Goal: Task Accomplishment & Management: Manage account settings

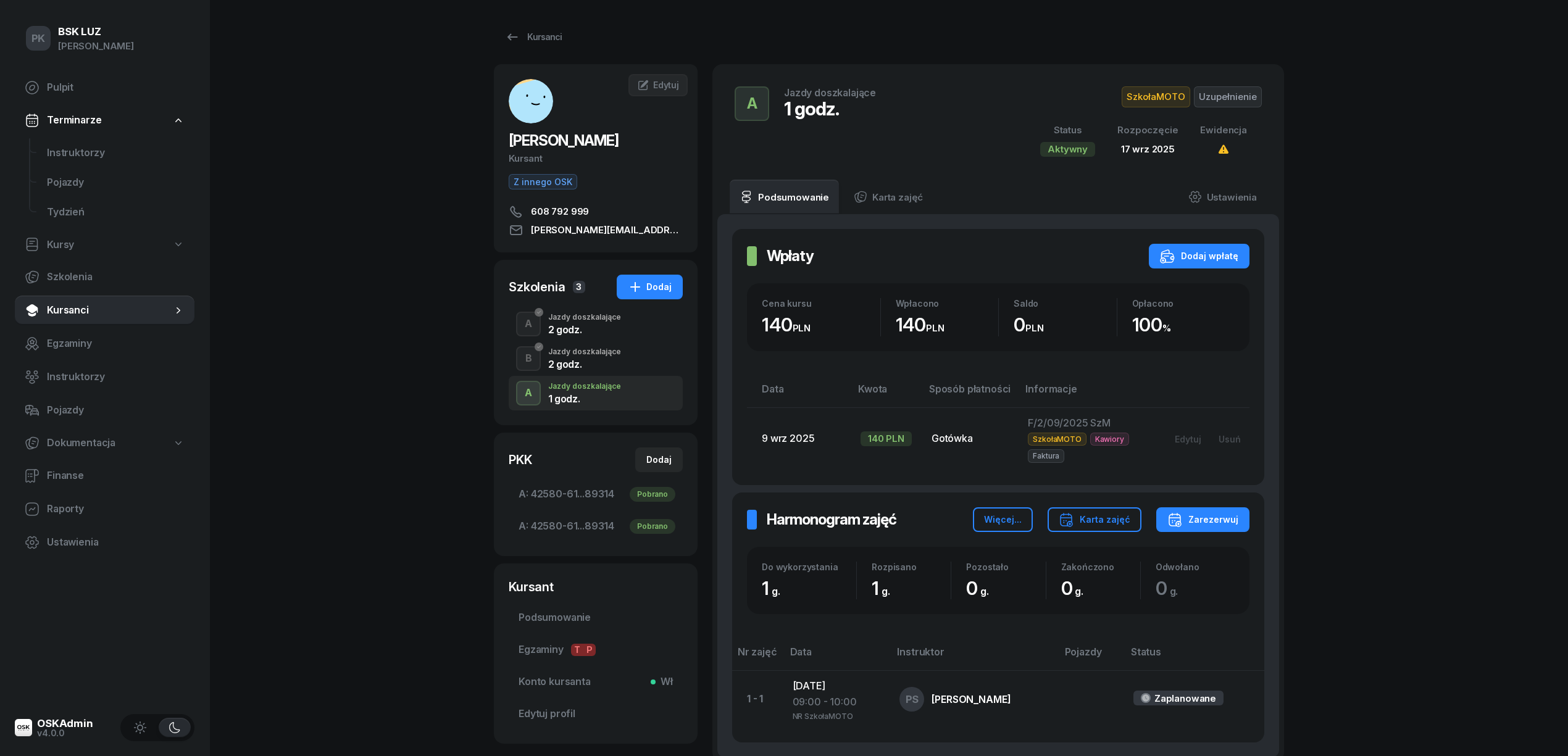
click at [81, 240] on link "Kursy" at bounding box center [105, 245] width 180 height 28
select select
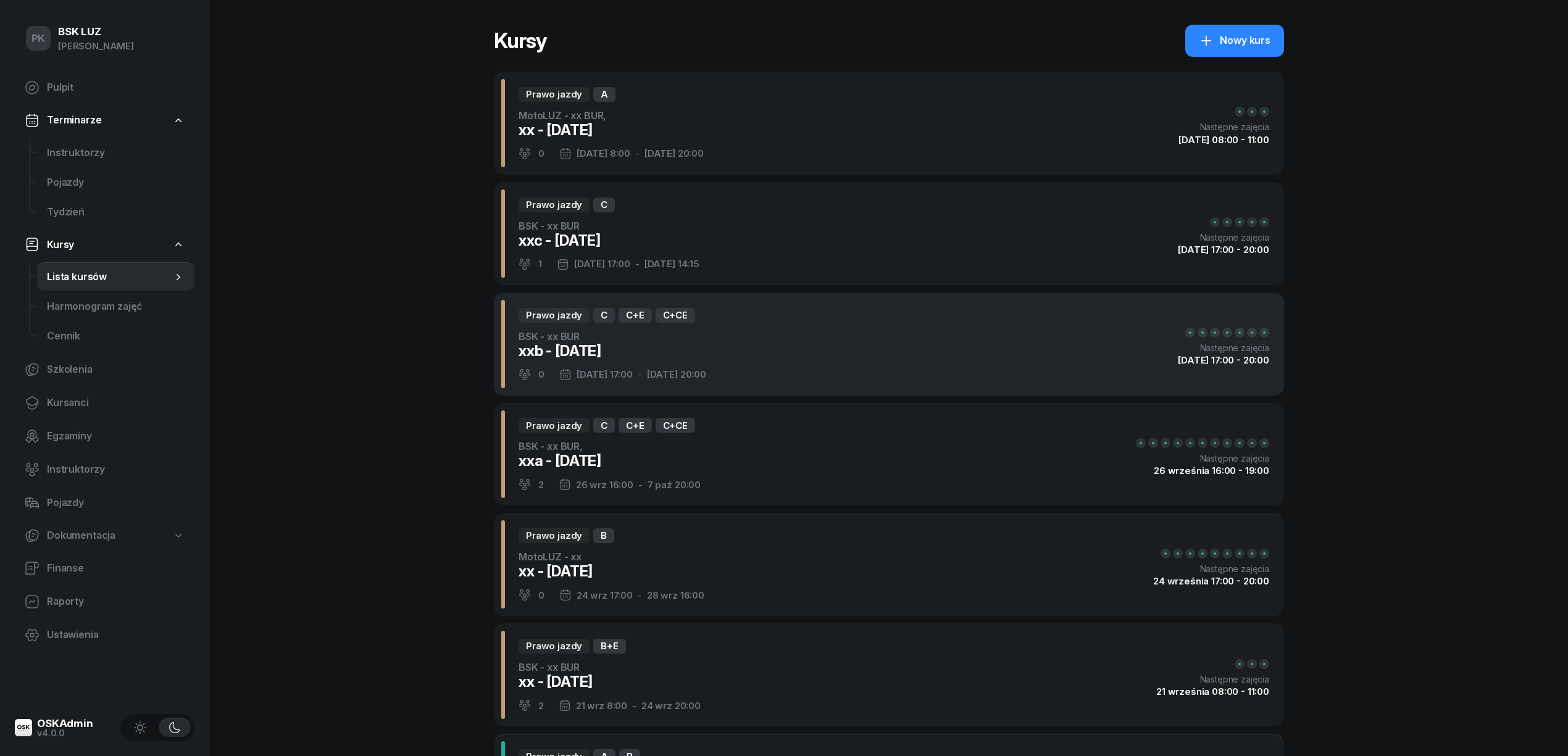
click at [822, 357] on div "Prawo jazdy C C+E C+CE BSK - xx BUR xxb - 2025/09/03 0 26 wrz 17:00 - 17 paź 20…" at bounding box center [888, 344] width 790 height 103
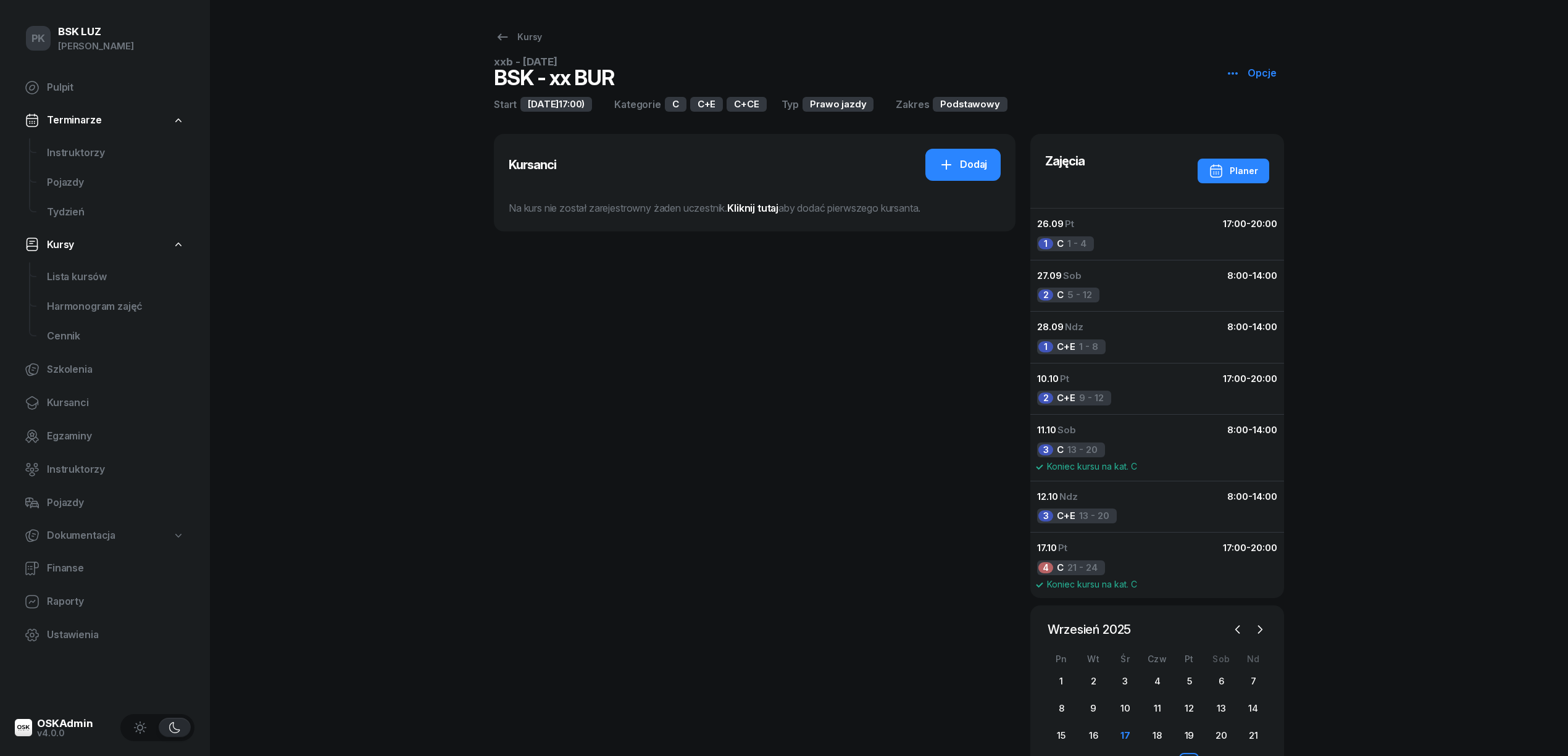
click at [1237, 66] on icon "button" at bounding box center [1232, 73] width 15 height 15
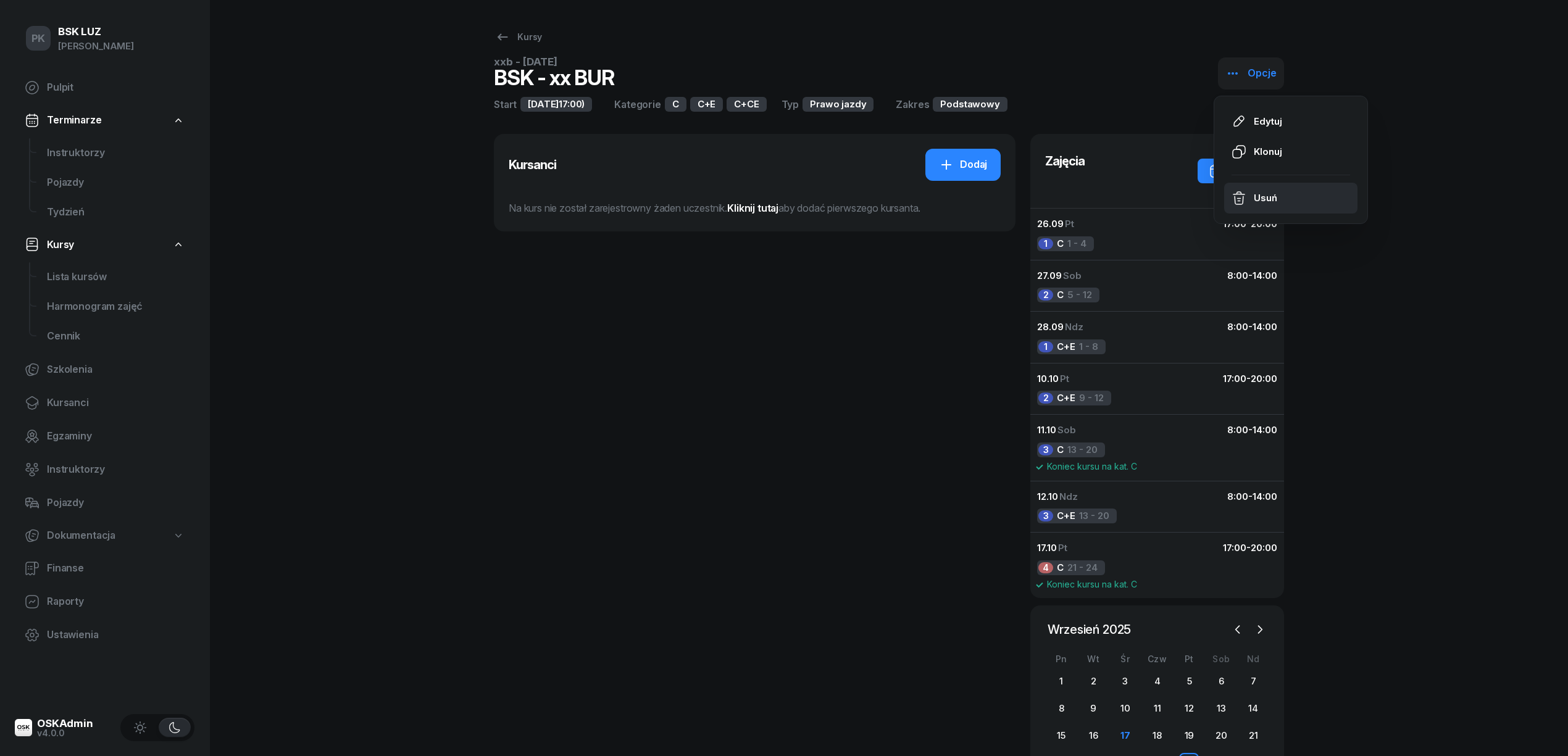
click at [1270, 203] on div "Usuń" at bounding box center [1265, 197] width 23 height 16
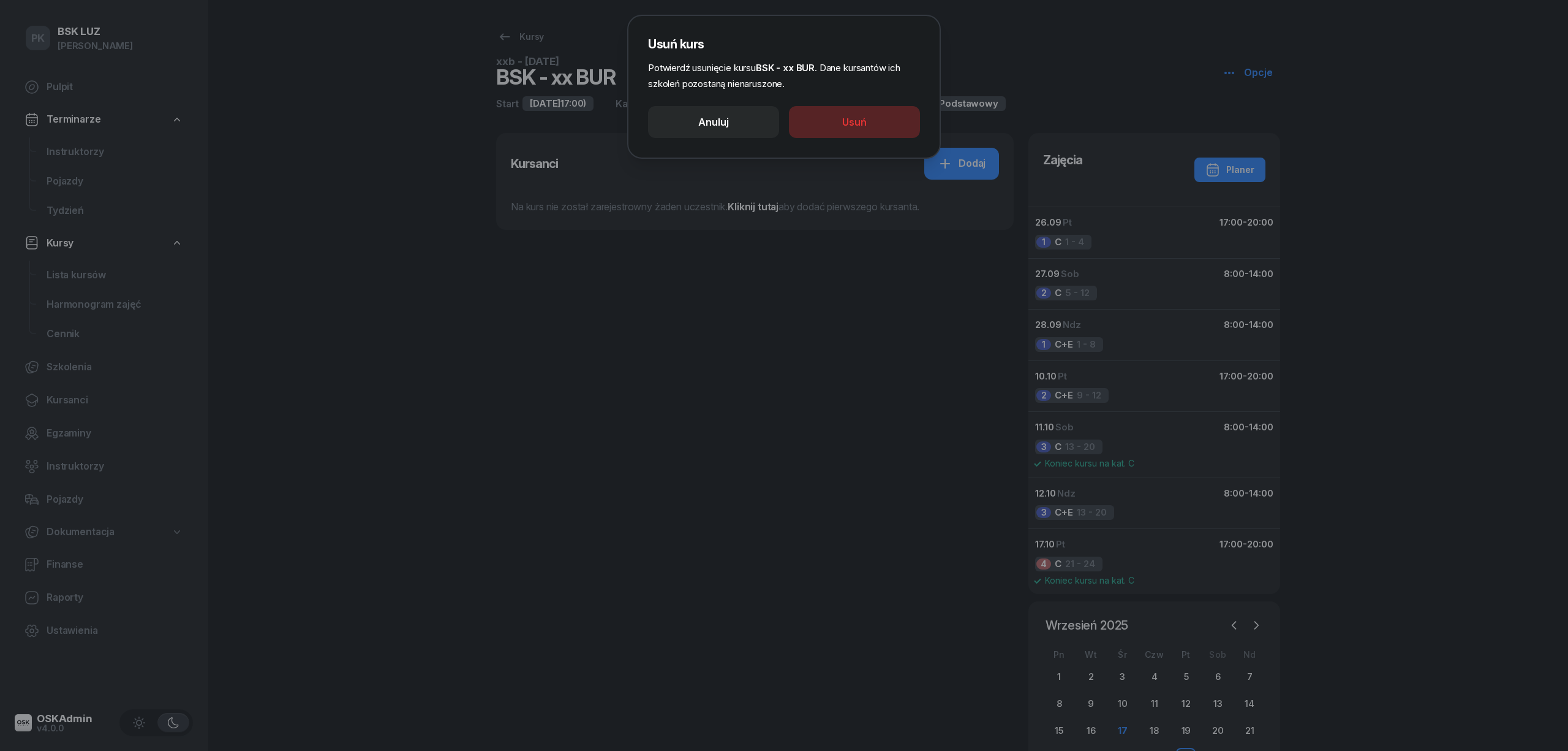
click at [875, 121] on button "Usuń" at bounding box center [854, 122] width 131 height 32
select select
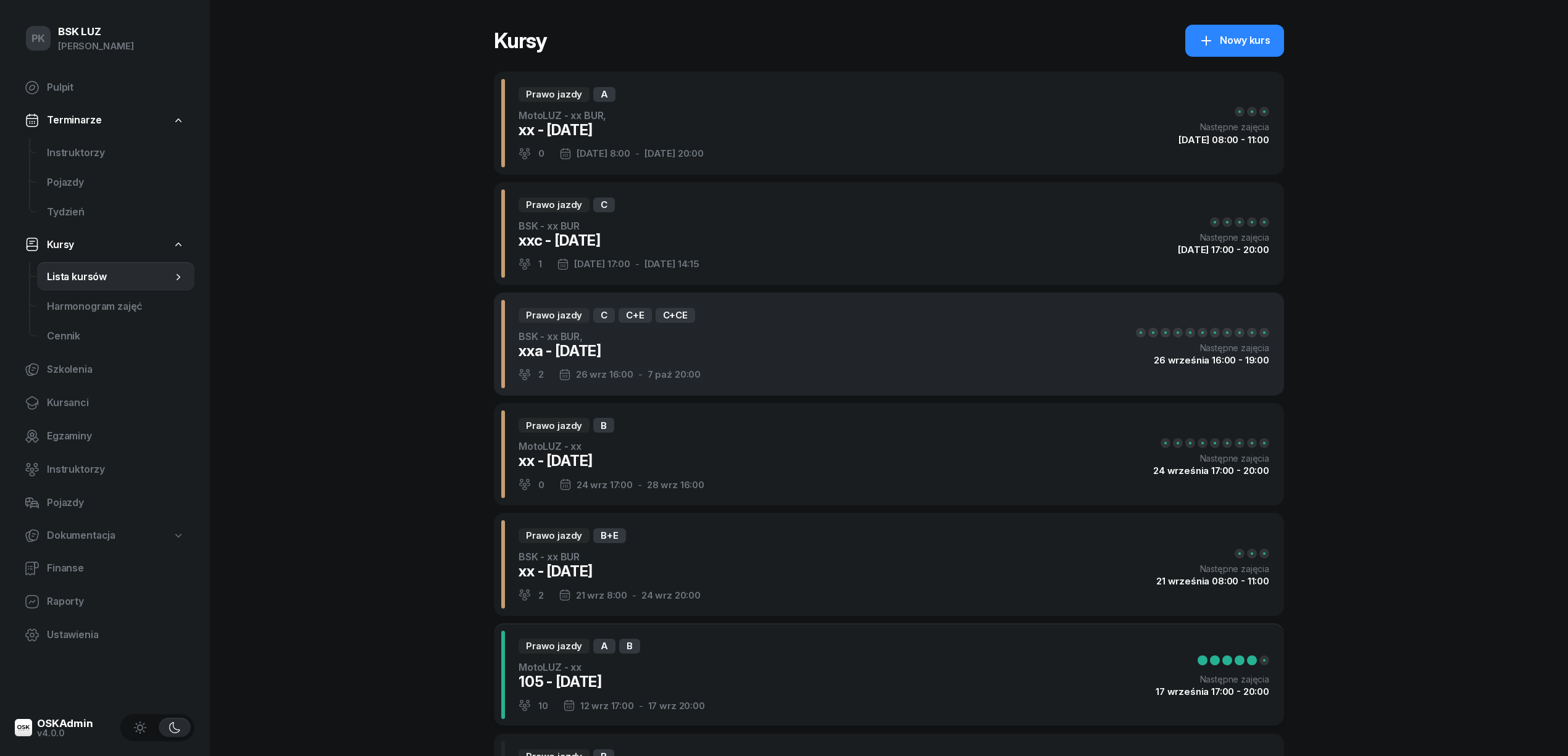
click at [769, 354] on div "Prawo jazdy C C+E C+CE BSK - xx BUR, xxa - 2025/09/26 2 26 wrz 16:00 - 7 paź 20…" at bounding box center [888, 344] width 790 height 103
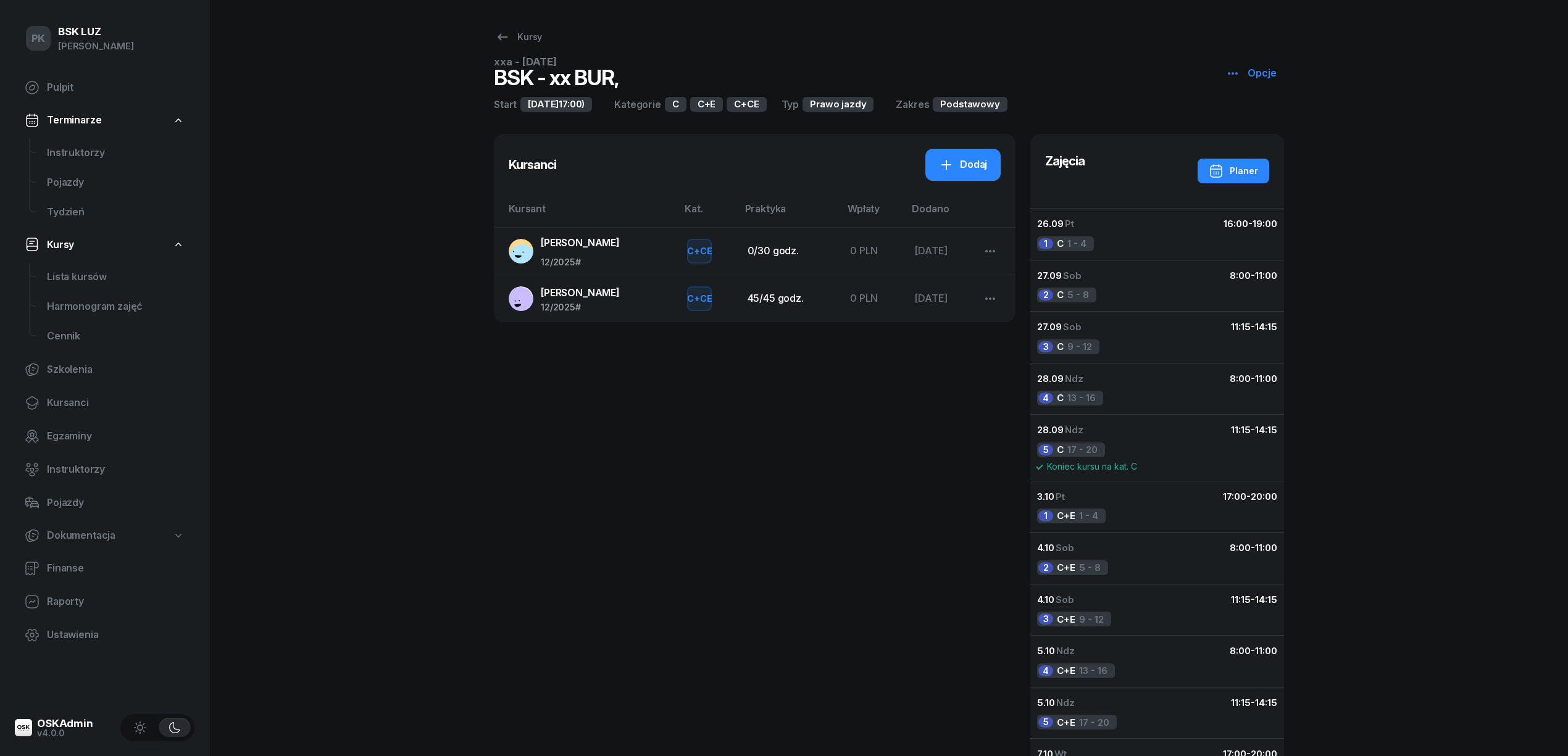
click at [1242, 68] on div "Opcje" at bounding box center [1251, 73] width 51 height 16
click at [1251, 119] on link "Edytuj" at bounding box center [1290, 122] width 133 height 31
select select "09"
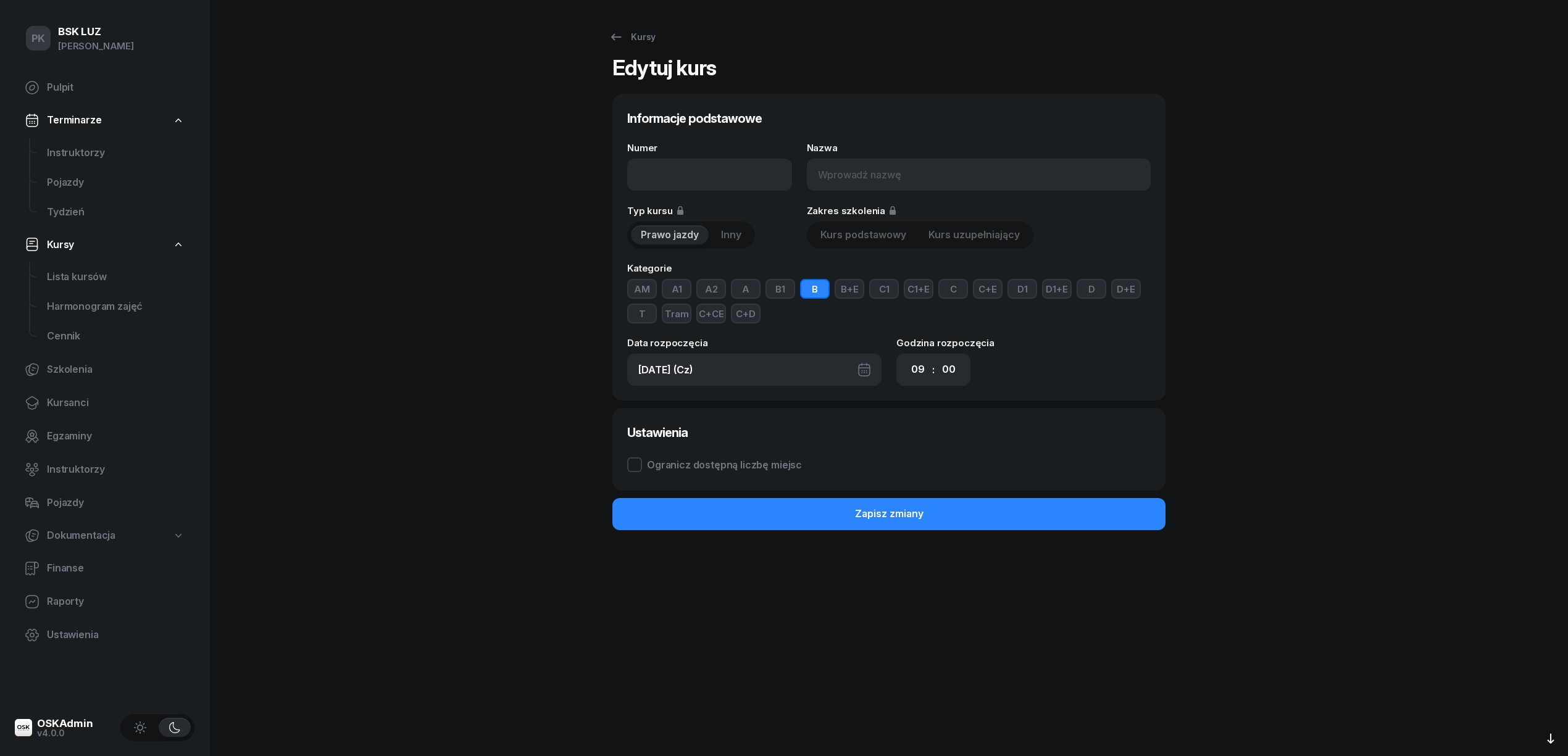
type input "xxa - 2025/09/26"
type input "BSK - xx BUR,"
type input "26.09.2025 (Pt)"
select select "17"
click at [652, 173] on input "xxa - 2025/09/26" at bounding box center [709, 174] width 165 height 32
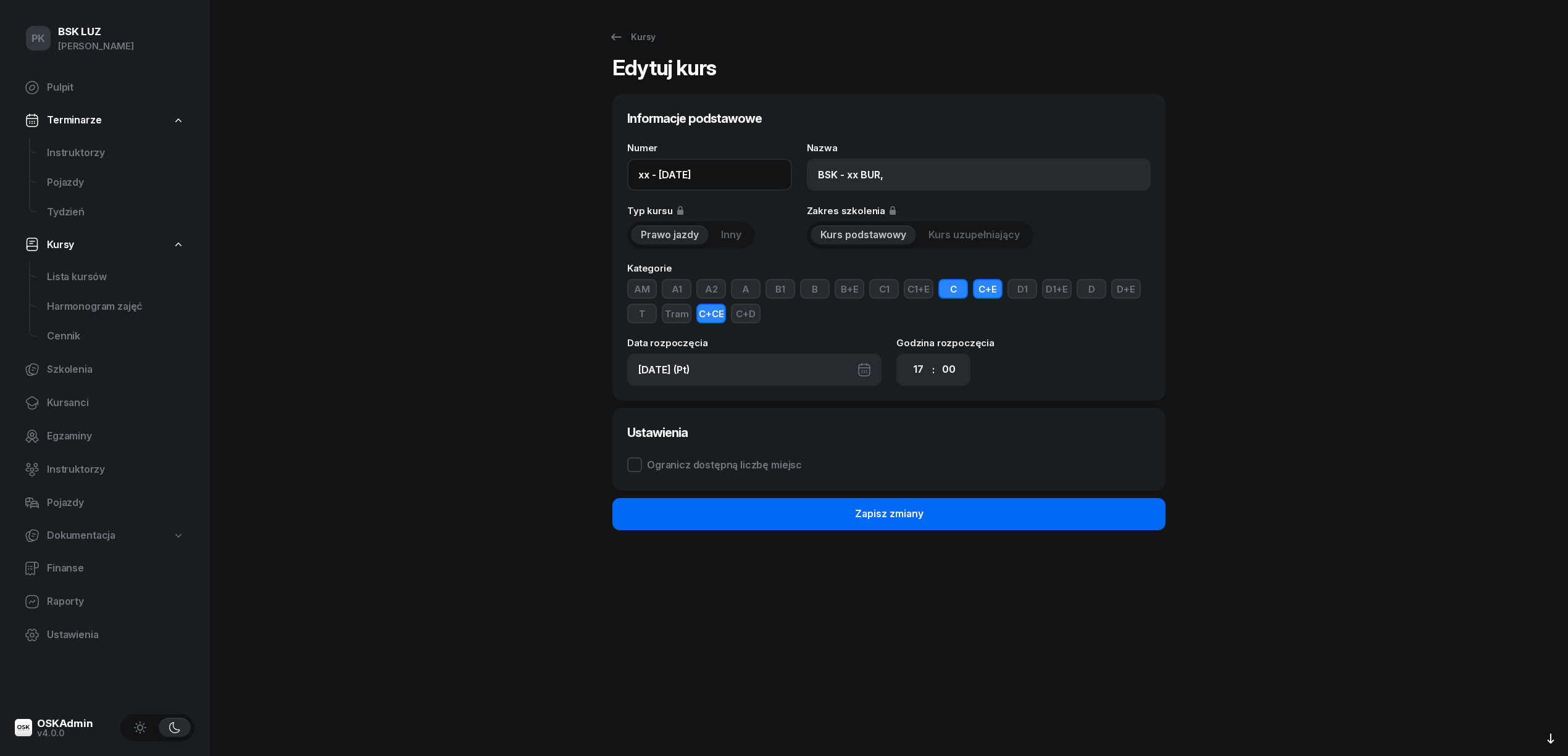
type input "xx - [DATE]"
click at [894, 511] on div "Zapisz zmiany" at bounding box center [889, 514] width 69 height 16
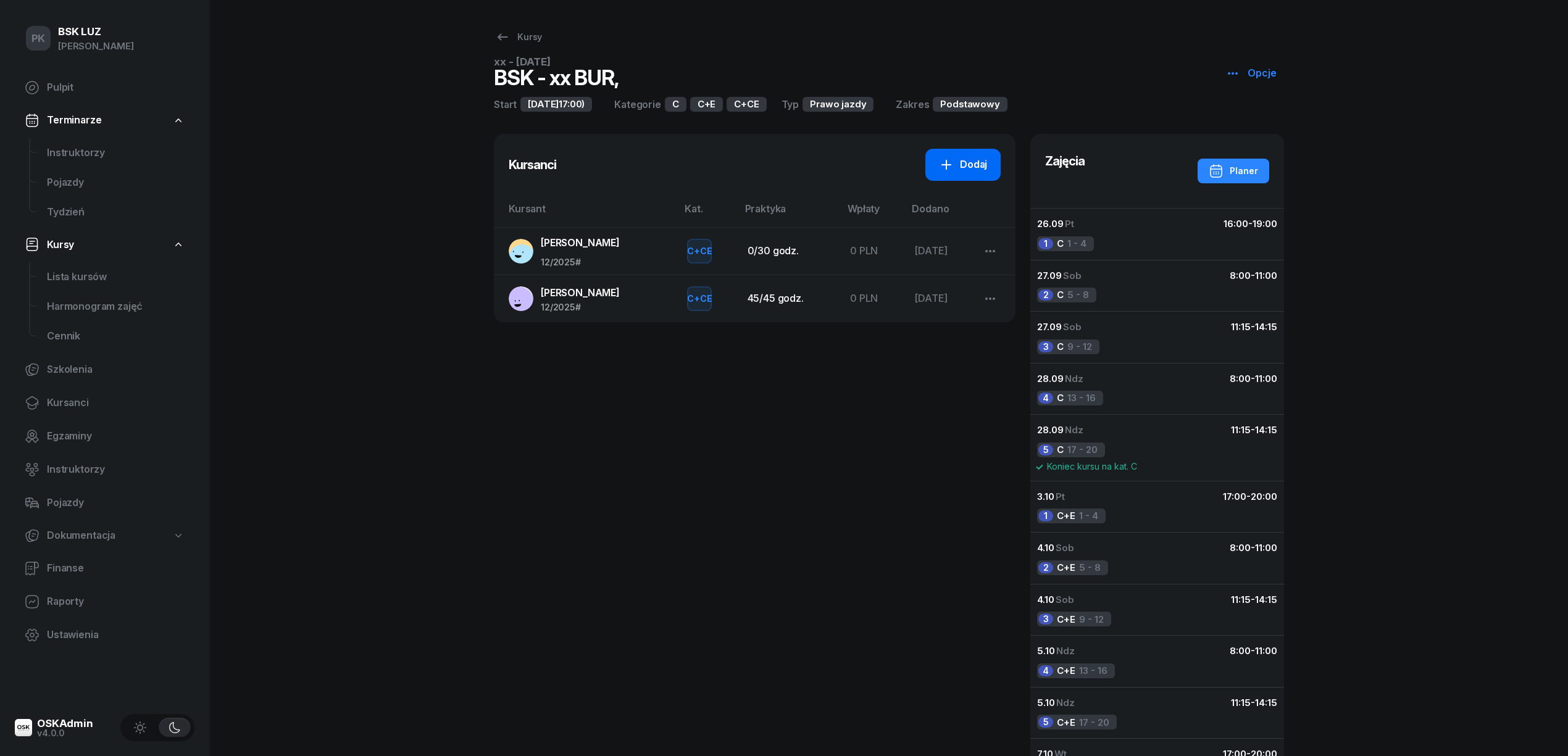
click at [952, 164] on icon at bounding box center [945, 164] width 15 height 15
select select "C+E"
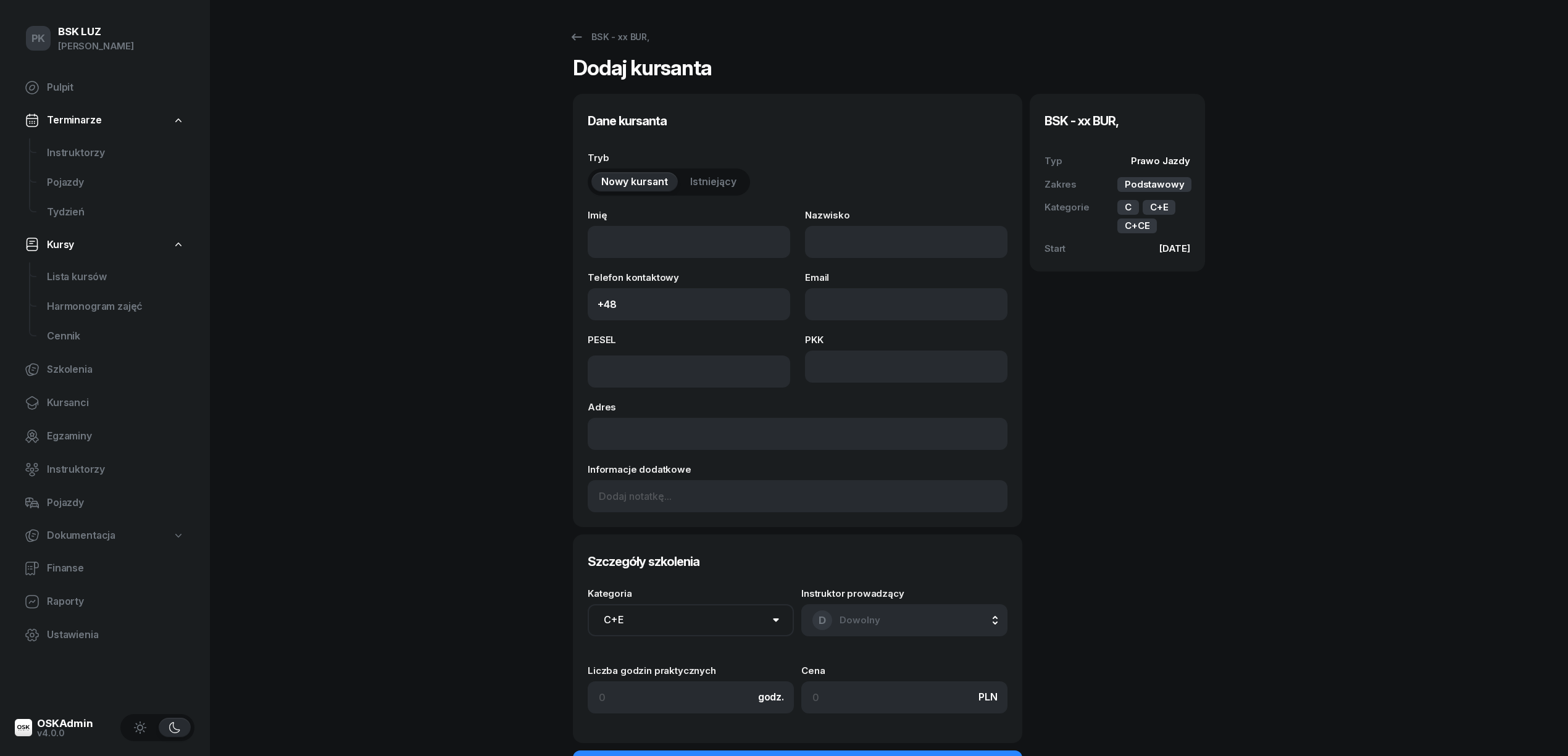
click at [697, 183] on span "Istniejący" at bounding box center [712, 182] width 46 height 16
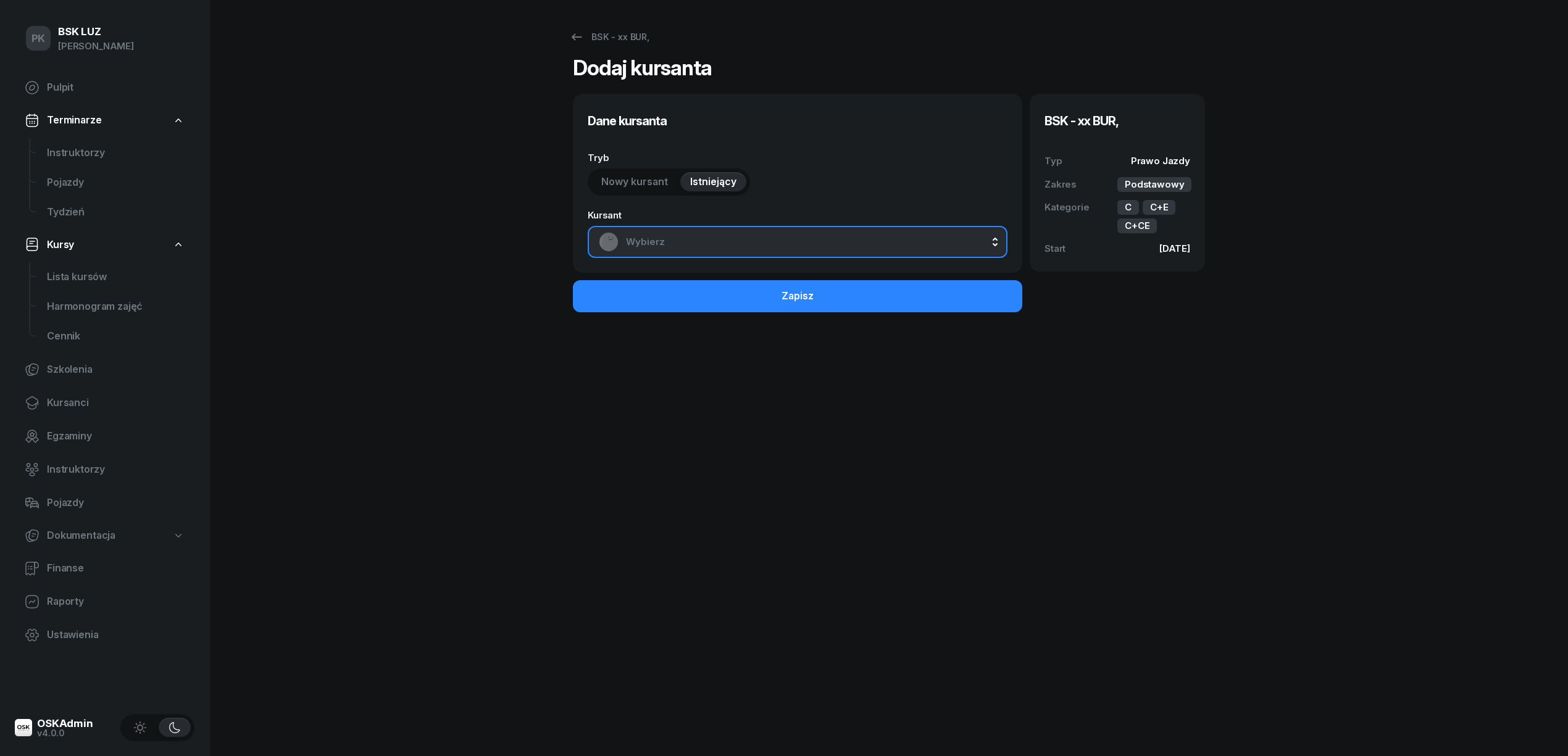
click at [668, 246] on span "Wybierz" at bounding box center [811, 241] width 370 height 16
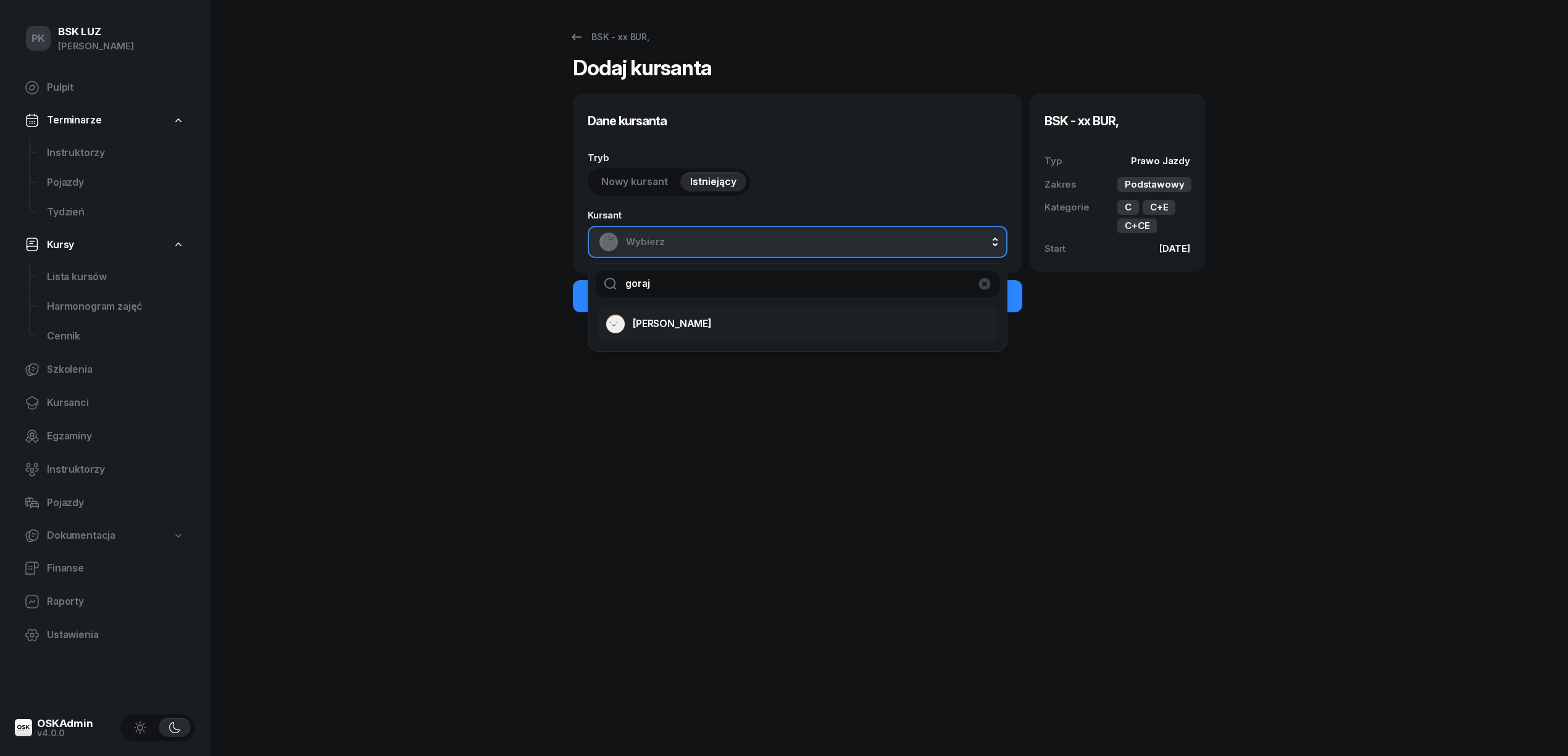
type input "goraj"
click at [646, 307] on li "GORAJ DARIUSZ" at bounding box center [797, 323] width 399 height 35
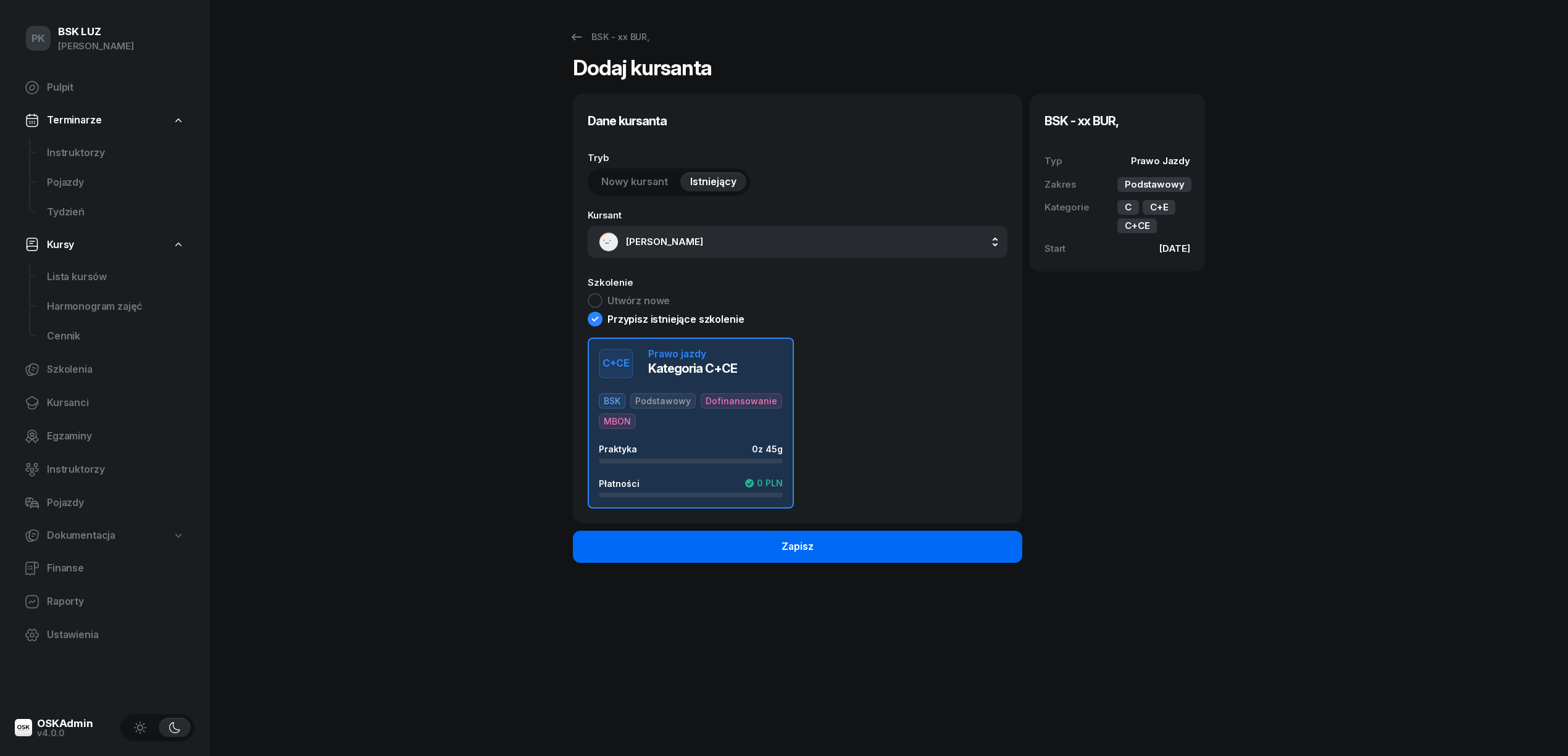
click at [835, 544] on button "Zapisz" at bounding box center [797, 546] width 449 height 32
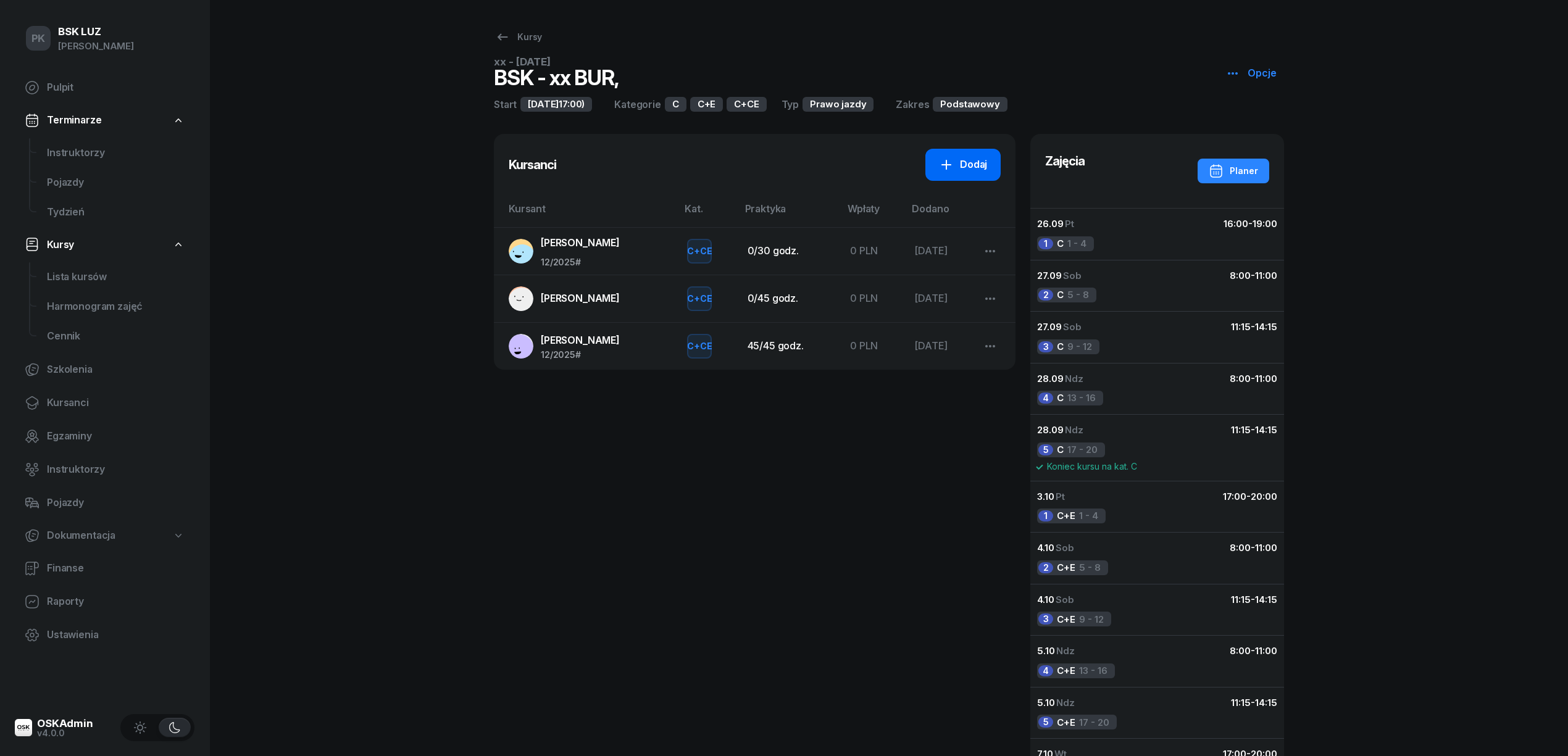
click at [976, 171] on div "Dodaj" at bounding box center [962, 164] width 48 height 16
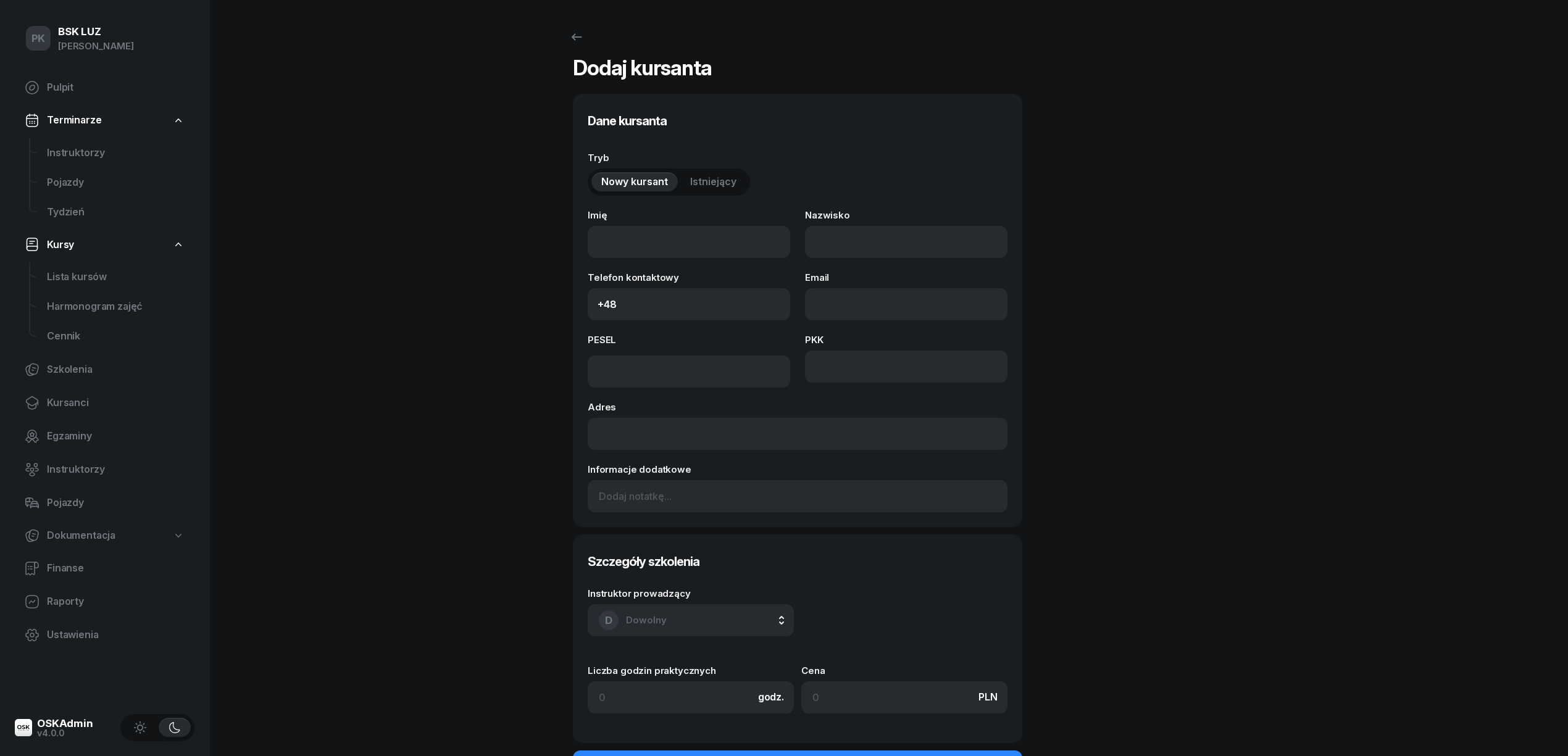
select select "C+E"
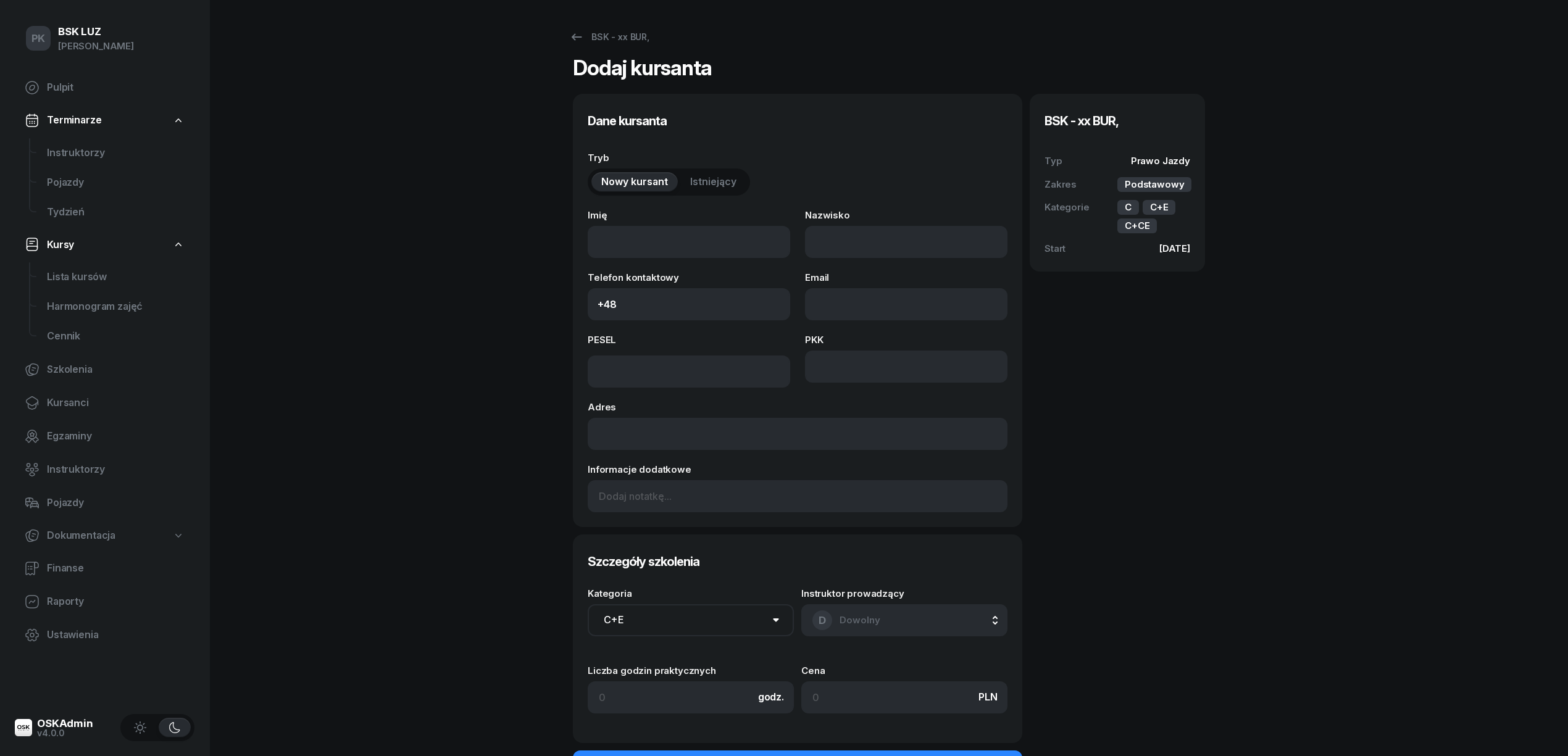
click at [722, 185] on span "Istniejący" at bounding box center [712, 182] width 46 height 16
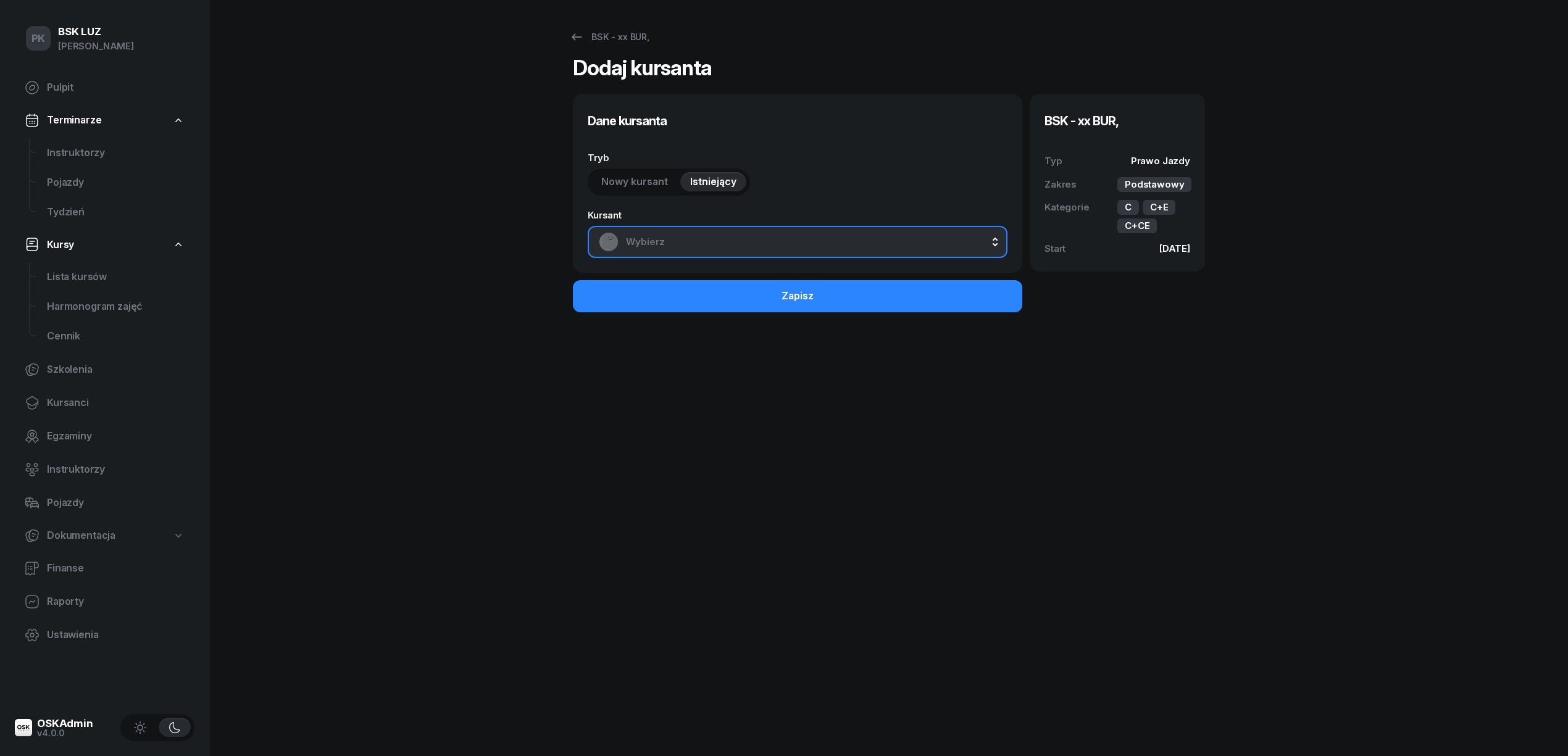
click at [698, 238] on span "Wybierz" at bounding box center [811, 241] width 370 height 16
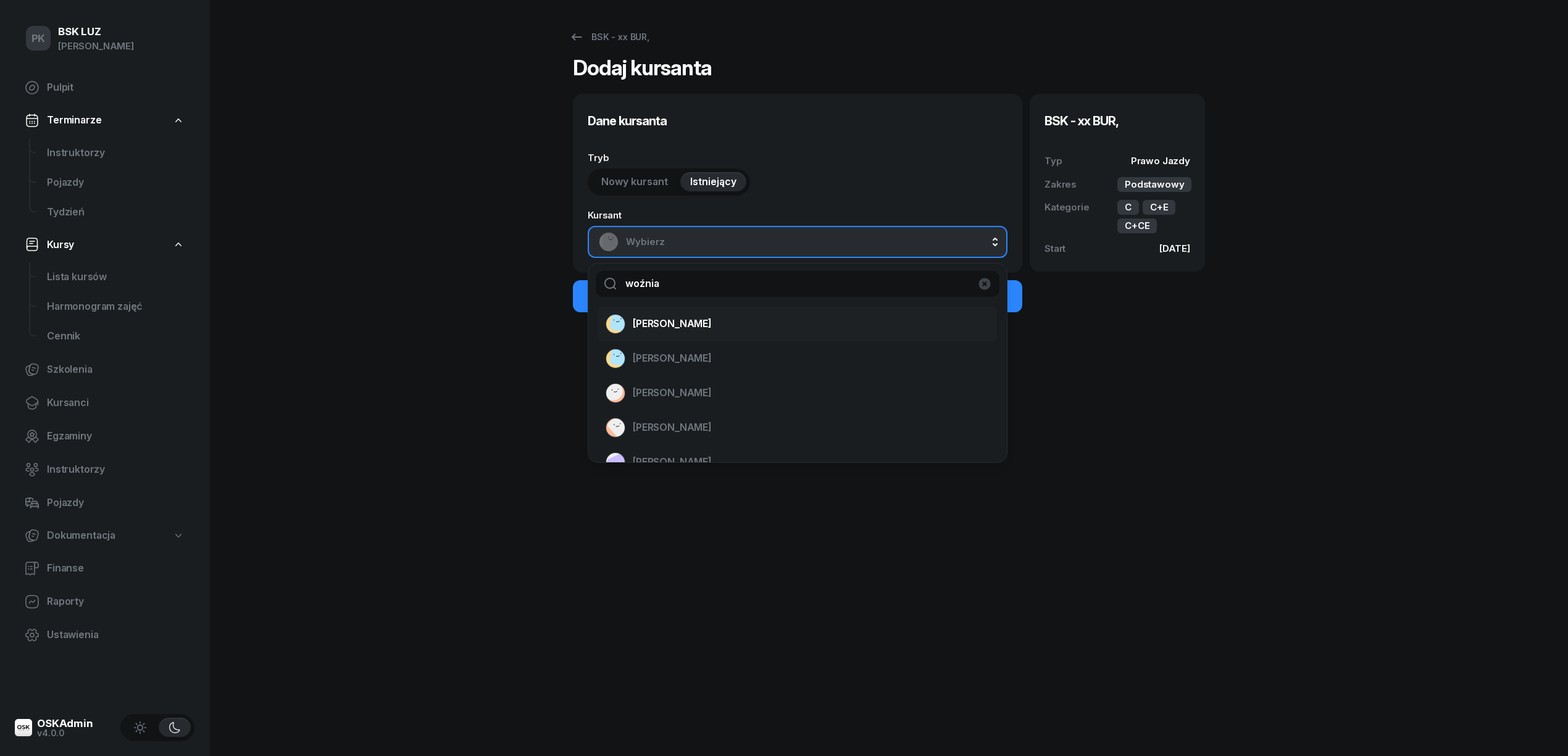
type input "woźnia"
click at [676, 326] on span "WOŹNIAK RAFAŁ" at bounding box center [672, 323] width 79 height 16
select select "C+E"
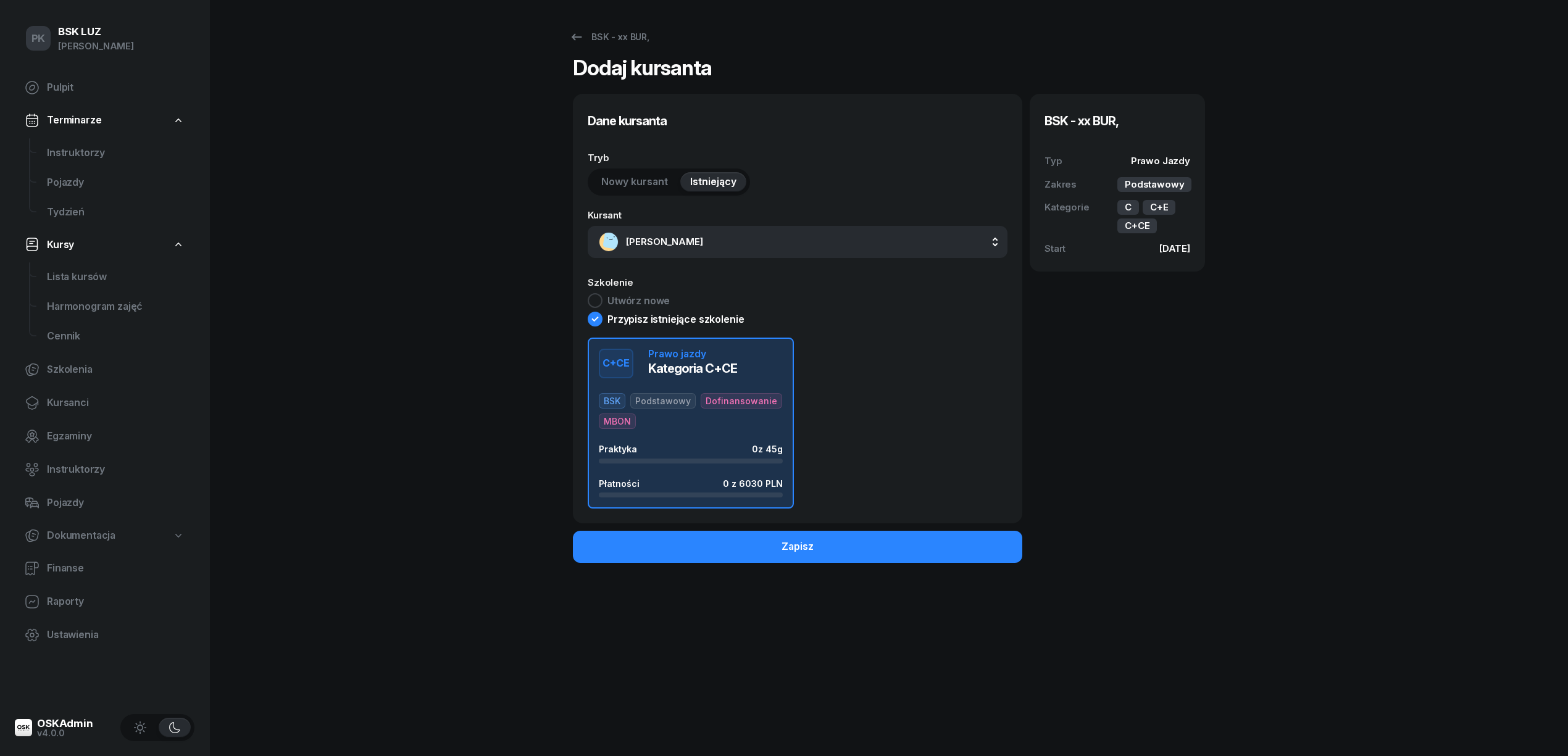
click at [700, 407] on div "BSK Podstawowy Dofinansowanie MBON" at bounding box center [691, 411] width 184 height 36
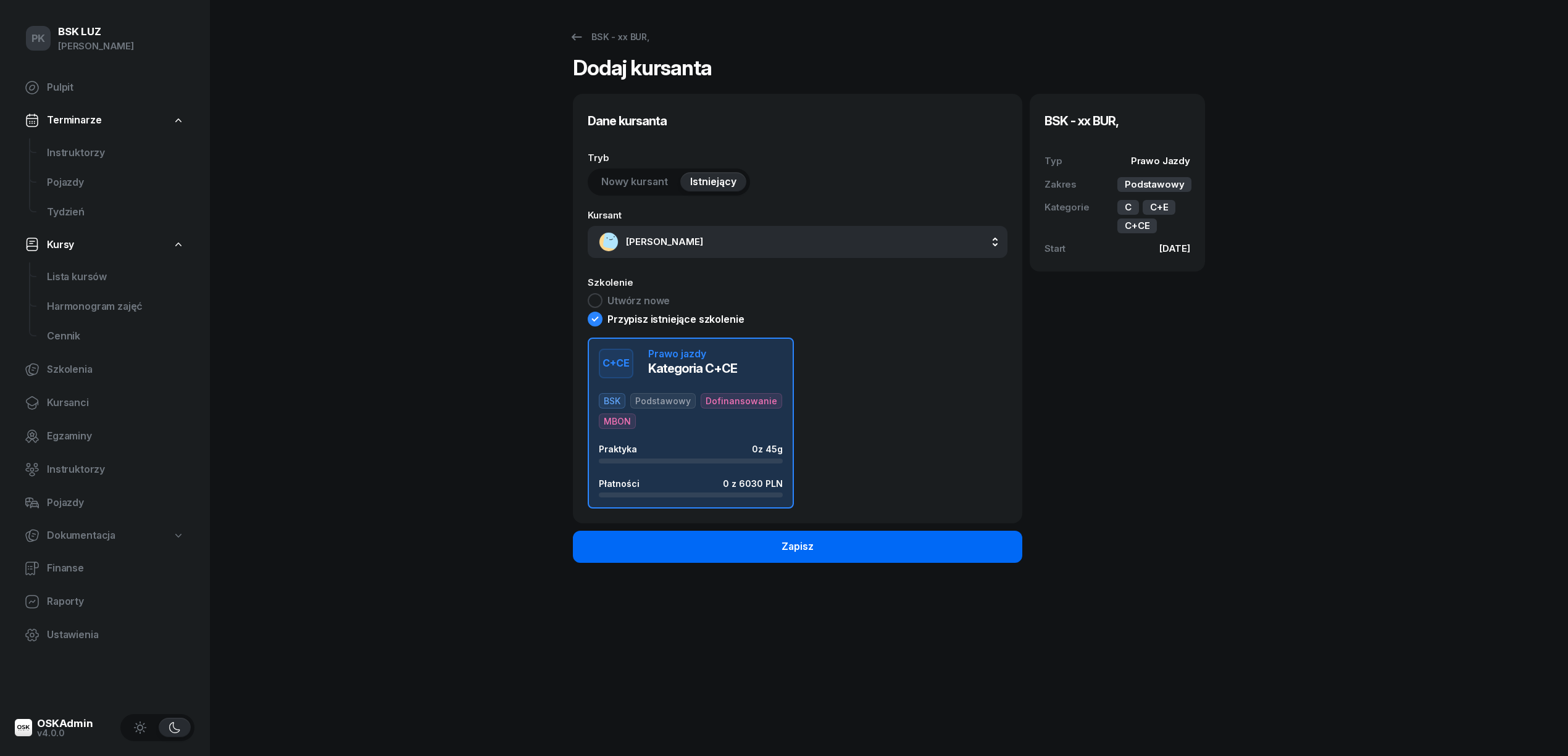
click at [801, 556] on button "Zapisz" at bounding box center [797, 546] width 449 height 32
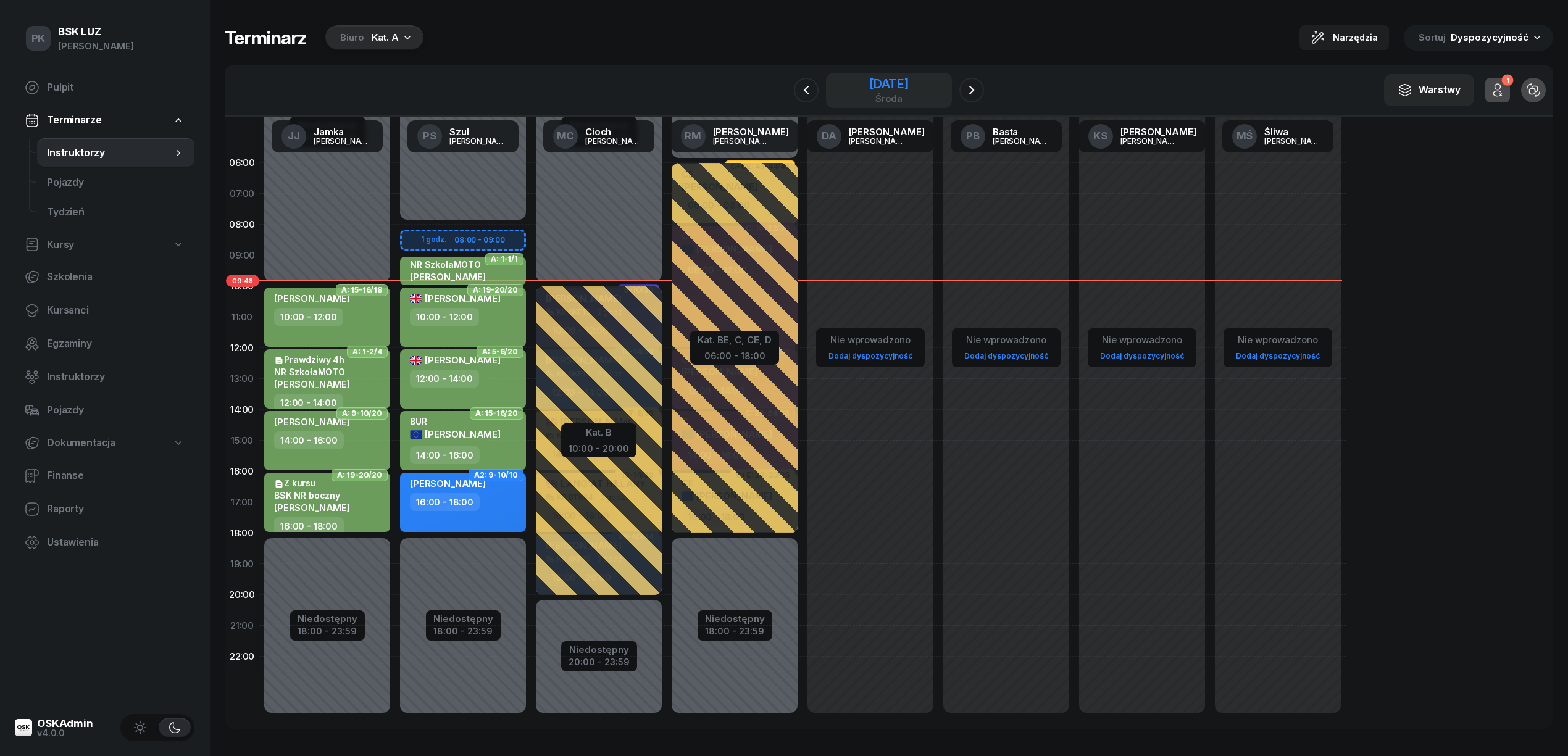
click at [942, 85] on div "17 września 2025 środa" at bounding box center [889, 91] width 126 height 35
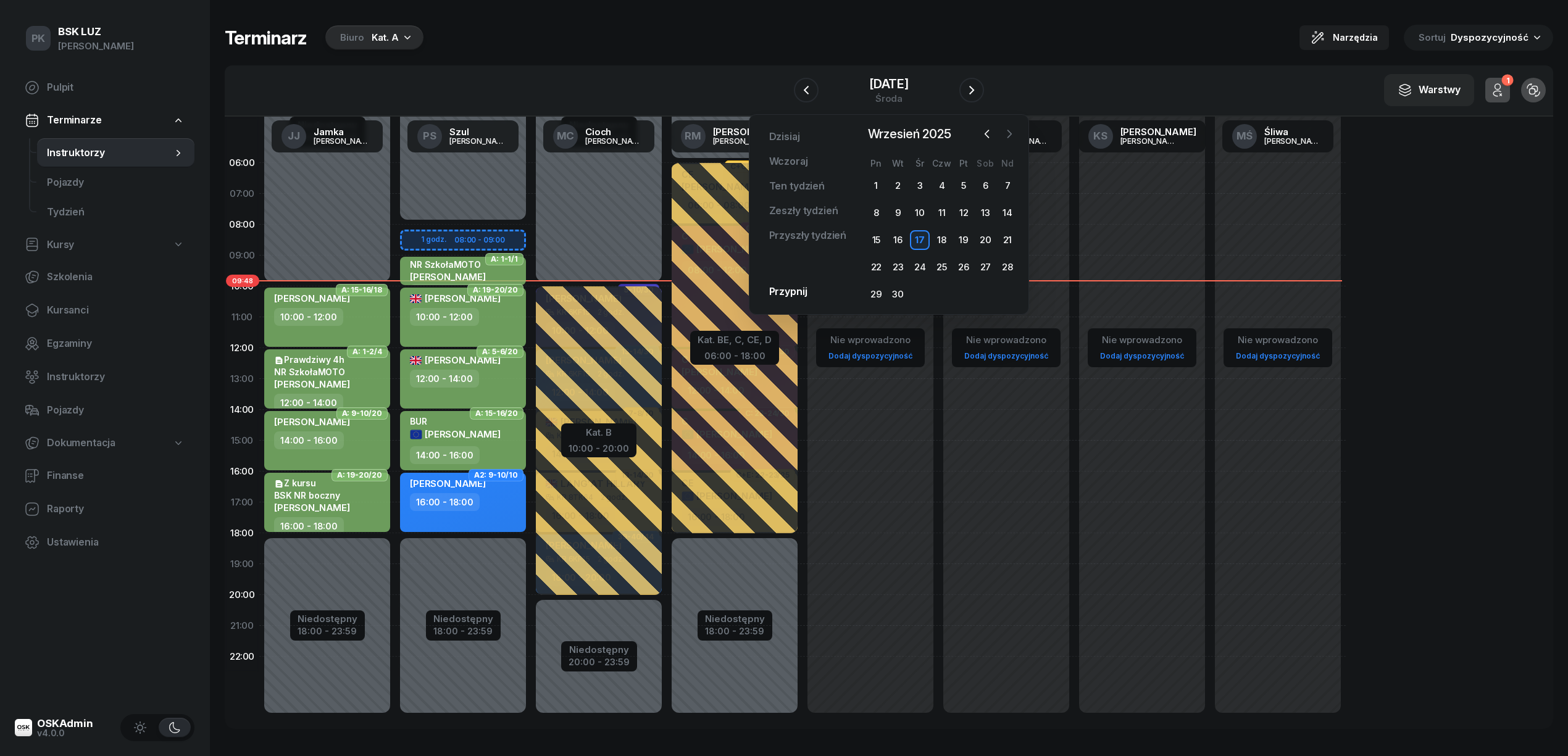
click at [1011, 132] on icon "button" at bounding box center [1009, 133] width 12 height 12
click at [919, 179] on div "1" at bounding box center [920, 185] width 20 height 20
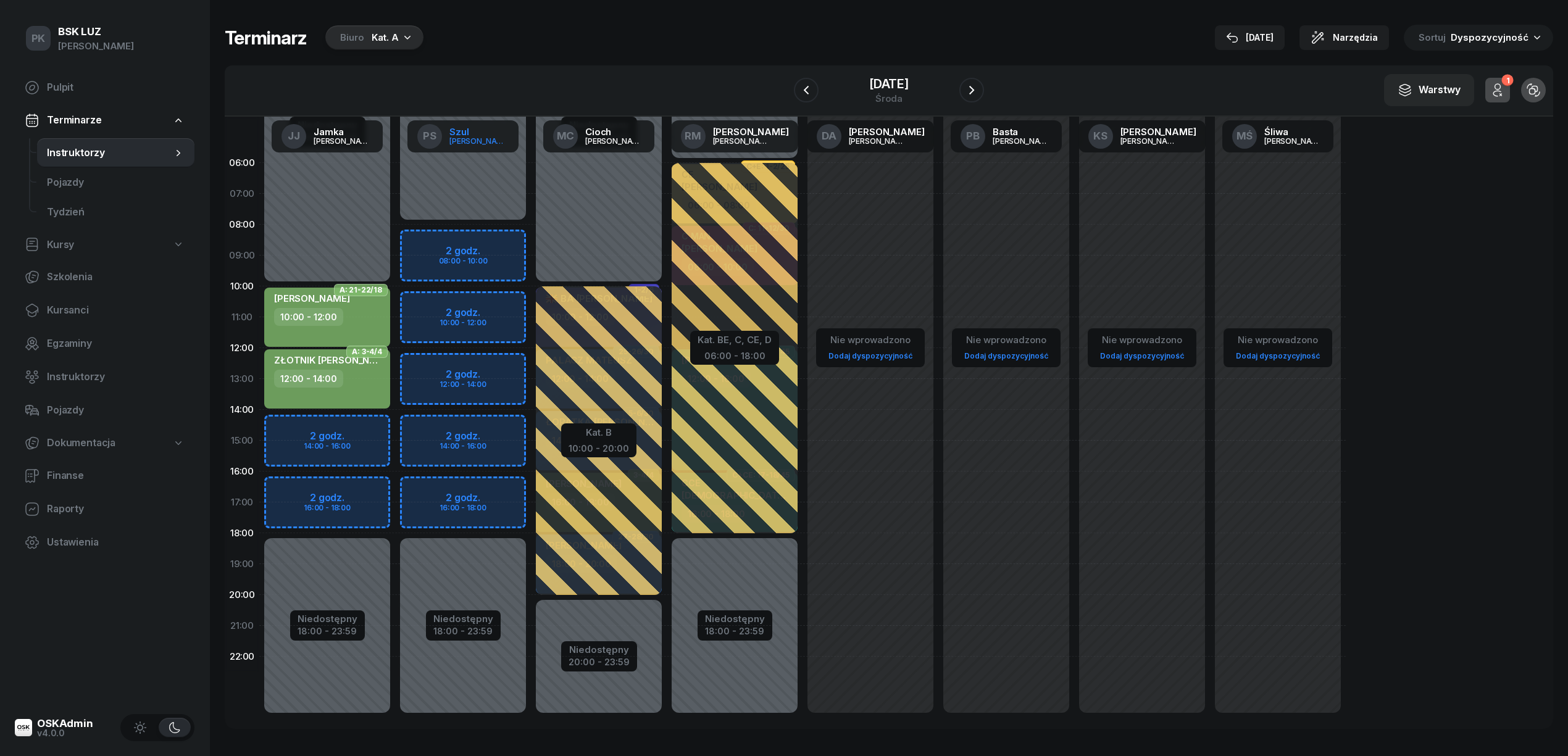
click at [478, 143] on div "[PERSON_NAME]" at bounding box center [479, 140] width 59 height 8
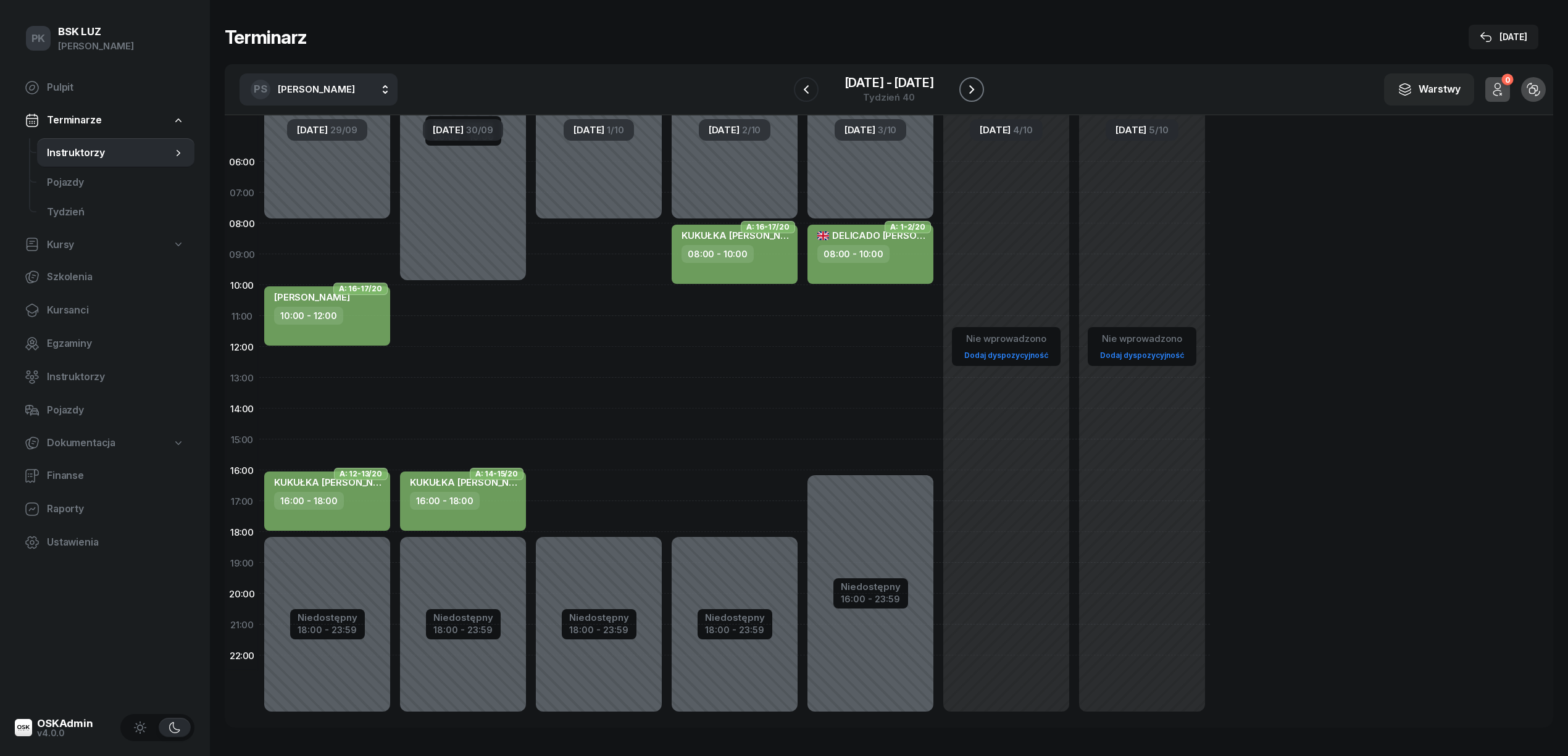
click at [969, 84] on icon "button" at bounding box center [971, 89] width 15 height 15
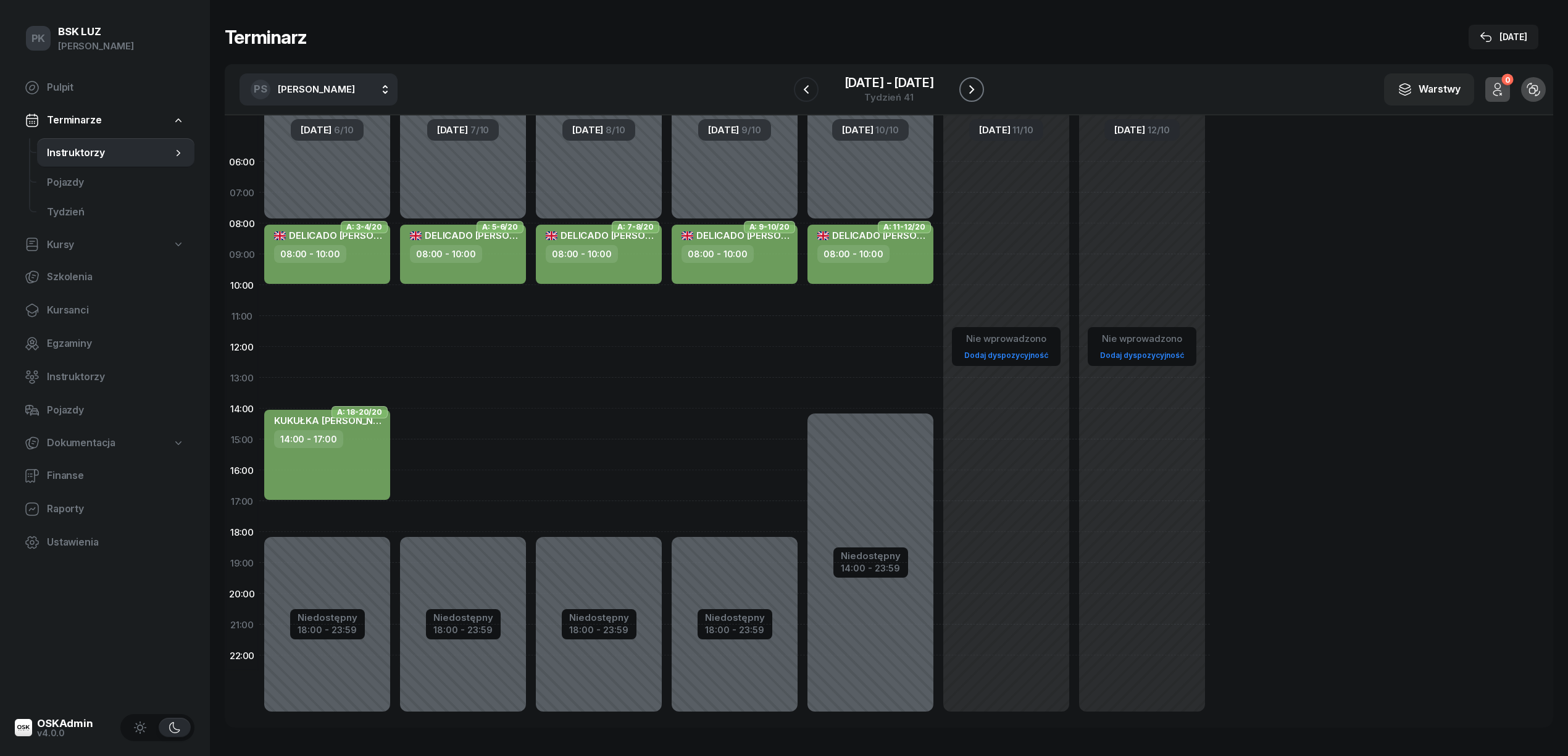
click at [969, 84] on icon "button" at bounding box center [971, 89] width 15 height 15
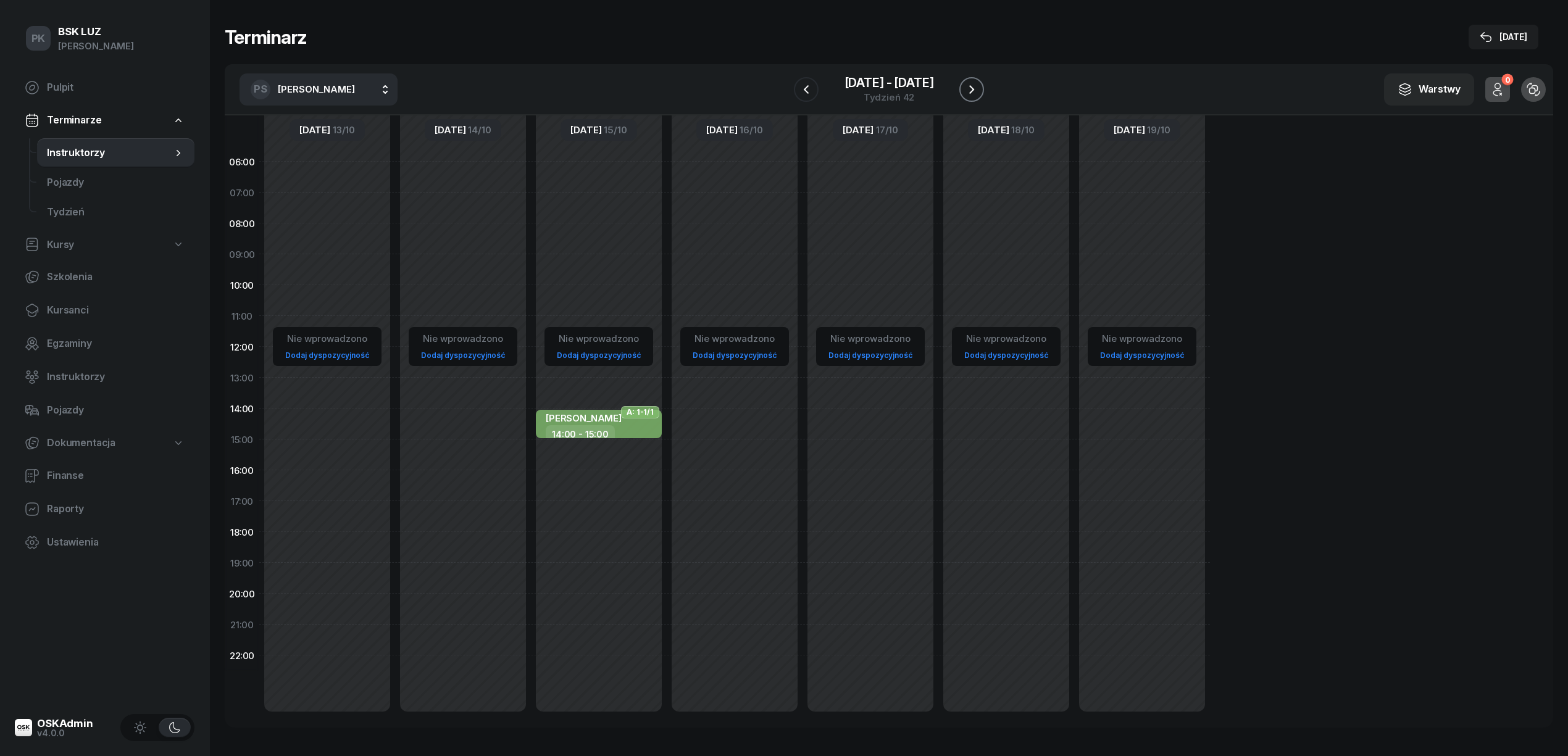
click at [969, 84] on icon "button" at bounding box center [971, 89] width 15 height 15
click at [970, 85] on icon "button" at bounding box center [971, 89] width 5 height 8
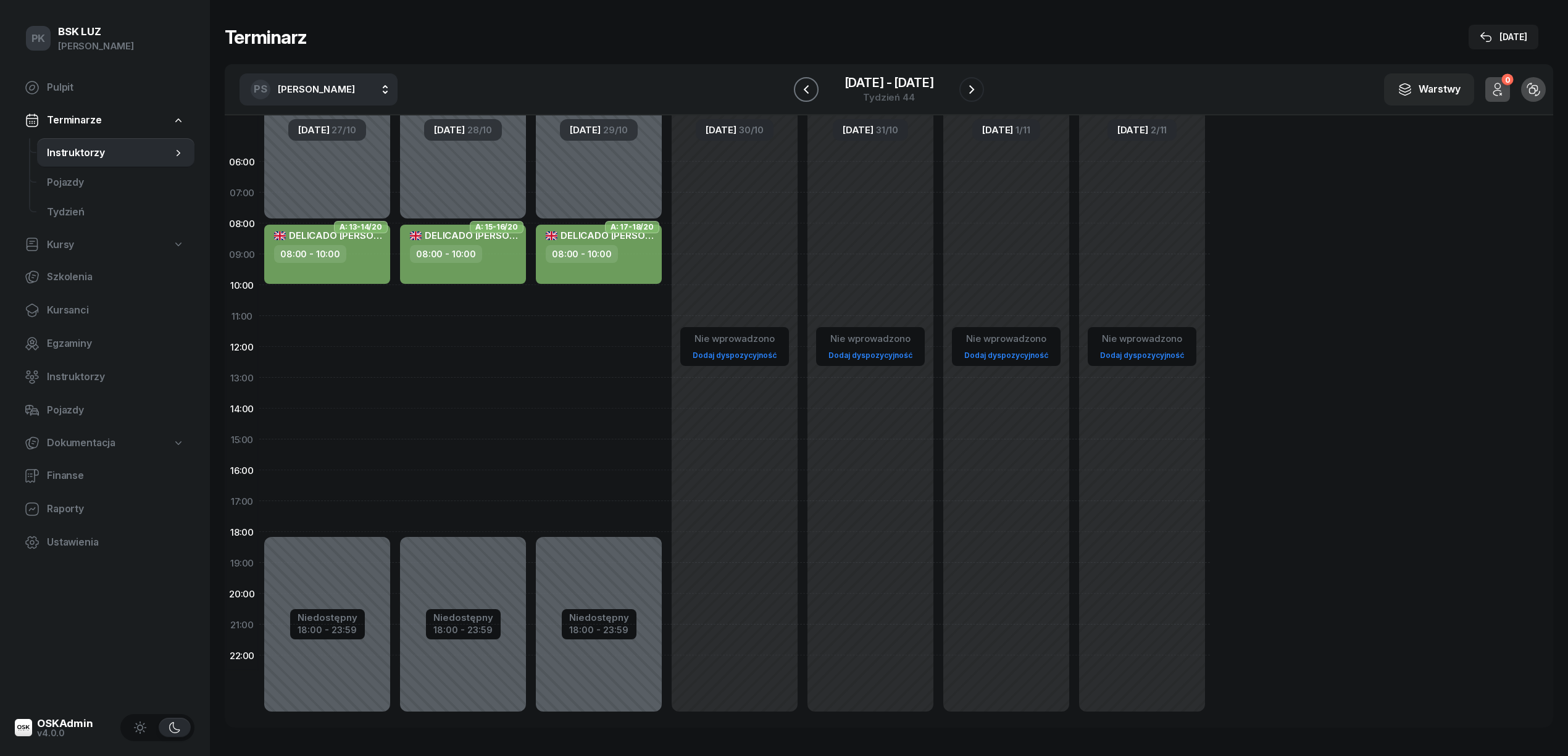
click at [800, 90] on icon "button" at bounding box center [806, 89] width 15 height 15
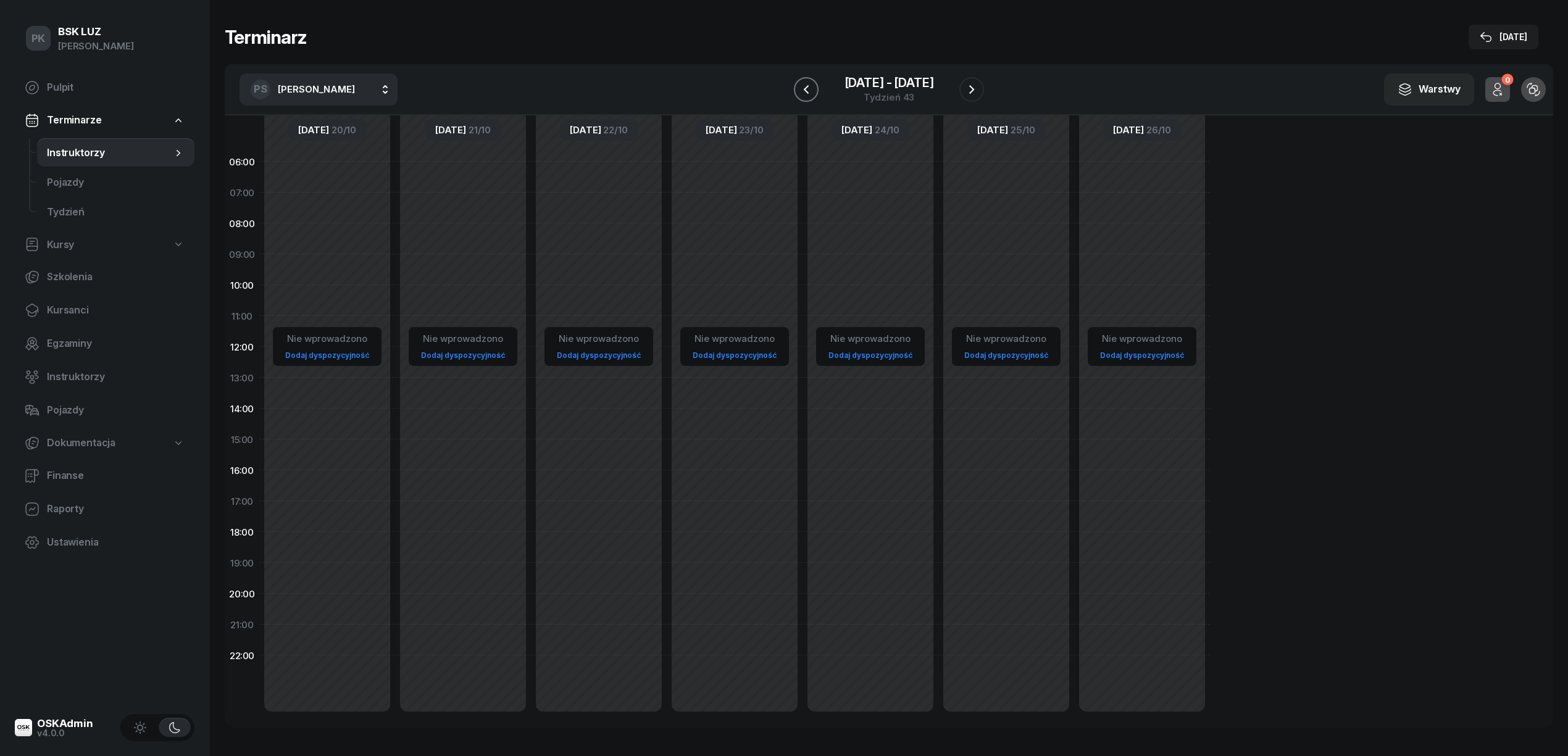
click at [800, 90] on icon "button" at bounding box center [806, 89] width 15 height 15
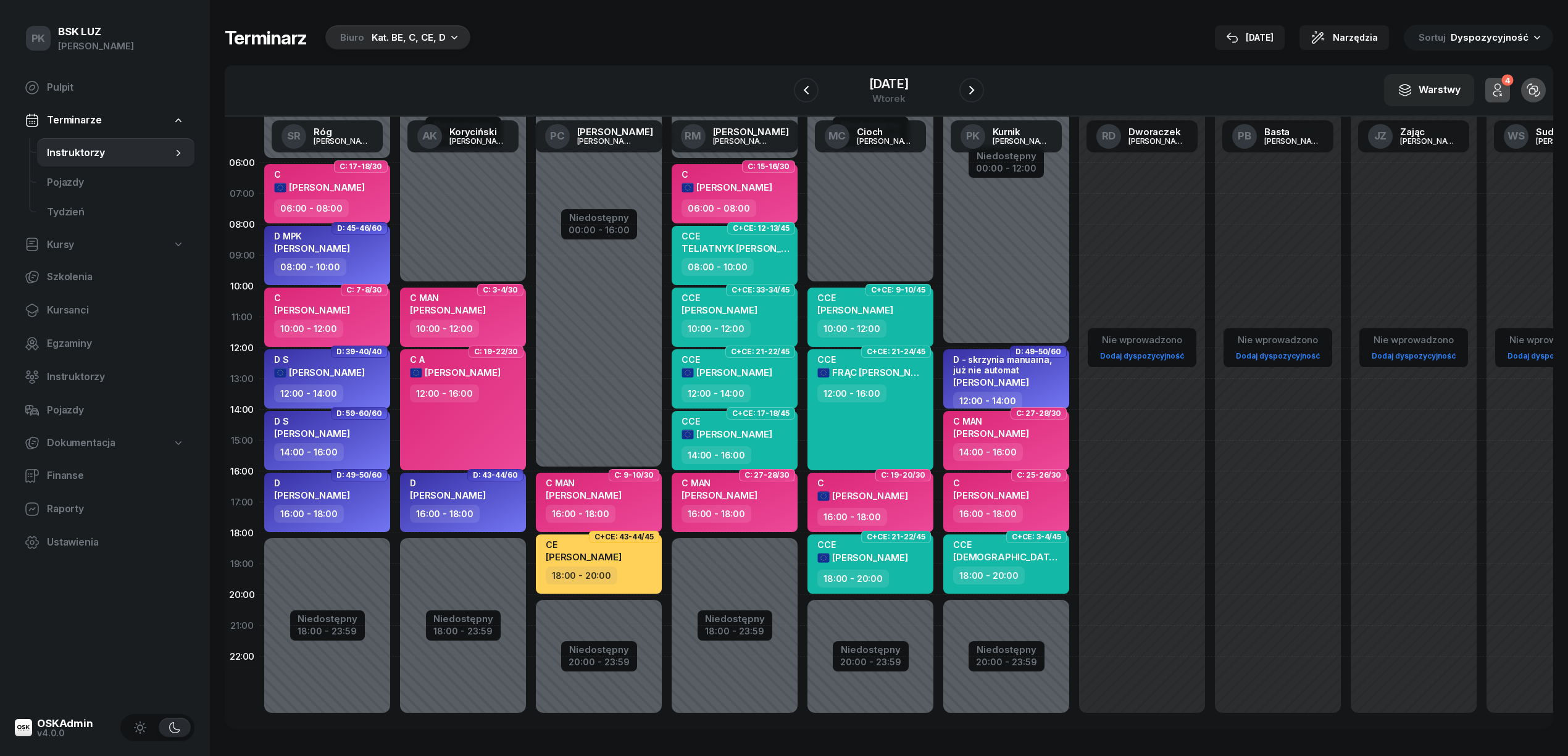
click at [387, 33] on div "Kat. BE, C, CE, D" at bounding box center [409, 38] width 74 height 15
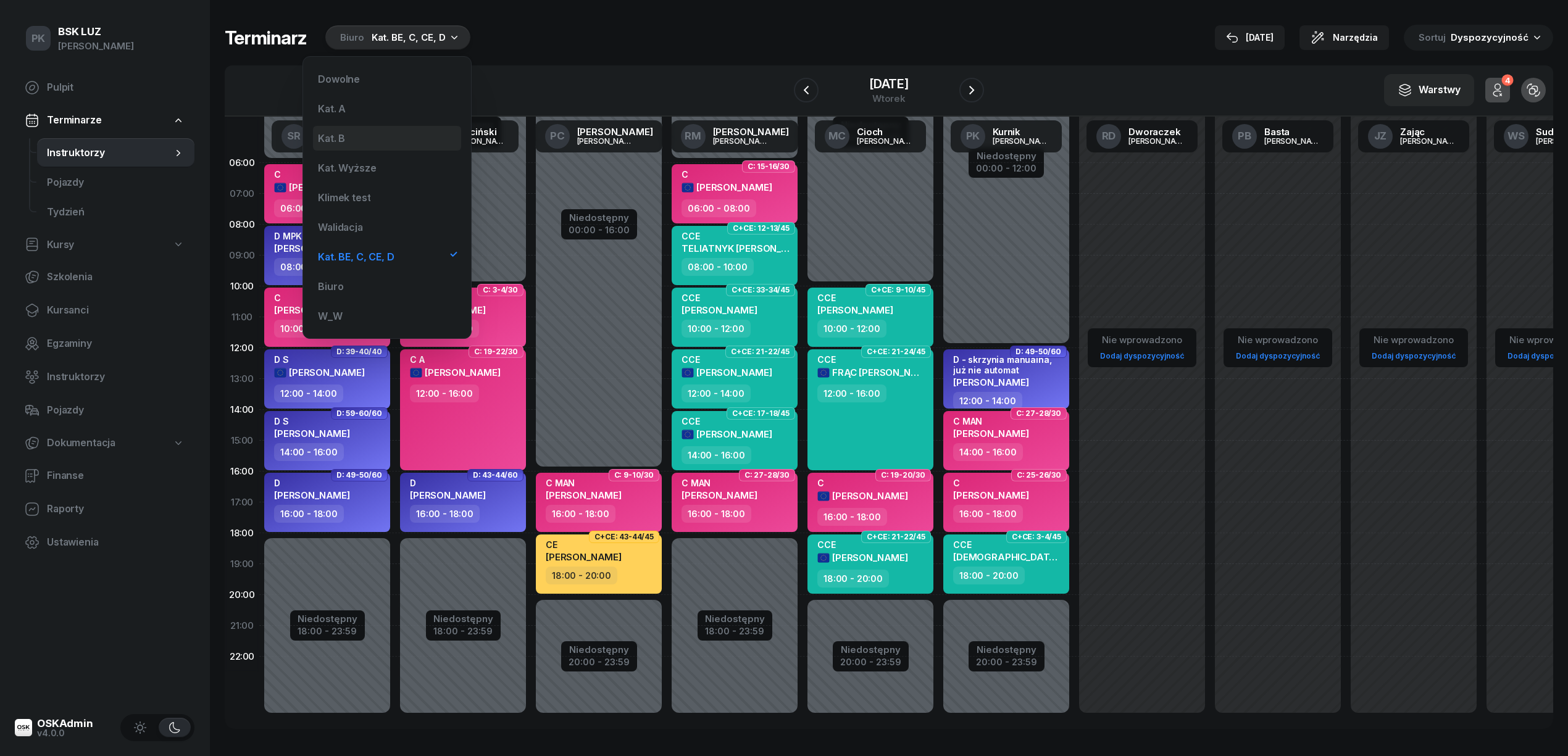
click at [387, 132] on div "Kat. B" at bounding box center [387, 138] width 148 height 25
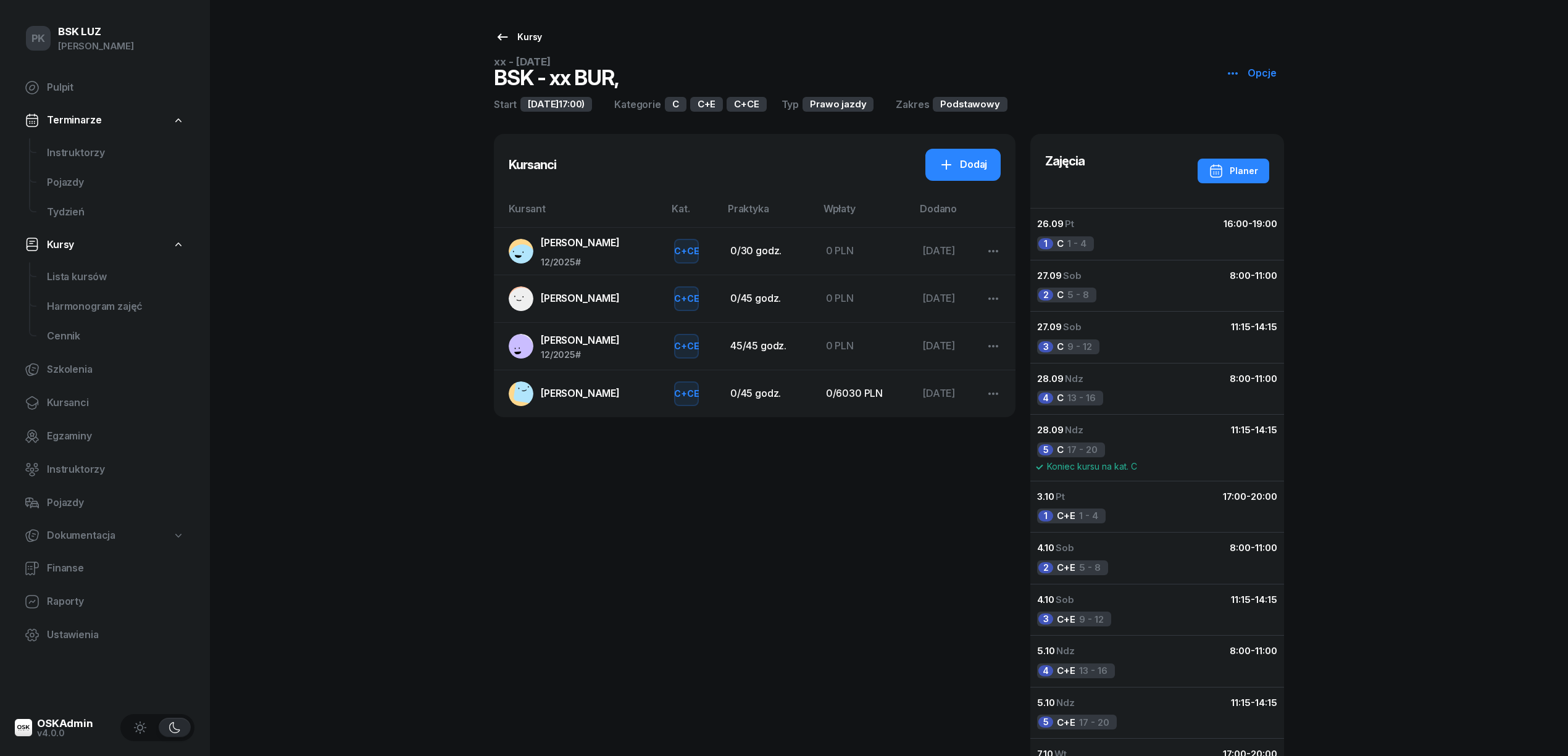
click at [526, 45] on link "Kursy" at bounding box center [518, 37] width 69 height 25
select select
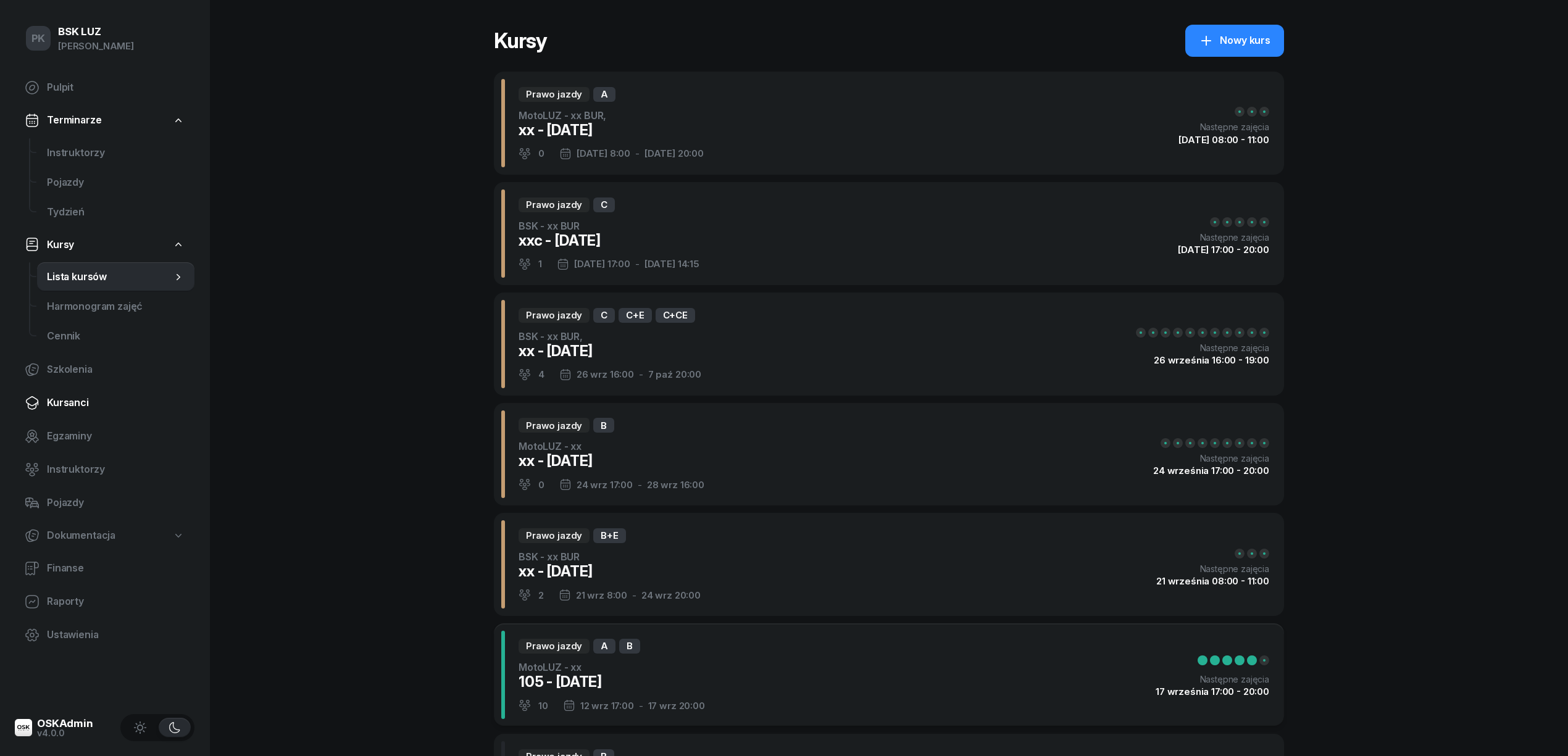
click at [84, 403] on span "Kursanci" at bounding box center [115, 403] width 137 height 16
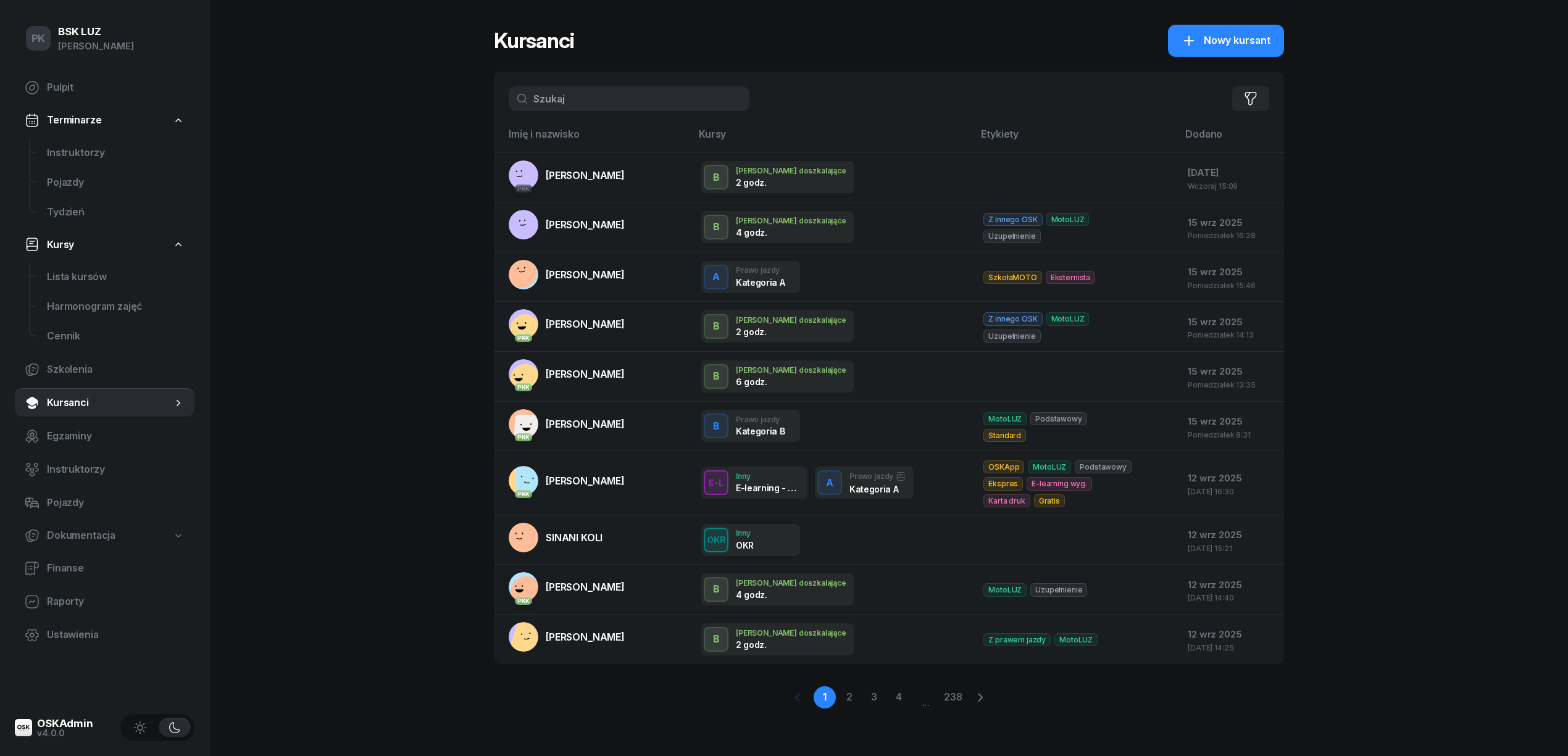
click at [564, 110] on input "text" at bounding box center [629, 98] width 241 height 25
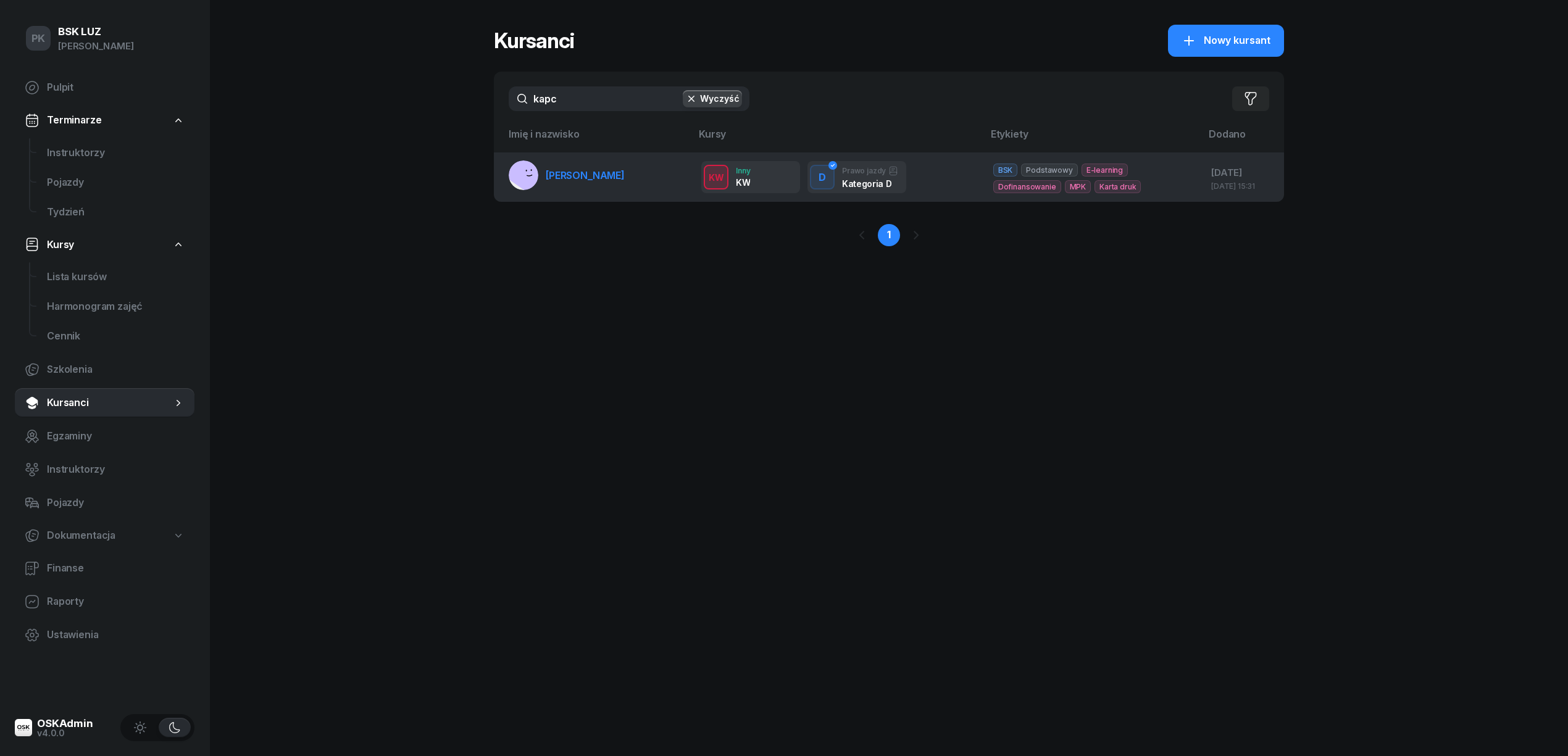
type input "kapc"
click at [615, 188] on link "KAPCIA MIKOŁAJ" at bounding box center [567, 176] width 116 height 30
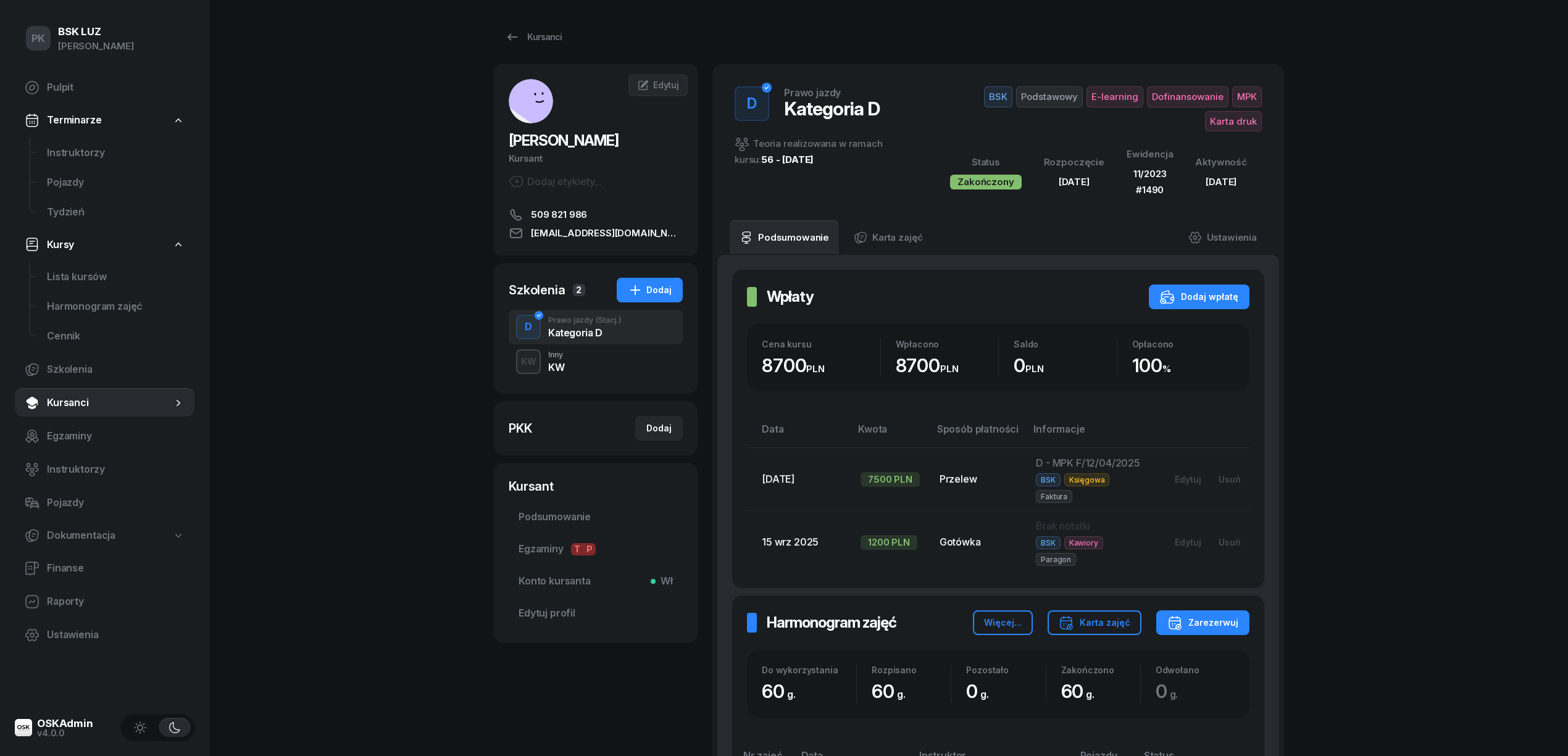
click at [534, 362] on div "KW" at bounding box center [529, 361] width 25 height 16
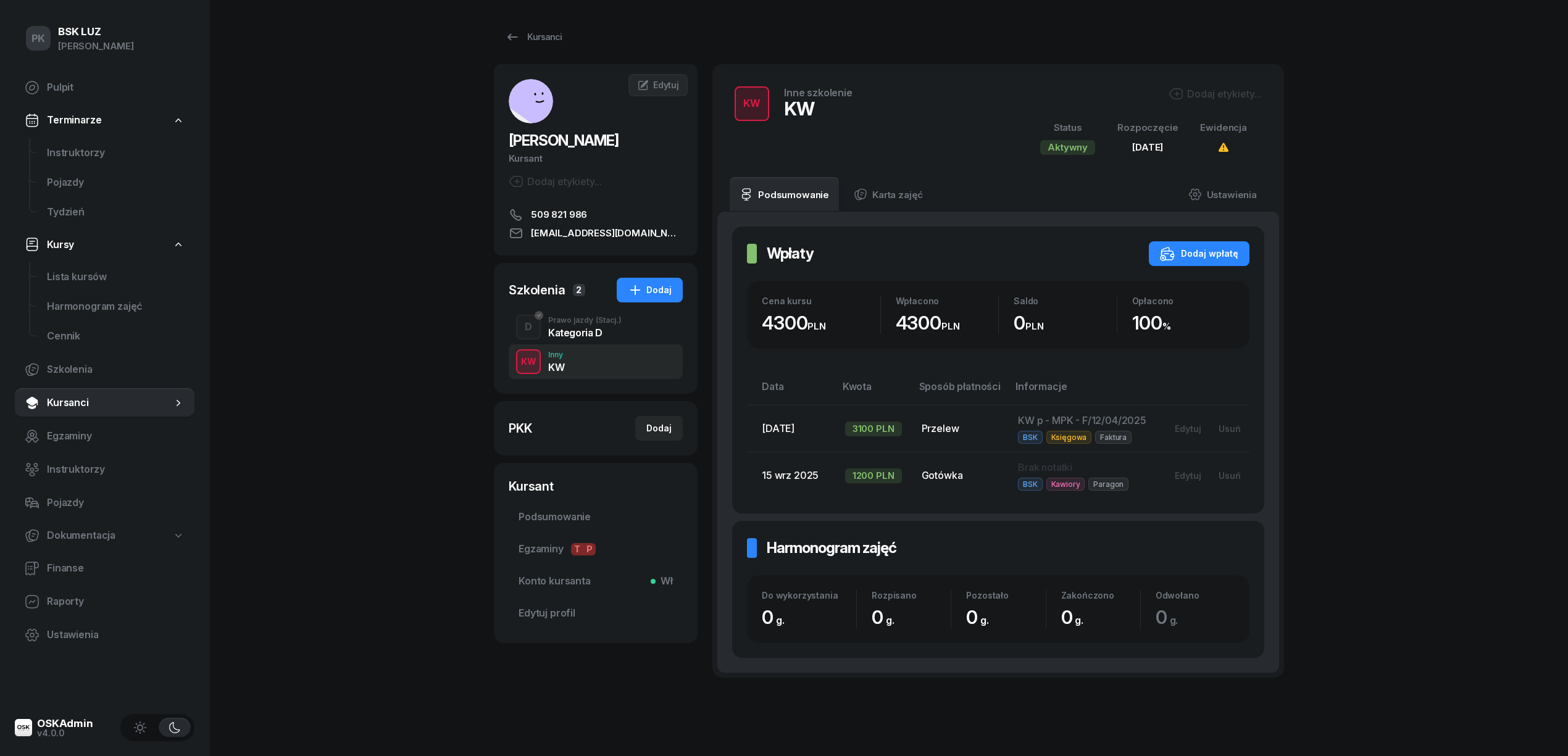
click at [575, 336] on div "Kategoria D" at bounding box center [585, 333] width 74 height 10
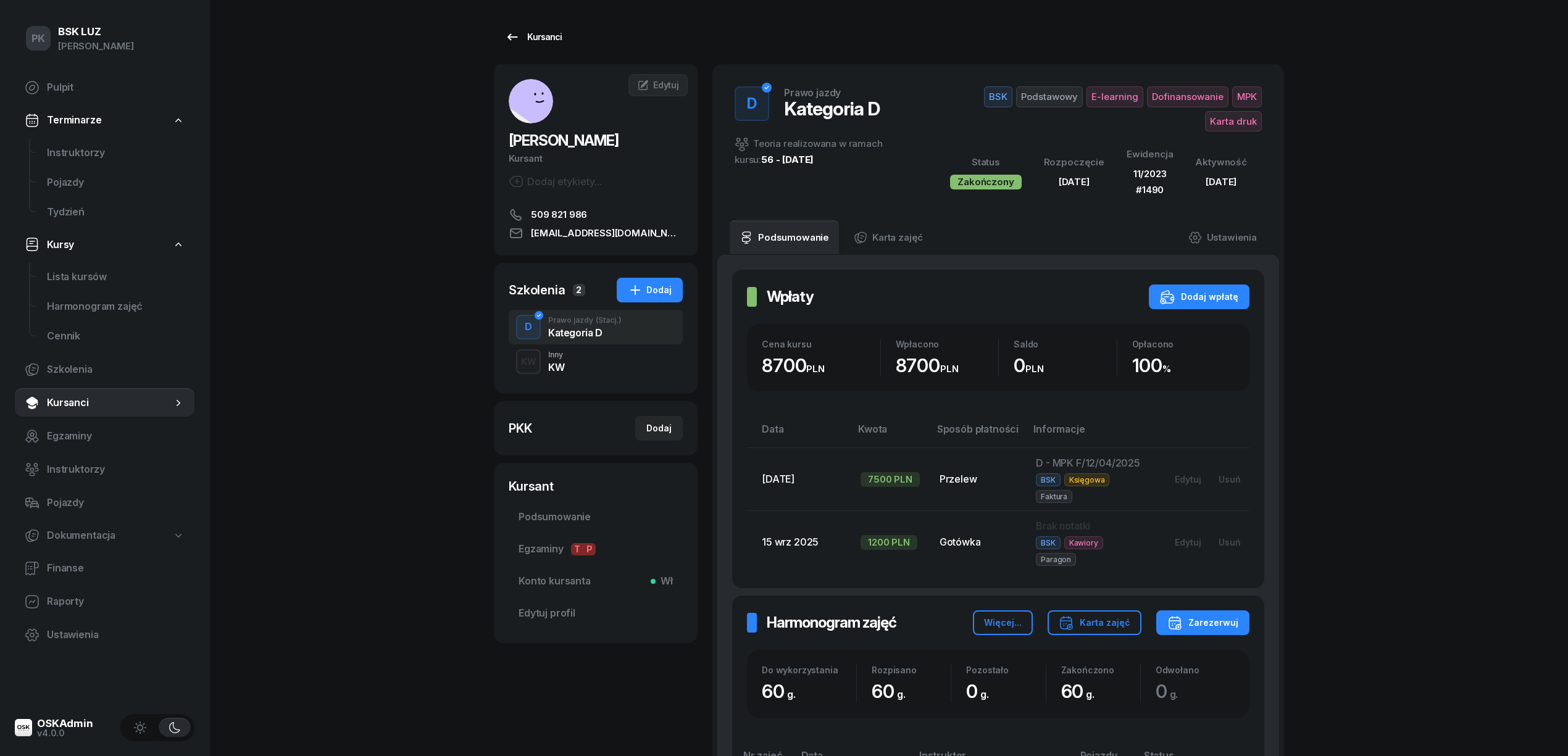
click at [550, 27] on link "Kursanci" at bounding box center [533, 37] width 79 height 25
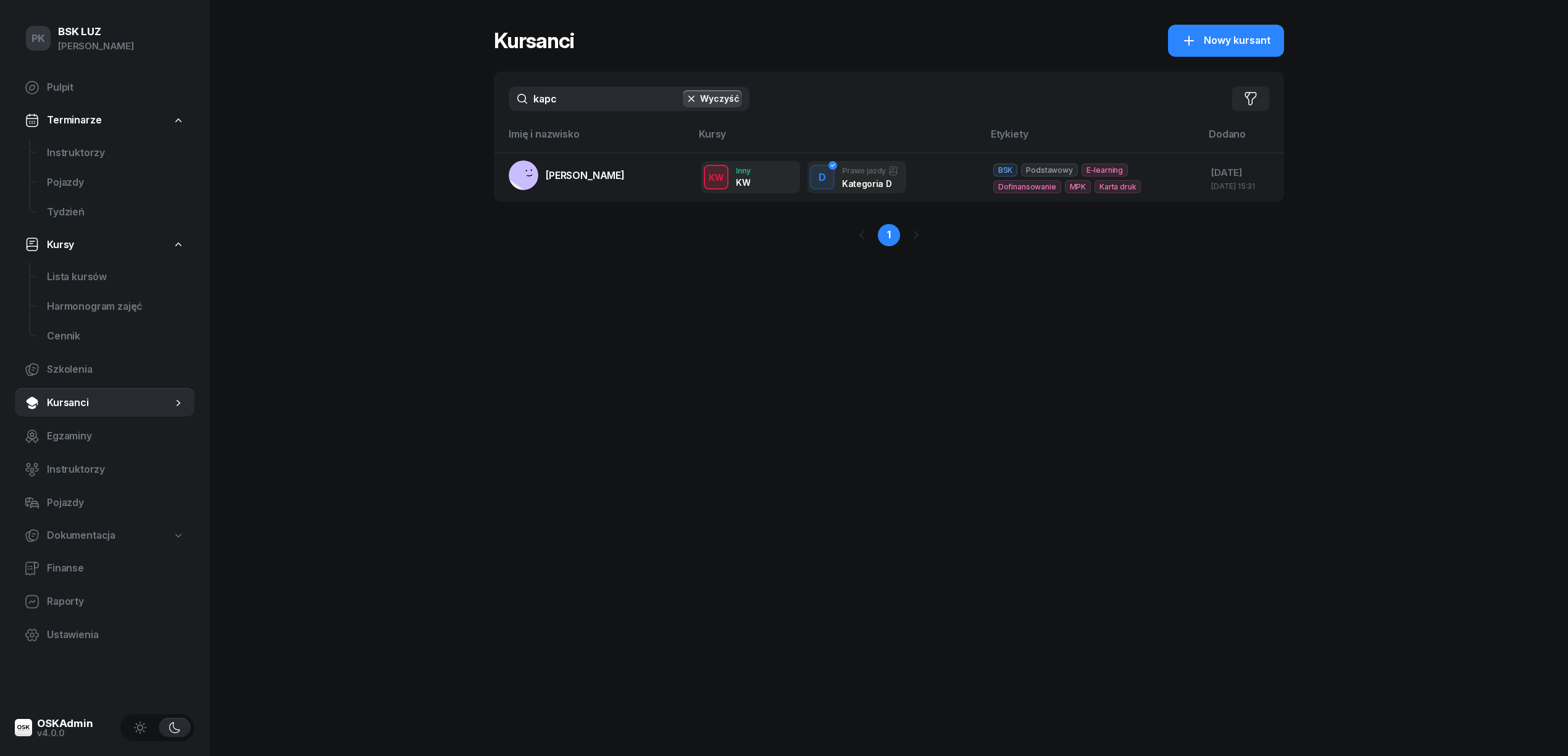
drag, startPoint x: 576, startPoint y: 98, endPoint x: 407, endPoint y: 105, distance: 169.1
click at [407, 105] on div "PK BSK LUZ Piotr Klimek Pulpit Terminarze Instruktorzy Pojazdy Tydzień Kursy Li…" at bounding box center [784, 378] width 1568 height 756
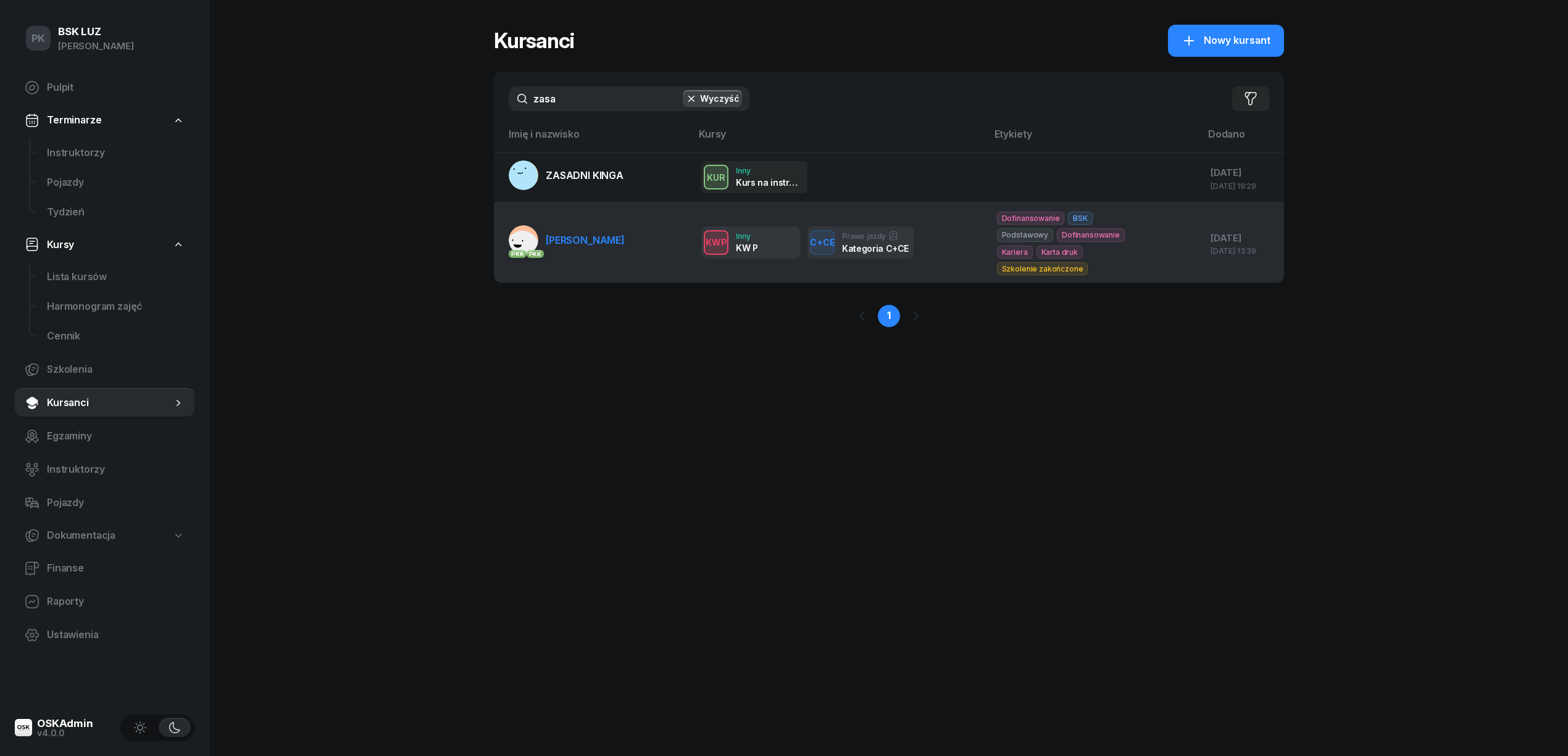
type input "zasa"
click at [603, 246] on span "[PERSON_NAME]" at bounding box center [585, 239] width 79 height 12
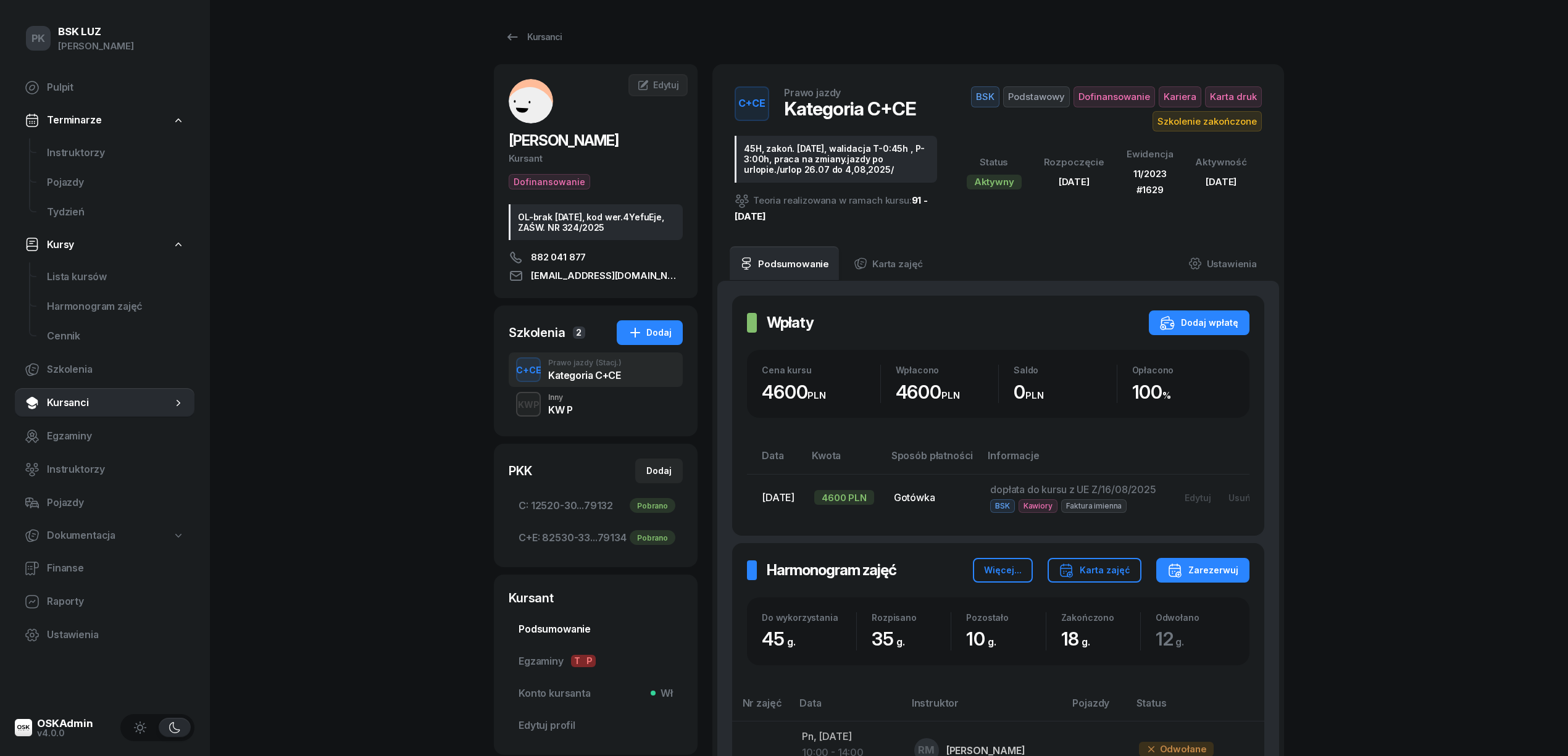
click at [581, 625] on span "Podsumowanie" at bounding box center [596, 629] width 154 height 16
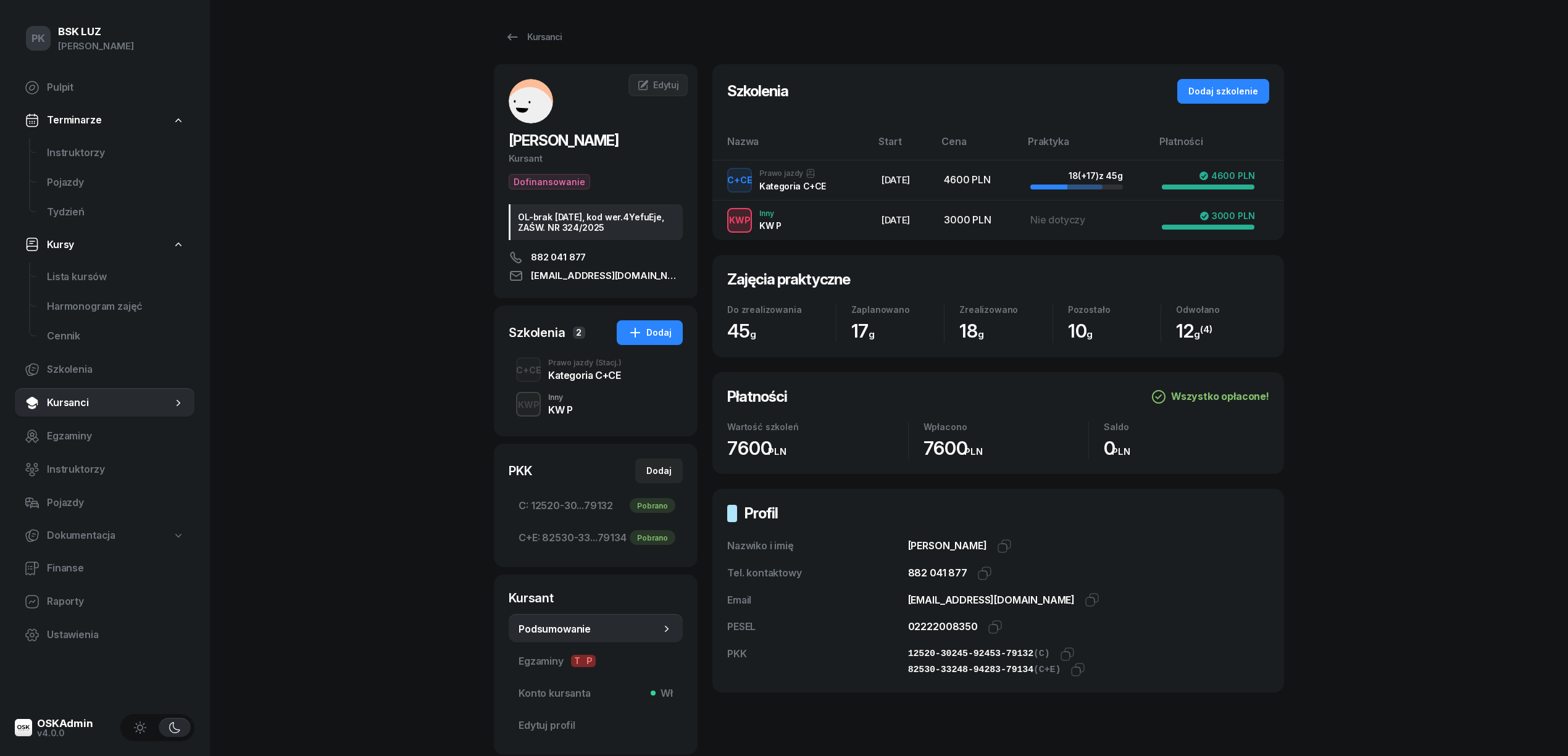
click at [566, 375] on div "Kategoria C+CE" at bounding box center [585, 375] width 74 height 10
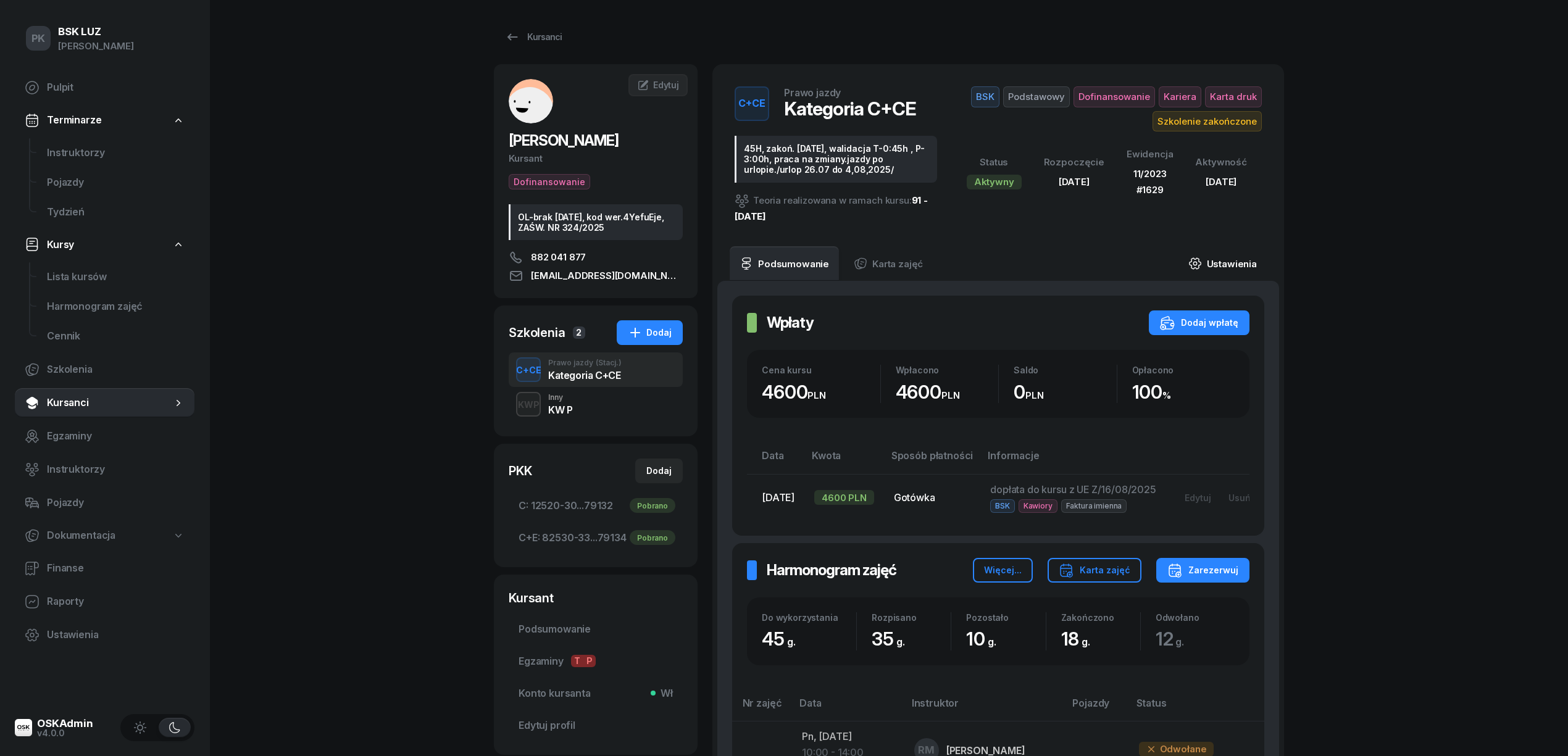
click at [1200, 271] on link "Ustawienia" at bounding box center [1222, 263] width 89 height 35
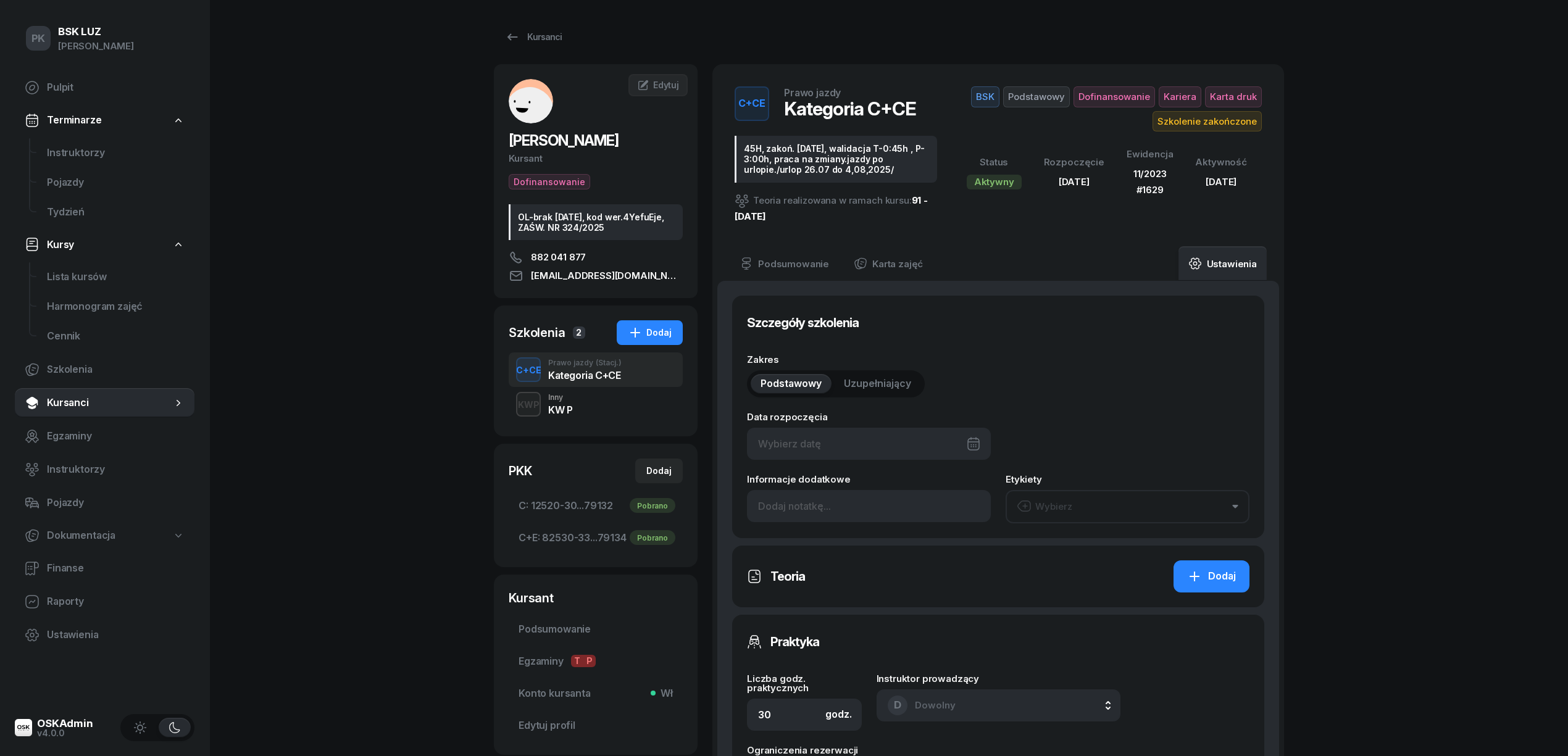
type input "05/07/2025"
type input "45H, zakoń. 31-08-2025, walidacja T-0:45h , P-3:00h, praca na zmiany.jazdy po u…"
type input "45"
type input "11/2023"
type input "1629"
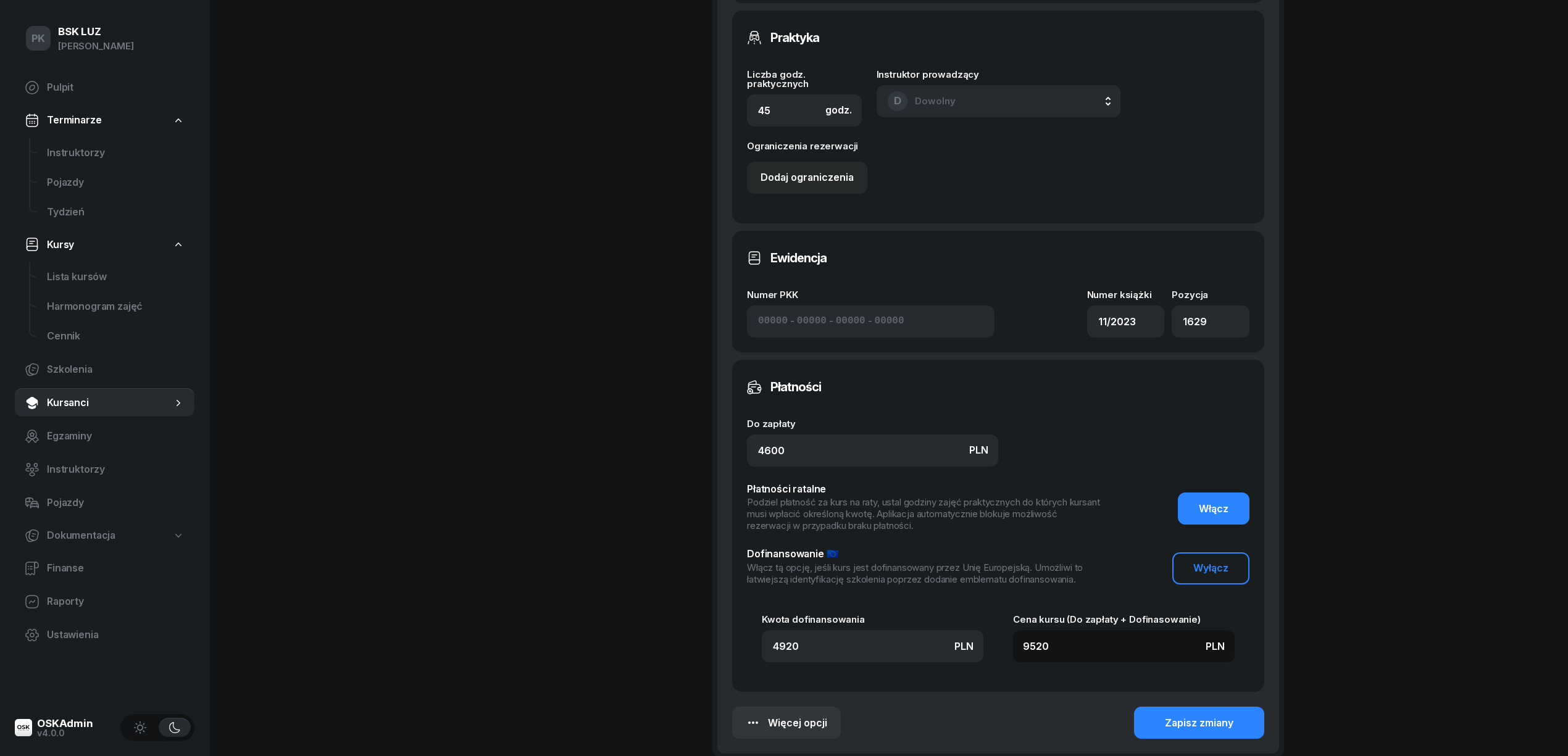
scroll to position [898, 0]
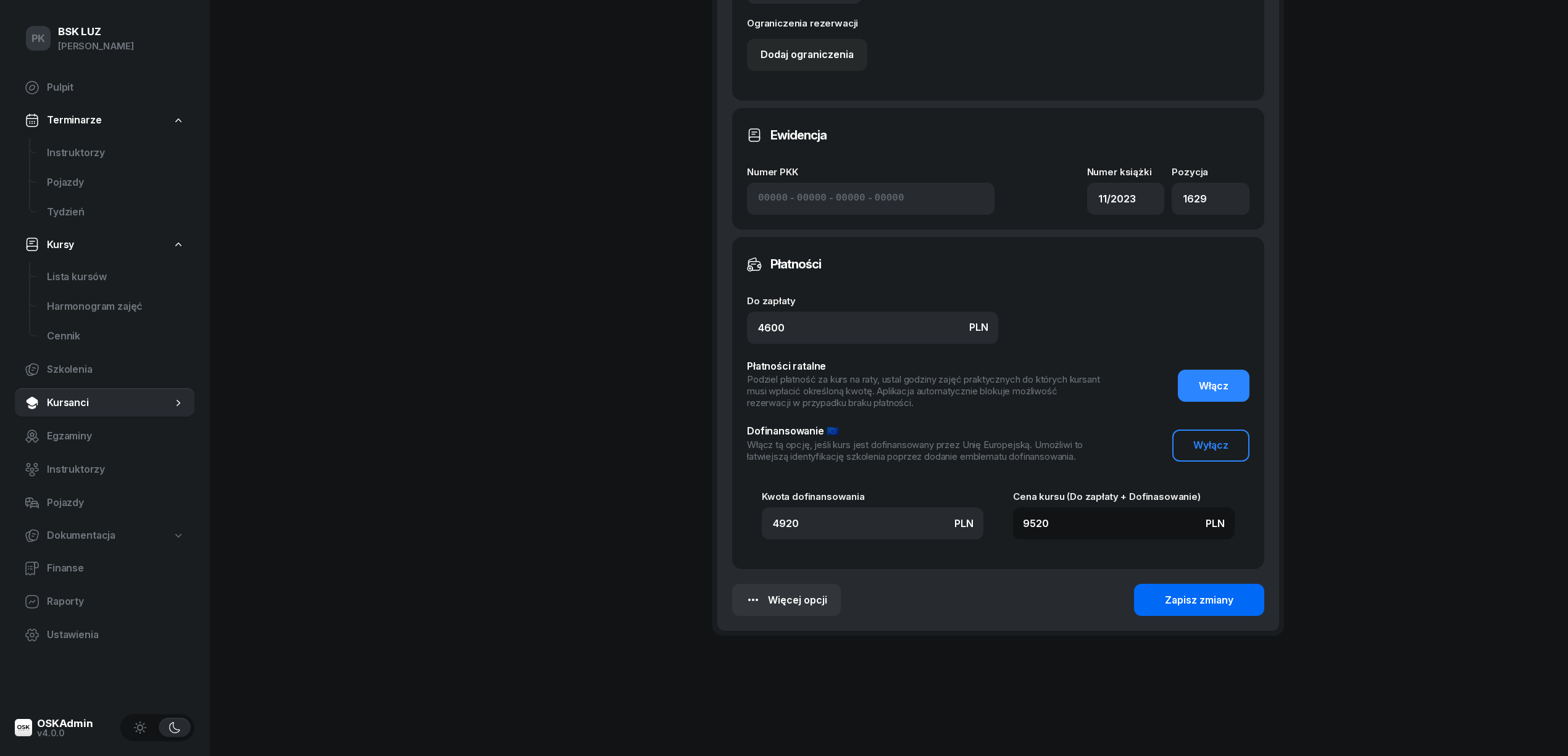
click at [1244, 590] on button "Zapisz zmiany" at bounding box center [1199, 599] width 130 height 32
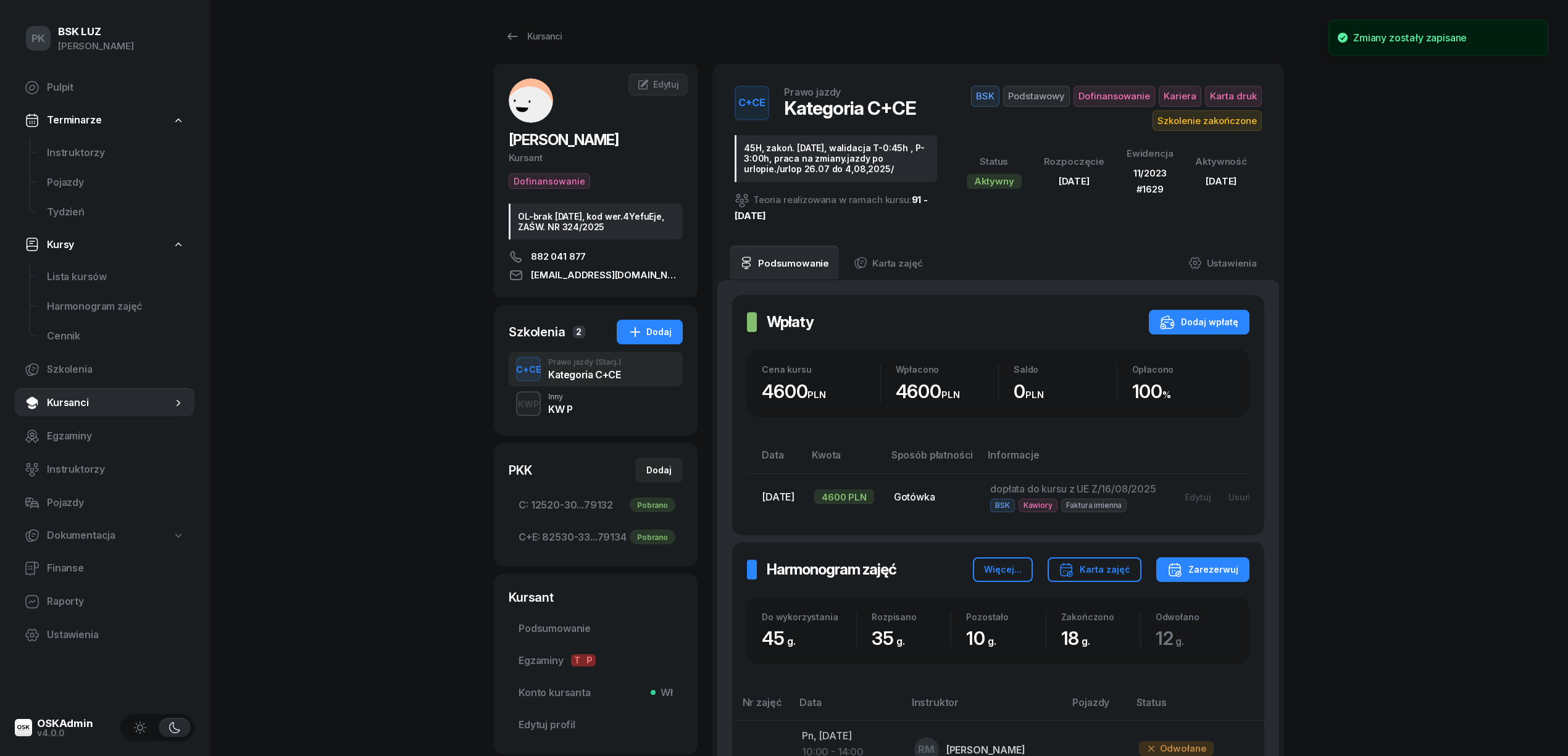
scroll to position [0, 0]
click at [82, 267] on link "Lista kursów" at bounding box center [115, 277] width 157 height 30
select select
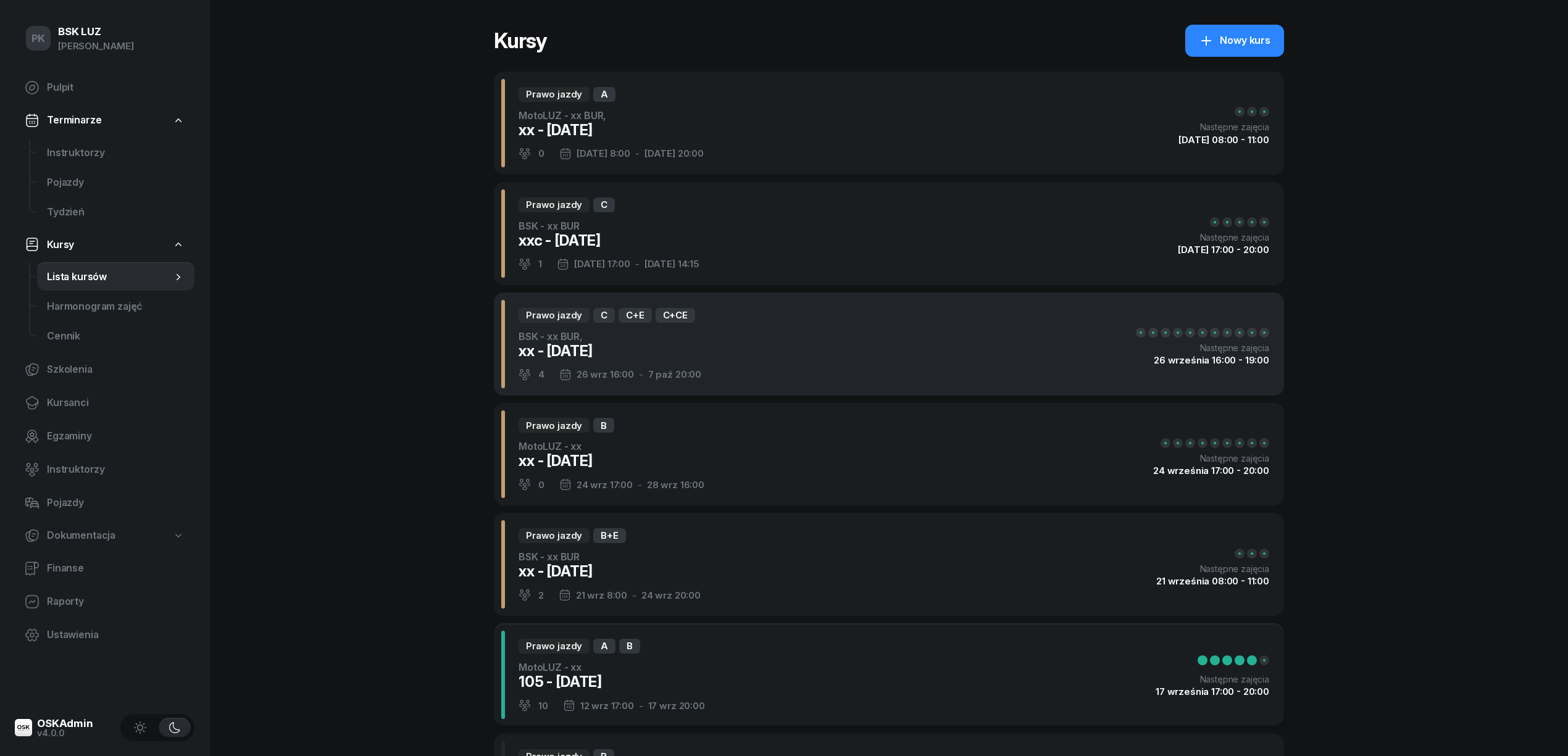
click at [827, 358] on div "Prawo jazdy C C+E C+CE BSK - xx BUR, xx - 2025/09/26 4 26 wrz 16:00 - 7 paź 20:…" at bounding box center [888, 344] width 790 height 103
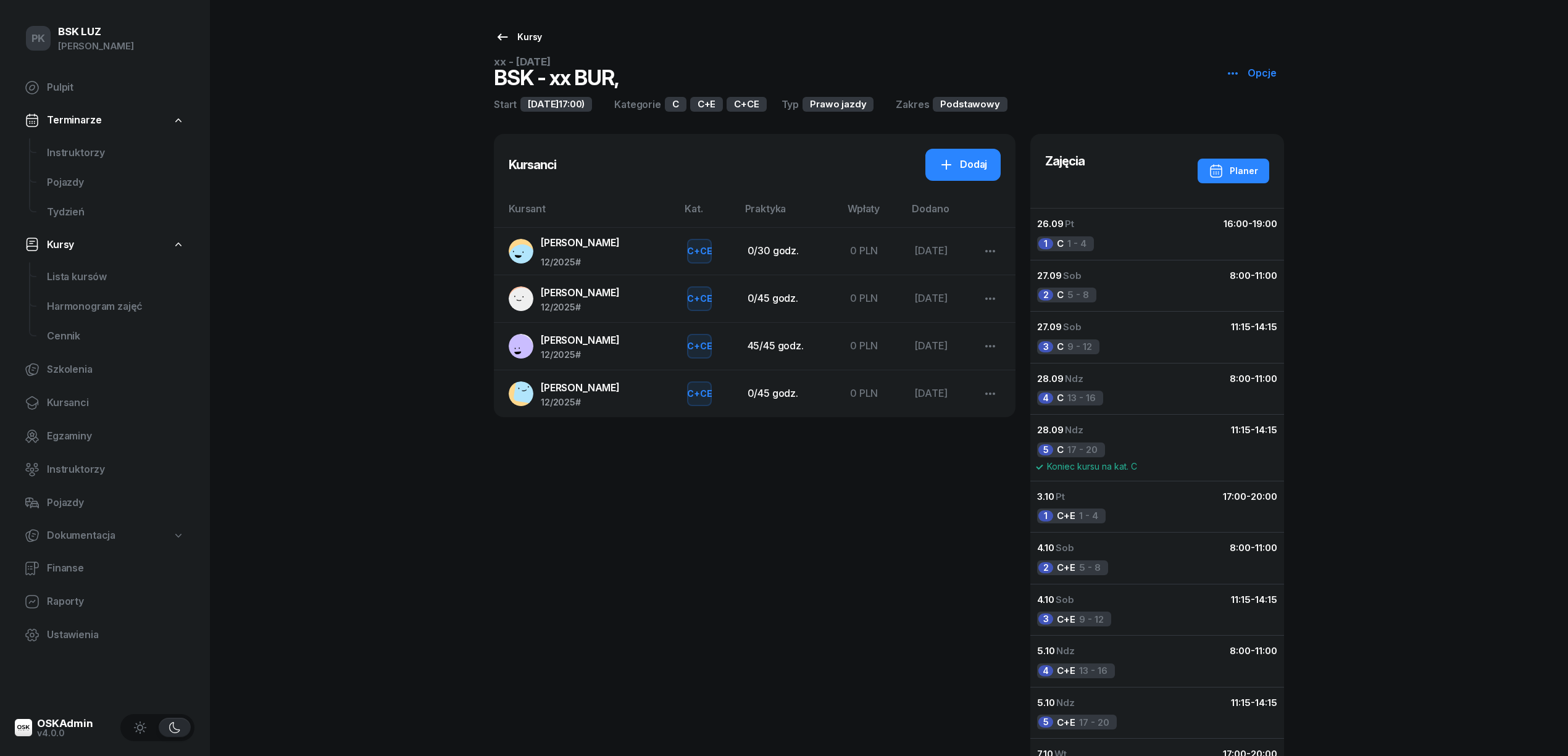
click at [530, 43] on div "Kursy" at bounding box center [518, 37] width 47 height 15
select select
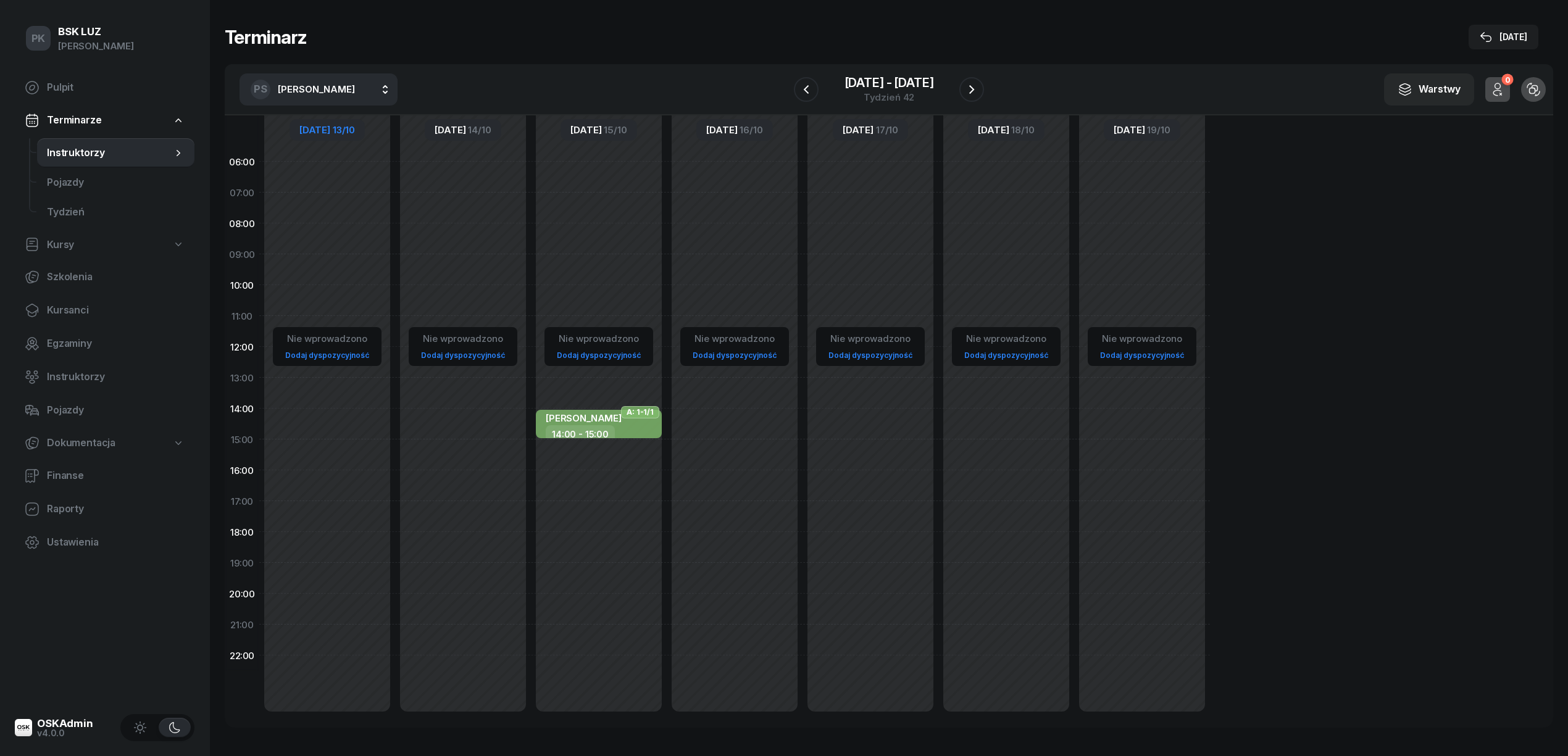
click at [329, 126] on span "[DATE]" at bounding box center [315, 130] width 31 height 9
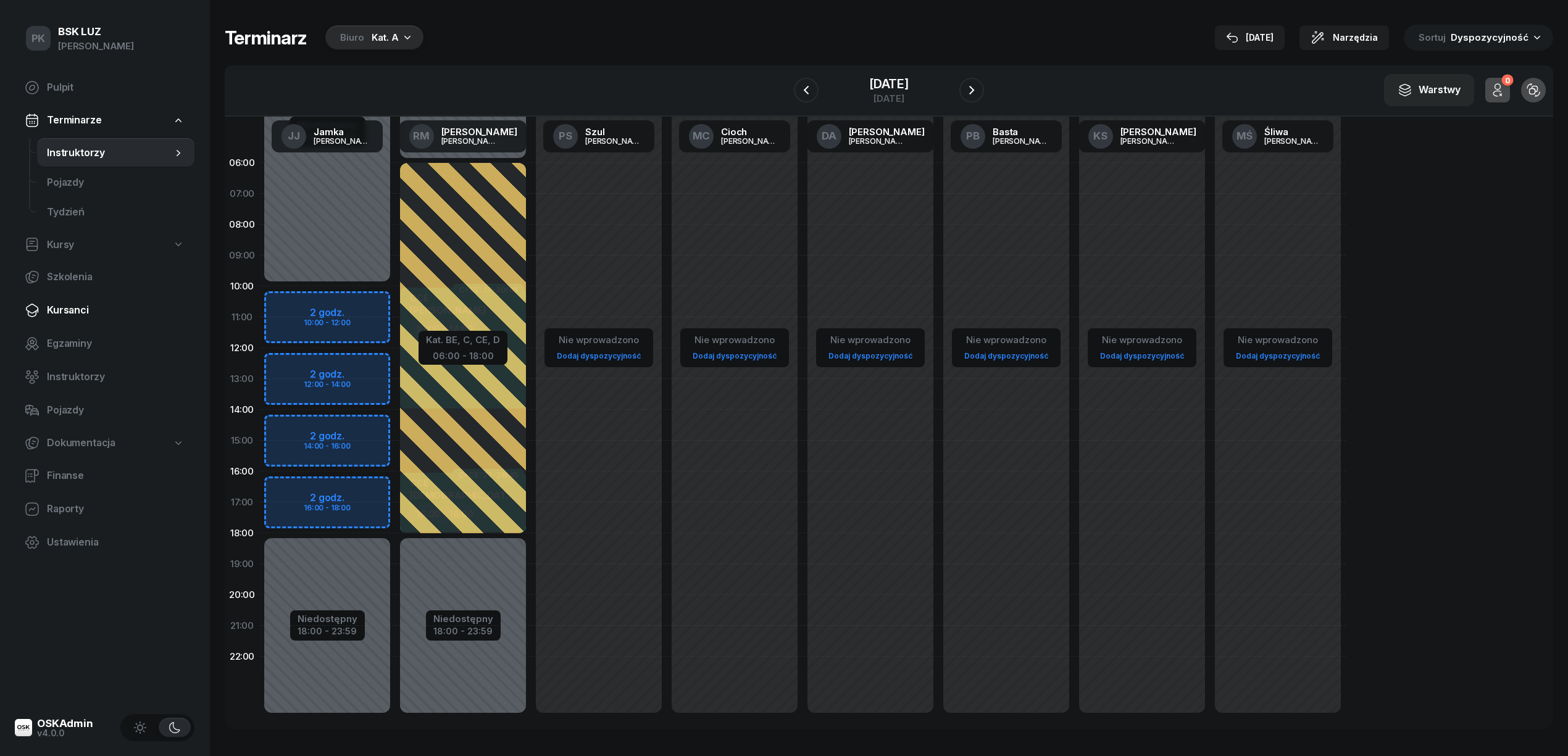
click at [82, 311] on span "Kursanci" at bounding box center [115, 310] width 137 height 16
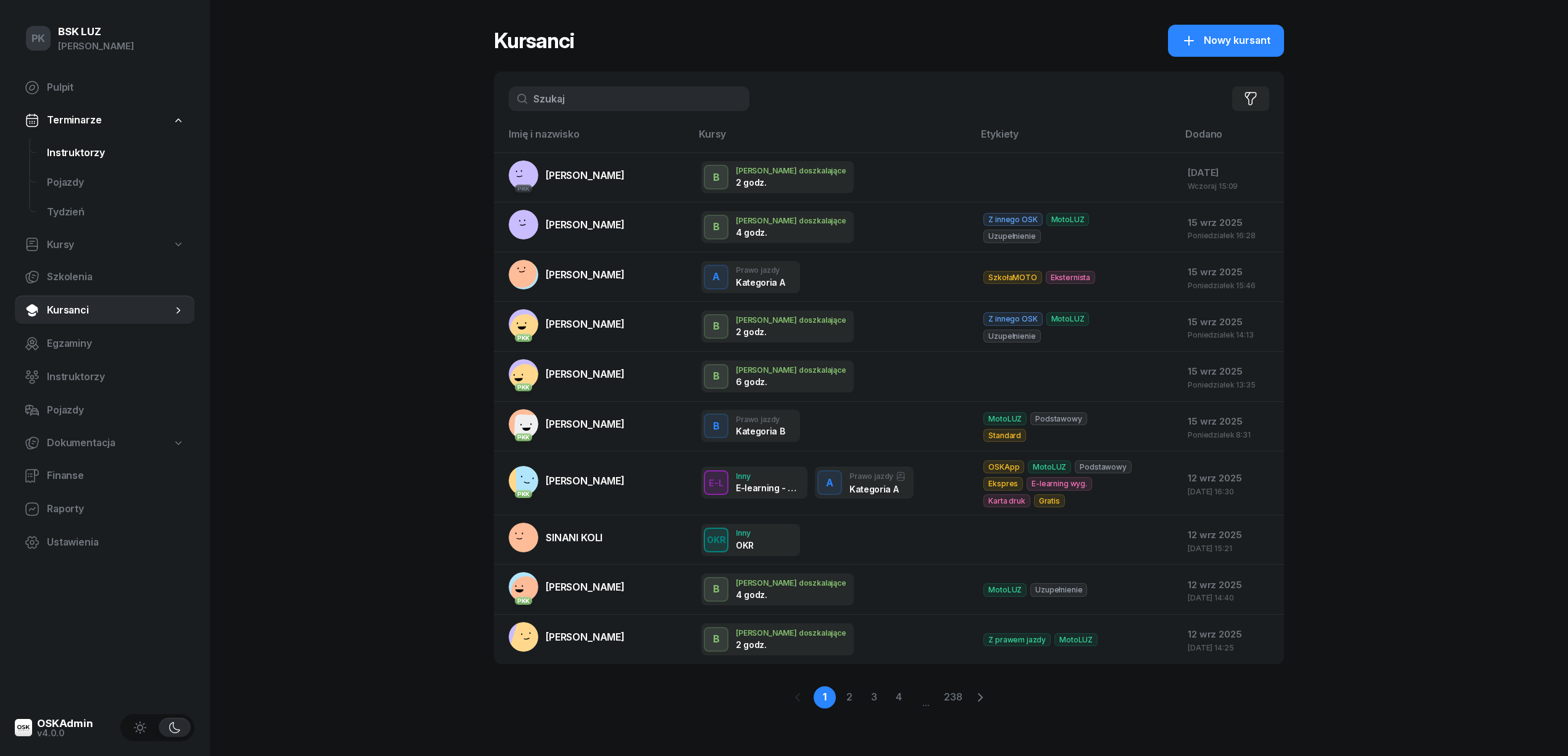
click at [79, 151] on span "Instruktorzy" at bounding box center [115, 153] width 137 height 16
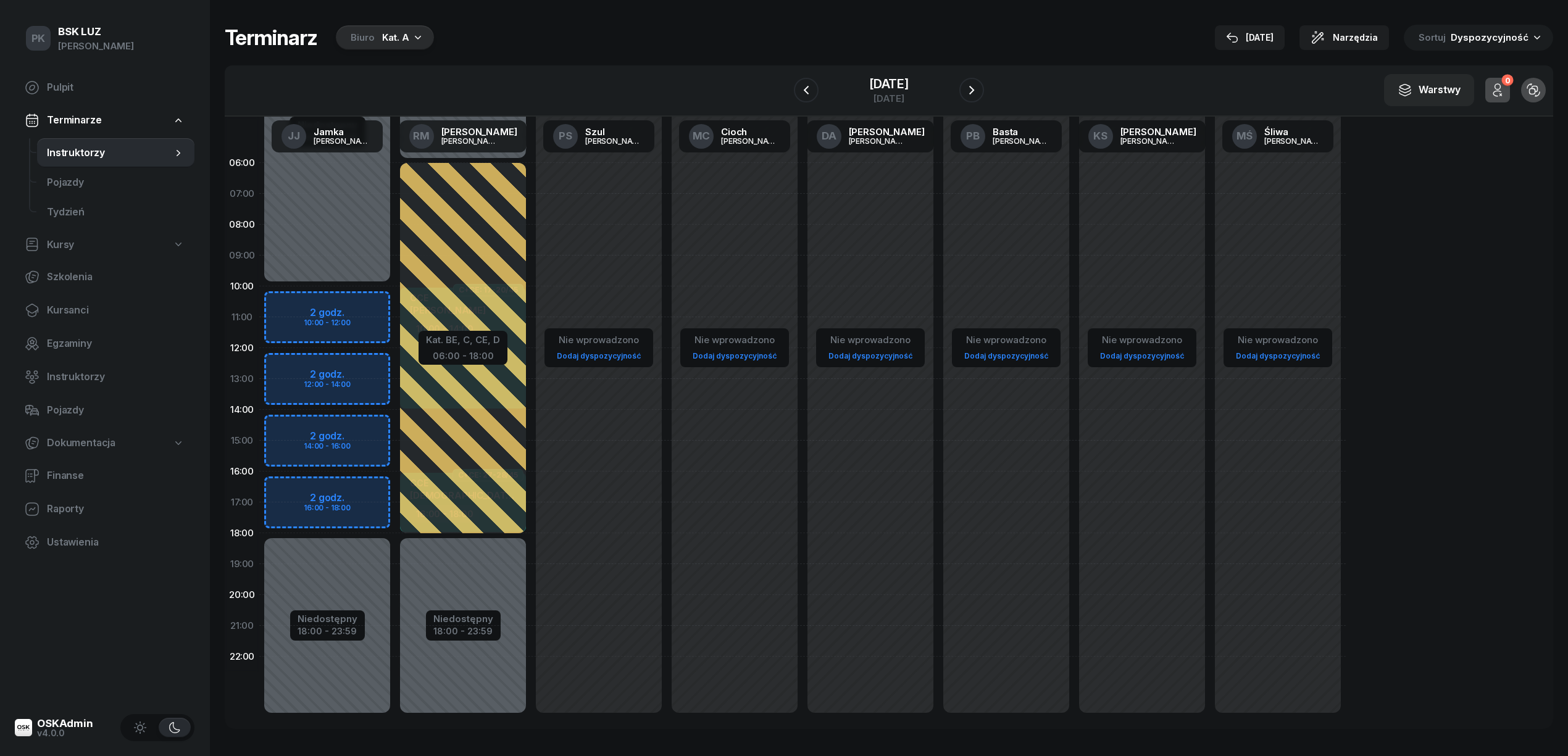
click at [371, 33] on div "Biuro" at bounding box center [363, 38] width 24 height 15
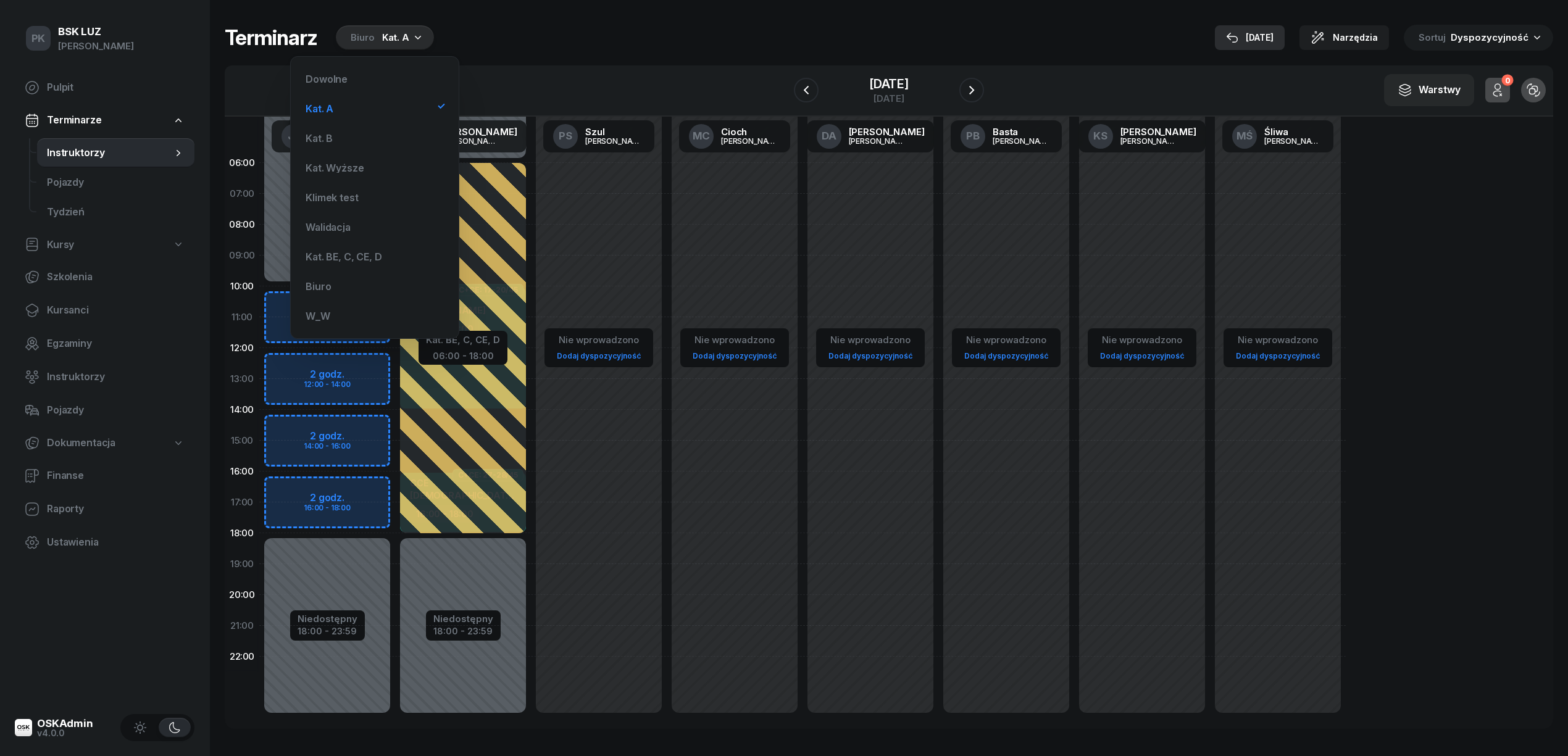
click at [1252, 38] on div "17 wrz" at bounding box center [1249, 38] width 47 height 15
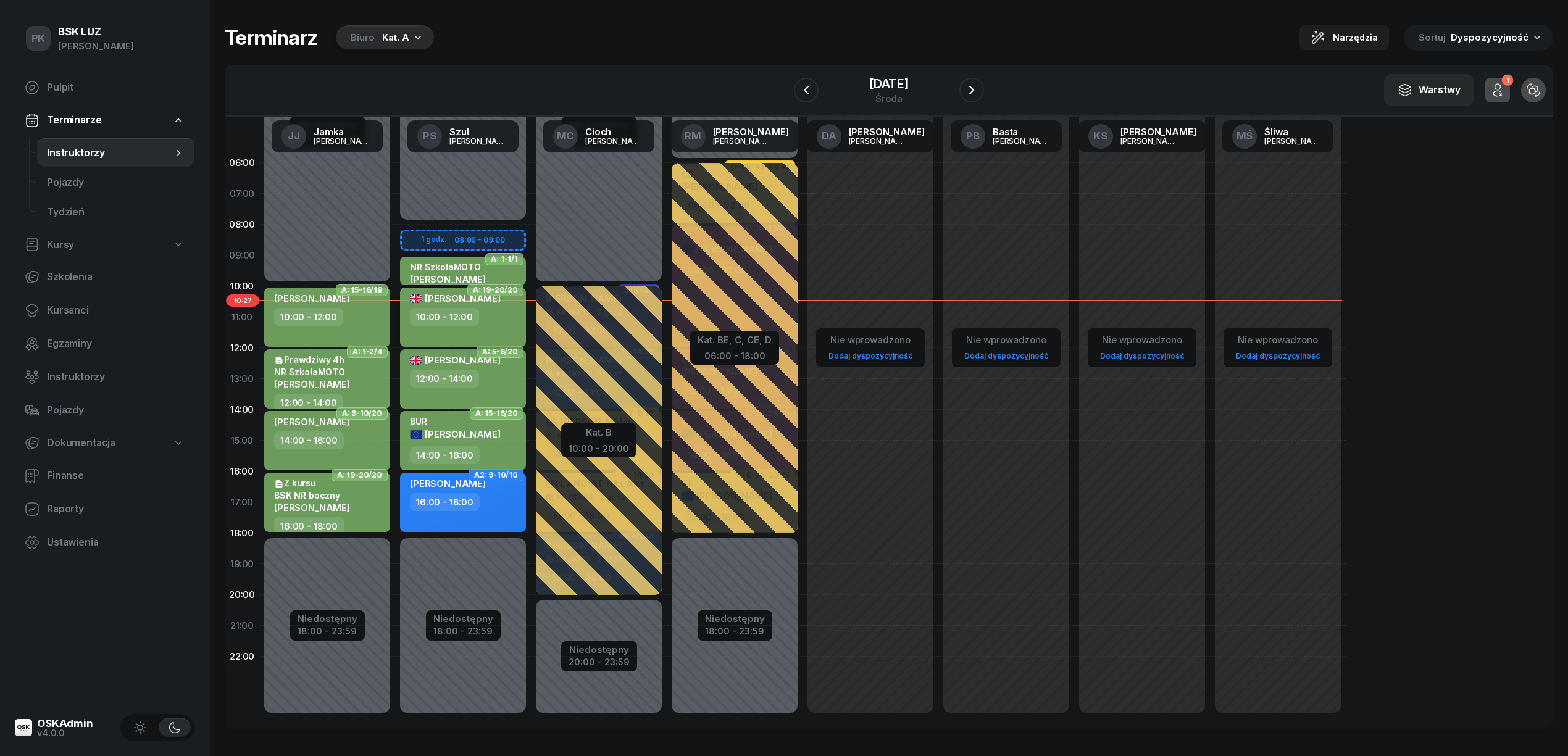
click at [512, 324] on div "10:00 - 12:00" at bounding box center [464, 316] width 108 height 18
select select "10"
select select "12"
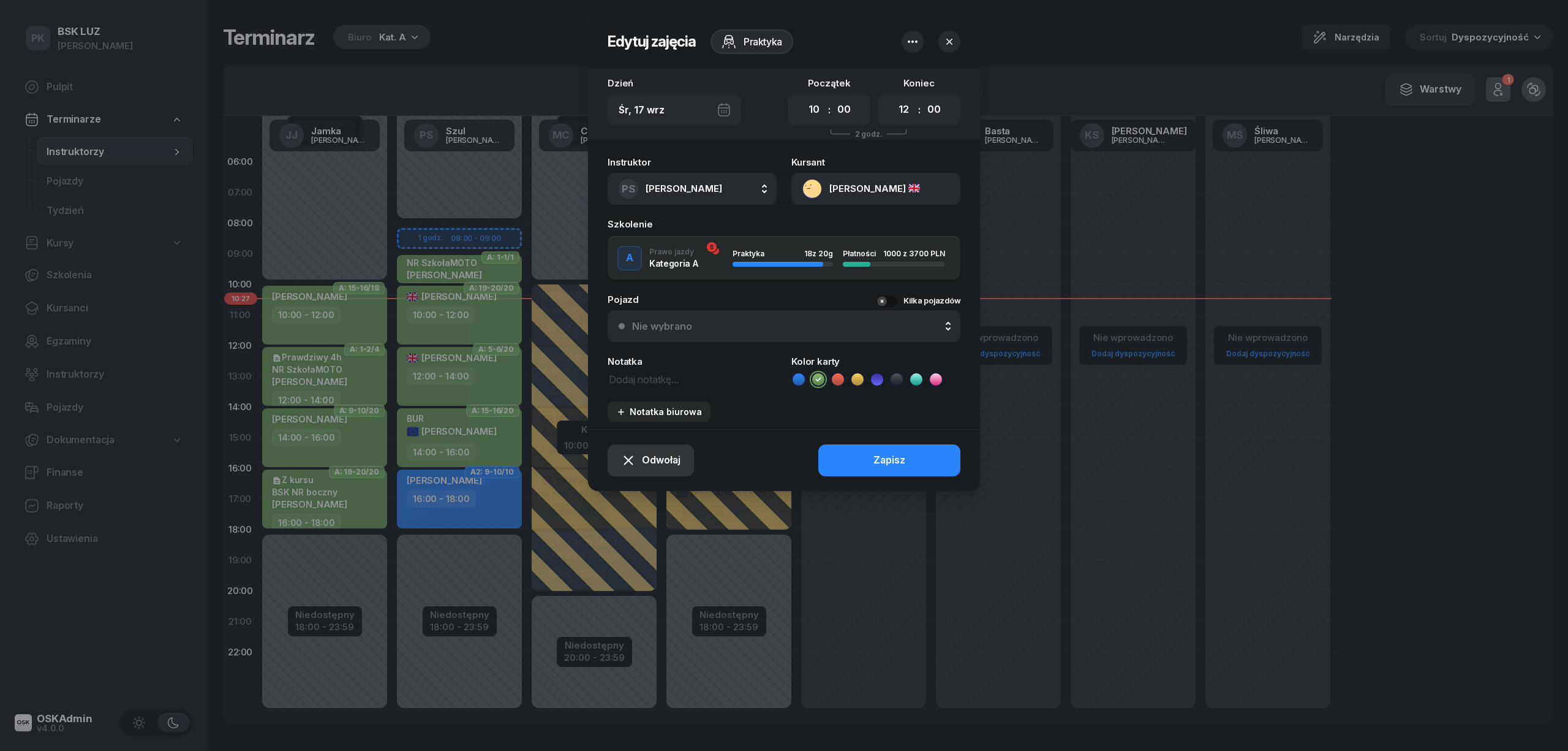
click at [668, 464] on span "Odwołaj" at bounding box center [661, 460] width 39 height 16
click at [637, 356] on div "My odwołaliśmy" at bounding box center [630, 354] width 74 height 16
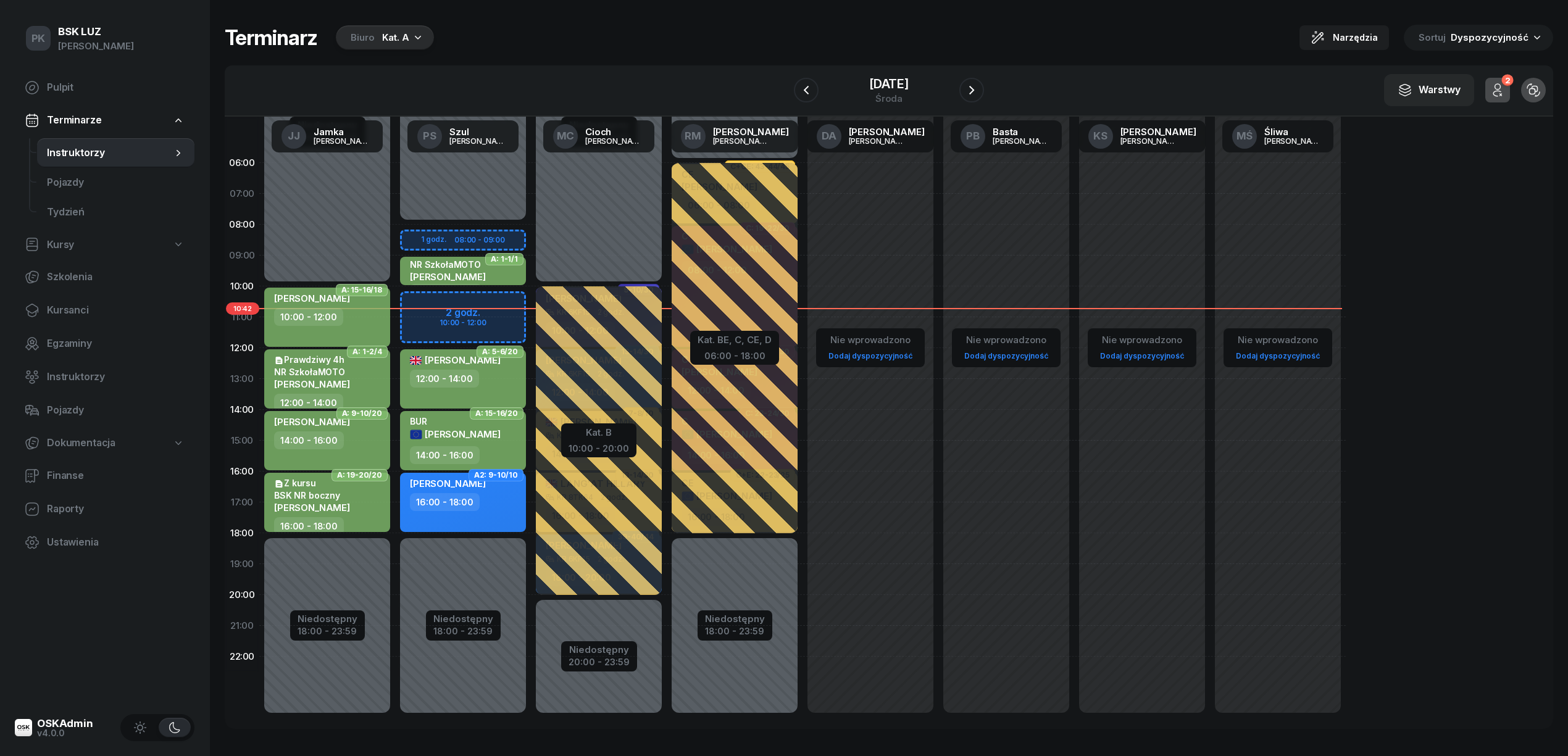
click at [396, 36] on div "Kat. A" at bounding box center [395, 38] width 27 height 15
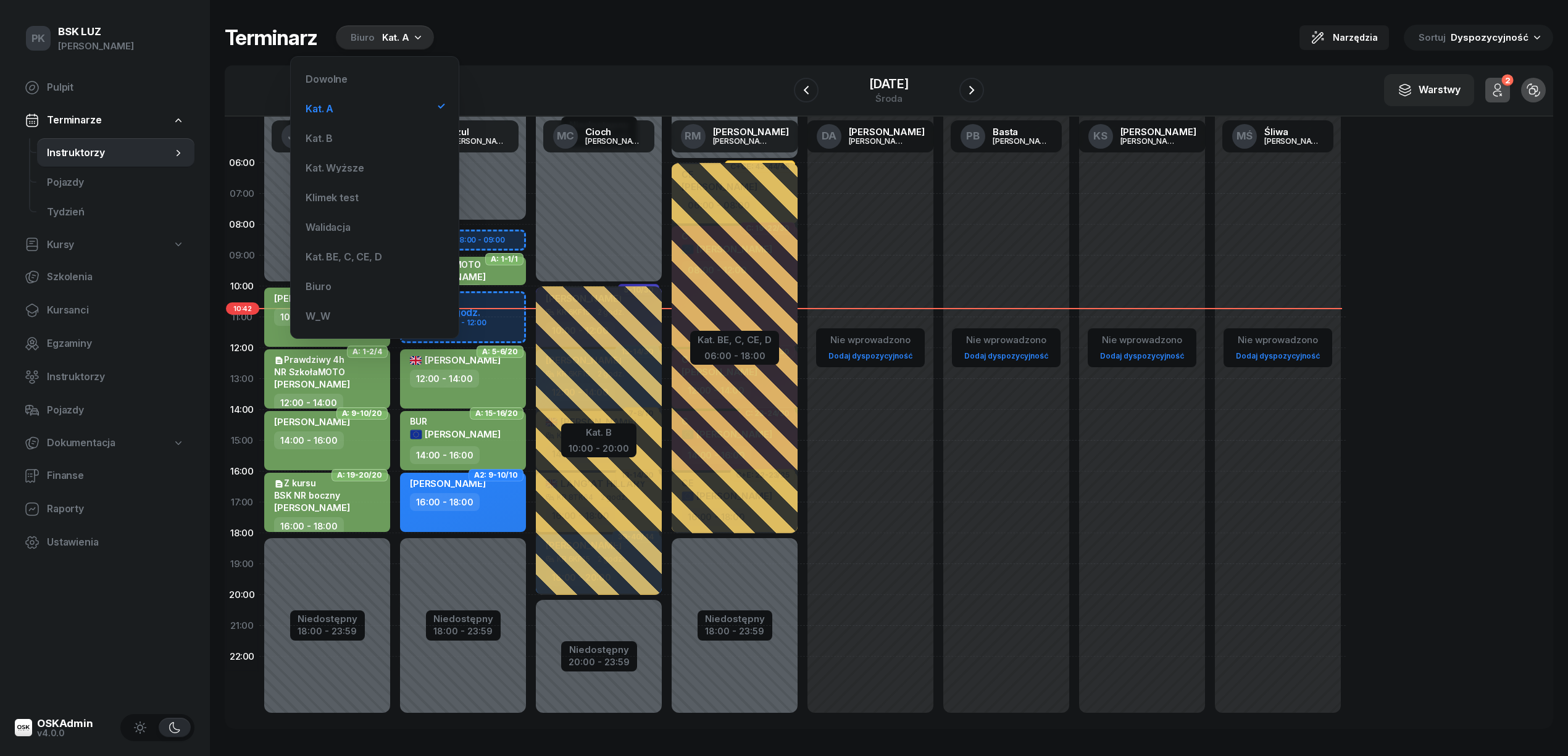
click at [569, 38] on div "Terminarz Biuro Kat. A Narzędzia Sortuj Dyspozycyjność" at bounding box center [888, 38] width 1328 height 26
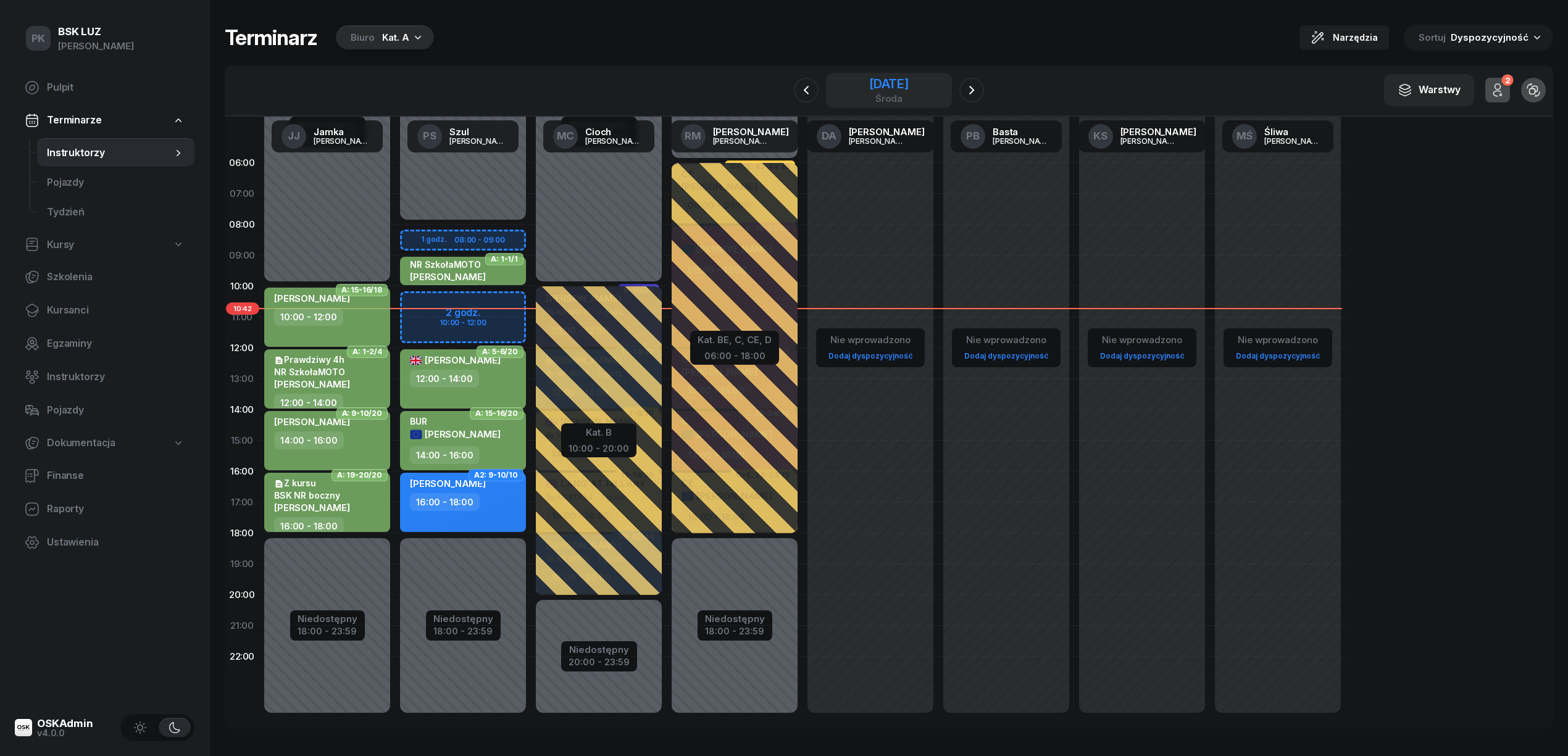
click at [909, 87] on div "[DATE]" at bounding box center [889, 84] width 40 height 12
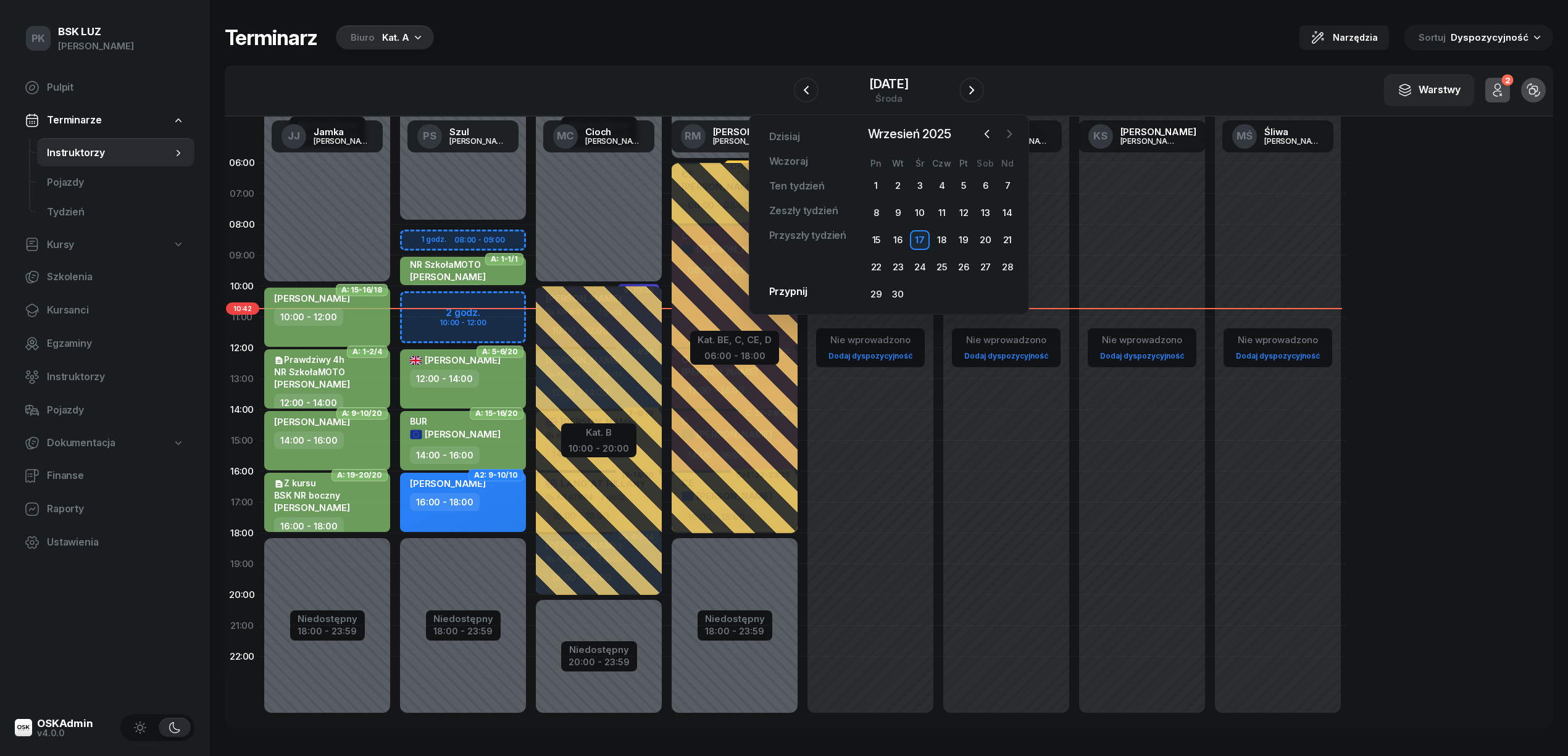
click at [1013, 128] on icon "button" at bounding box center [1009, 133] width 12 height 12
click at [915, 185] on div "1" at bounding box center [920, 185] width 20 height 20
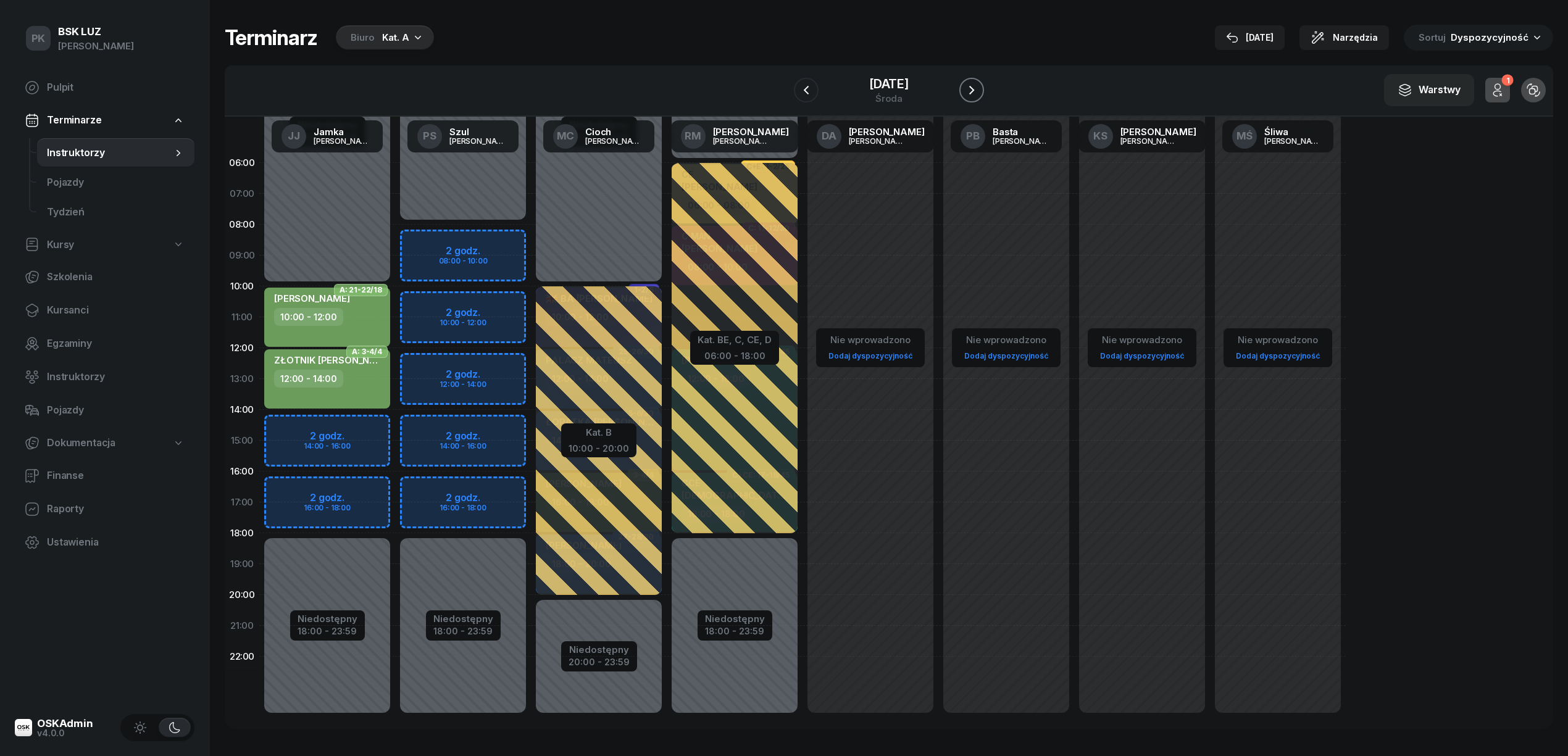
click at [979, 87] on icon "button" at bounding box center [971, 90] width 15 height 15
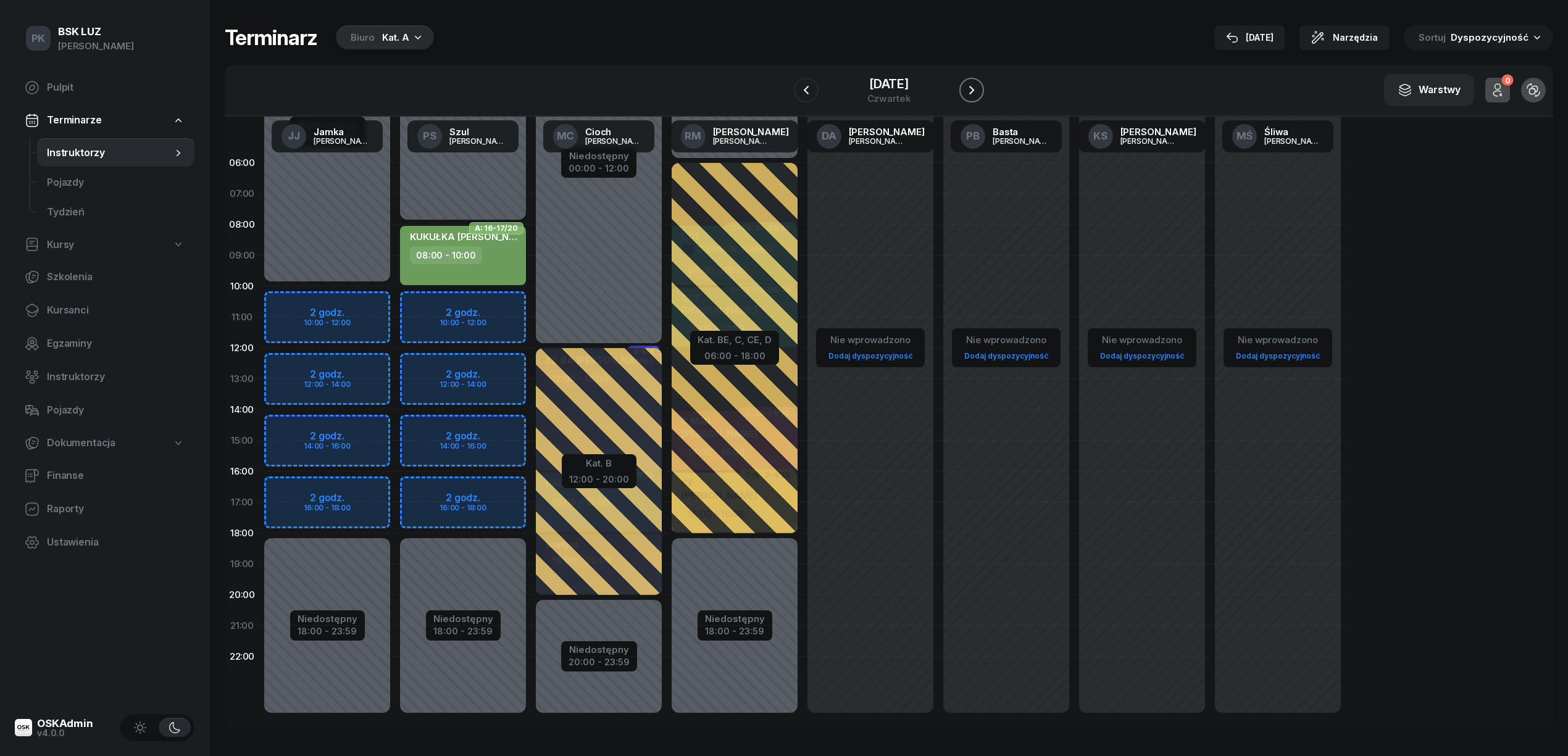
click at [979, 87] on icon "button" at bounding box center [971, 90] width 15 height 15
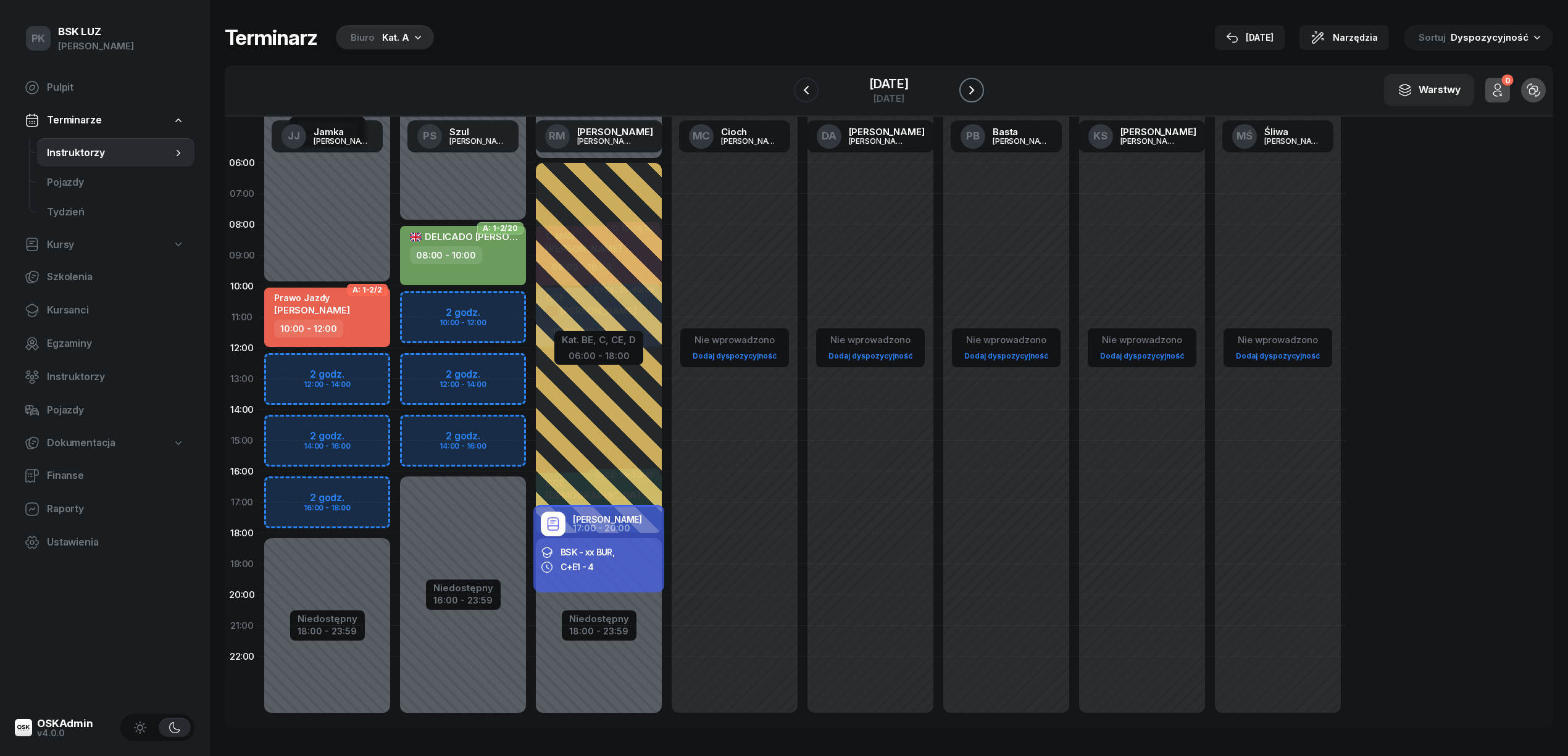
click at [979, 87] on icon "button" at bounding box center [971, 90] width 15 height 15
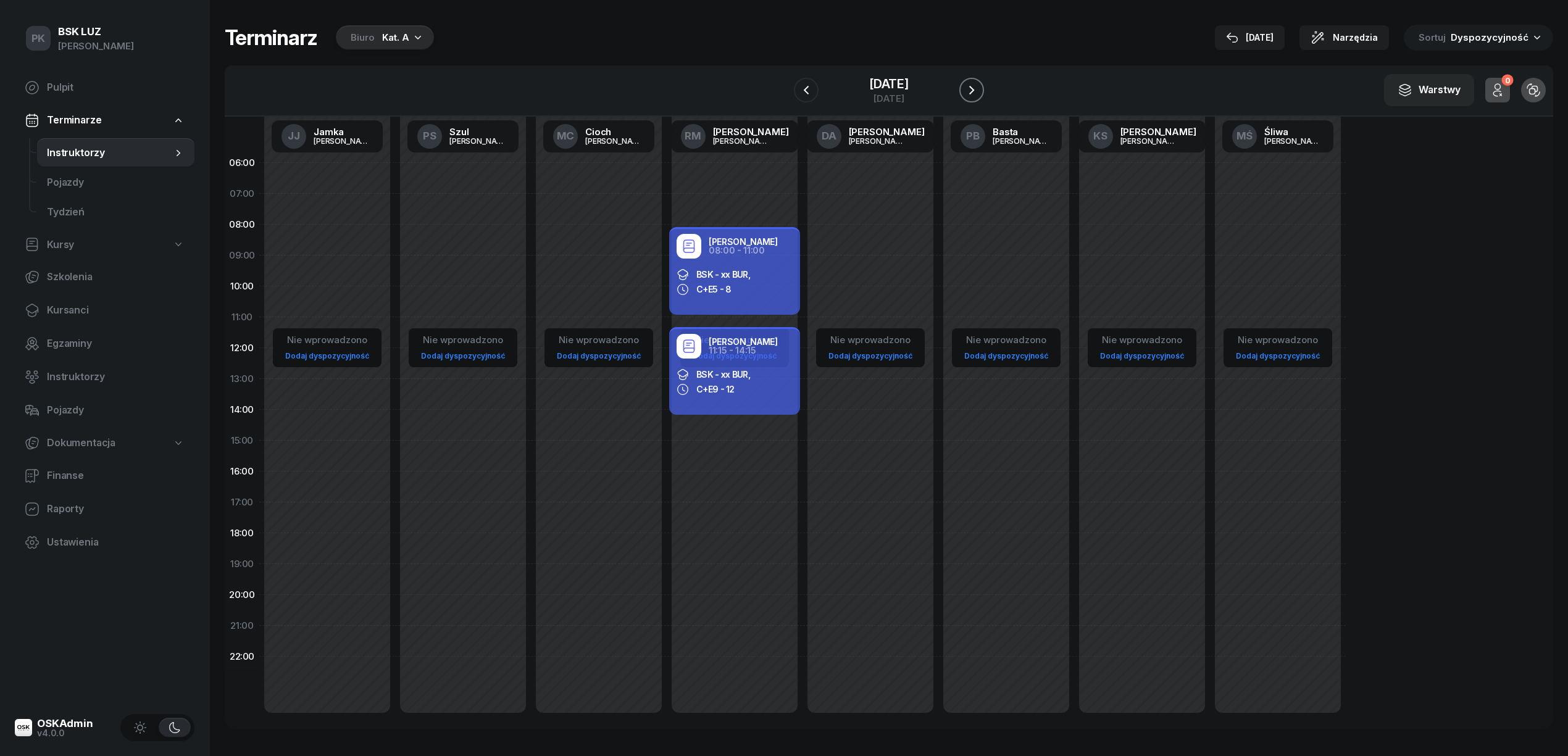
click at [979, 87] on icon "button" at bounding box center [971, 90] width 15 height 15
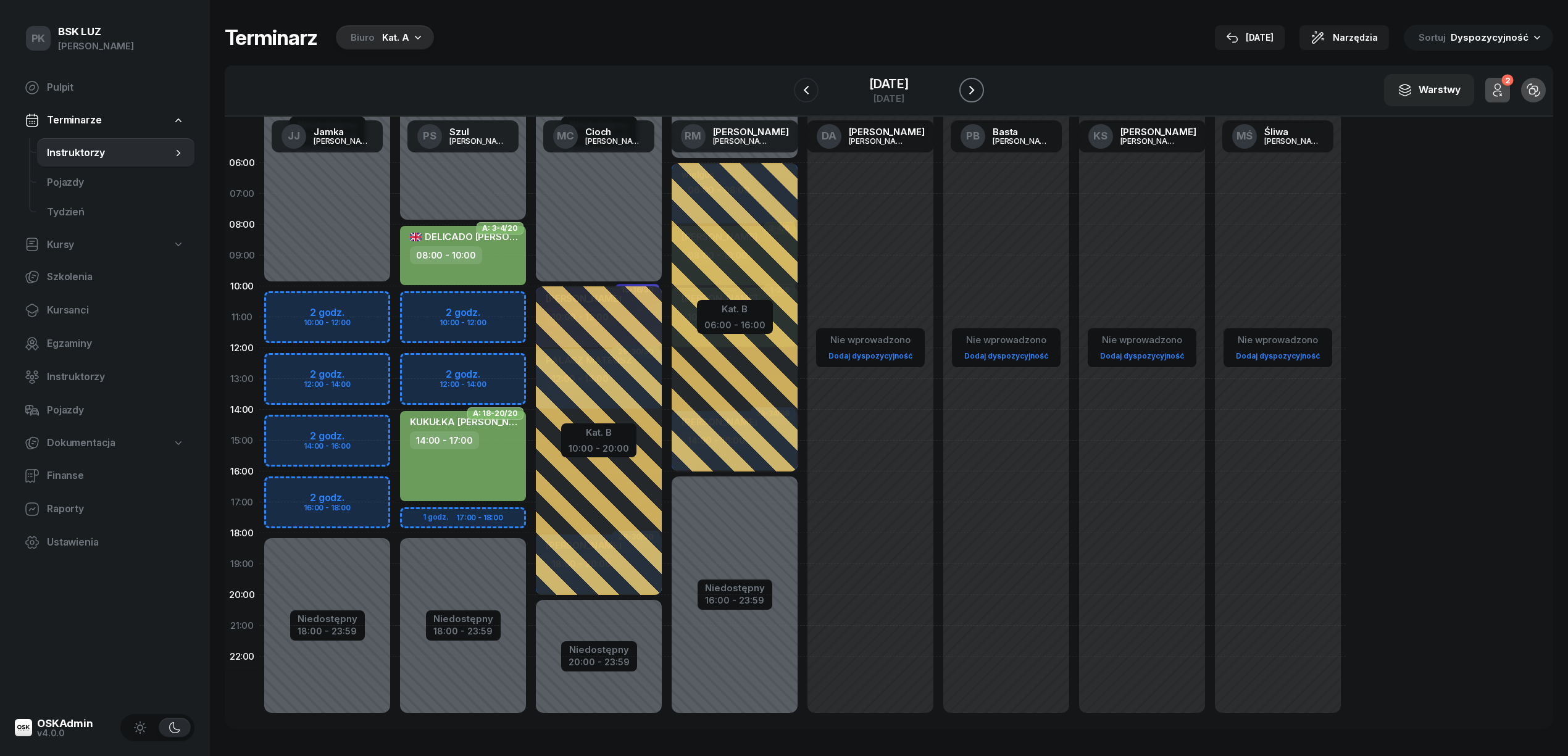
click at [979, 87] on icon "button" at bounding box center [971, 90] width 15 height 15
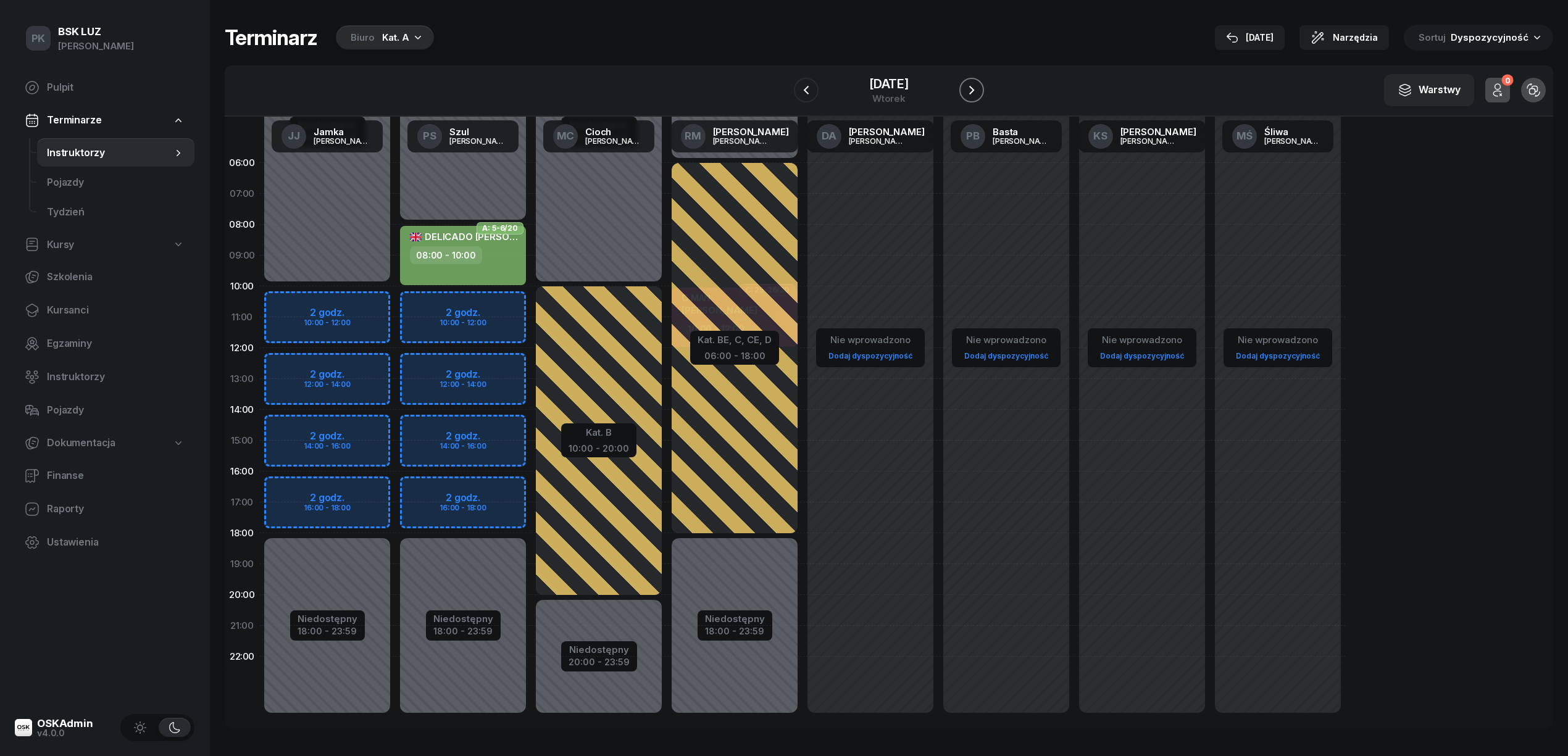
click at [979, 87] on icon "button" at bounding box center [971, 90] width 15 height 15
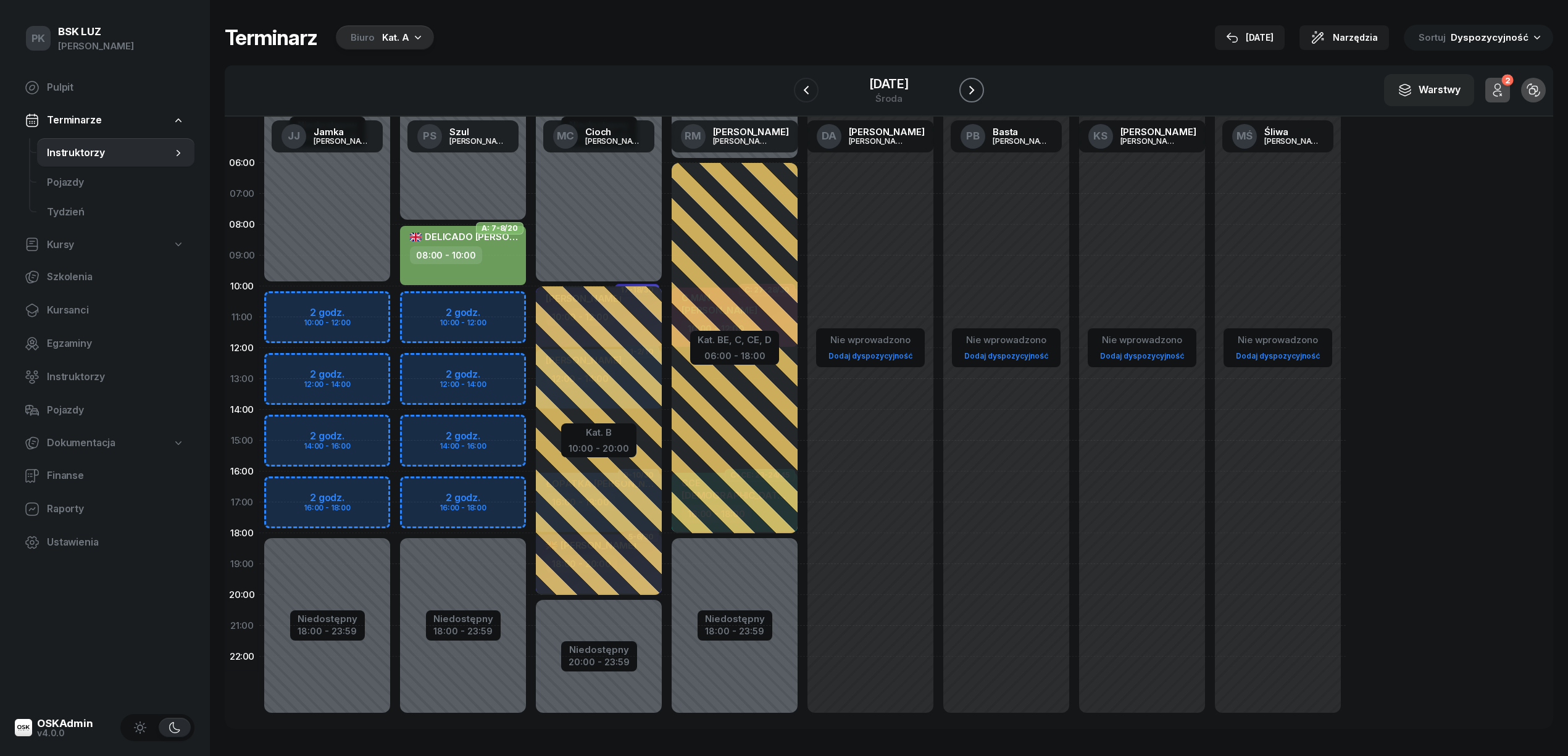
click at [979, 87] on icon "button" at bounding box center [971, 90] width 15 height 15
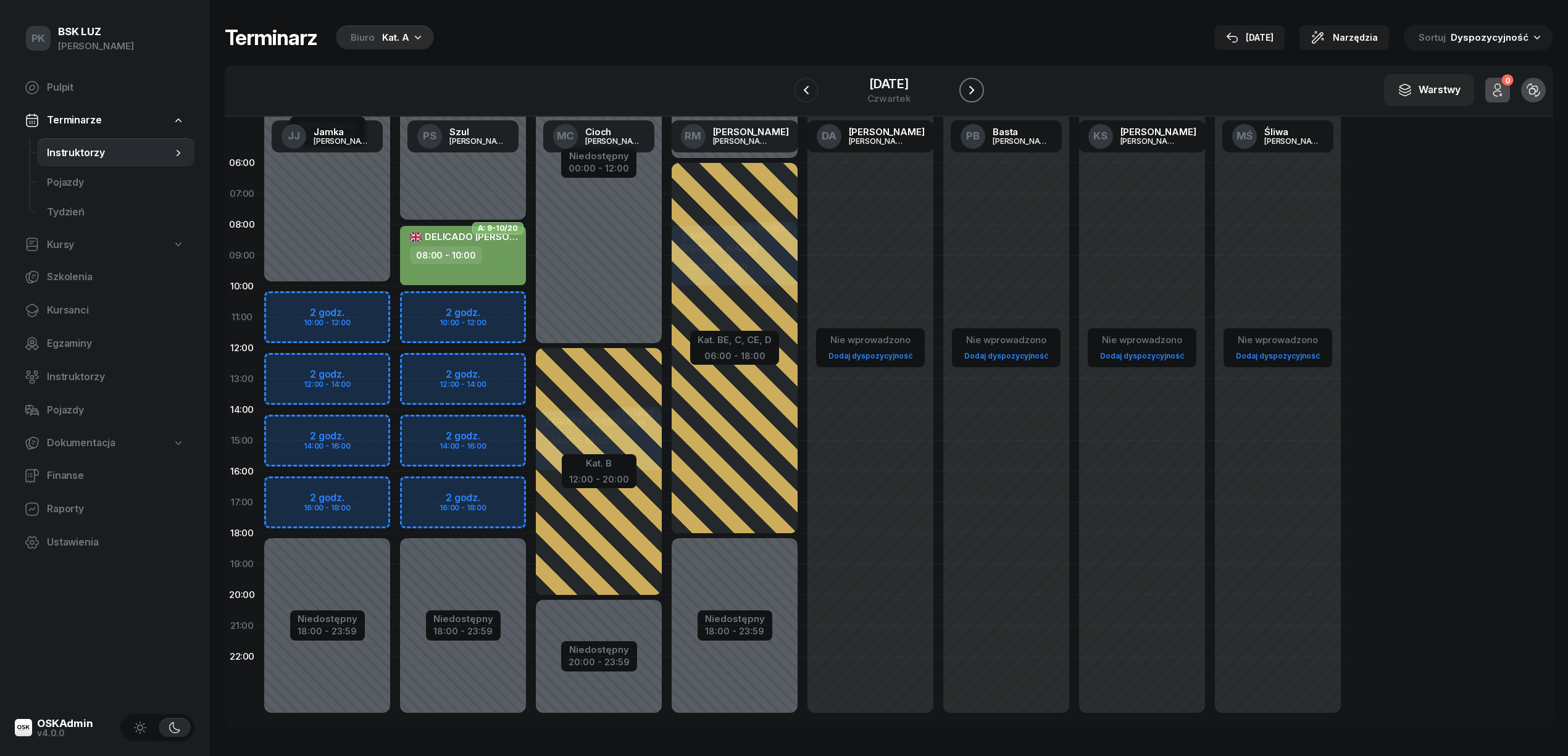
click at [979, 87] on icon "button" at bounding box center [971, 90] width 15 height 15
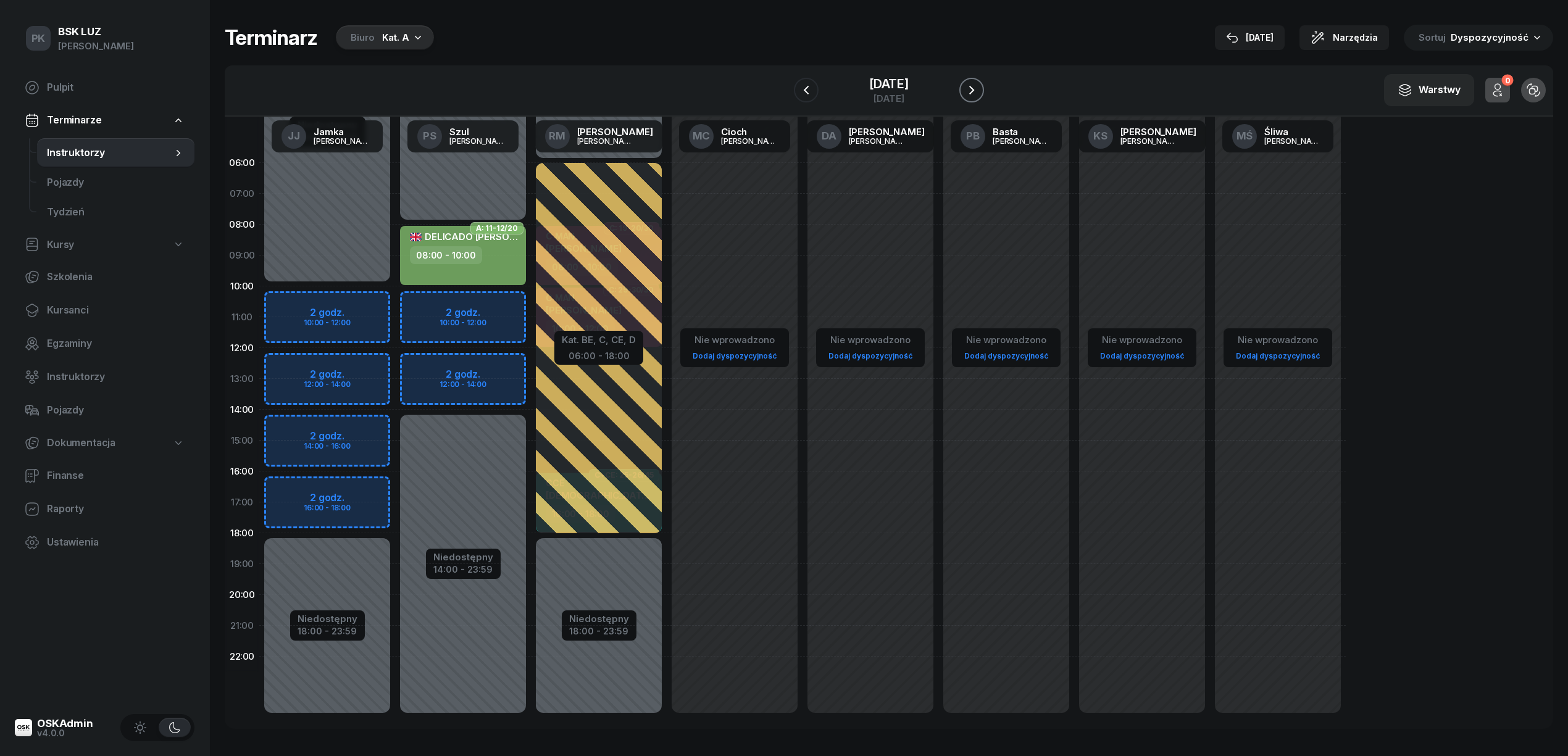
click at [974, 87] on icon "button" at bounding box center [971, 90] width 5 height 8
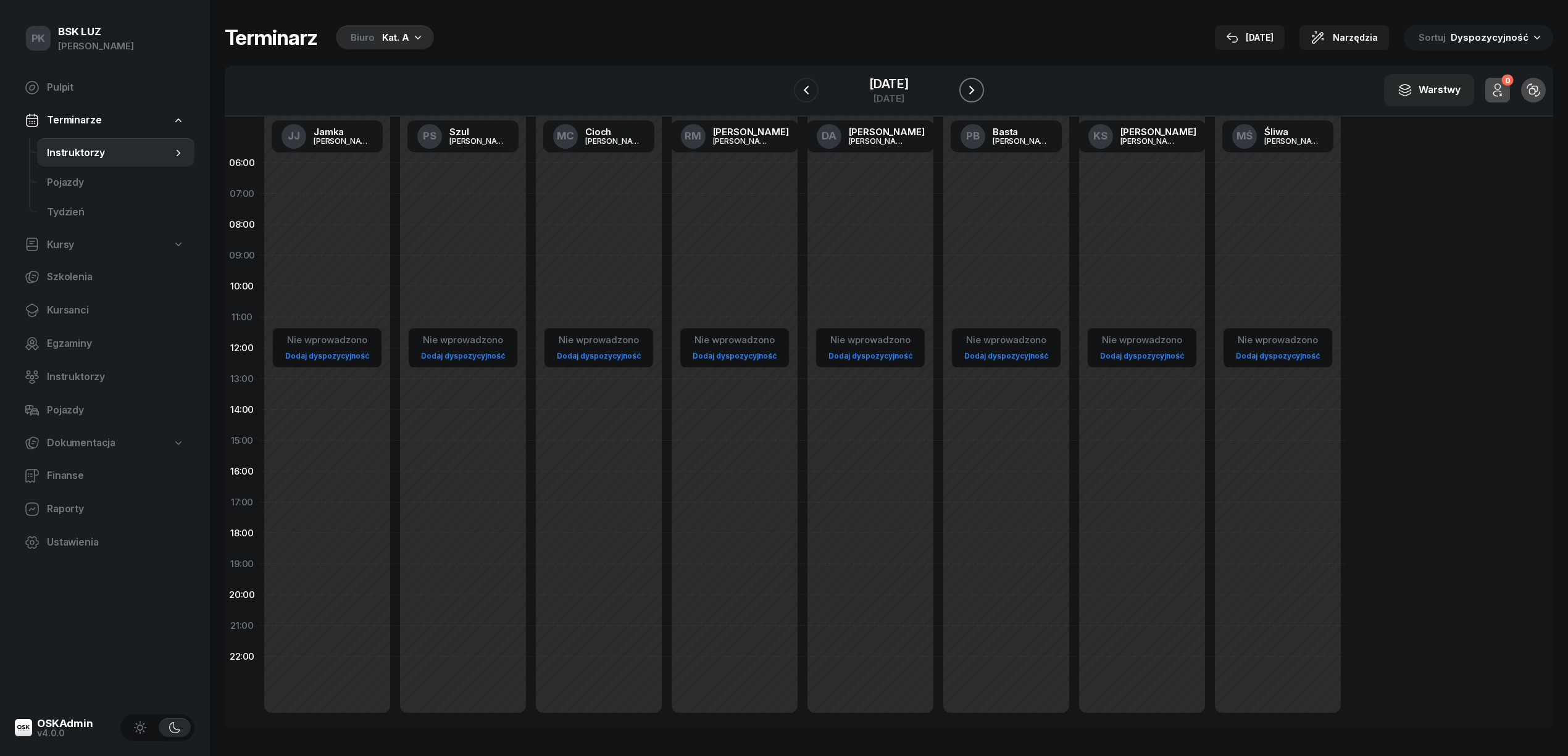
click at [979, 87] on icon "button" at bounding box center [971, 90] width 15 height 15
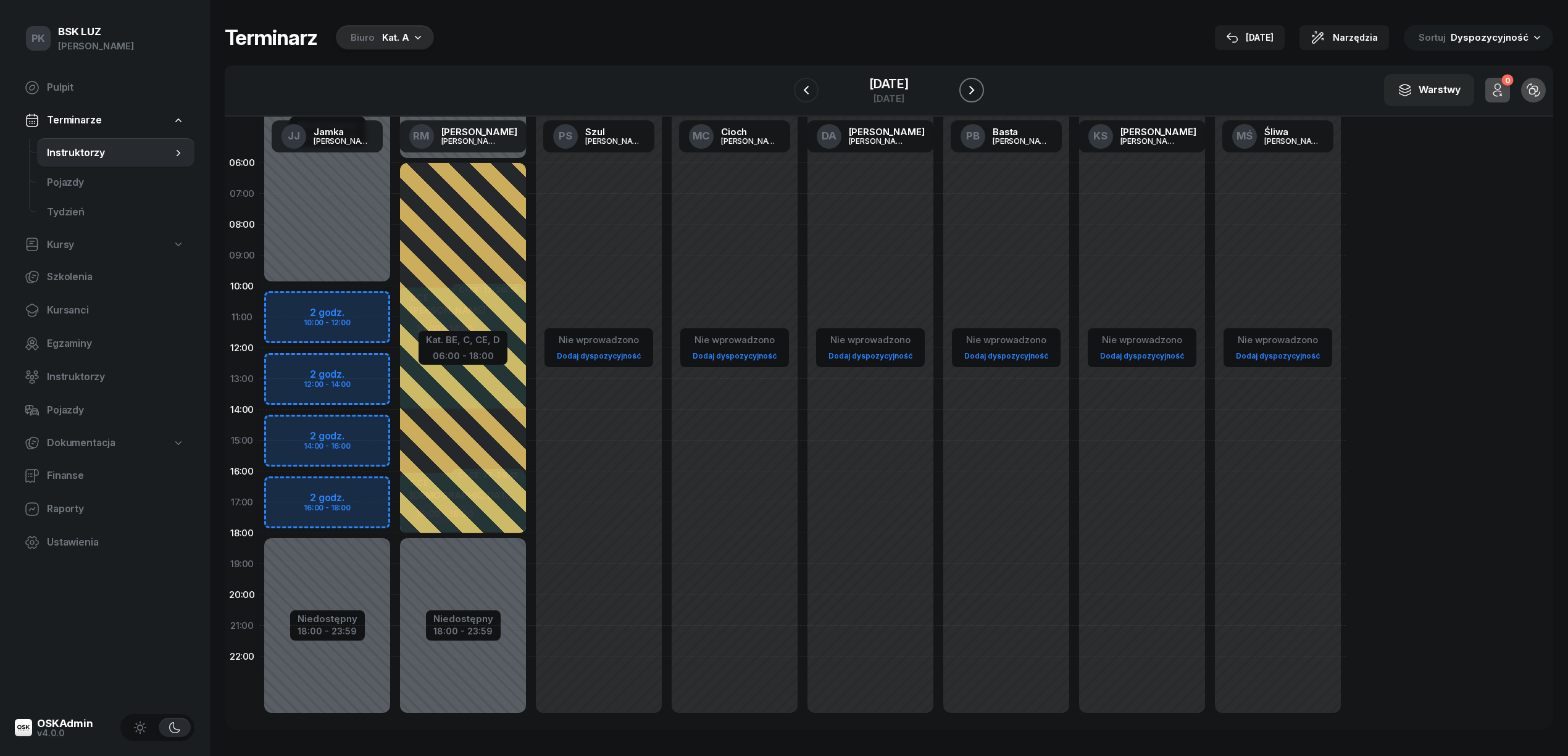
click at [979, 87] on icon "button" at bounding box center [971, 90] width 15 height 15
click at [974, 87] on icon "button" at bounding box center [971, 90] width 5 height 8
click at [979, 87] on icon "button" at bounding box center [971, 90] width 15 height 15
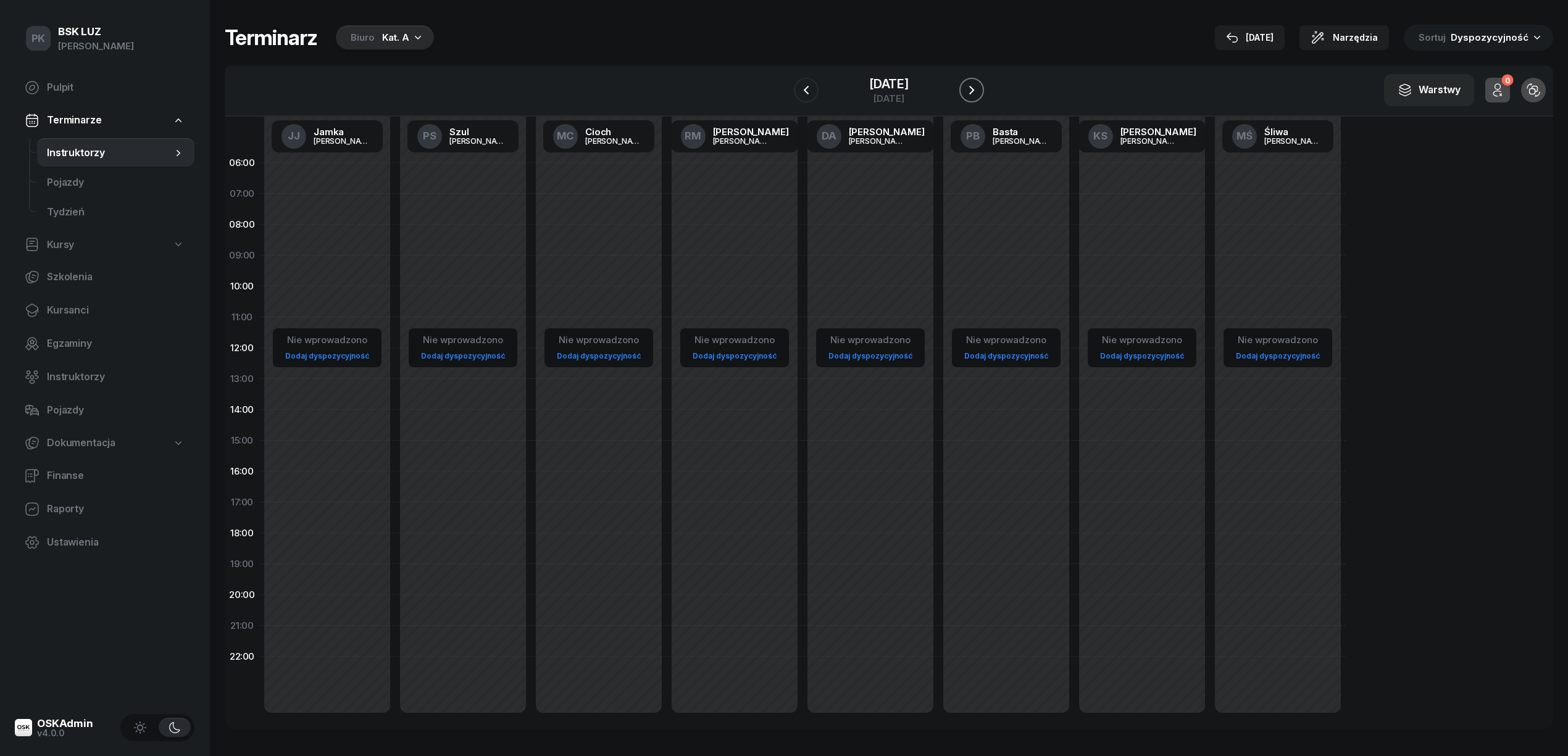
click at [979, 87] on icon "button" at bounding box center [971, 90] width 15 height 15
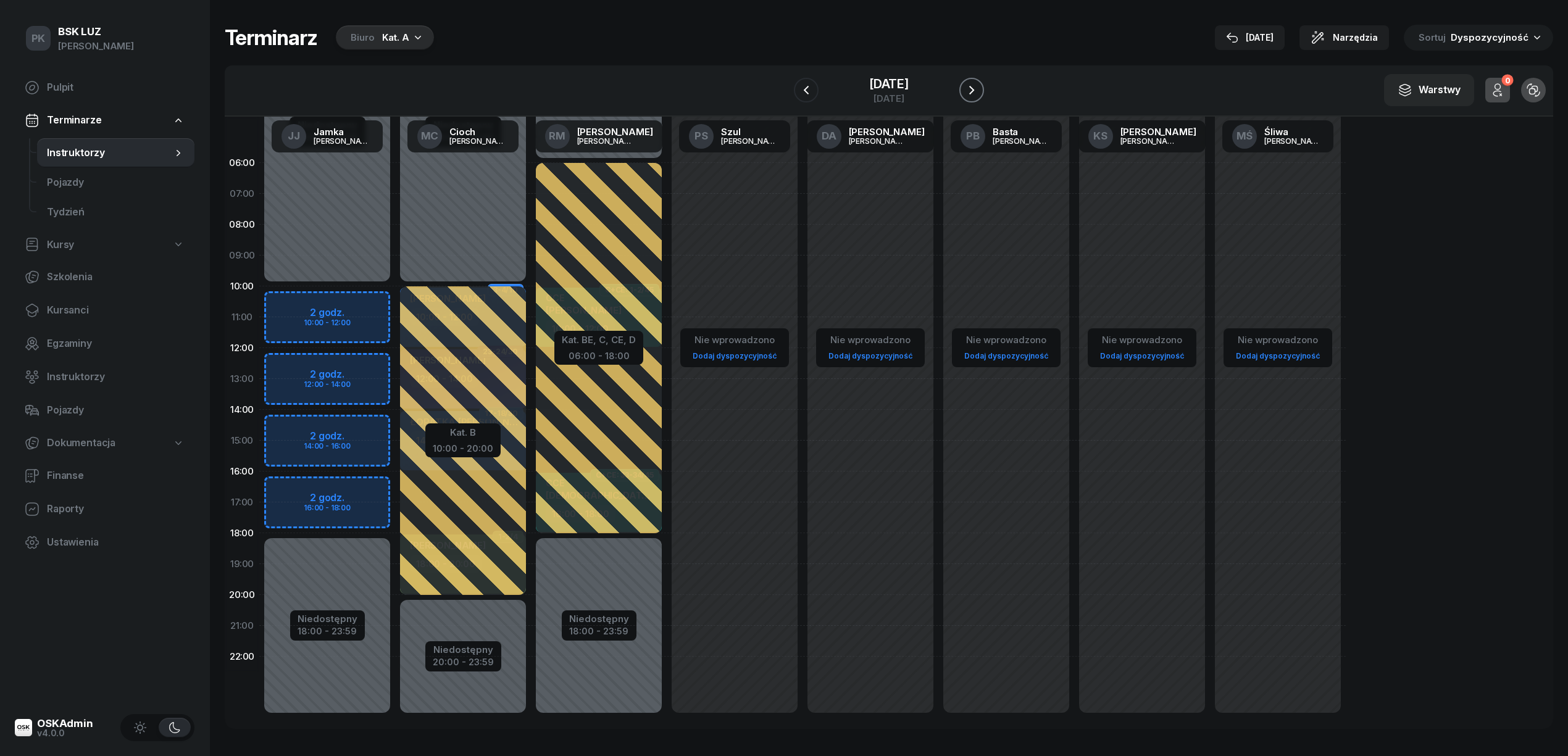
click at [974, 87] on icon "button" at bounding box center [971, 90] width 5 height 8
click at [979, 87] on icon "button" at bounding box center [971, 90] width 15 height 15
click at [974, 87] on icon "button" at bounding box center [971, 90] width 5 height 8
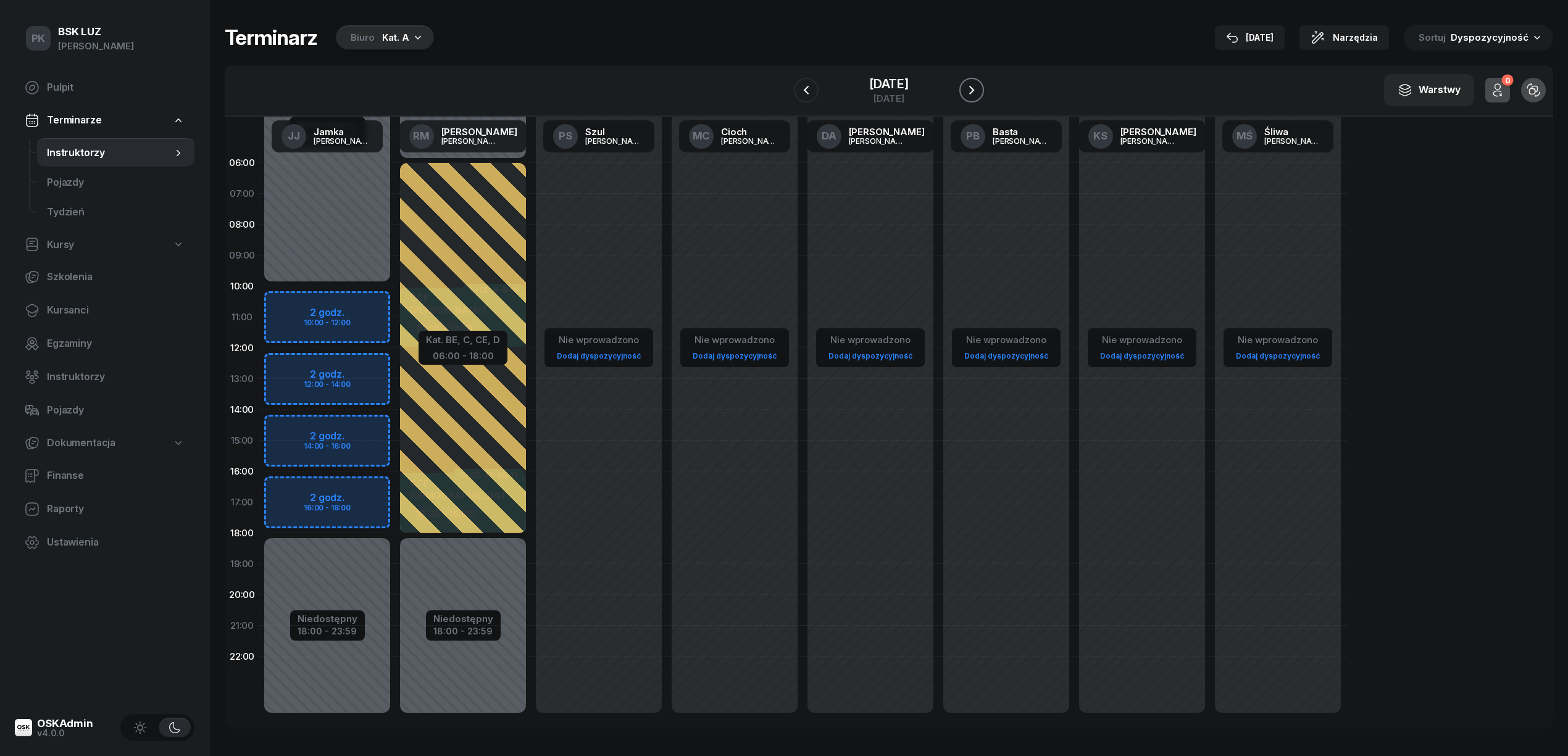
click at [974, 87] on icon "button" at bounding box center [971, 90] width 5 height 8
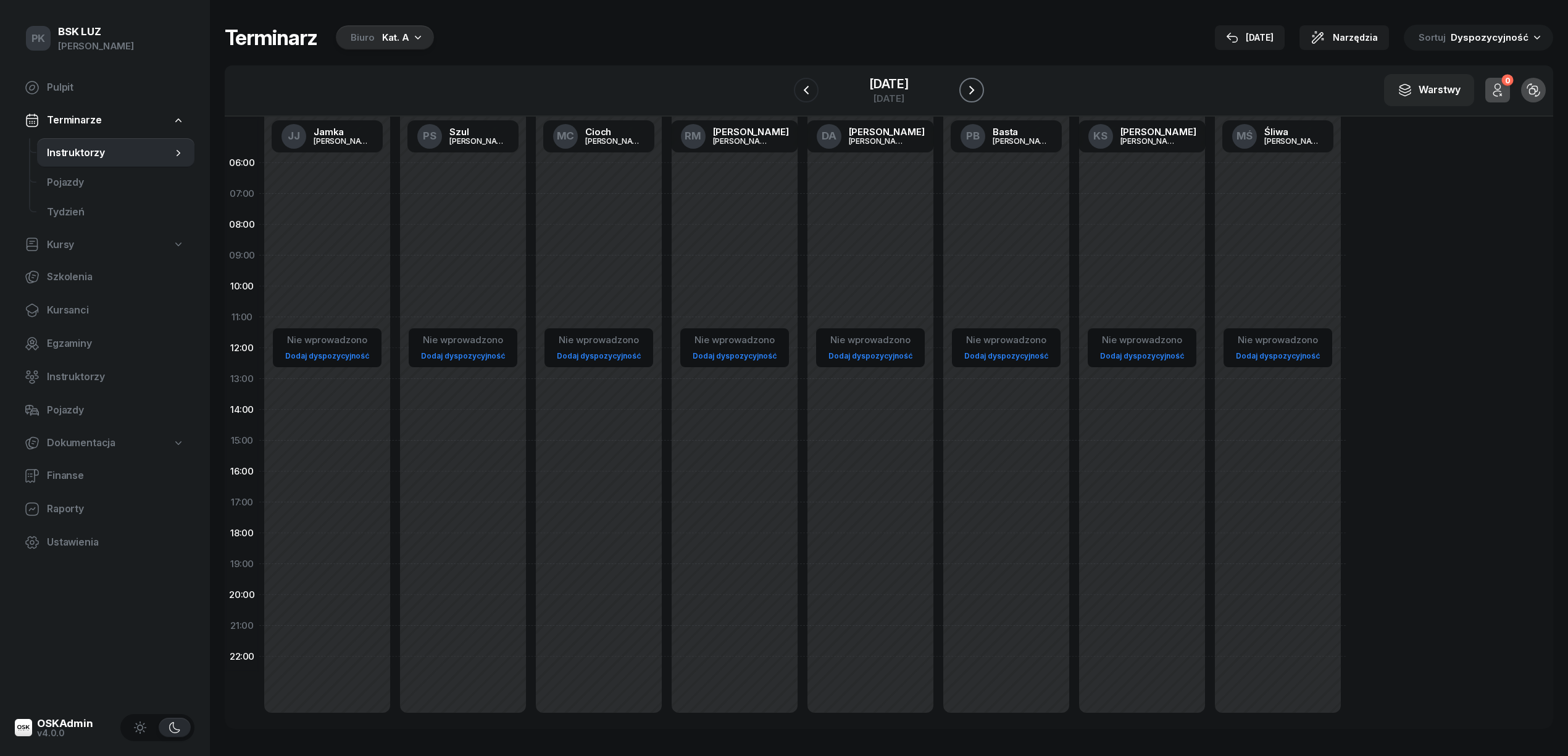
click at [974, 87] on icon "button" at bounding box center [971, 90] width 5 height 8
click at [922, 74] on div "26 października 2025 niedziela" at bounding box center [889, 91] width 126 height 35
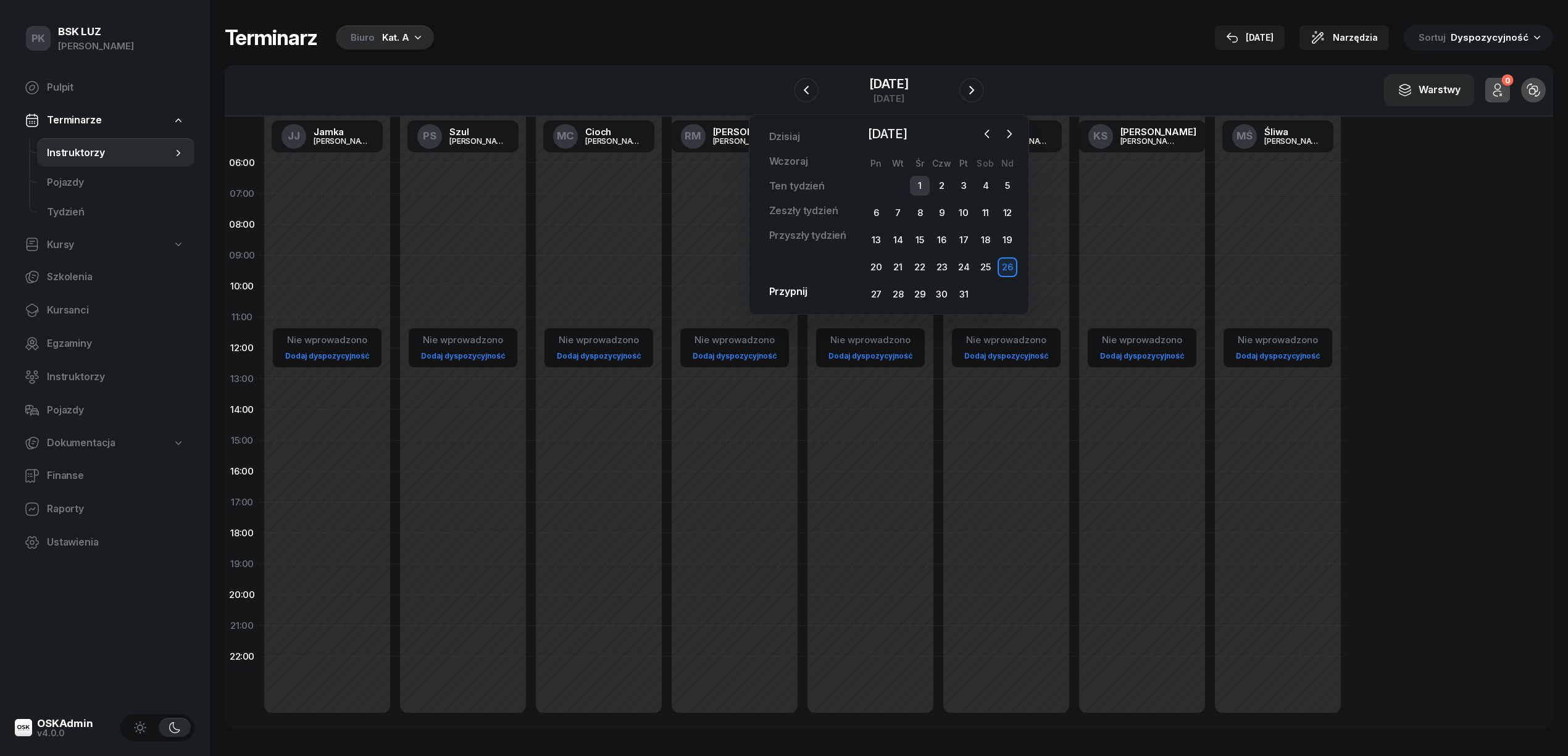
click at [922, 183] on div "1" at bounding box center [920, 185] width 20 height 20
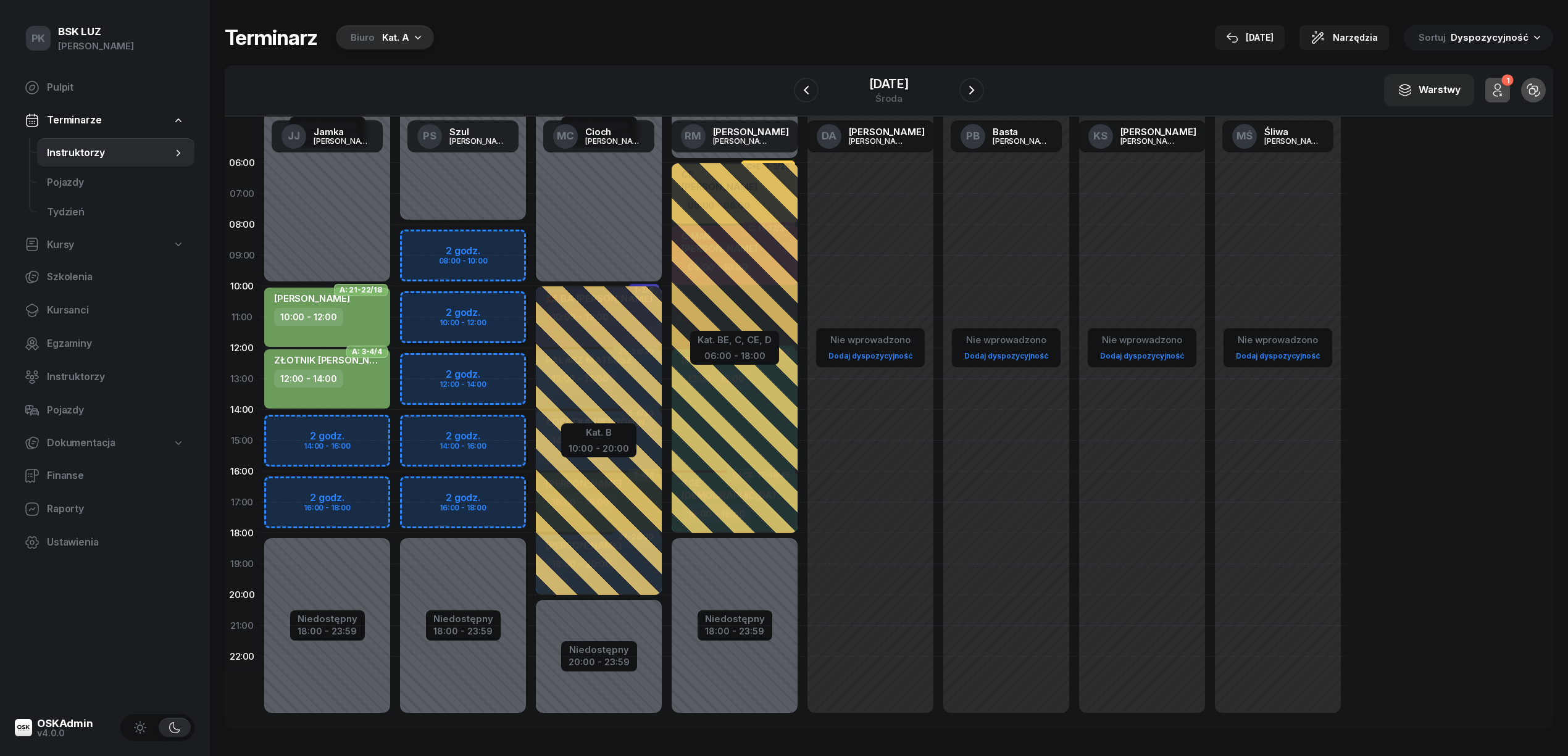
click at [69, 242] on span "Kursy" at bounding box center [60, 245] width 27 height 16
select select
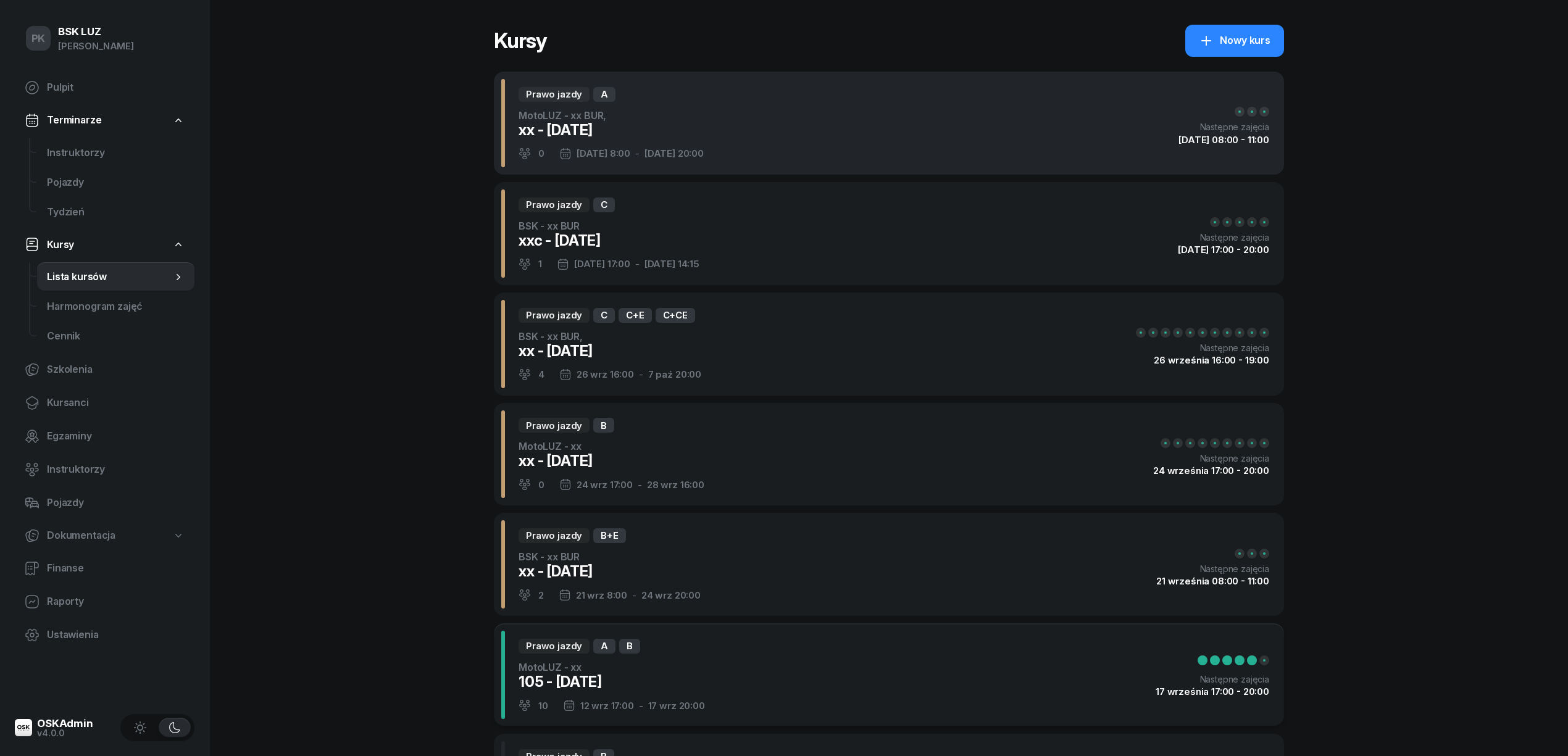
click at [778, 130] on div "Prawo jazdy A MotoLUZ - xx BUR, xx - 2025/09/27 0 27 wrz 8:00 - 29 wrz 20:00 Na…" at bounding box center [888, 123] width 790 height 103
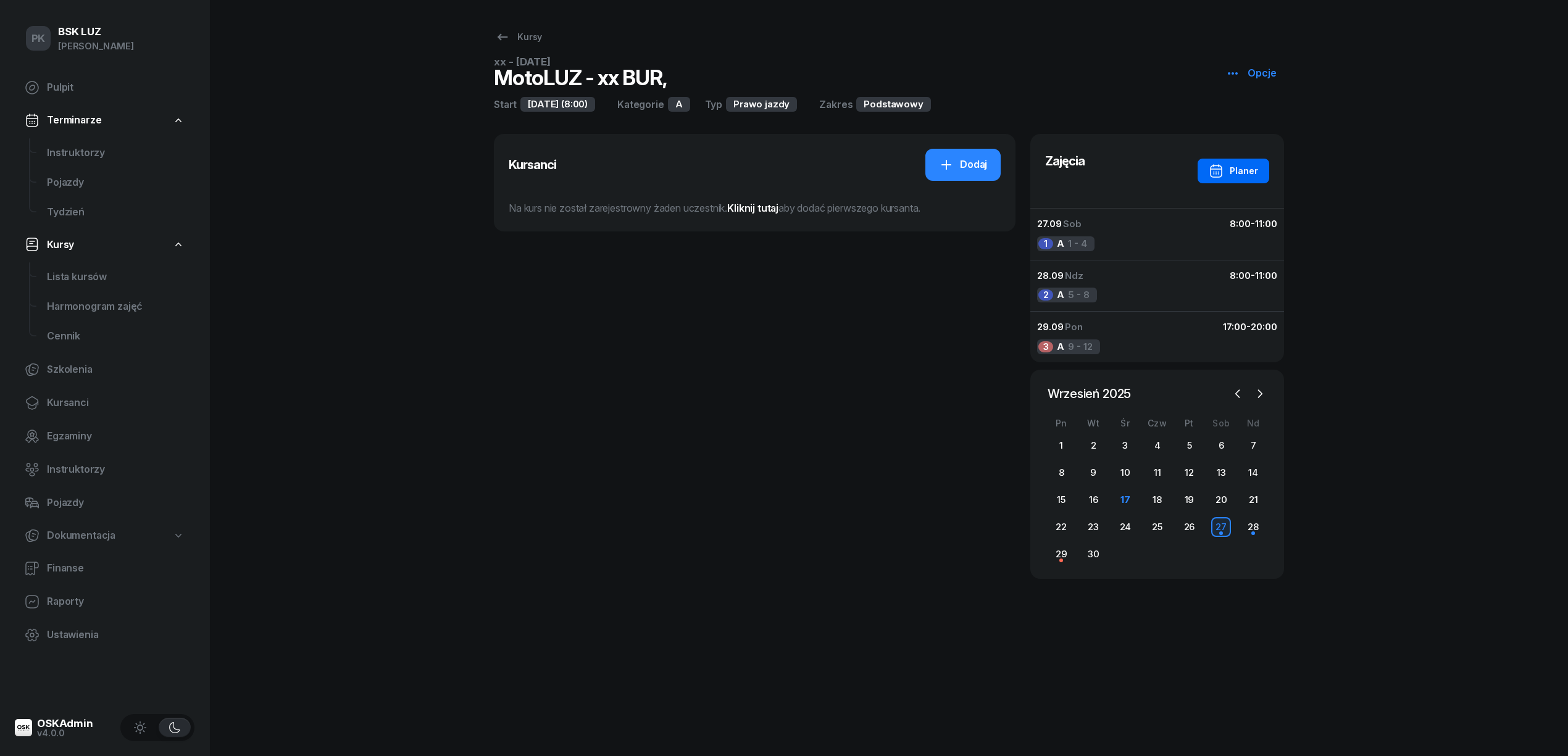
click at [1246, 176] on div "Planer" at bounding box center [1233, 171] width 50 height 15
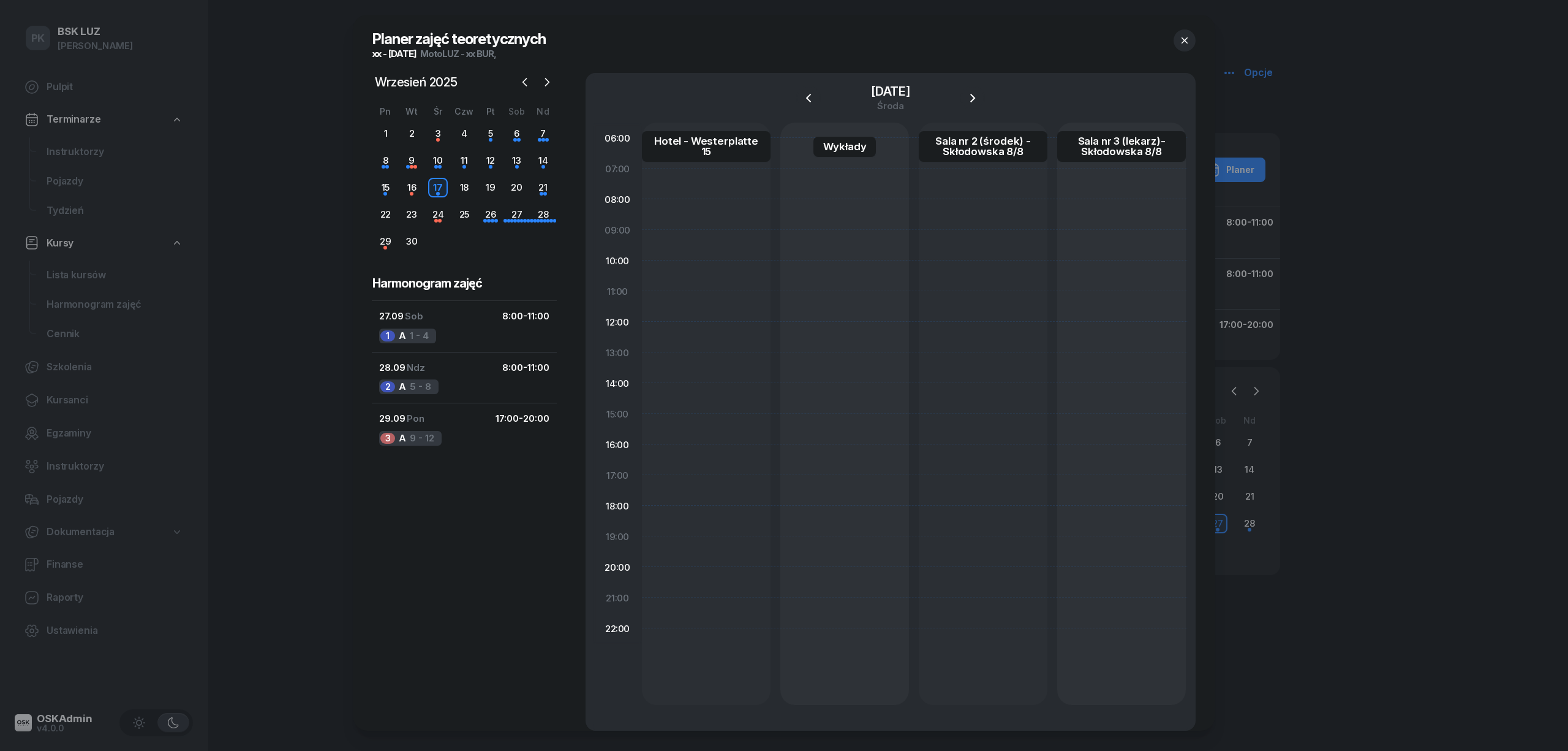
click at [1218, 173] on div at bounding box center [784, 376] width 1568 height 751
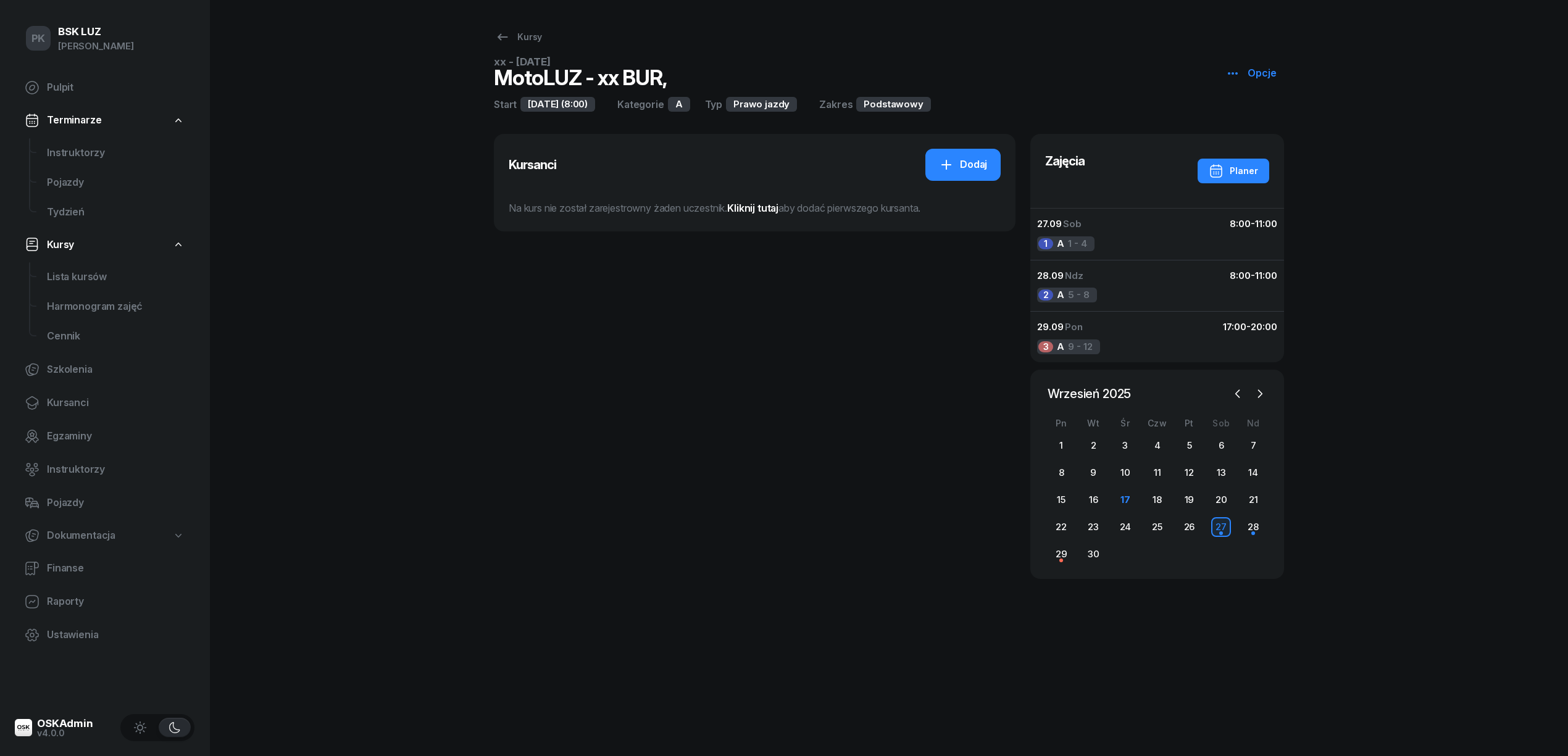
click at [1227, 174] on div "Planer" at bounding box center [1233, 171] width 50 height 15
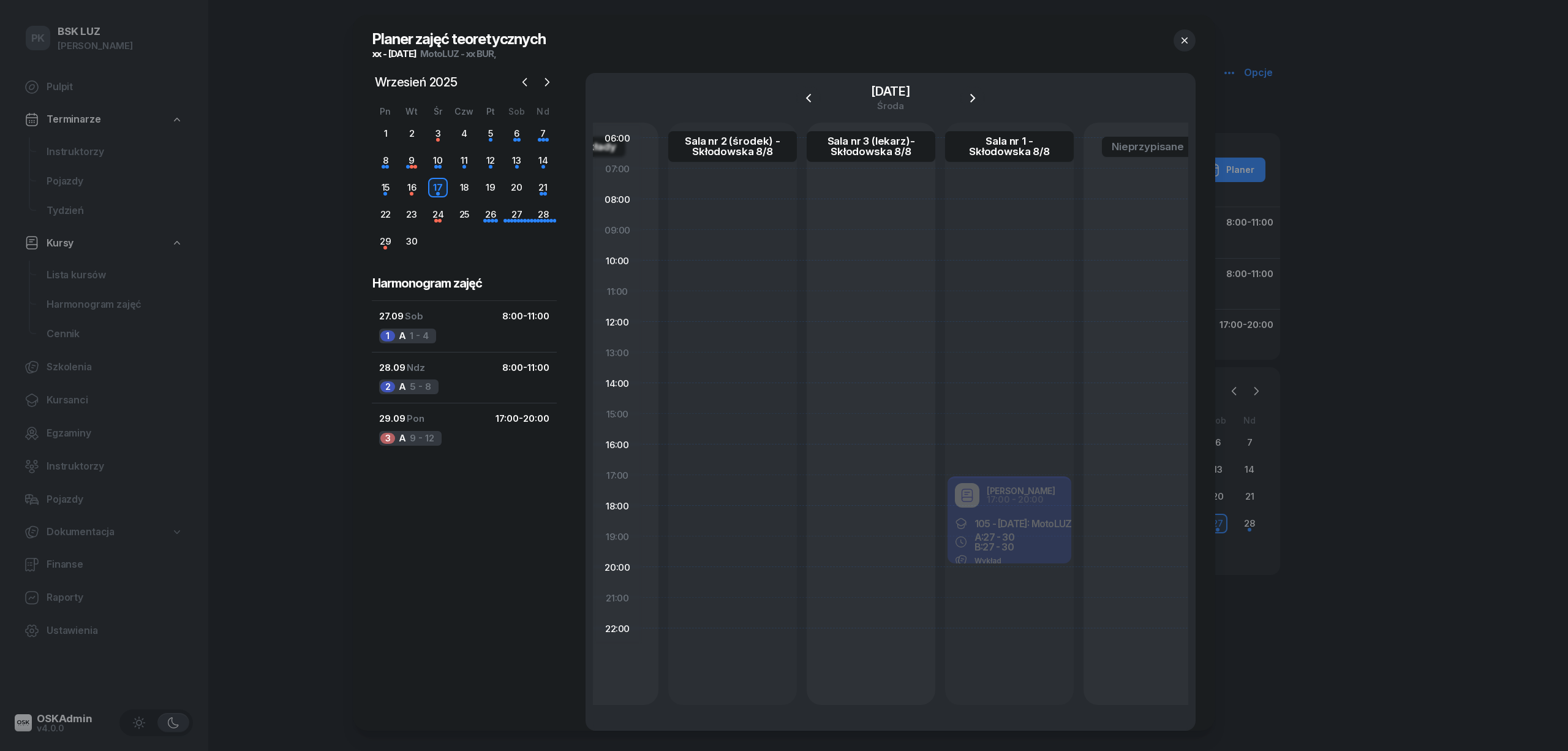
scroll to position [0, 274]
click at [507, 217] on div "27" at bounding box center [517, 214] width 20 height 20
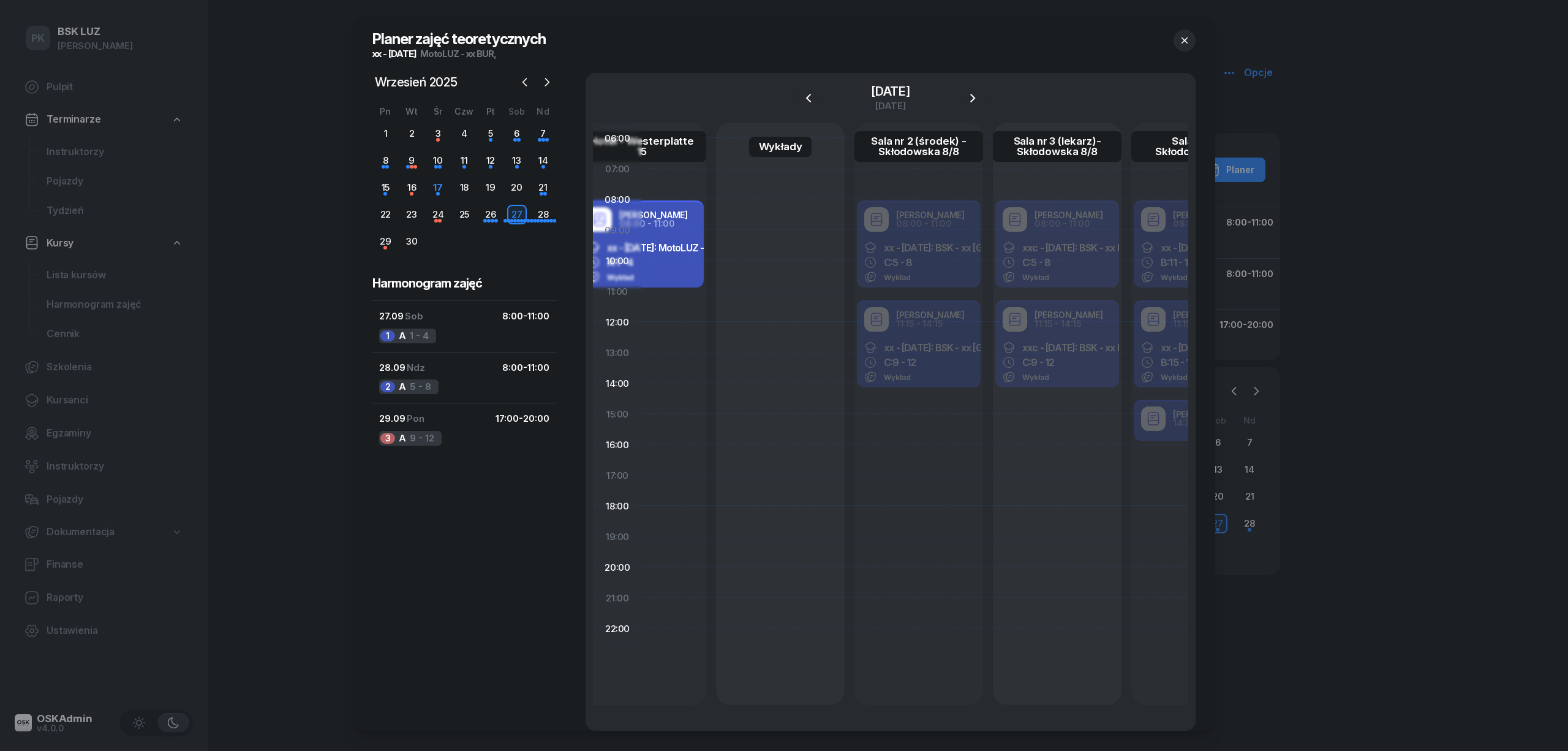
scroll to position [0, 0]
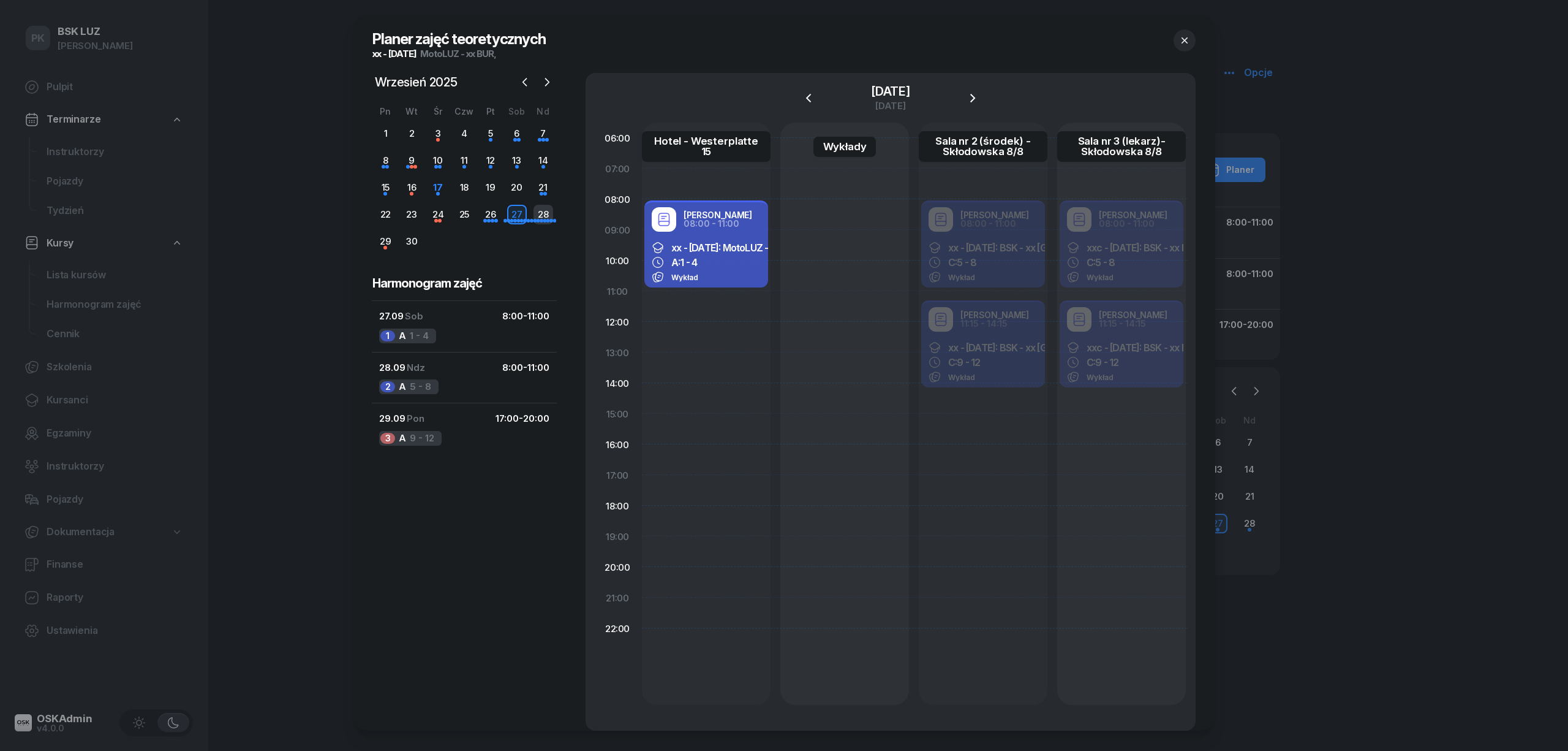
click at [543, 212] on div "28" at bounding box center [543, 214] width 20 height 20
click at [420, 432] on div "3 A 9 - 12" at bounding box center [410, 438] width 63 height 15
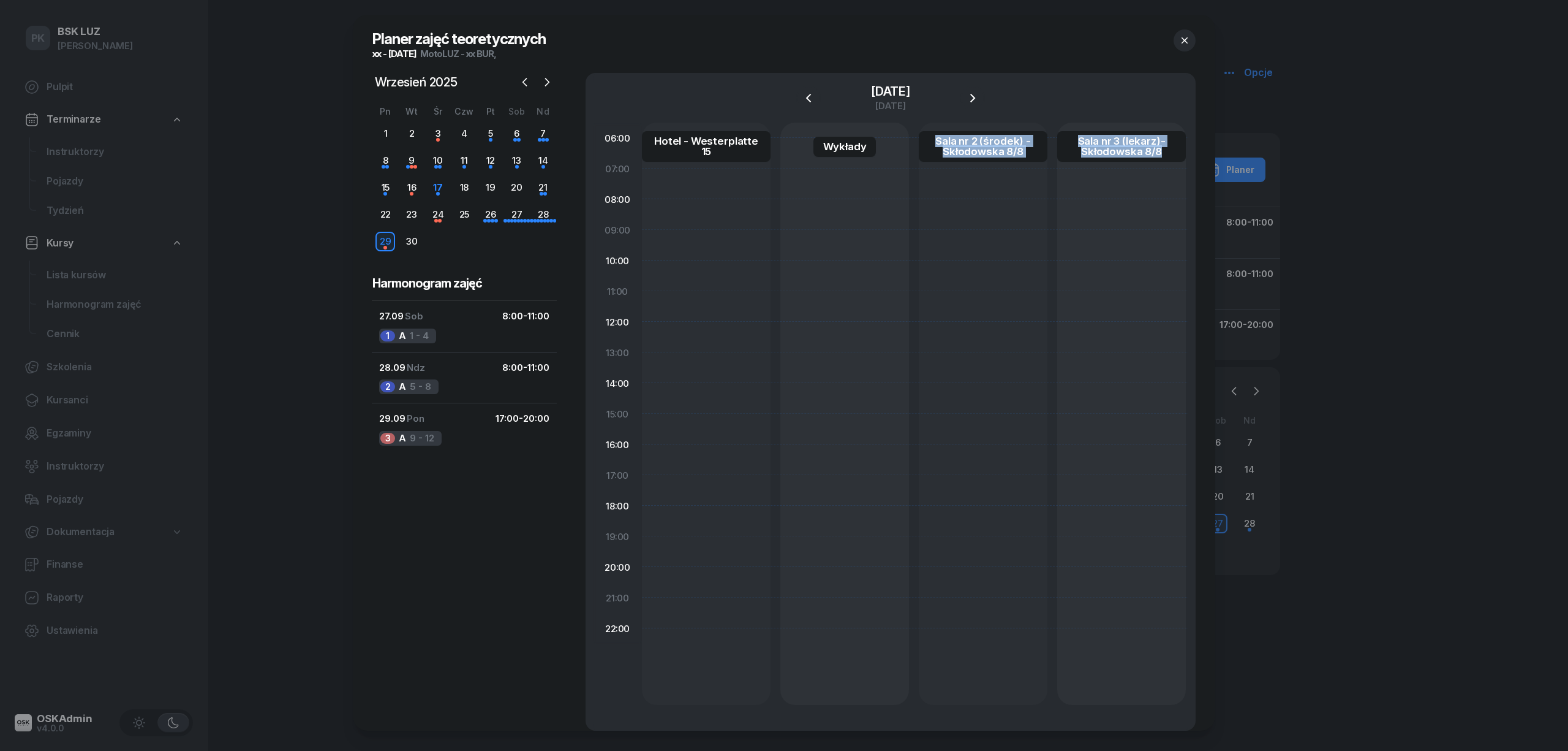
drag, startPoint x: 821, startPoint y: 717, endPoint x: 1151, endPoint y: 722, distance: 330.0
click at [1151, 722] on div "06:00 07:00 08:00 09:00 10:00 11:00 12:00 13:00 14:00 15:00 16:00 17:00 18:00 1…" at bounding box center [890, 426] width 595 height 608
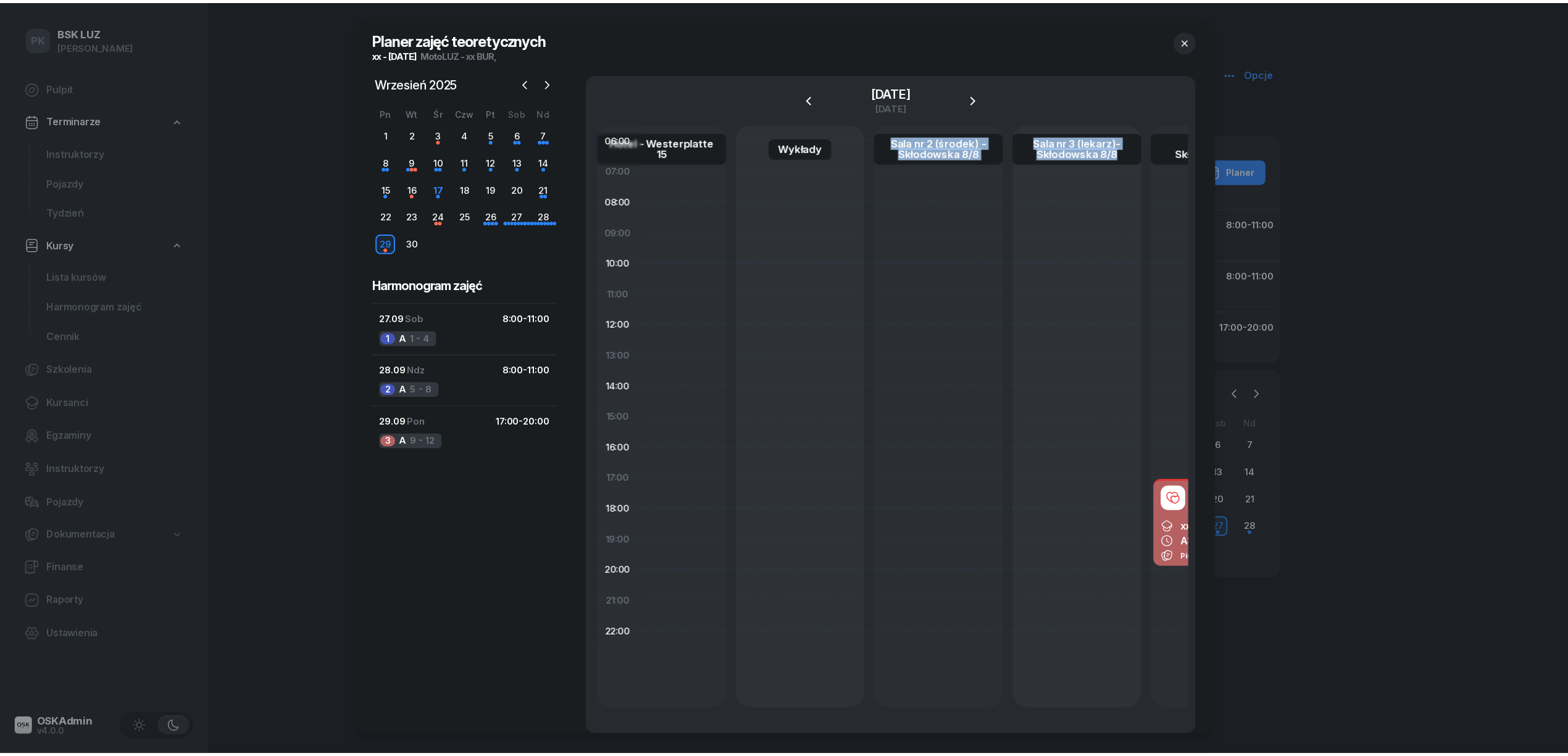
scroll to position [0, 276]
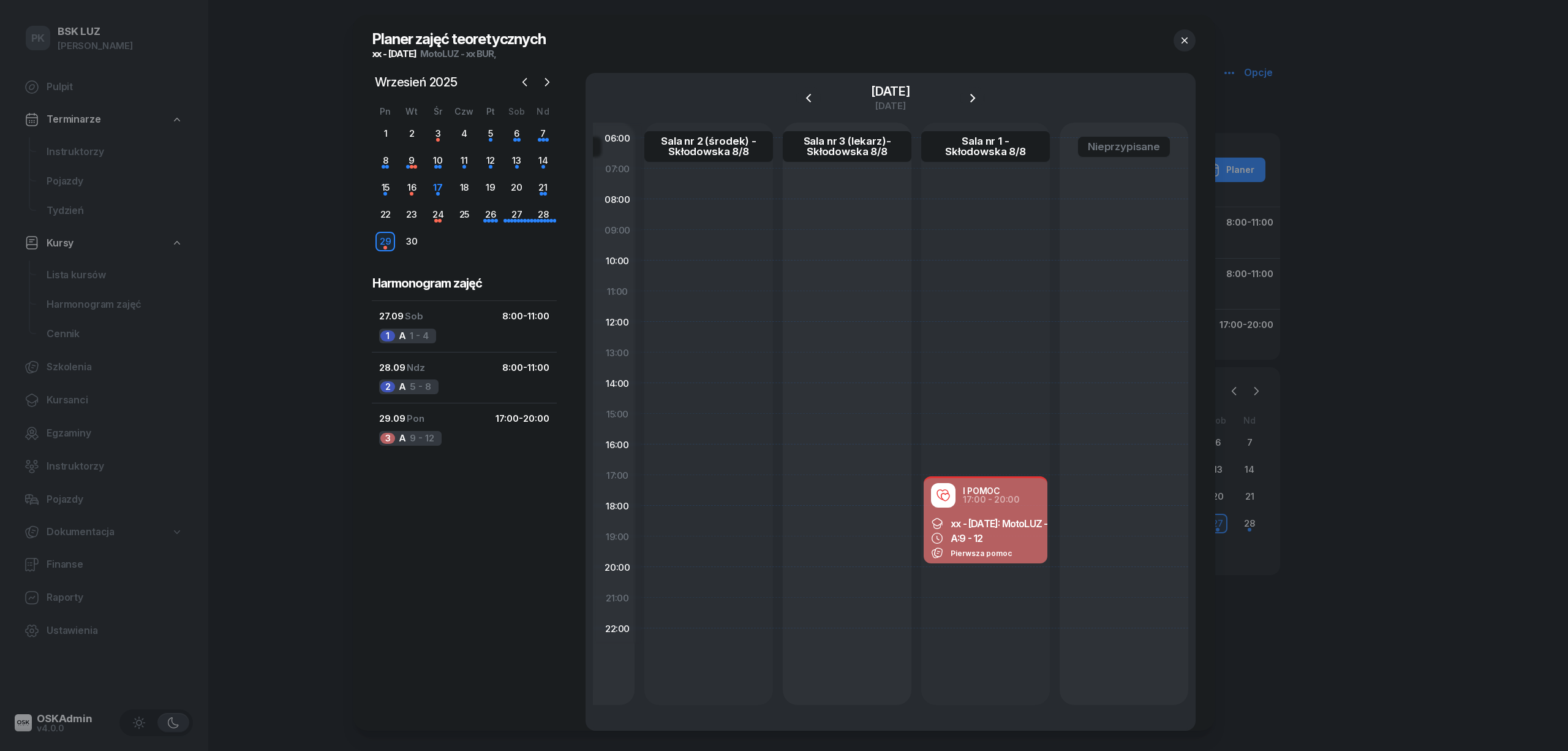
click at [865, 565] on div at bounding box center [847, 413] width 129 height 582
click at [970, 535] on span "9 - 12" at bounding box center [971, 537] width 23 height 12
select select "17"
select select "20"
select select "med"
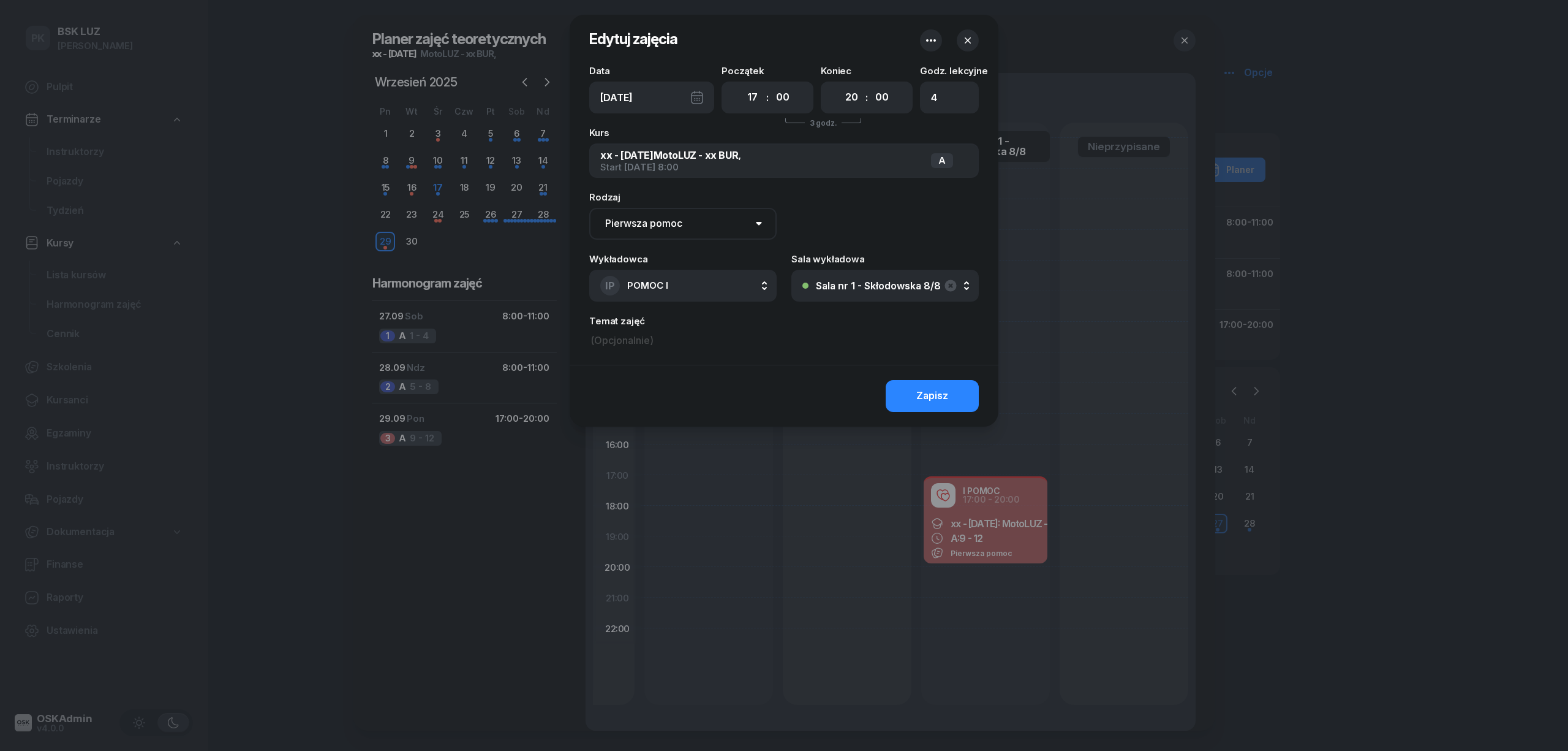
click at [630, 94] on div "Pon, 29 wrz" at bounding box center [652, 97] width 125 height 32
click at [692, 139] on icon "button" at bounding box center [694, 139] width 12 height 12
click at [582, 214] on div "7" at bounding box center [578, 218] width 20 height 20
type input "Wt, 7 paź"
click at [941, 391] on div "Zapisz" at bounding box center [932, 396] width 32 height 16
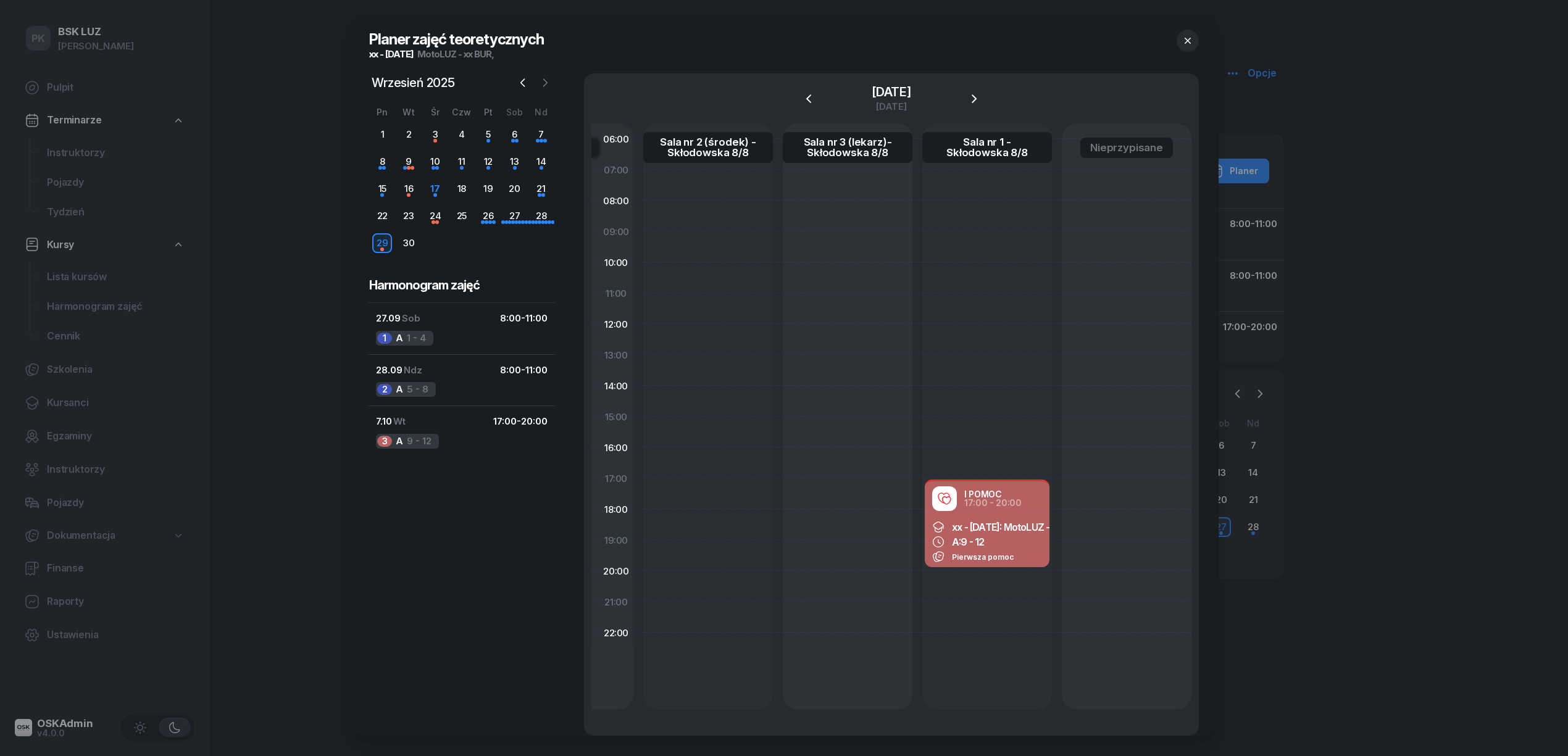
click at [545, 82] on icon "button" at bounding box center [545, 82] width 12 height 12
click at [525, 84] on icon "button" at bounding box center [522, 82] width 12 height 12
click at [546, 82] on icon "button" at bounding box center [545, 83] width 4 height 7
click at [411, 168] on div "7" at bounding box center [409, 161] width 20 height 20
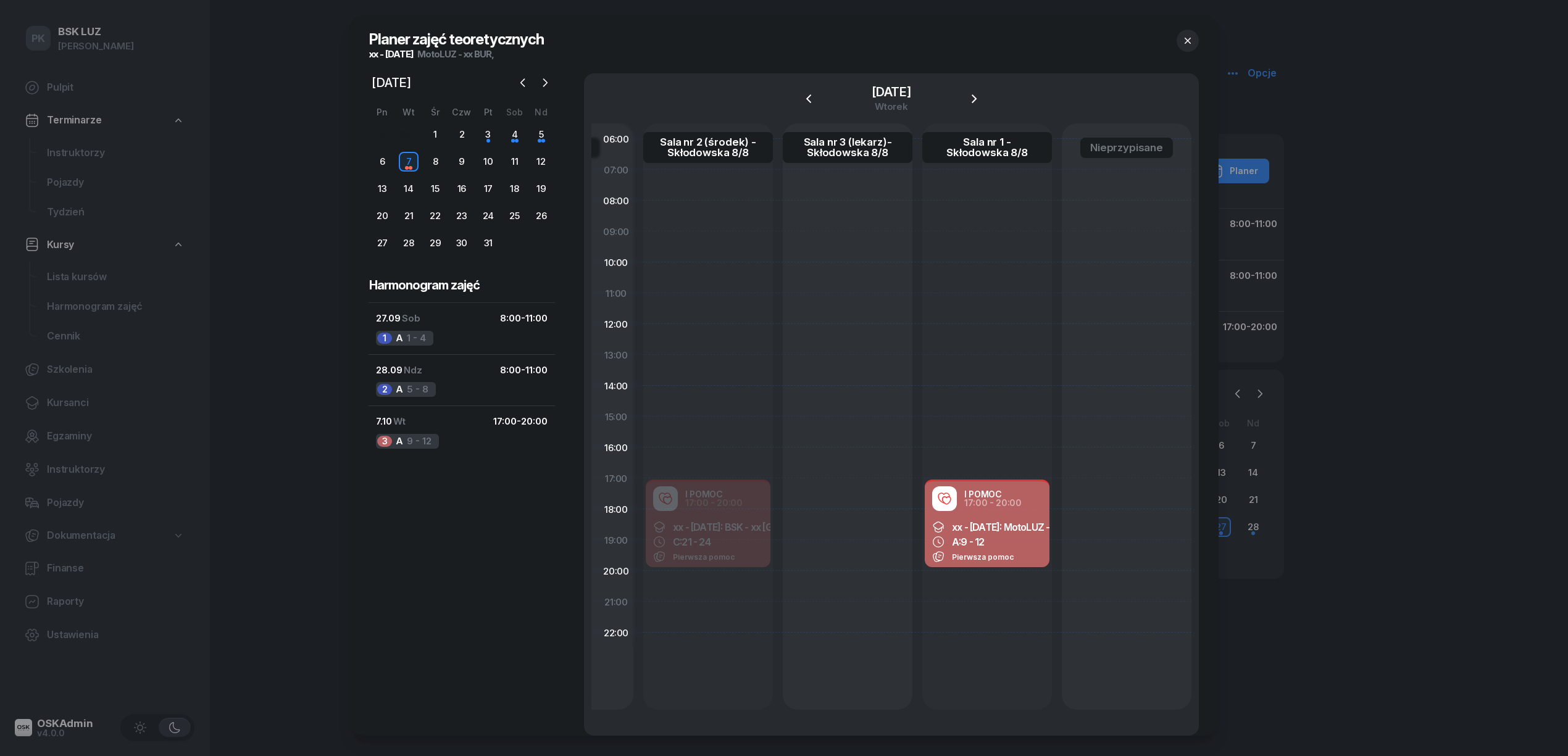
click at [1198, 30] on div at bounding box center [1187, 44] width 22 height 29
click at [1193, 37] on icon "button" at bounding box center [1187, 40] width 12 height 12
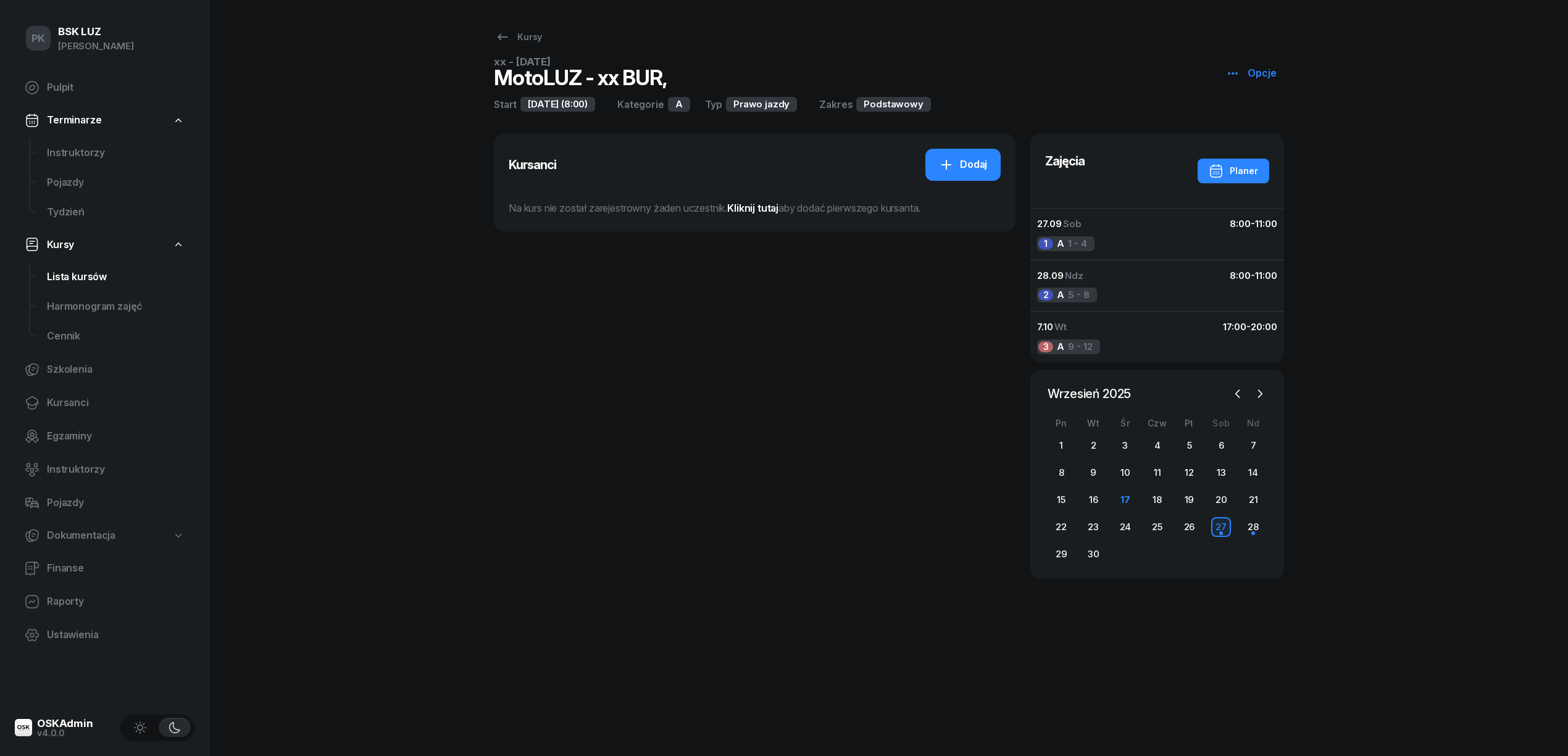
click at [93, 279] on span "Lista kursów" at bounding box center [115, 277] width 137 height 16
select select
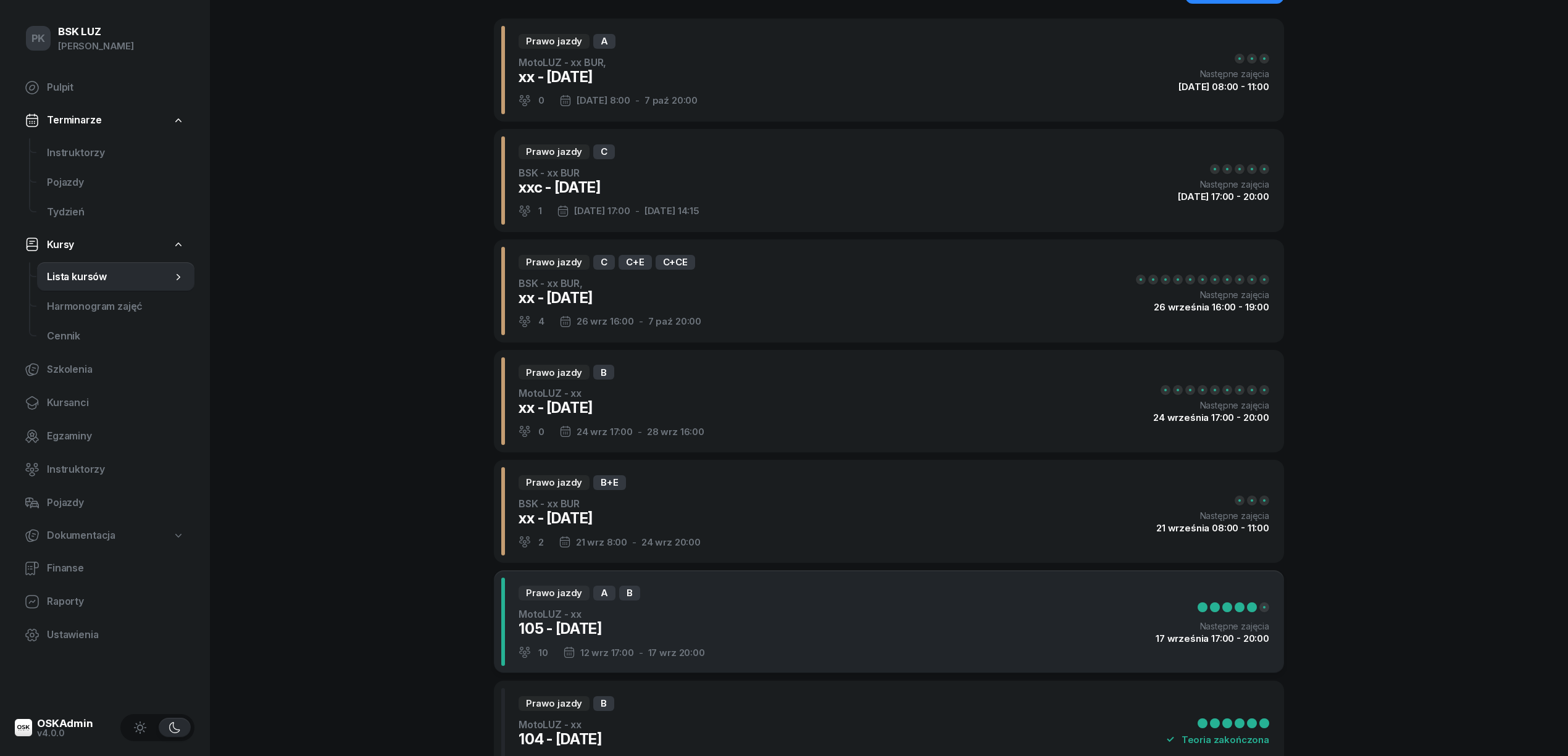
scroll to position [82, 0]
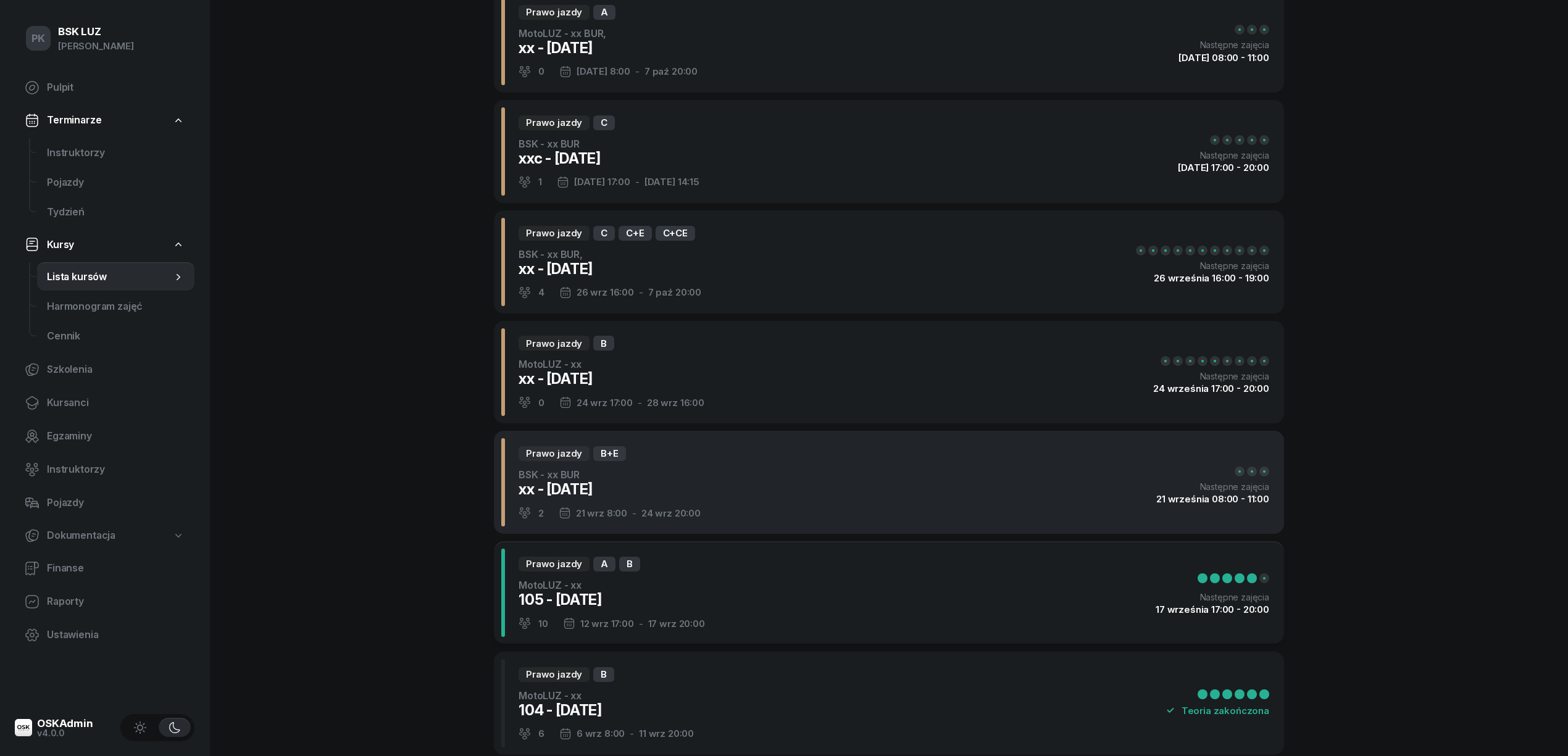
click at [727, 503] on div "Prawo jazdy B+E BSK - xx BUR xx - 2025/09/21 2 21 wrz 8:00 - 24 wrz 20:00 Nastę…" at bounding box center [888, 482] width 790 height 103
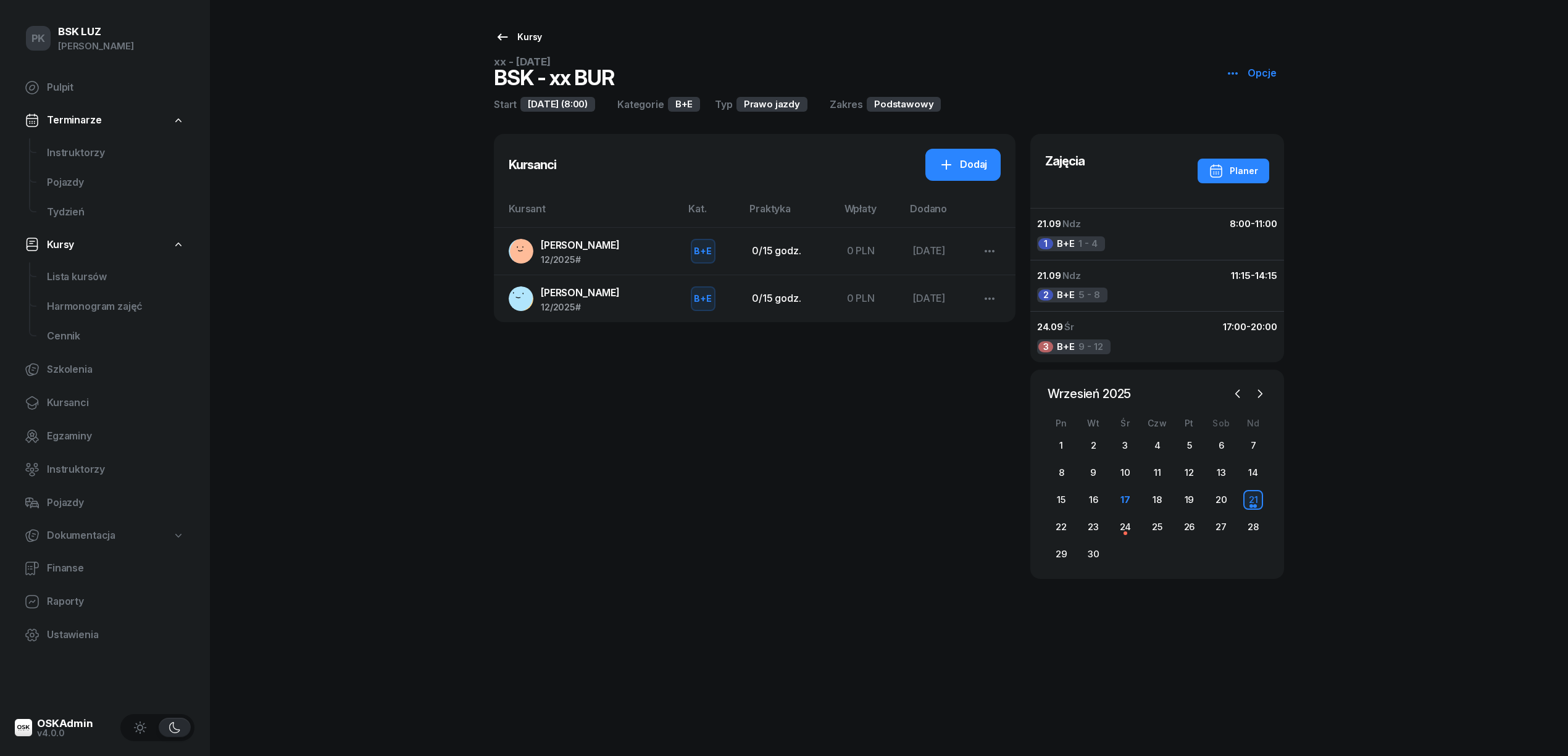
click at [504, 33] on icon at bounding box center [502, 37] width 15 height 15
select select
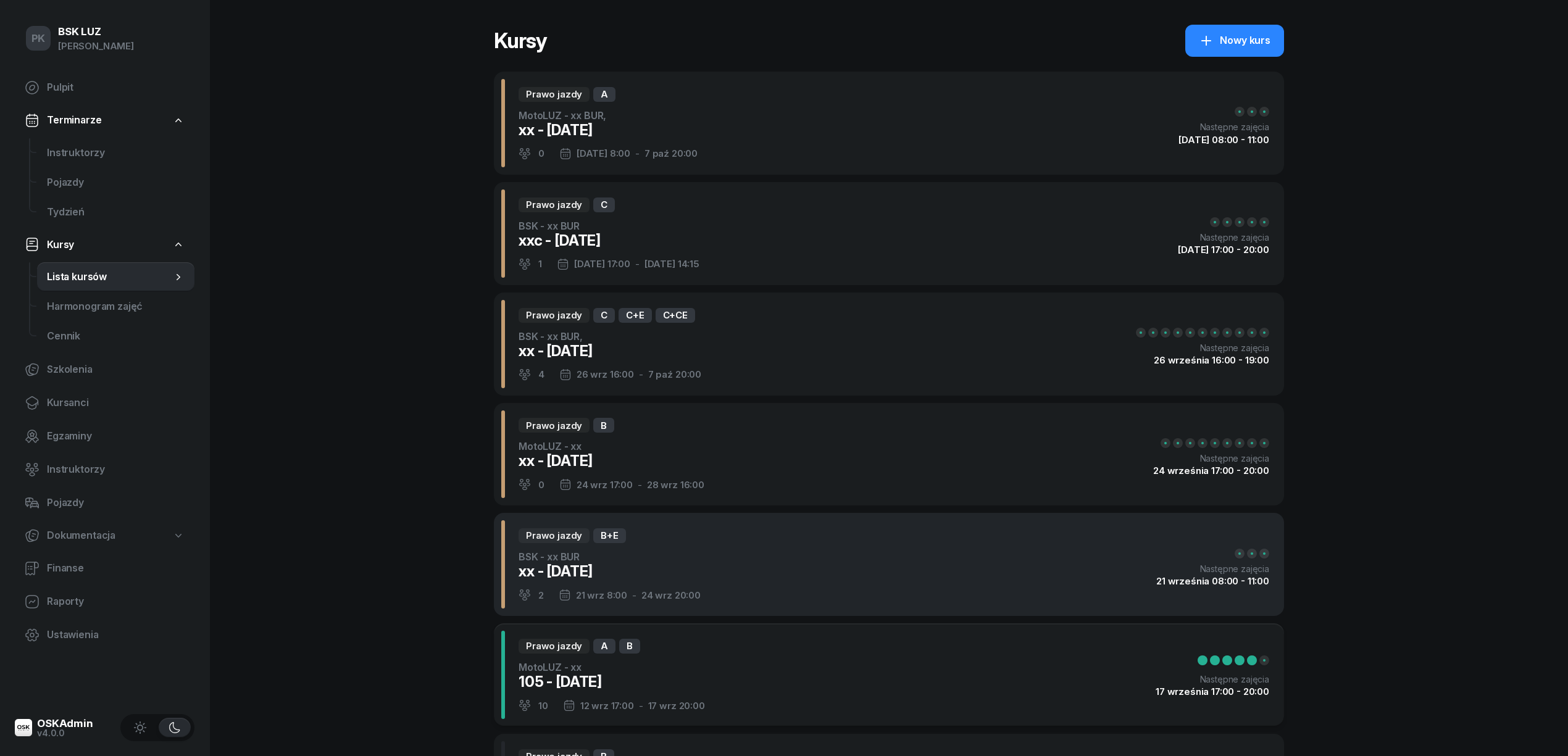
click at [759, 571] on div "Prawo jazdy B+E BSK - xx BUR xx - 2025/09/21 2 21 wrz 8:00 - 24 wrz 20:00 Nastę…" at bounding box center [888, 564] width 790 height 103
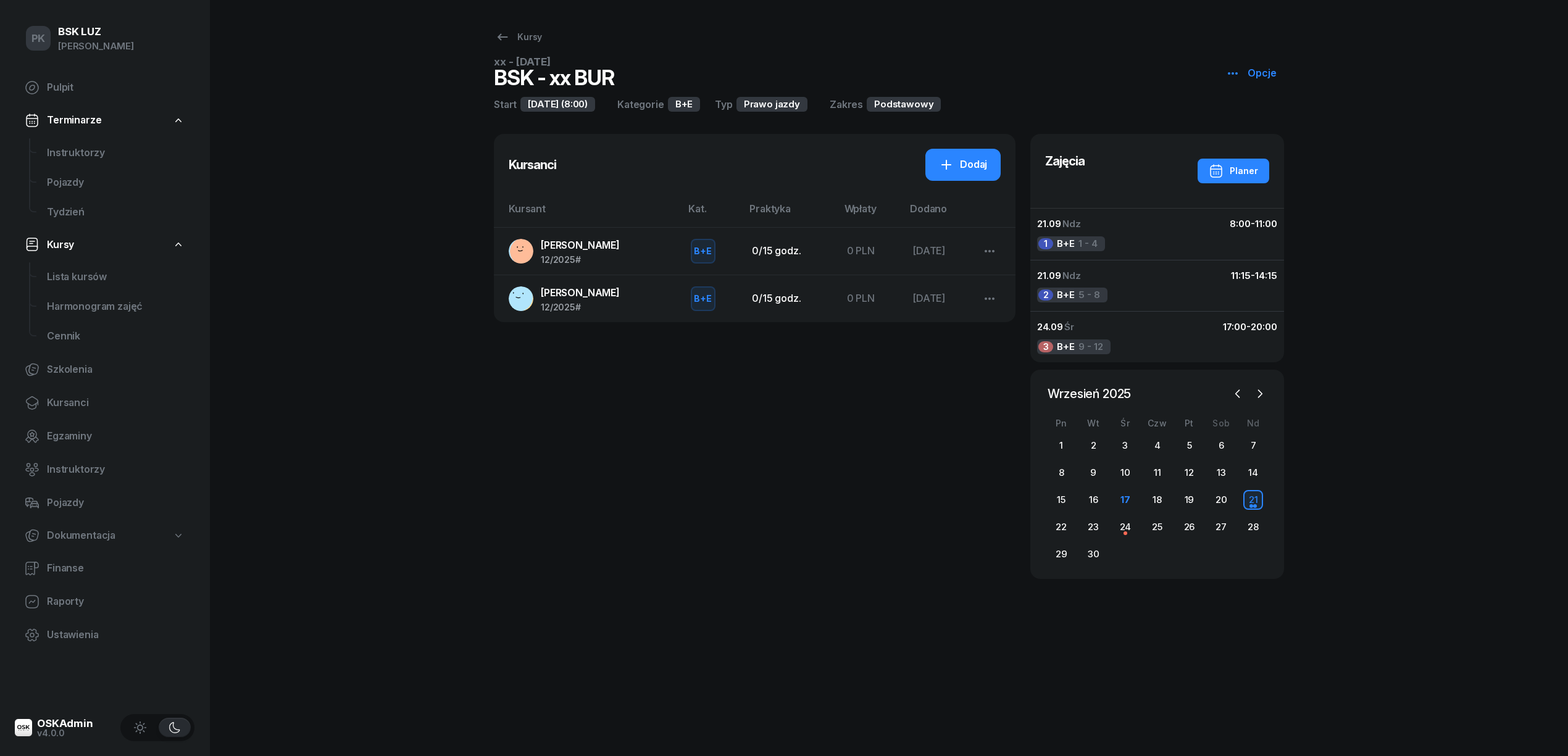
click at [1240, 68] on icon "button" at bounding box center [1232, 73] width 15 height 15
click at [1245, 118] on icon at bounding box center [1239, 120] width 15 height 15
select select "08"
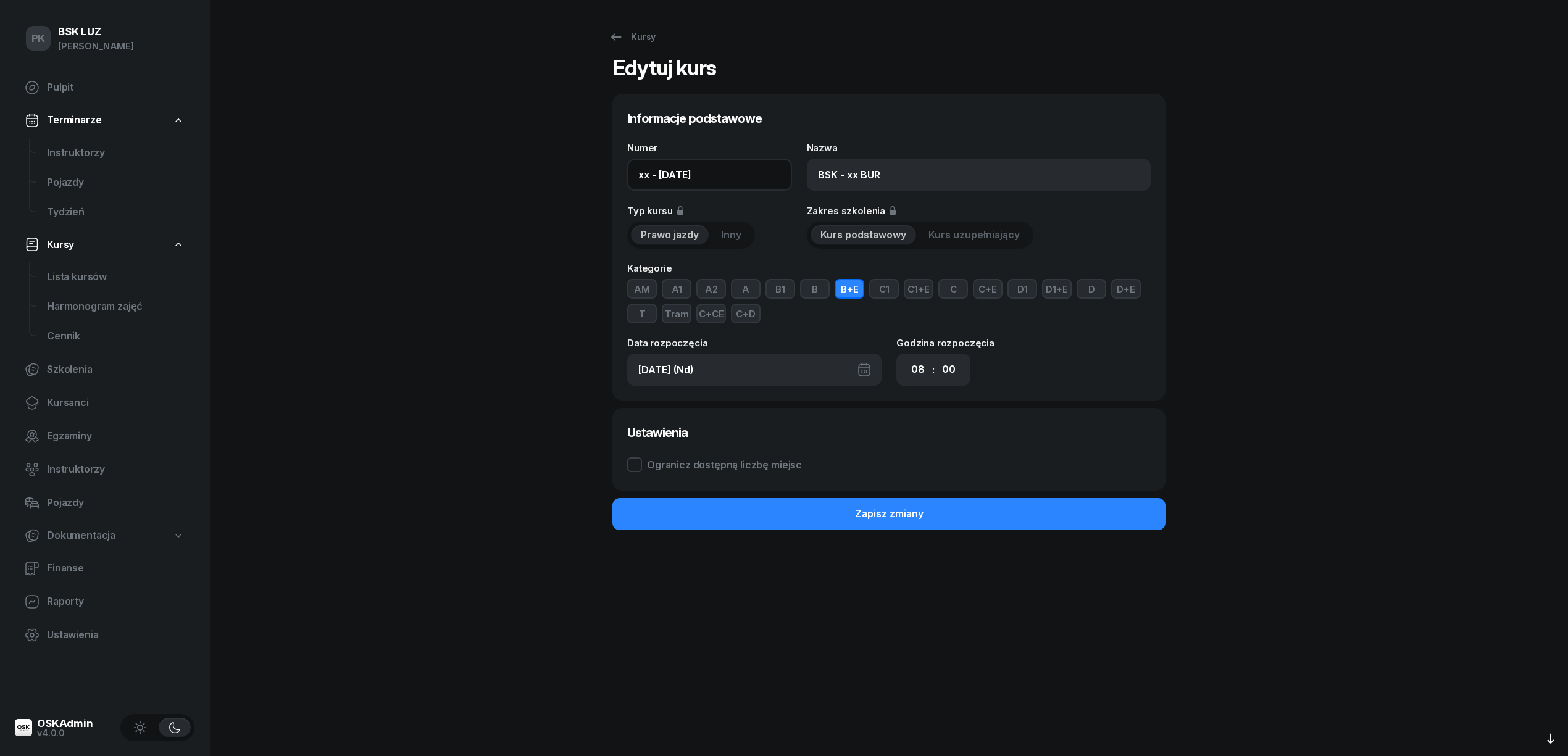
drag, startPoint x: 648, startPoint y: 175, endPoint x: 612, endPoint y: 173, distance: 36.1
click at [612, 173] on div "Informacje podstawowe Numer xx - 2025/09/21 Nazwa BSK - xx BUR Typ kursu Prawo …" at bounding box center [888, 246] width 553 height 307
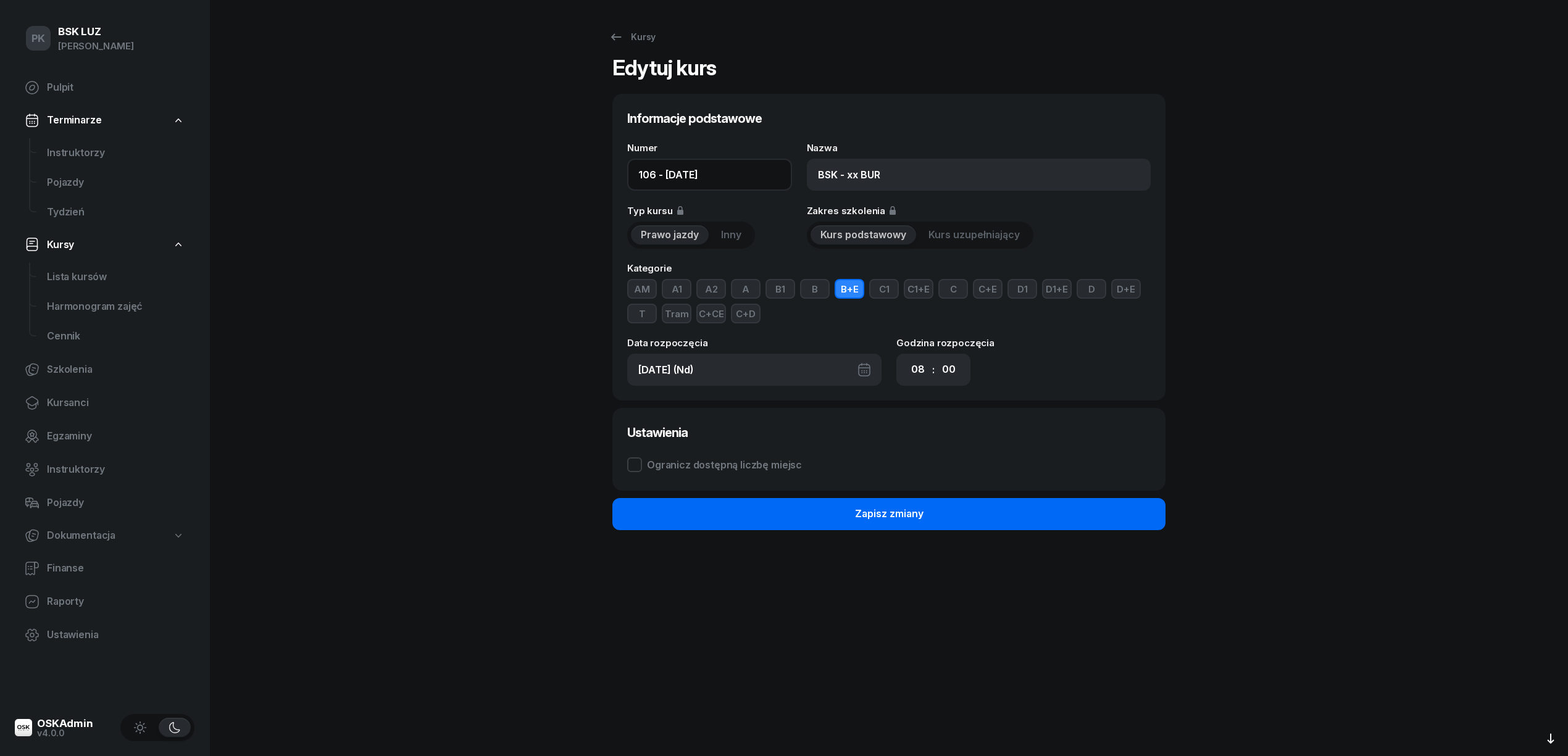
type input "106 - 2025/09/21"
click at [734, 516] on button "Zapisz zmiany" at bounding box center [888, 513] width 553 height 32
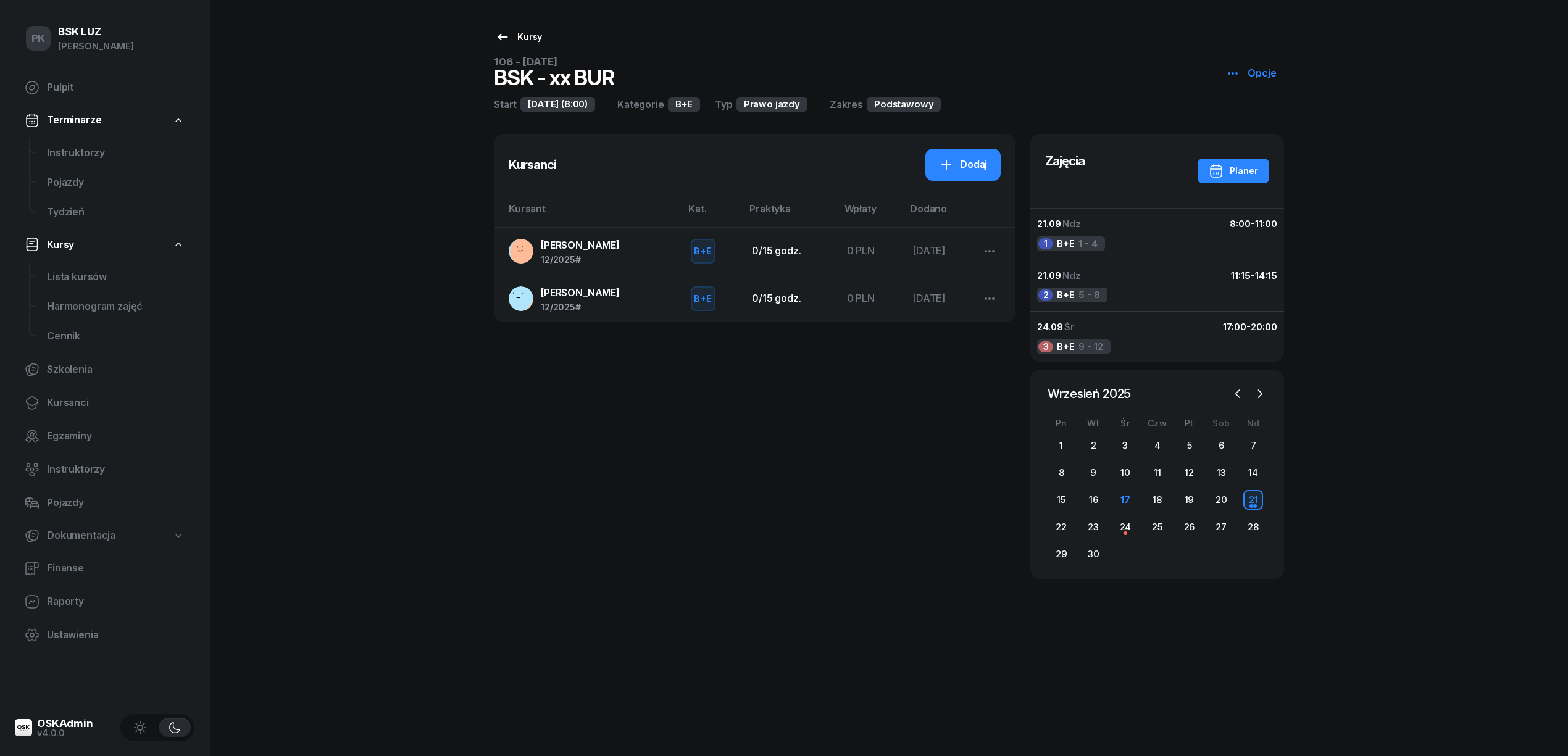
click at [518, 37] on div "Kursy" at bounding box center [518, 37] width 47 height 15
select select
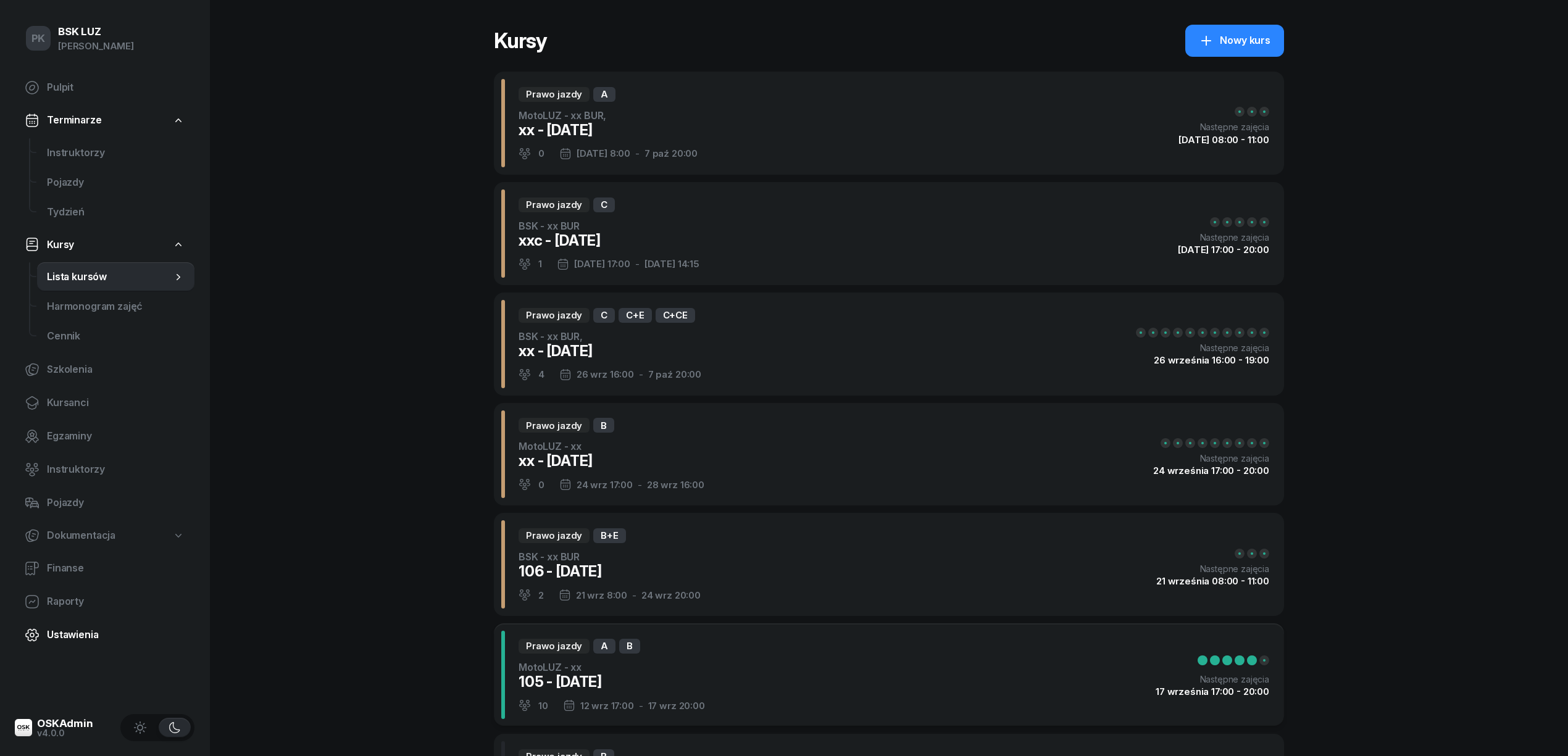
click at [67, 628] on span "Ustawienia" at bounding box center [115, 634] width 137 height 16
select select "06:00"
select select "22:00"
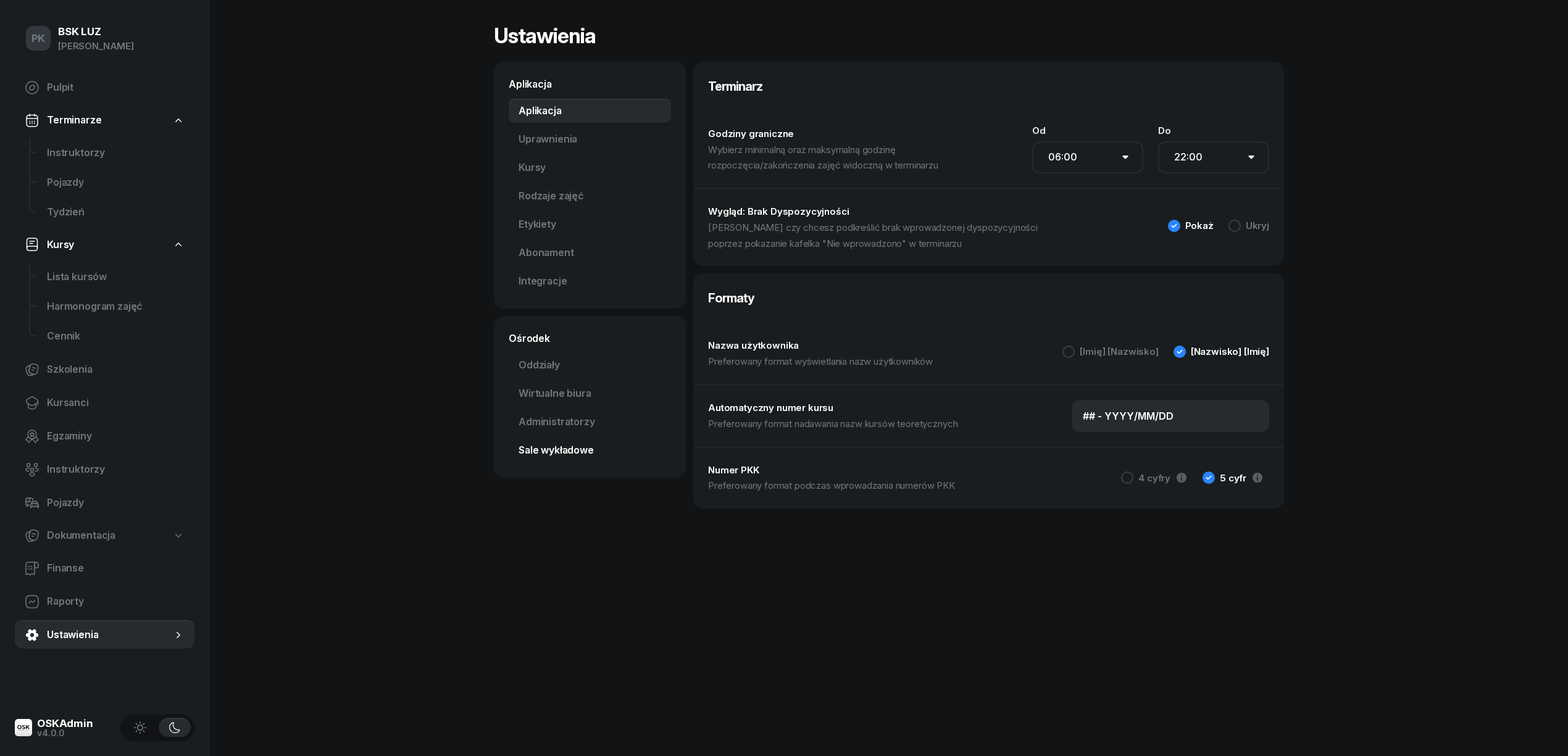
click at [573, 448] on link "Sale wykładowe" at bounding box center [589, 450] width 162 height 25
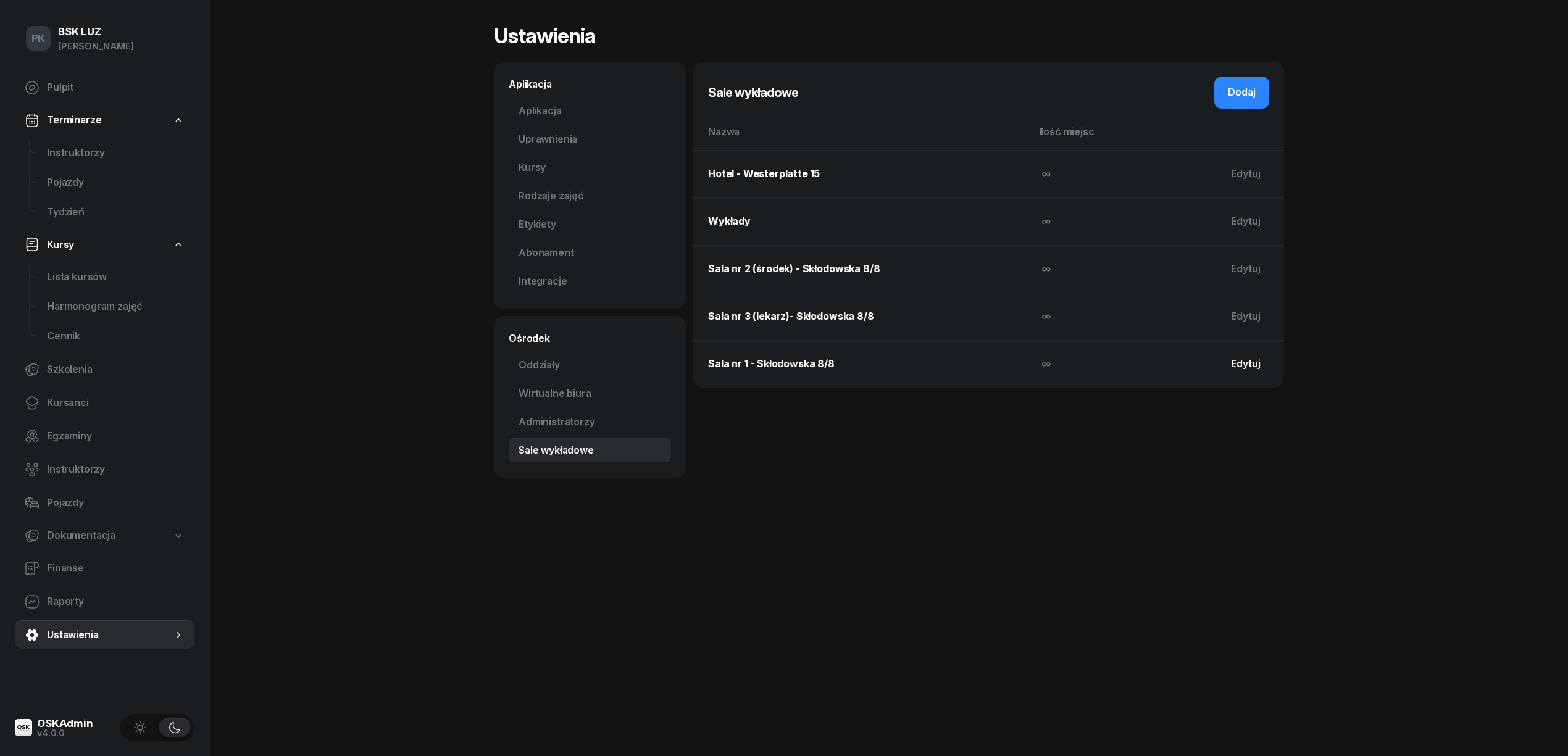
click at [1260, 362] on div "Edytuj" at bounding box center [1246, 364] width 30 height 16
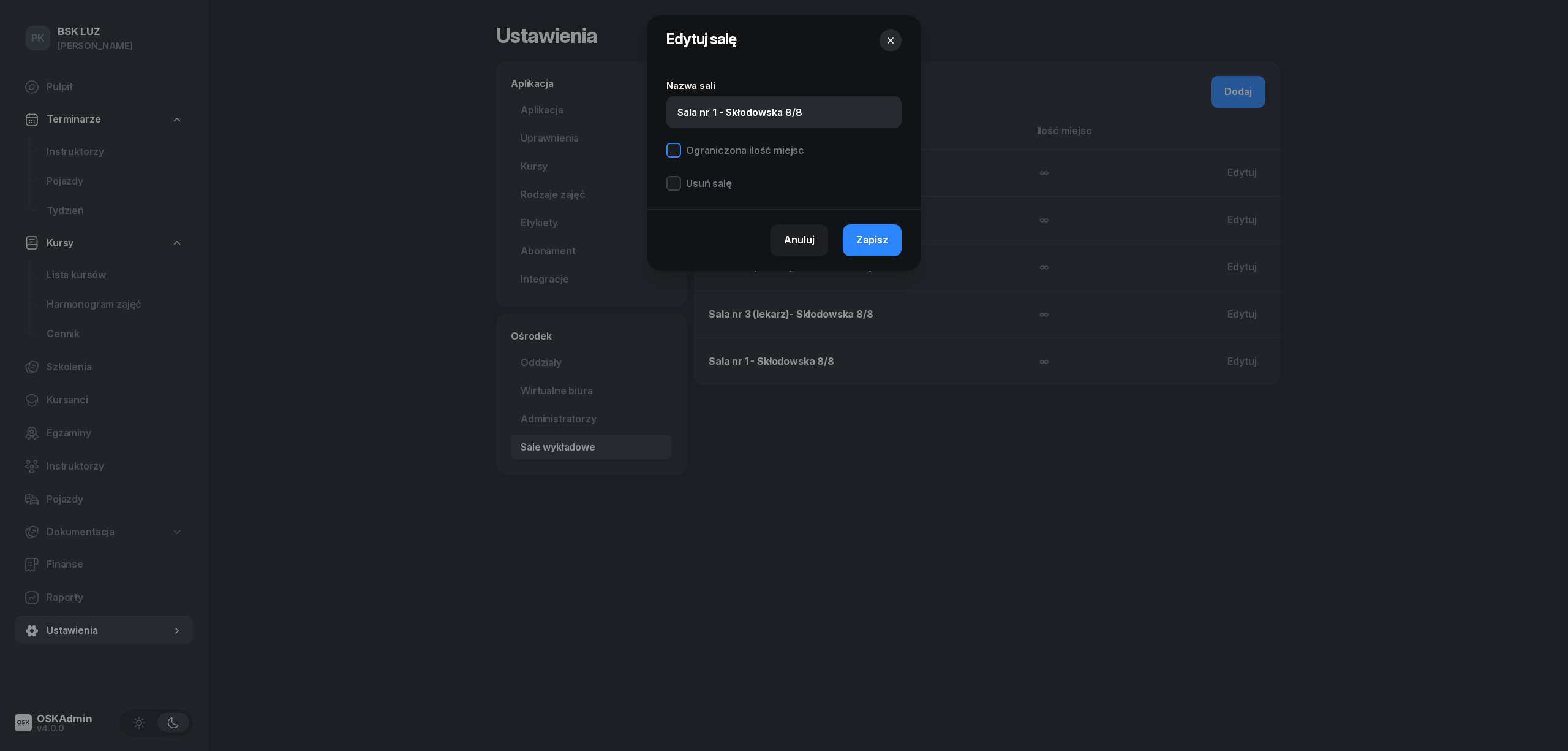
click at [706, 153] on div "Ograniczona ilość miejsc" at bounding box center [745, 150] width 118 height 10
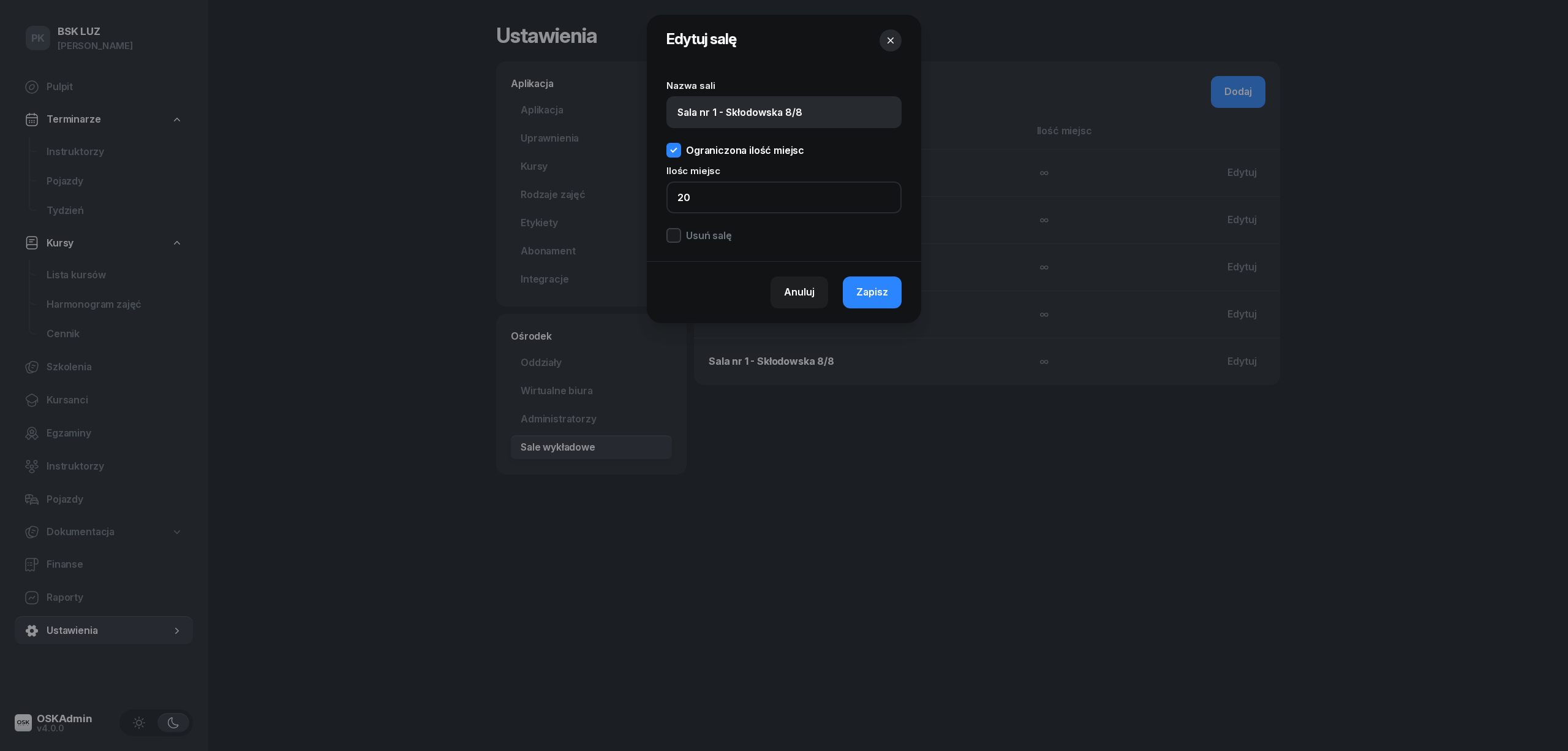
drag, startPoint x: 702, startPoint y: 194, endPoint x: 621, endPoint y: 209, distance: 82.4
click at [621, 209] on div "Edytuj salę Nazwa sali Sala nr 1 - Skłodowska 8/8 Ograniczona ilość miejsc Iloś…" at bounding box center [784, 376] width 1568 height 751
type input "23"
click at [875, 278] on button "Zapisz" at bounding box center [872, 292] width 59 height 32
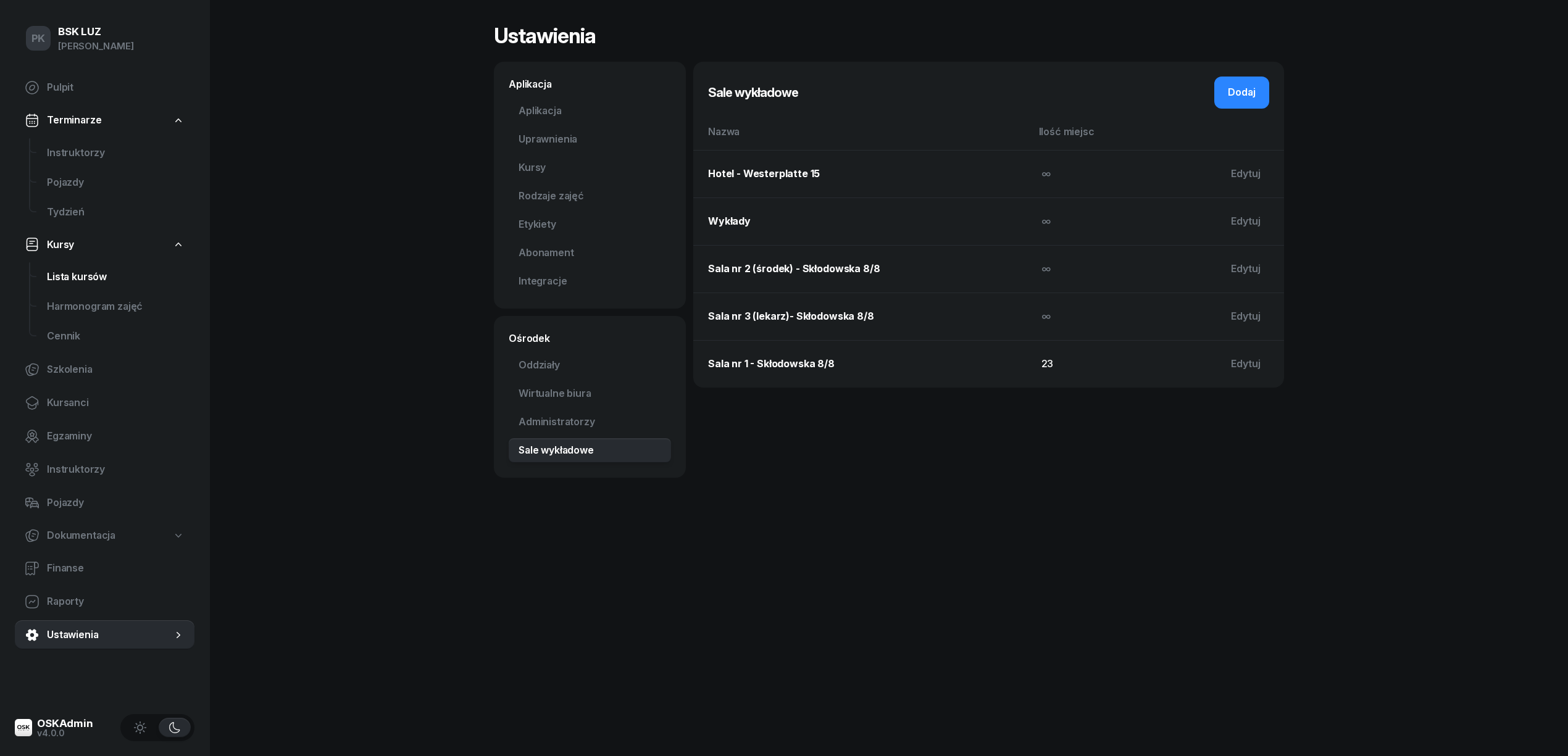
click at [87, 273] on span "Lista kursów" at bounding box center [115, 277] width 137 height 16
select select
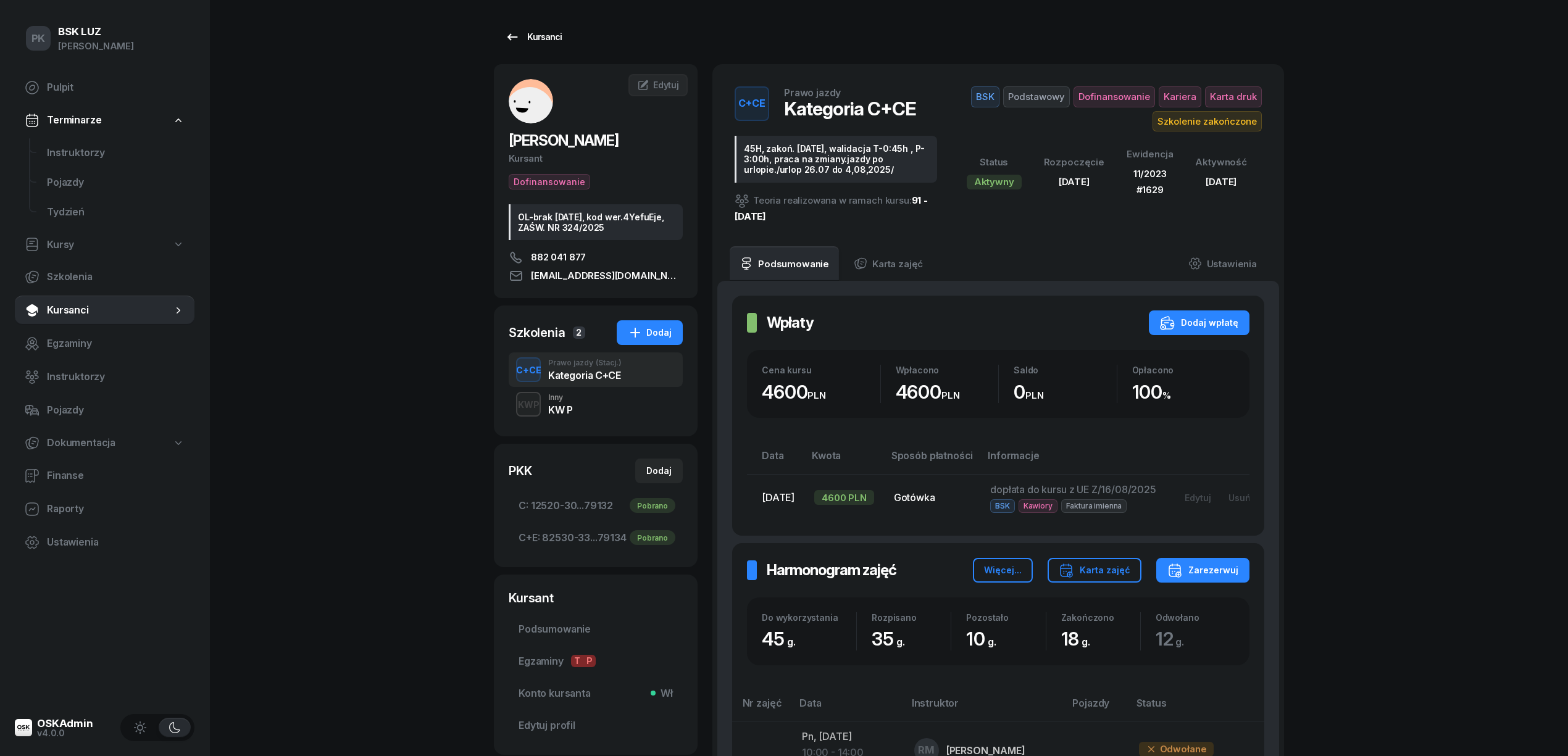
click at [567, 36] on link "Kursanci" at bounding box center [533, 37] width 79 height 25
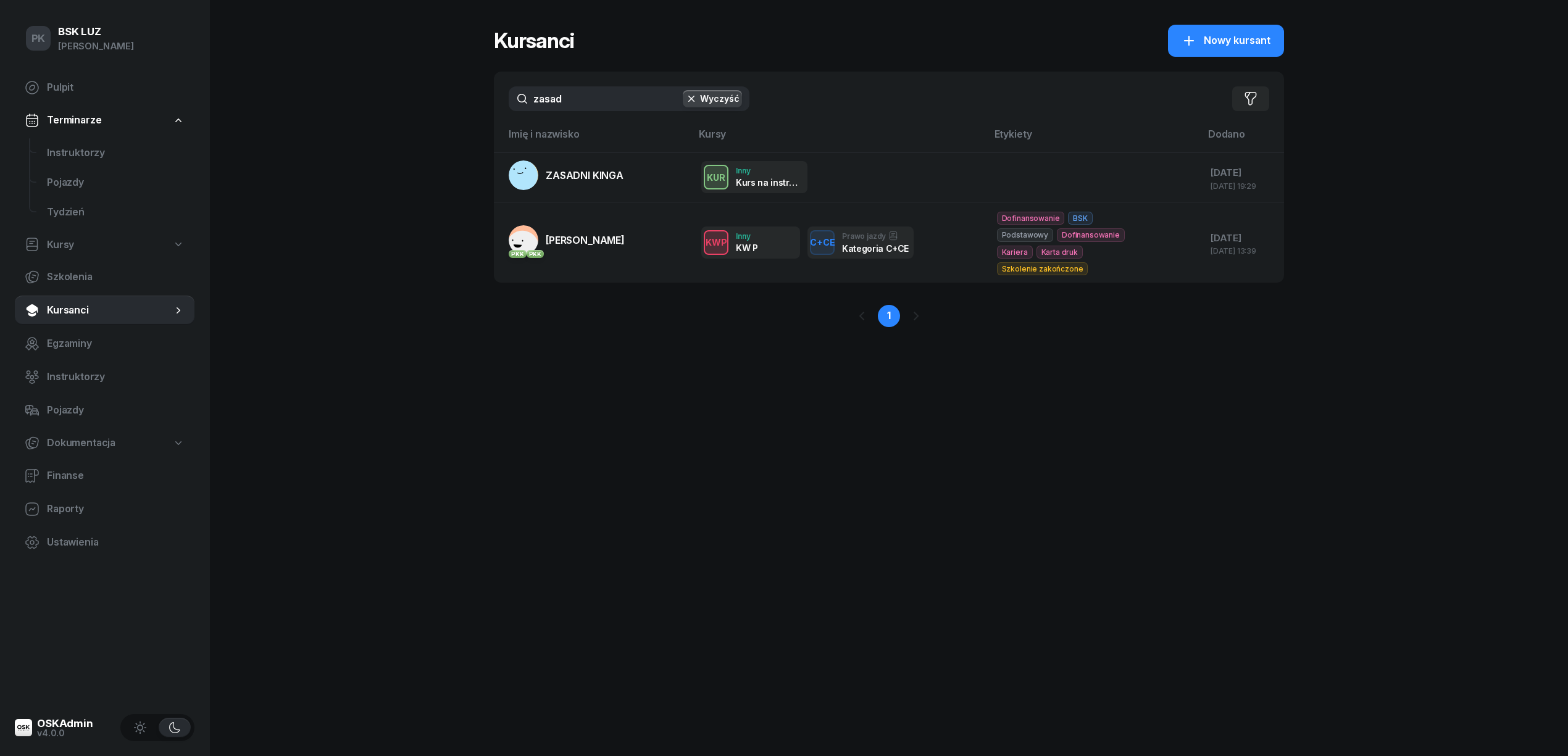
drag, startPoint x: 463, startPoint y: 113, endPoint x: 448, endPoint y: 115, distance: 15.1
click at [448, 115] on div "PK BSK [PERSON_NAME] Pulpit Terminarze Instruktorzy Pojazdy Tydzień Kursy Szkol…" at bounding box center [784, 378] width 1568 height 756
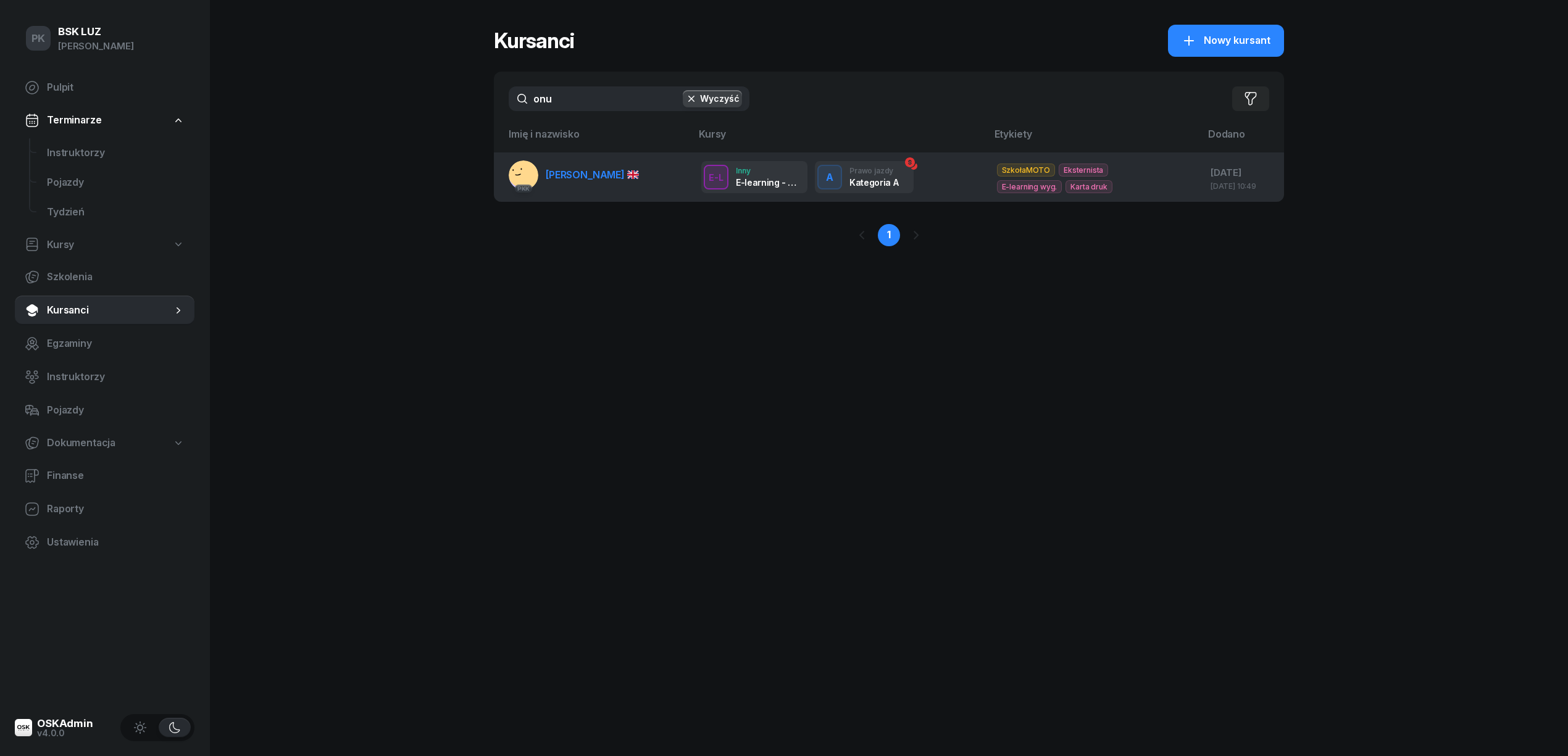
type input "onu"
click at [562, 178] on span "[PERSON_NAME]" at bounding box center [592, 174] width 93 height 12
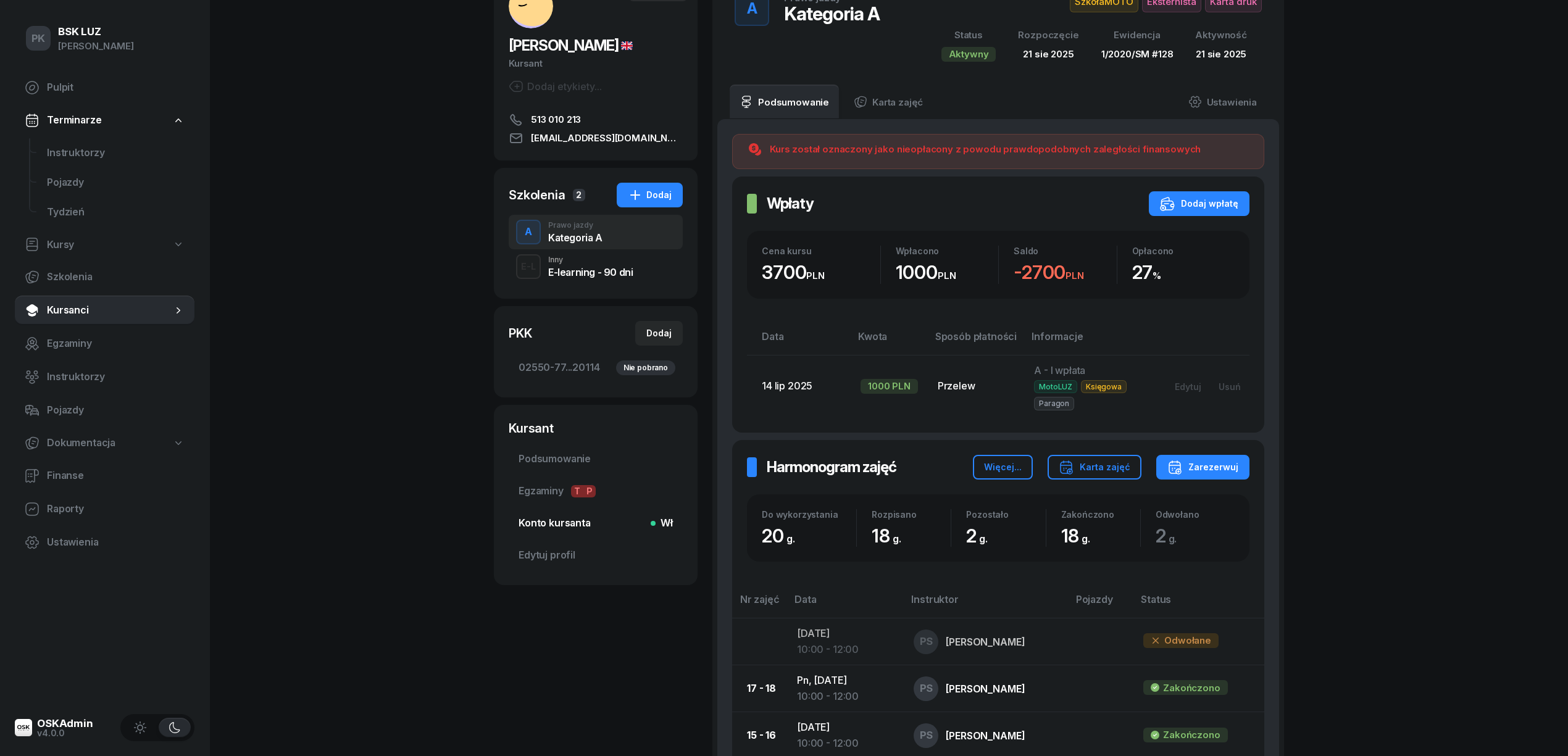
scroll to position [82, 0]
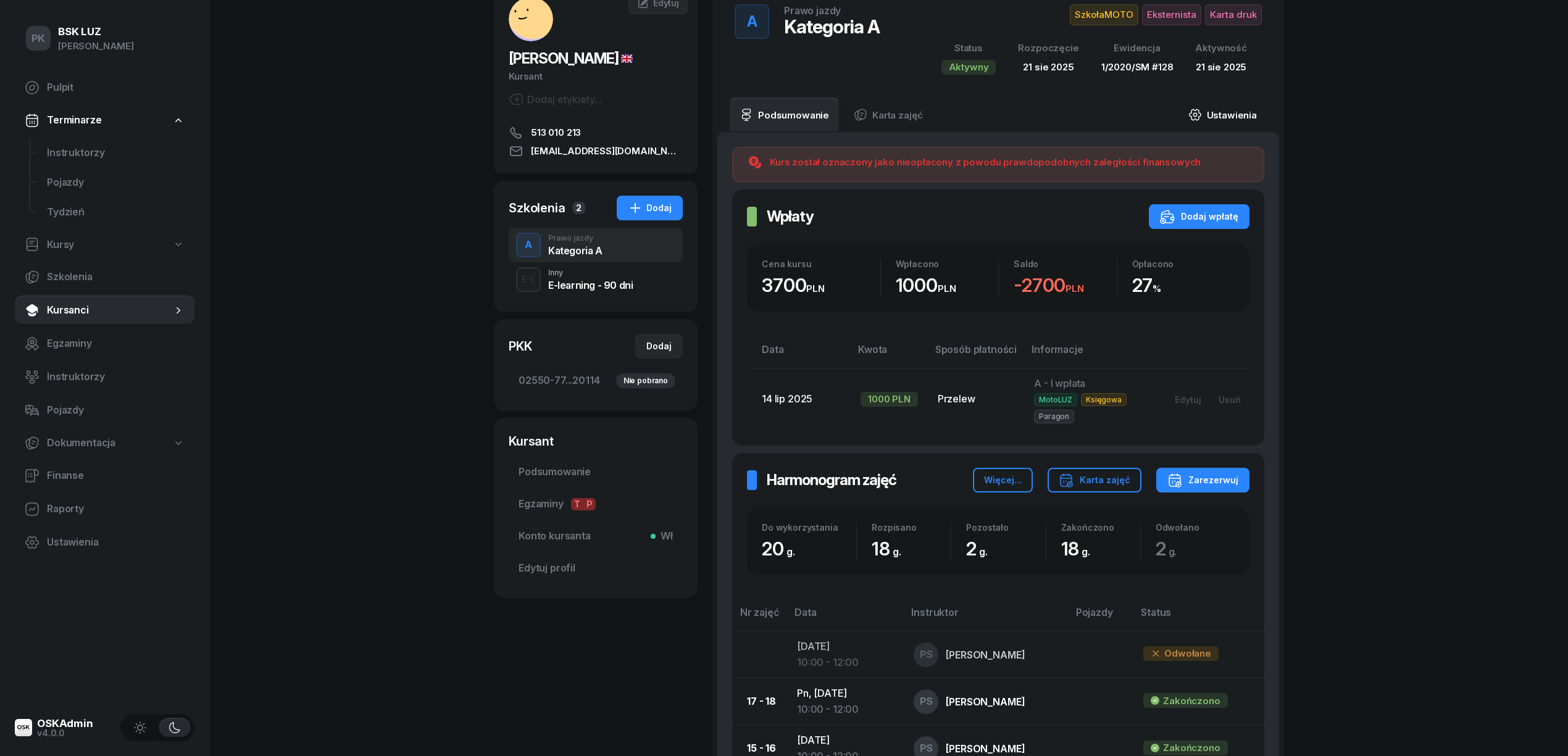
click at [1216, 107] on link "Ustawienia" at bounding box center [1222, 115] width 89 height 35
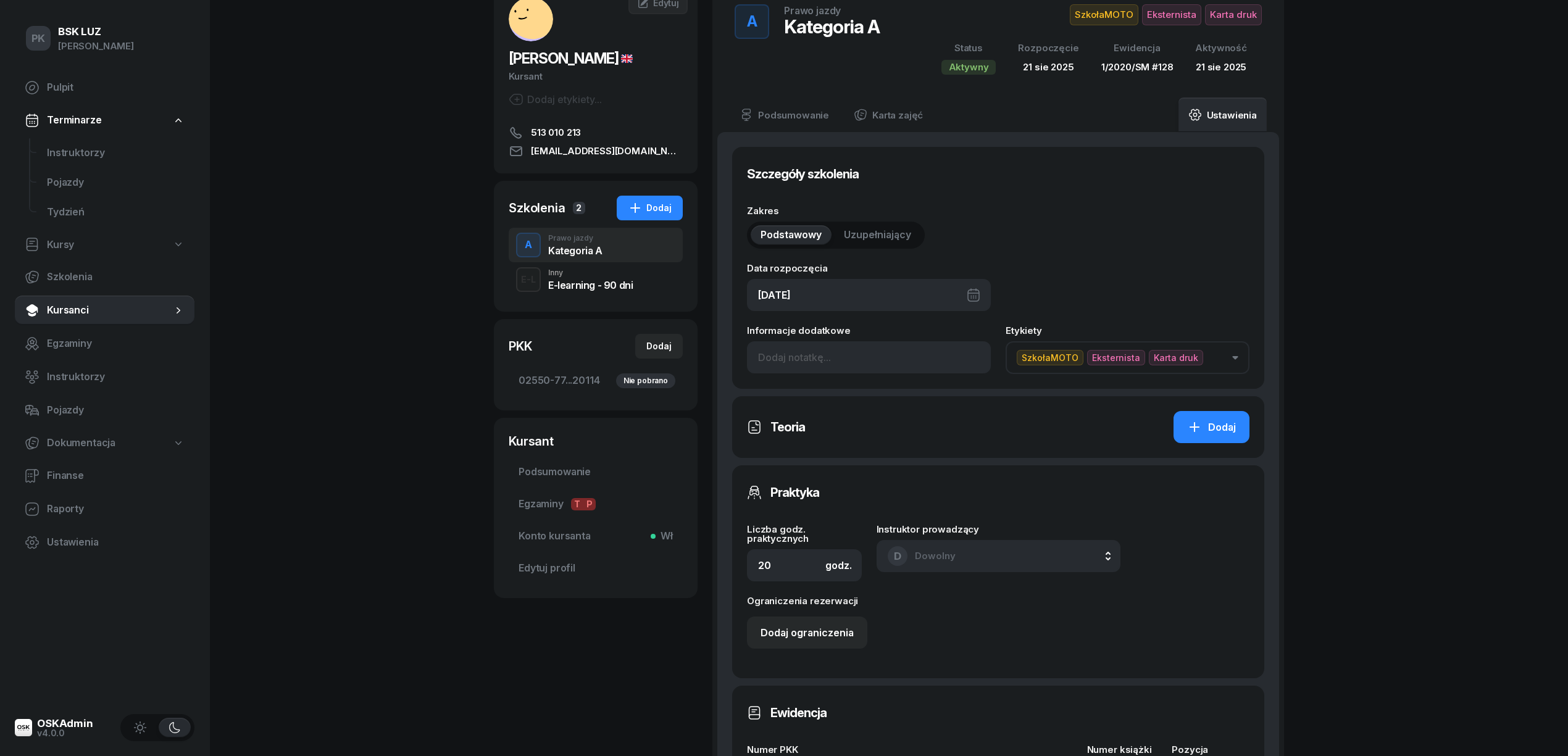
scroll to position [328, 0]
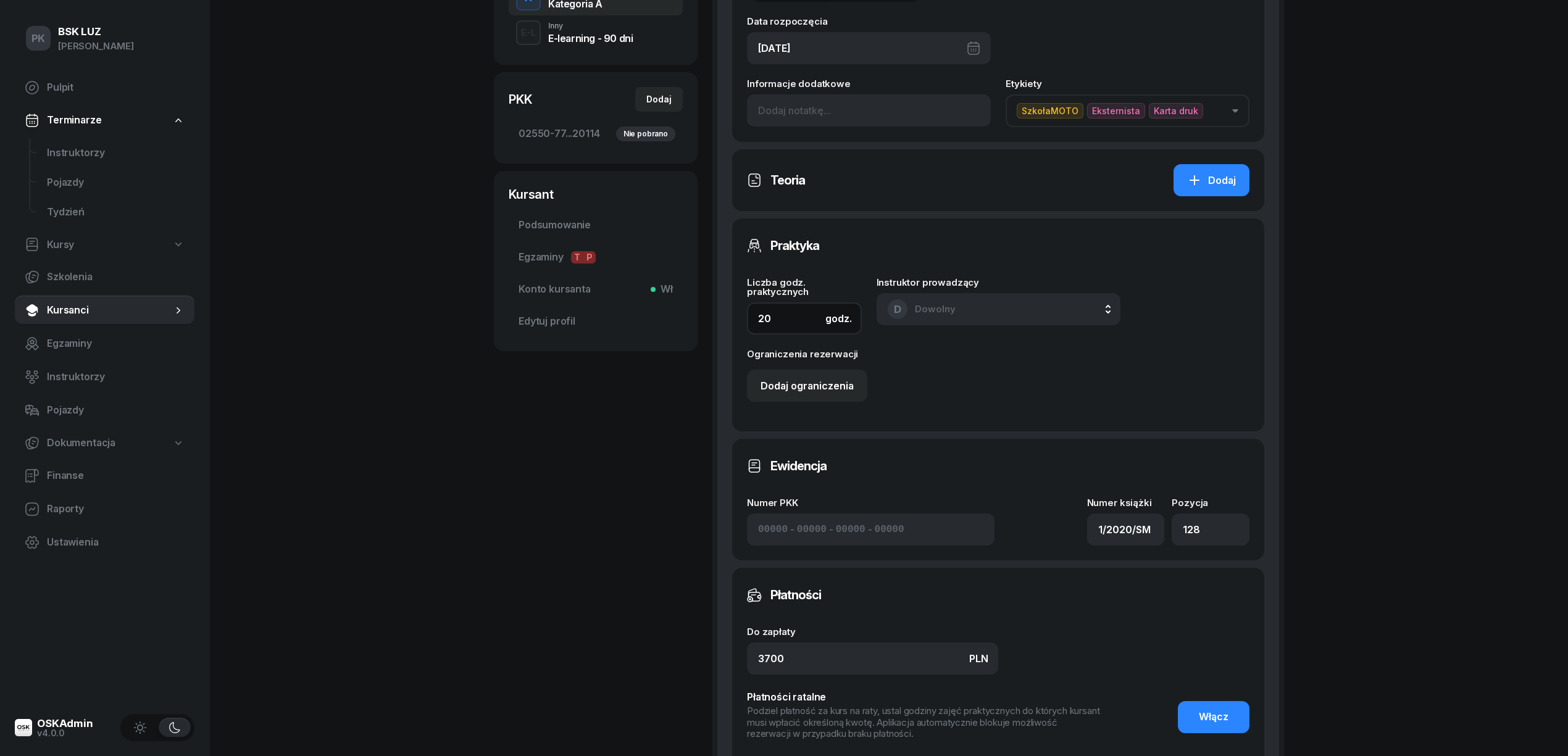
drag, startPoint x: 763, startPoint y: 314, endPoint x: 727, endPoint y: 311, distance: 36.1
click at [729, 309] on div "Szczegóły szkolenia Zakres Podstawowy Uzupełniający Data rozpoczęcia [DATE] Inf…" at bounding box center [998, 385] width 562 height 1000
drag, startPoint x: 783, startPoint y: 314, endPoint x: 713, endPoint y: 314, distance: 70.0
click at [713, 314] on div "Podsumowanie Karta zajęć Ustawienia Szczegóły szkolenia Zakres Podstawowy Uzupe…" at bounding box center [998, 370] width 572 height 1039
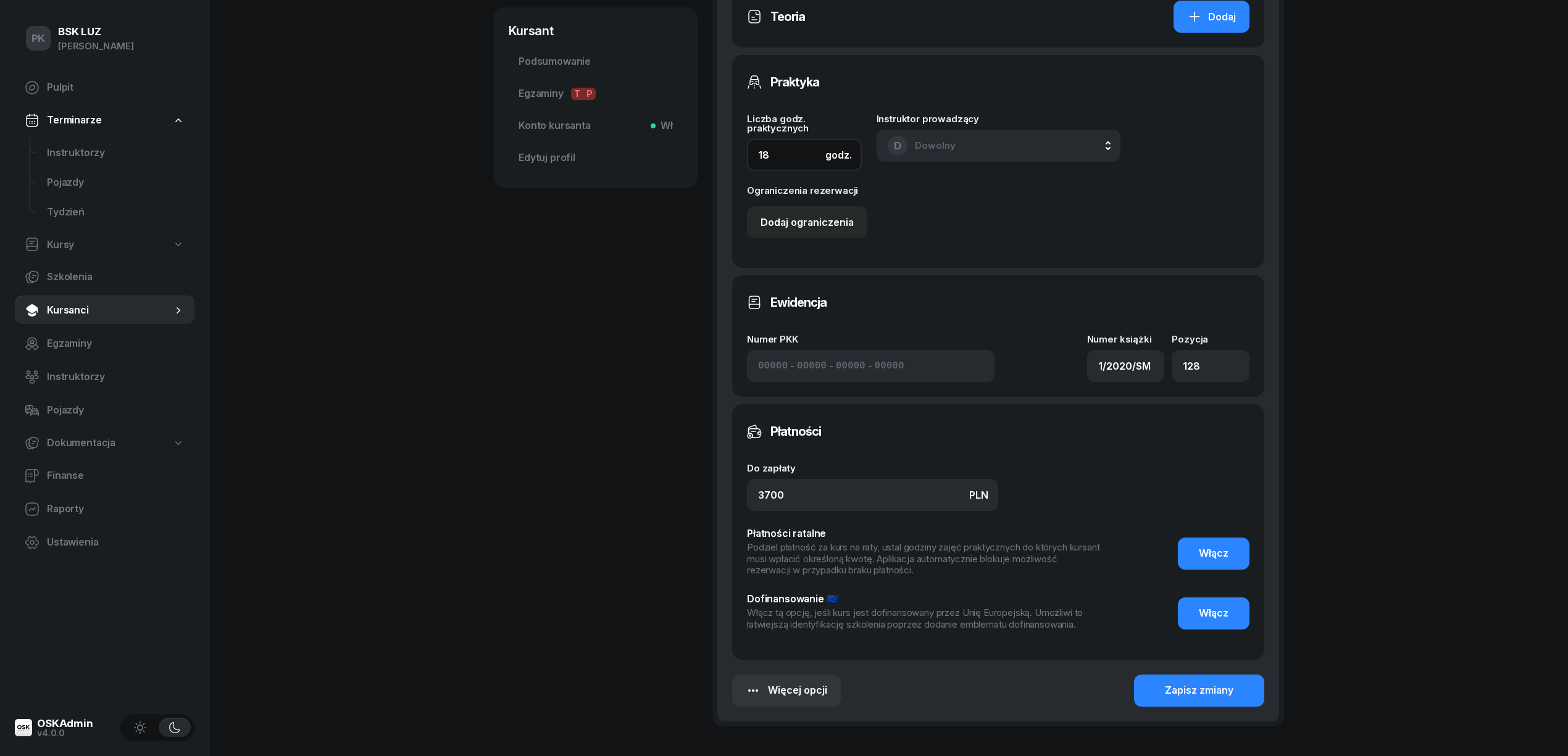
scroll to position [583, 0]
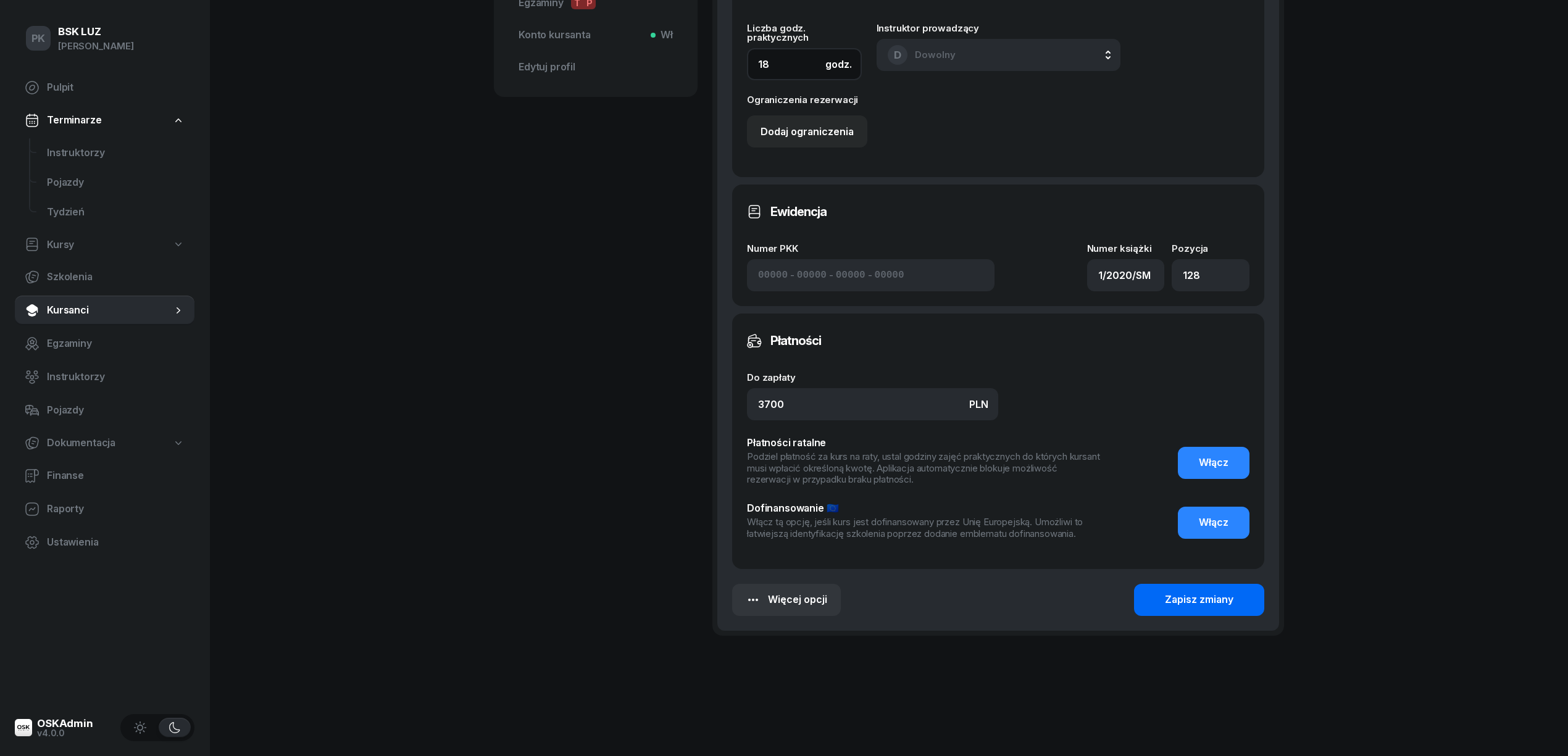
type input "18"
click at [1174, 602] on div "Zapisz zmiany" at bounding box center [1198, 600] width 69 height 16
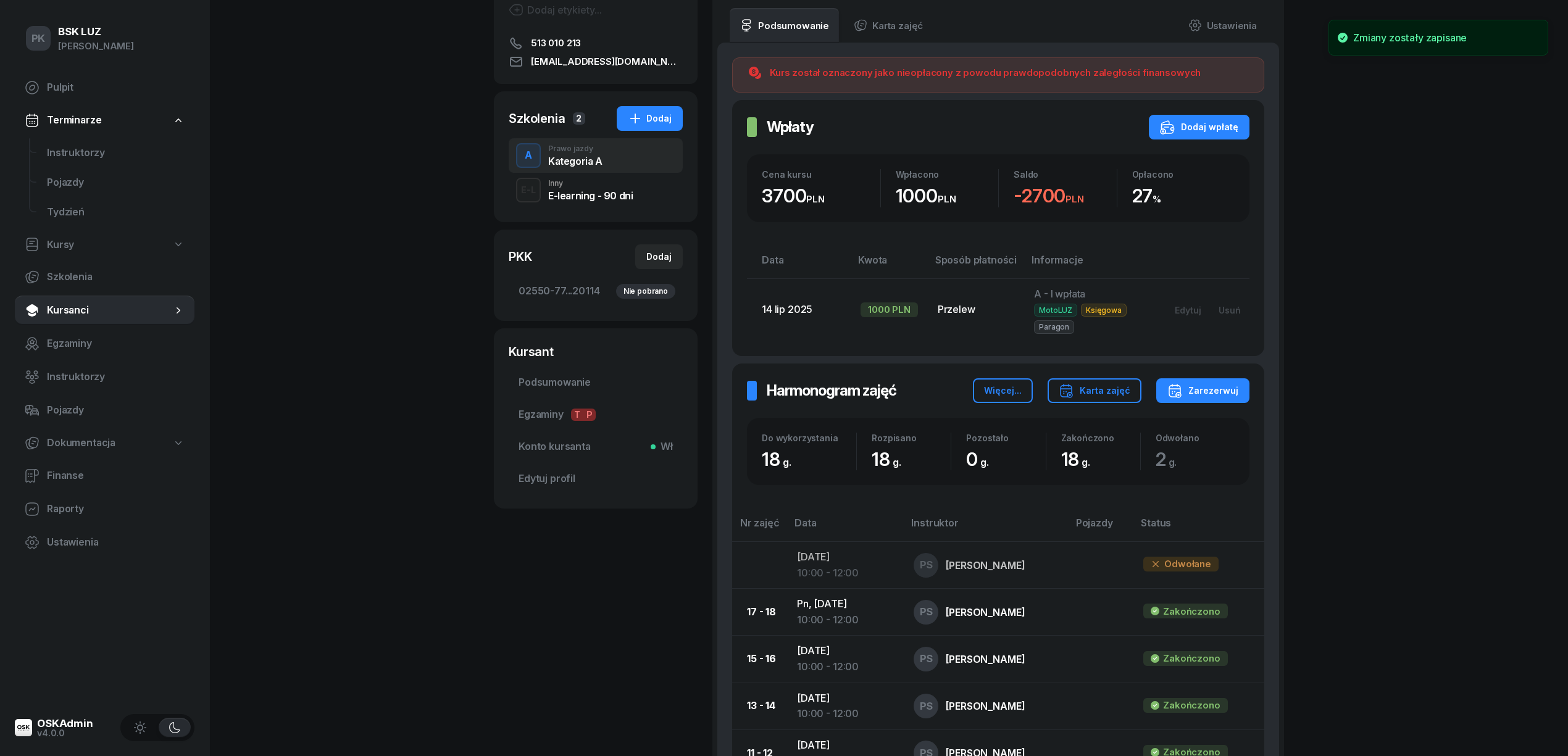
scroll to position [0, 0]
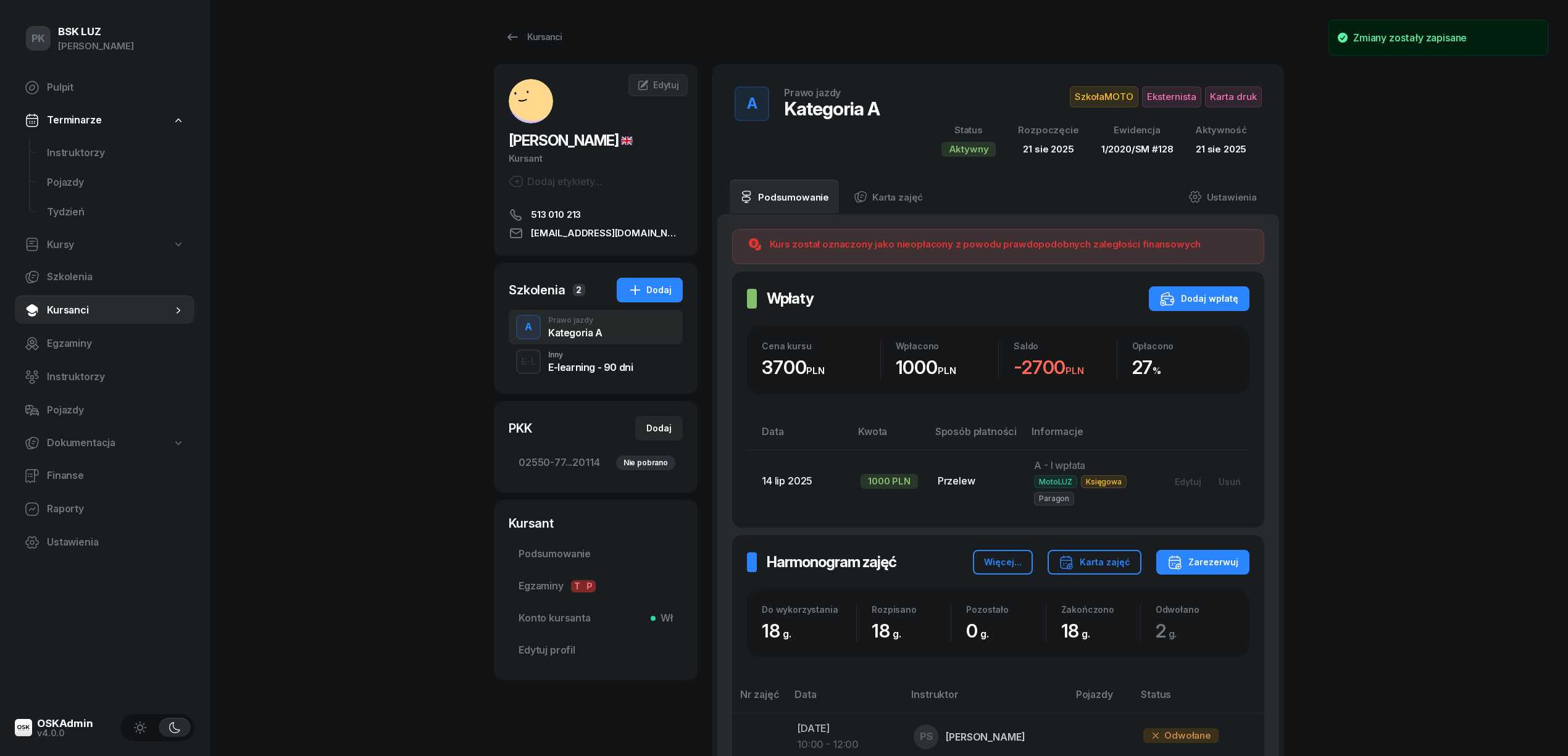
click at [1249, 96] on span "Karta druk" at bounding box center [1233, 97] width 57 height 21
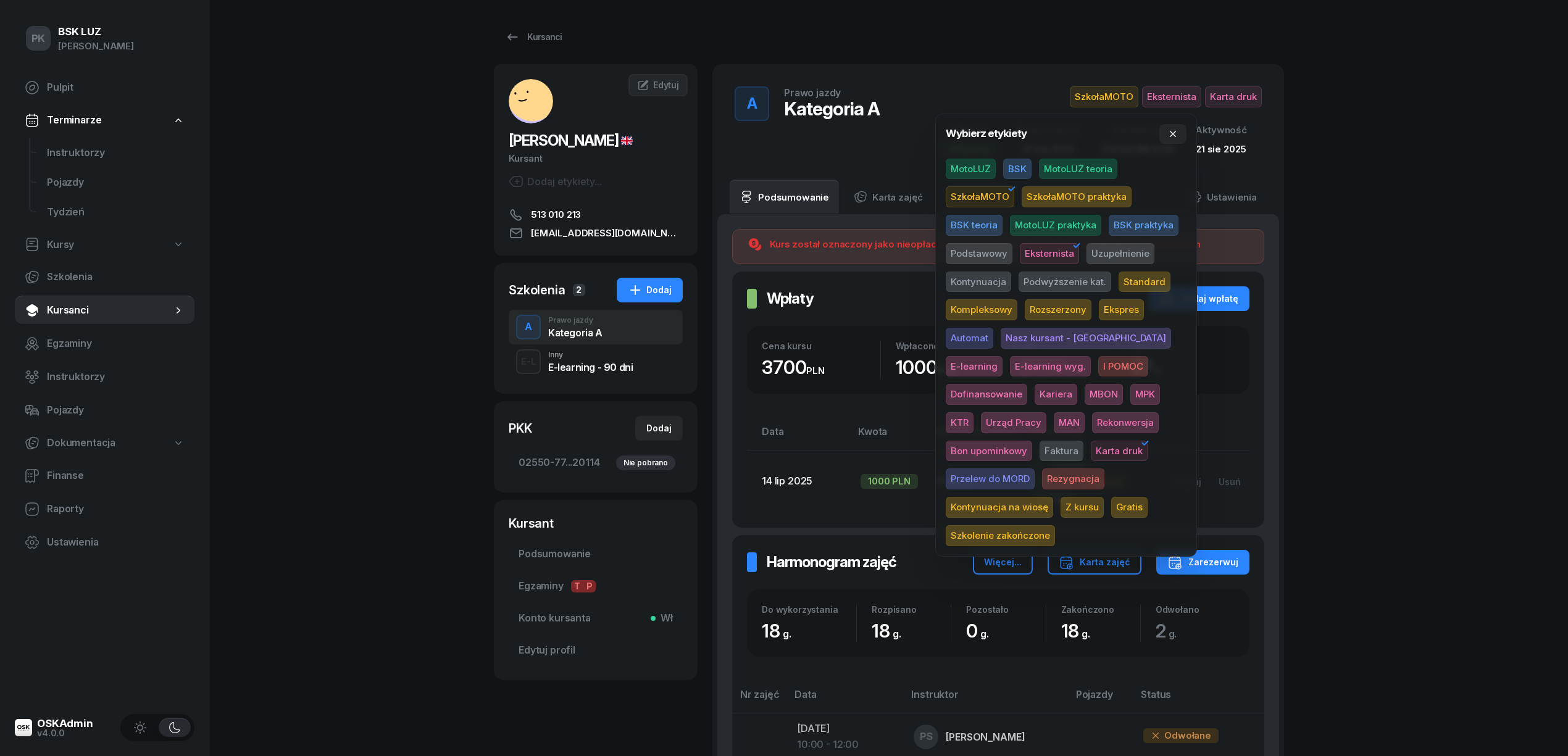
click at [1055, 525] on span "Szkolenie zakończone" at bounding box center [1000, 536] width 109 height 21
click at [1371, 444] on div "PK BSK [PERSON_NAME] Pulpit Terminarze Instruktorzy Pojazdy Tydzień Kursy Szkol…" at bounding box center [784, 674] width 1568 height 1348
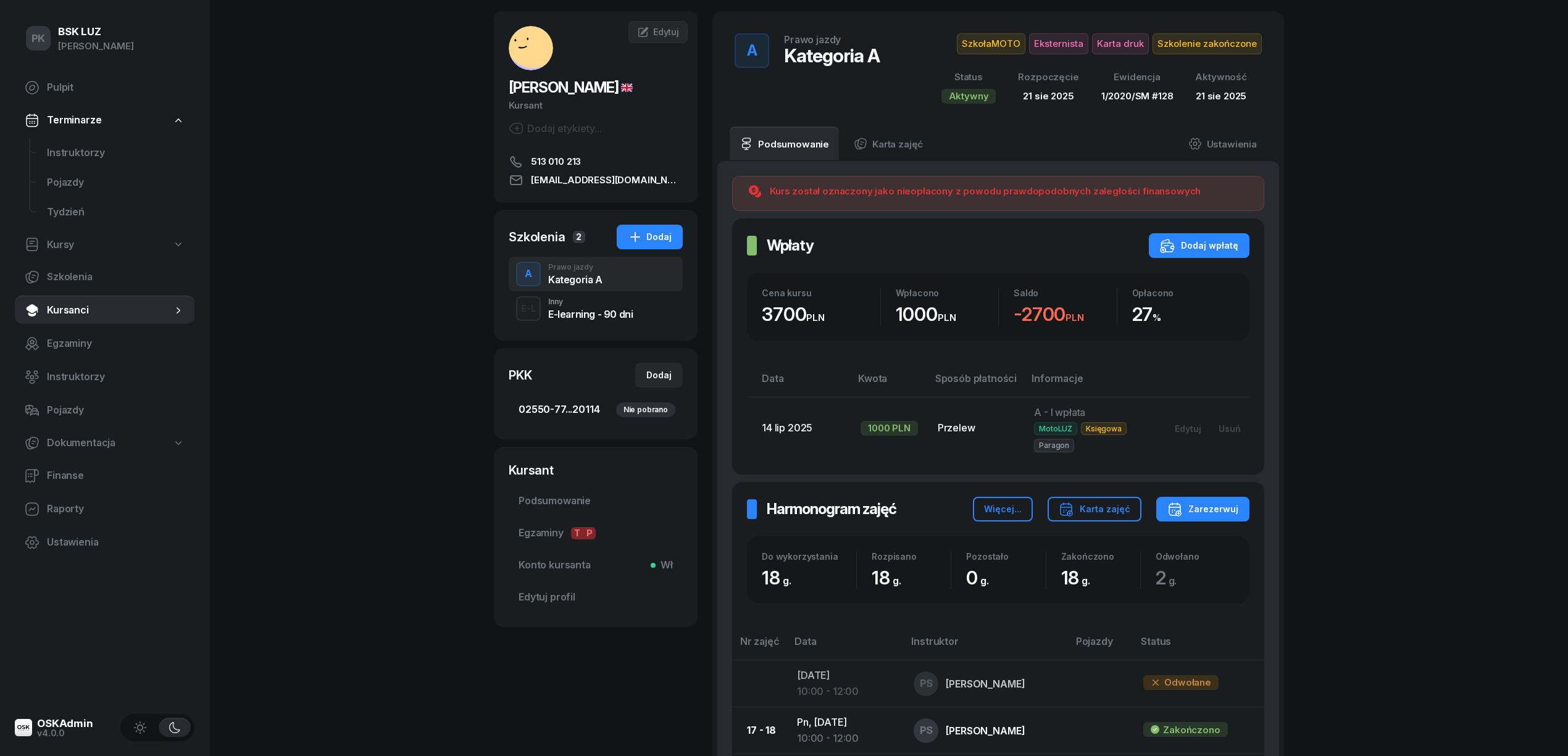
scroll to position [82, 0]
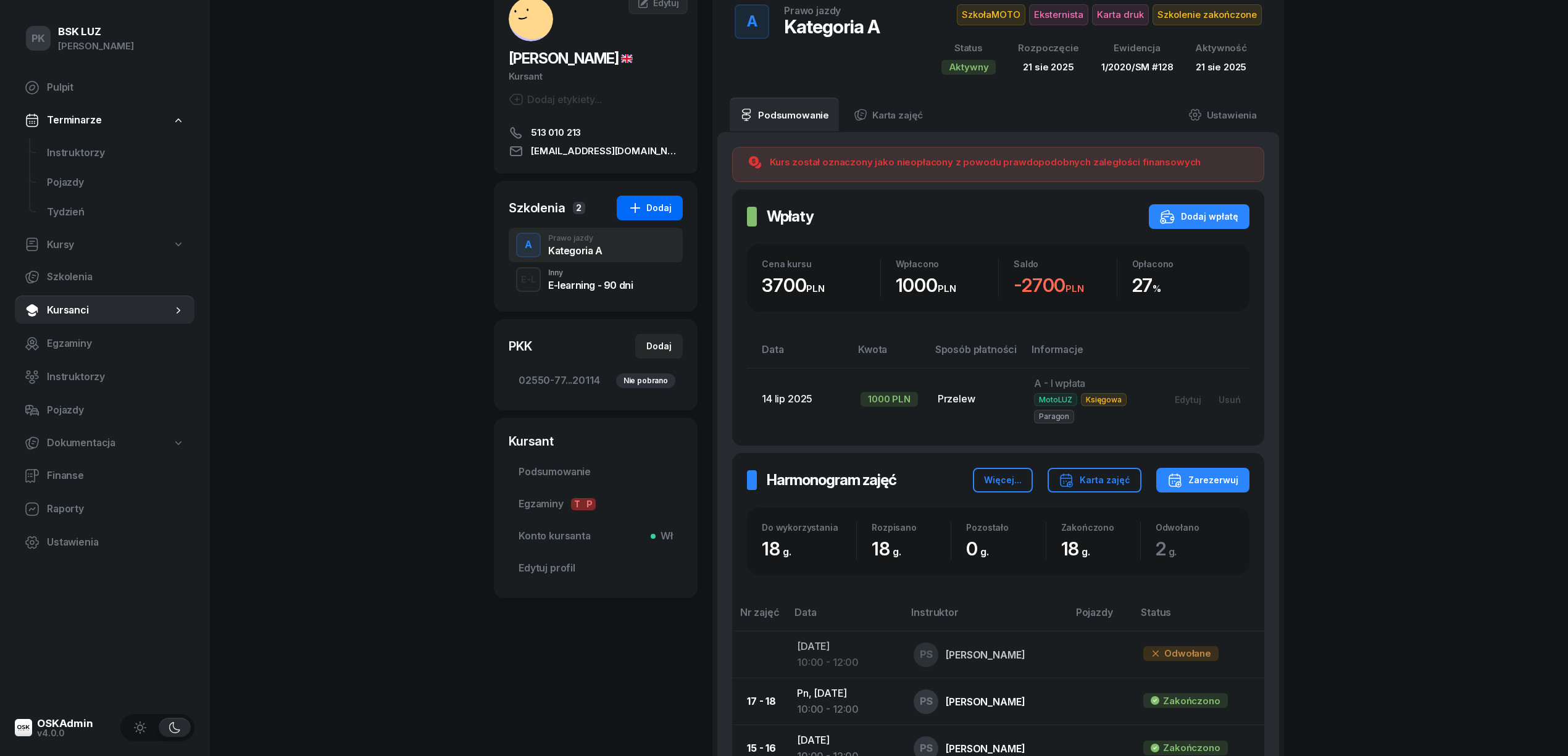
click at [651, 214] on div "Dodaj" at bounding box center [649, 207] width 44 height 15
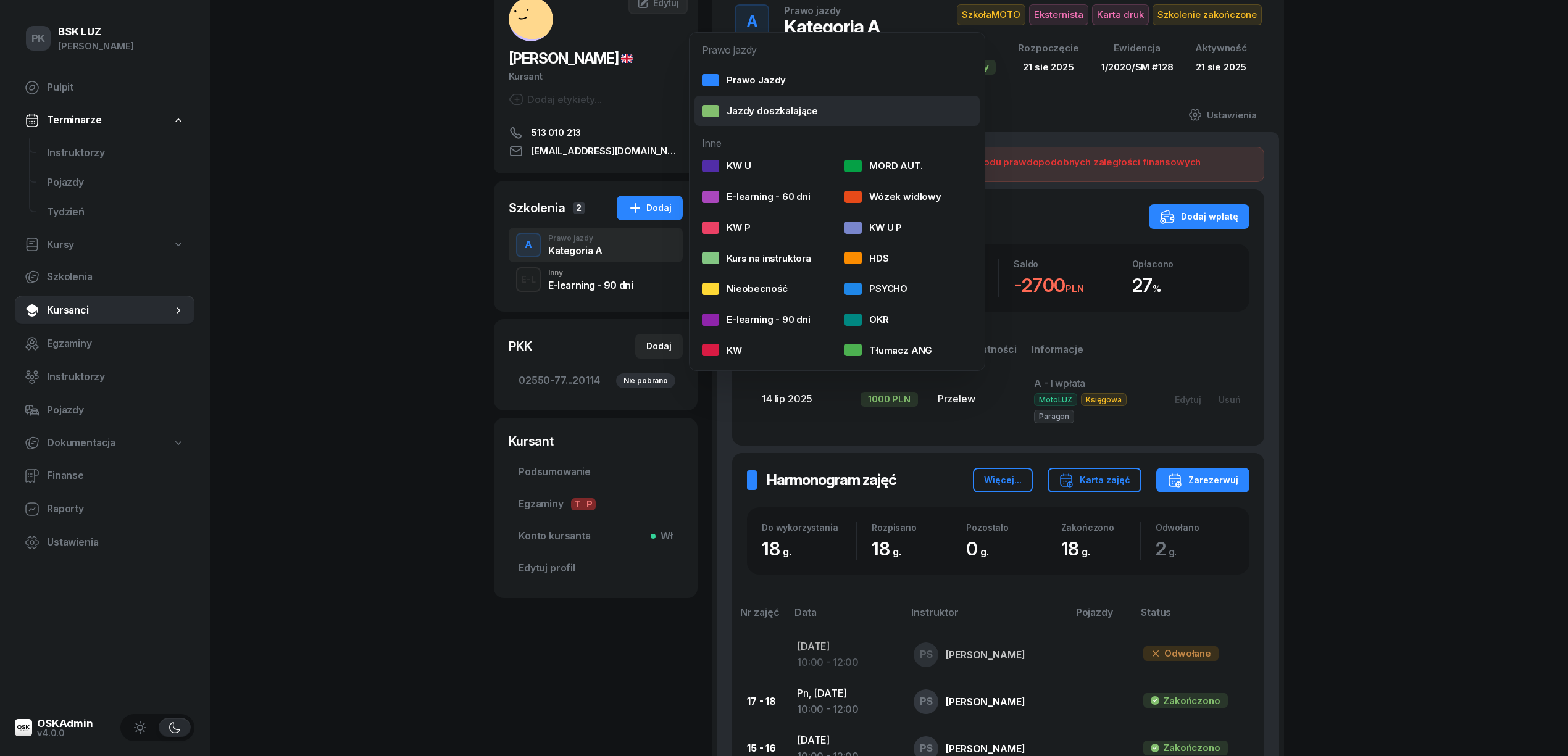
click at [724, 109] on div "Jazdy doszkalające" at bounding box center [760, 111] width 116 height 16
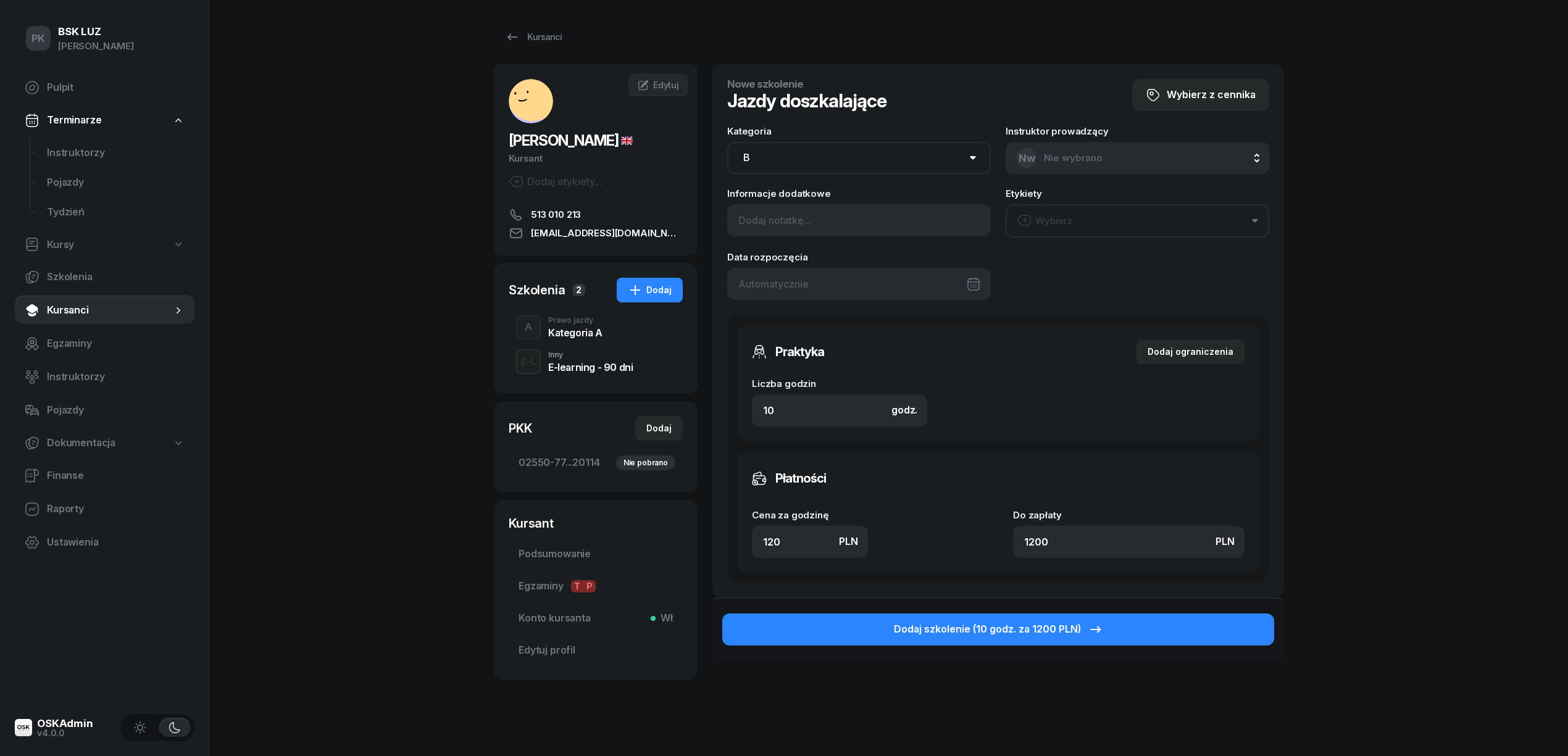
click at [790, 148] on div "Kategoria AM A1 A2 A B1 B B+E C1 C1+E C C+E D1 D1+E D D+E T Tram C+CE C+D" at bounding box center [859, 150] width 263 height 47
click at [795, 159] on select "AM A1 A2 A B1 B B+E C1 C1+E C C+E D1 D1+E D D+E T Tram C+CE C+D" at bounding box center [859, 157] width 263 height 32
select select "A"
click at [727, 142] on select "AM A1 A2 A B1 B B+E C1 C1+E C C+E D1 D1+E D D+E T Tram C+CE C+D" at bounding box center [859, 157] width 263 height 32
drag, startPoint x: 785, startPoint y: 408, endPoint x: 742, endPoint y: 412, distance: 43.2
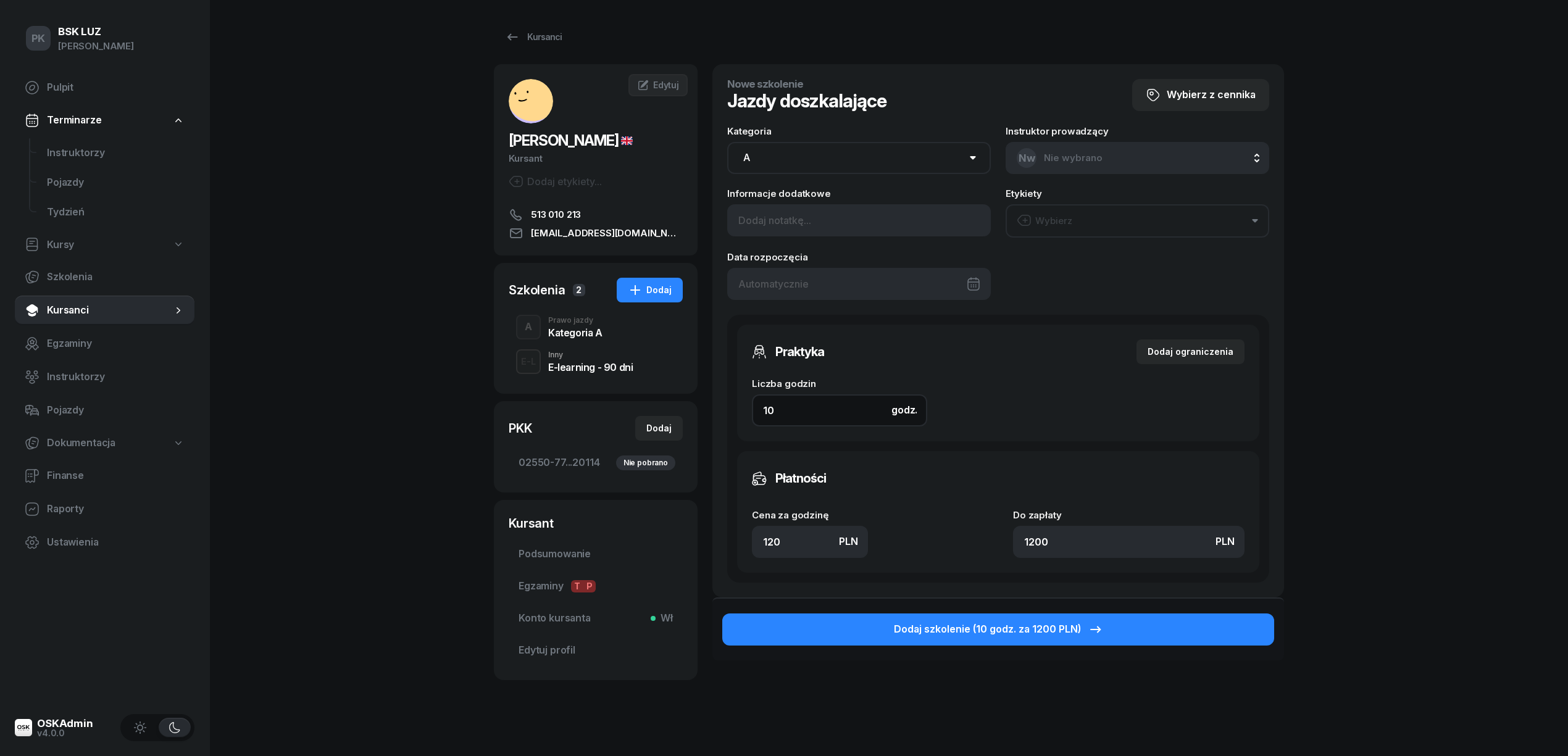
click at [742, 412] on div "Praktyka Dodaj ograniczenia Liczba godzin godz. 10 Ograniczenia zajęć praktyczn…" at bounding box center [998, 382] width 522 height 117
type input "2"
type input "240"
type input "2"
drag, startPoint x: 732, startPoint y: 533, endPoint x: 701, endPoint y: 530, distance: 31.1
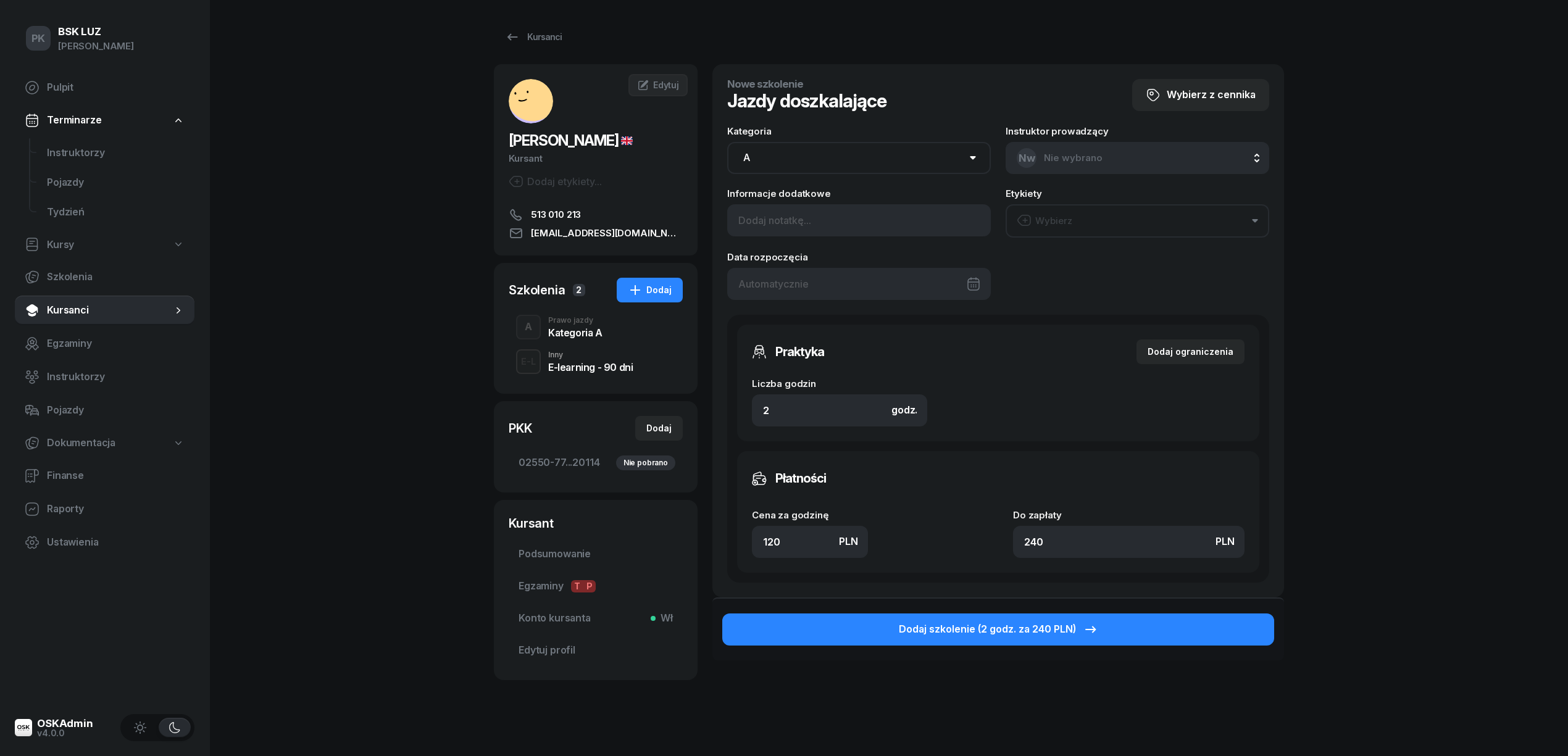
click at [701, 530] on div "ÖNER ONUR Kursant Dodaj etykiety... 513 010 213 [EMAIL_ADDRESS][DOMAIN_NAME] OÖ…" at bounding box center [888, 396] width 790 height 663
type input "0"
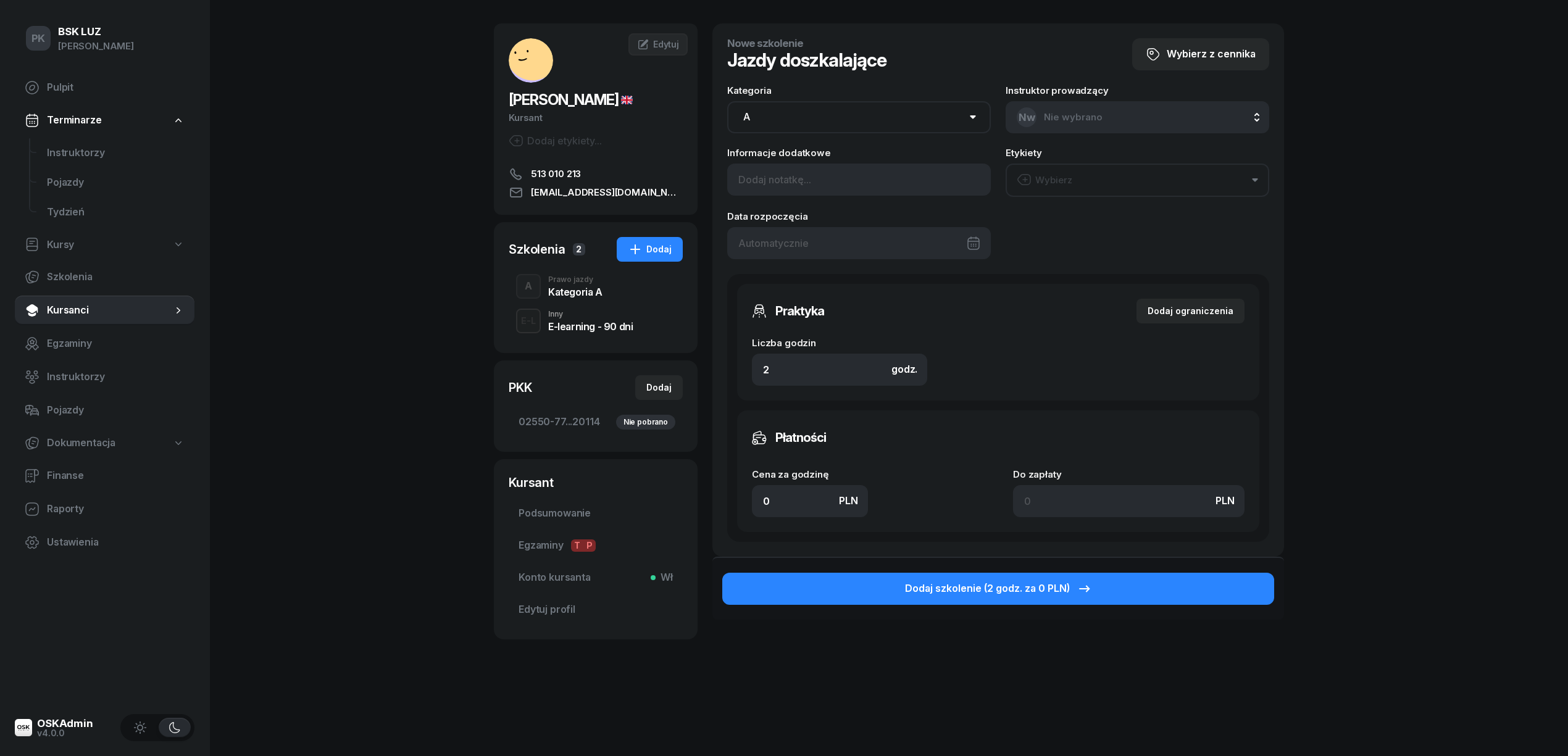
scroll to position [53, 0]
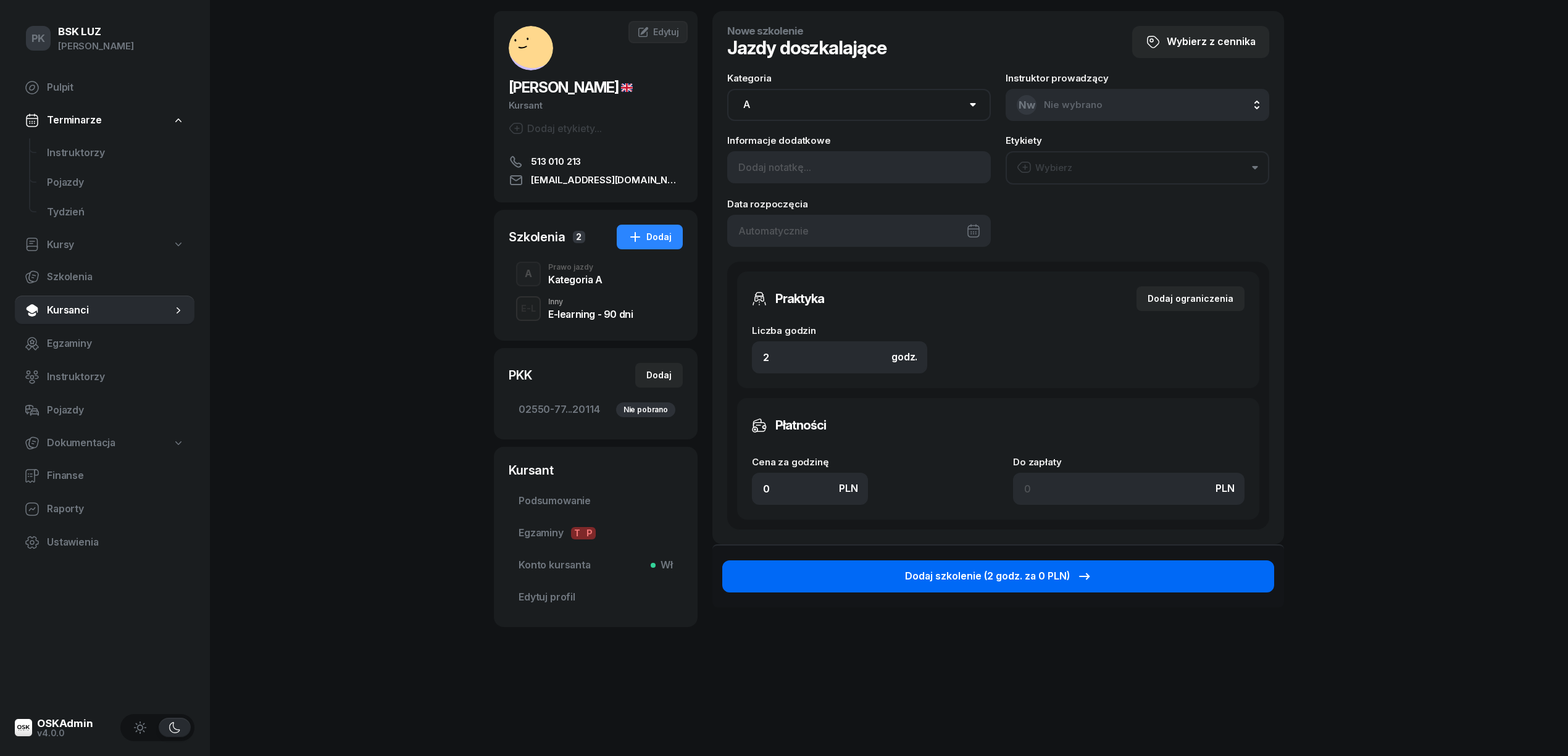
type input "0"
click at [1140, 580] on button "Dodaj szkolenie (2 godz. za 0 PLN)" at bounding box center [998, 575] width 552 height 32
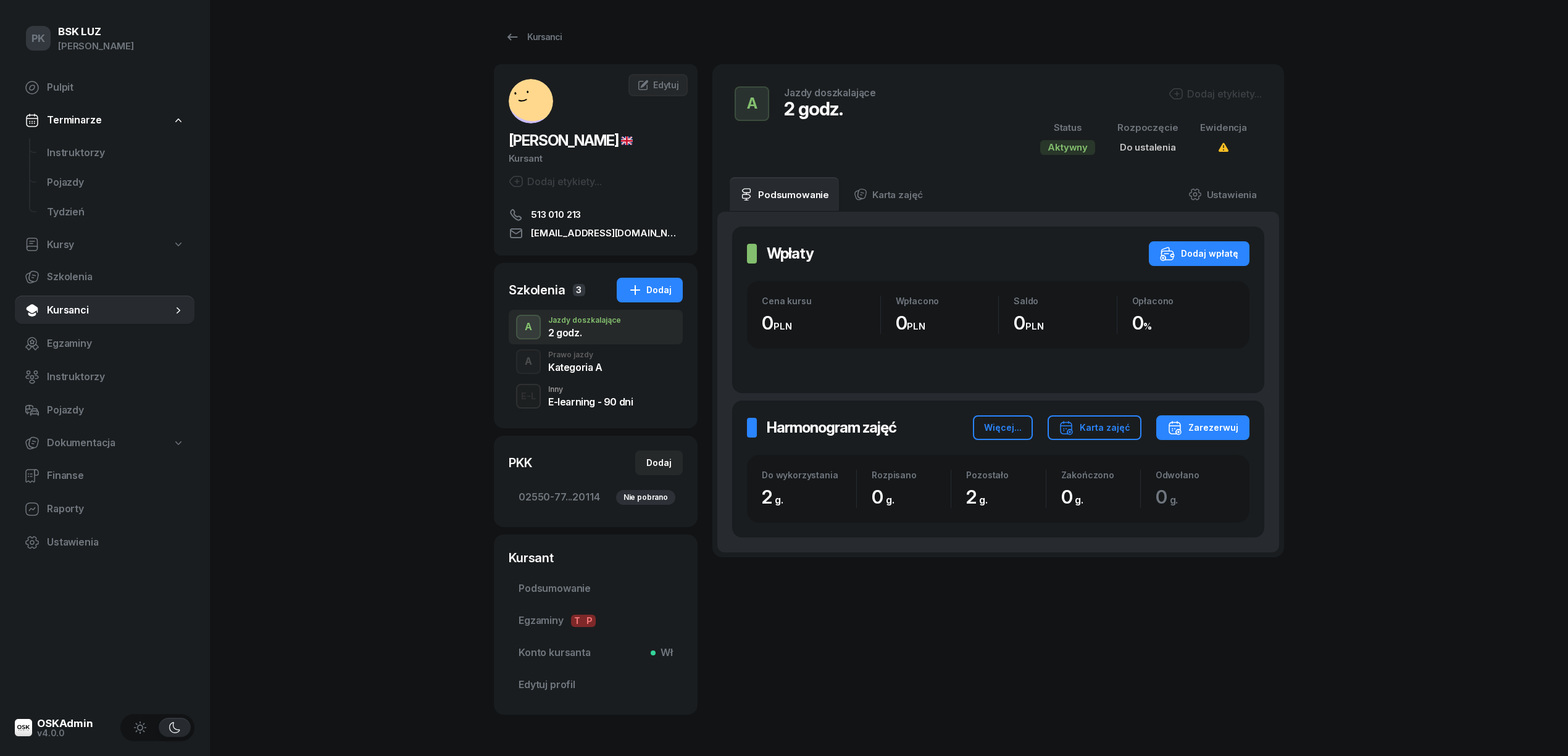
click at [1210, 94] on div "Dodaj etykiety..." at bounding box center [1215, 93] width 93 height 15
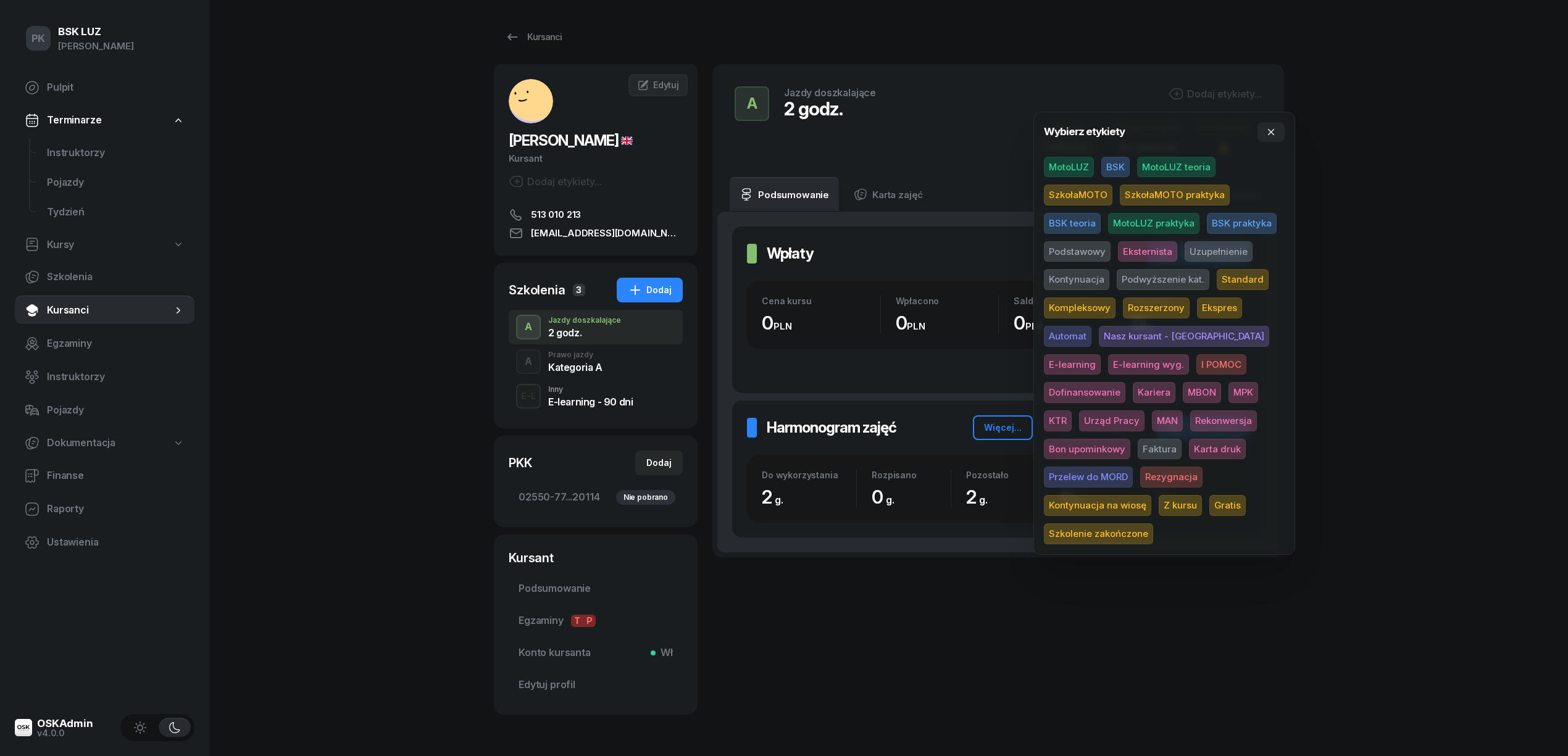
click at [1202, 495] on span "Z kursu" at bounding box center [1180, 505] width 43 height 21
click at [1437, 408] on div "PK BSK [PERSON_NAME] Pulpit Terminarze Instruktorzy Pojazdy Tydzień Kursy Szkol…" at bounding box center [784, 399] width 1568 height 798
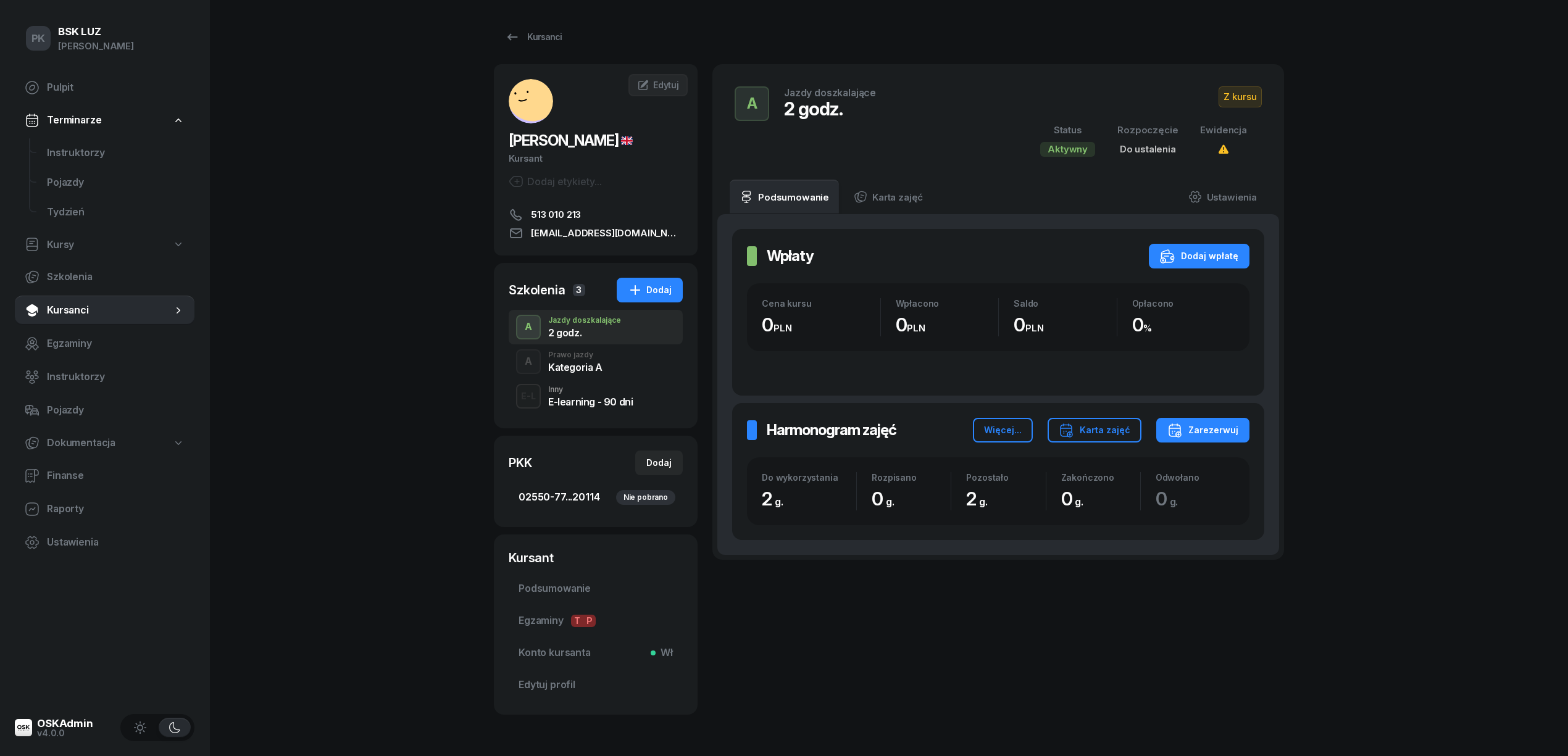
click at [598, 493] on span "02550-77...20114 Nie pobrano" at bounding box center [596, 497] width 154 height 16
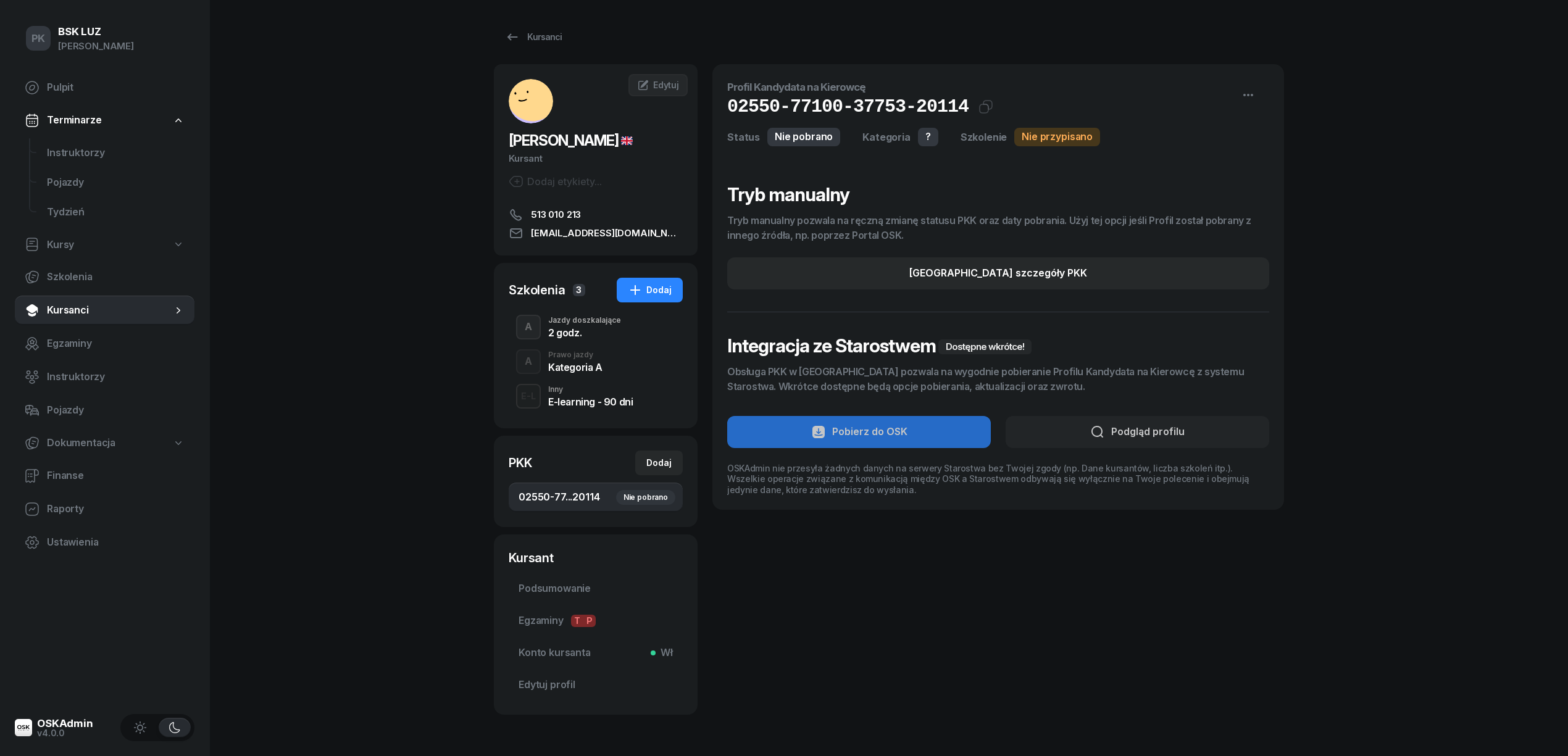
drag, startPoint x: 1096, startPoint y: 287, endPoint x: 1138, endPoint y: 252, distance: 54.7
click at [1097, 286] on button "[GEOGRAPHIC_DATA] szczegóły PKK" at bounding box center [998, 273] width 542 height 32
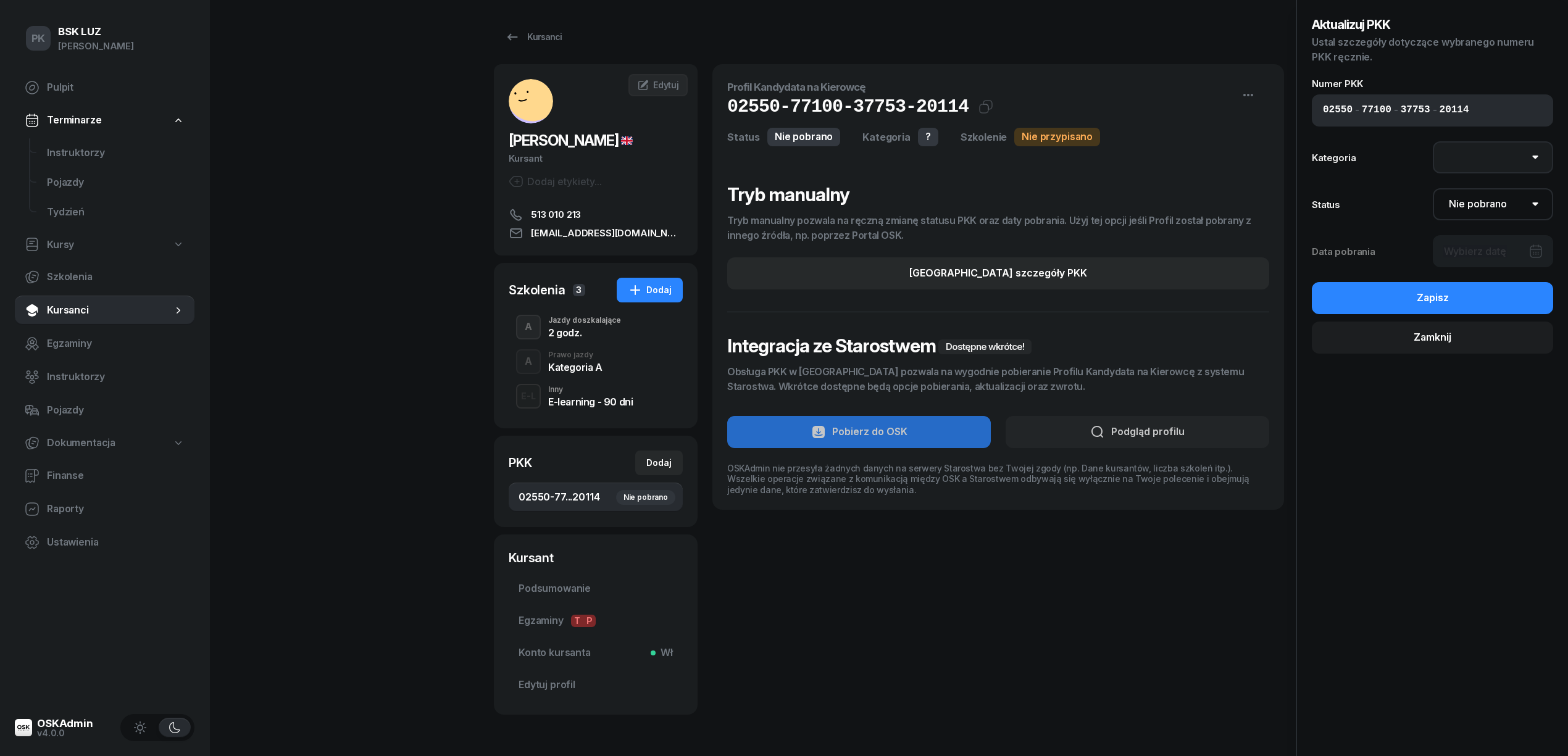
click at [1477, 159] on select "AM A1 A2 A B1 B B+E C1 C1+E C C+E D1 D1+E D D+E T Tram C+CE C+D" at bounding box center [1493, 157] width 121 height 32
select select "A"
click at [1433, 142] on select "AM A1 A2 A B1 B B+E C1 C1+E C C+E D1 D1+E D D+E T Tram C+CE C+D" at bounding box center [1493, 157] width 121 height 32
click at [1477, 205] on select "Nie pobrano Pobrano Zwrócono Zaktualizowano" at bounding box center [1493, 204] width 121 height 32
select select "Get"
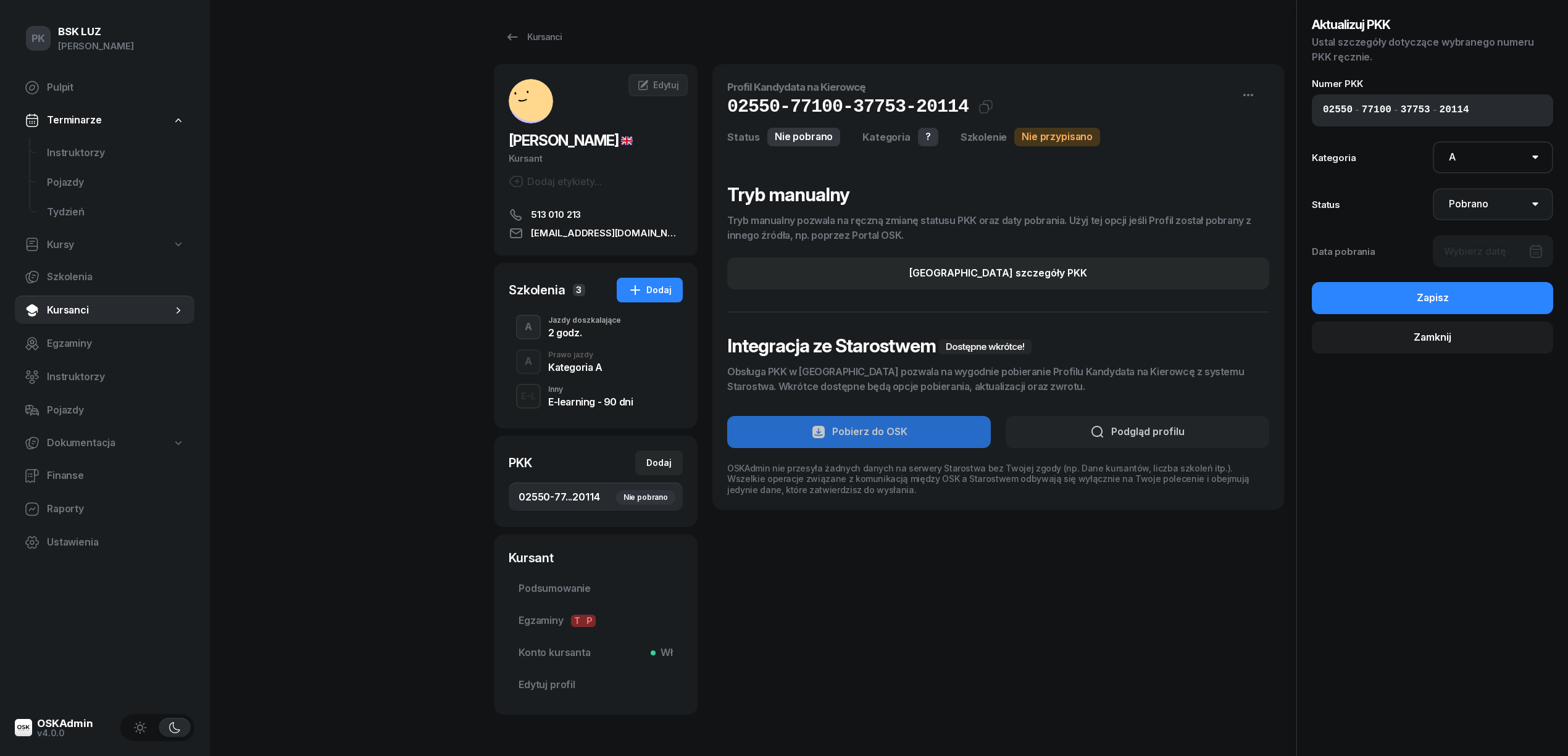
click at [1433, 188] on select "Nie pobrano Pobrano Zwrócono Zaktualizowano" at bounding box center [1493, 204] width 121 height 32
click at [1477, 245] on div at bounding box center [1493, 251] width 121 height 32
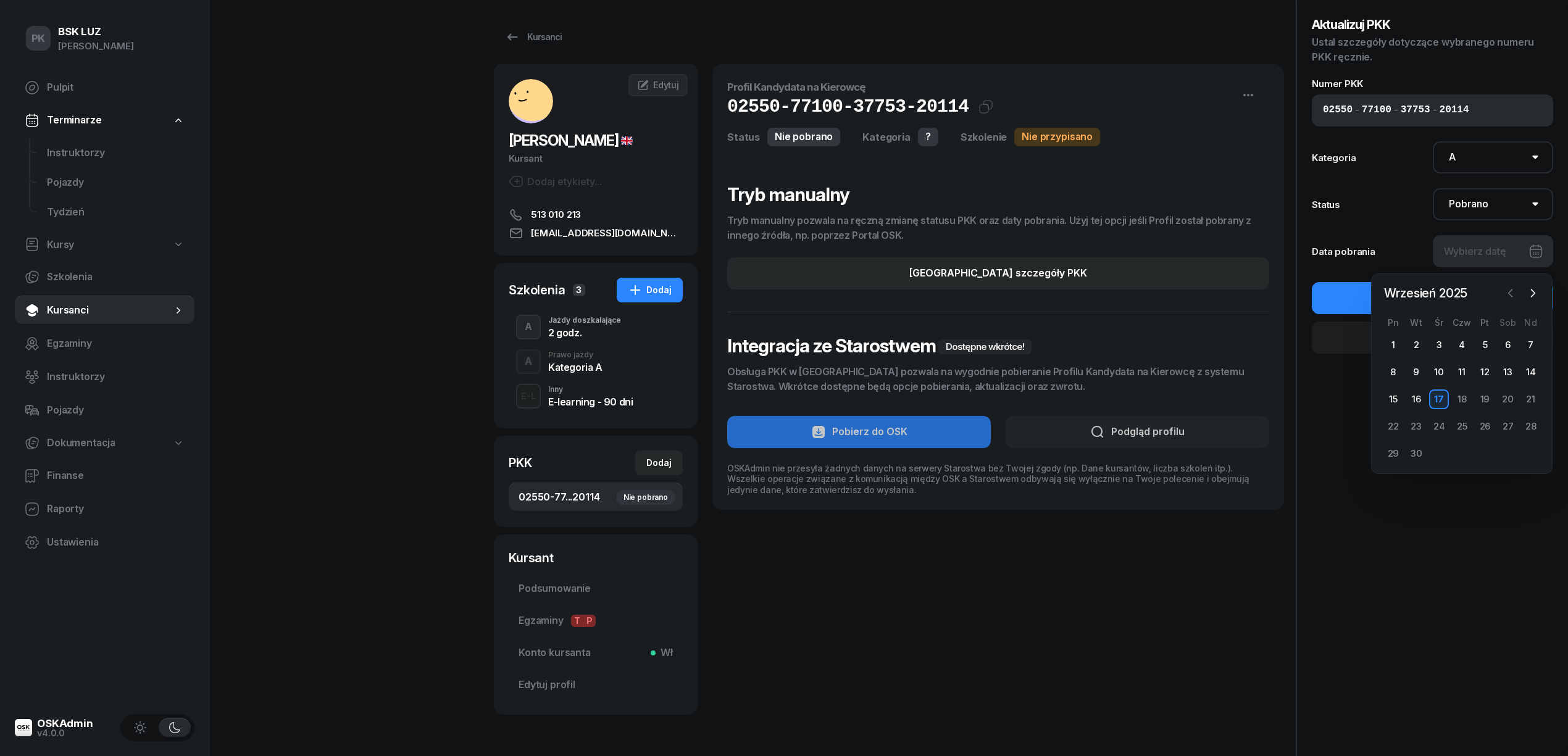
click at [1506, 292] on icon "button" at bounding box center [1510, 292] width 12 height 12
click at [1452, 425] on div "21" at bounding box center [1462, 426] width 20 height 20
type input "[DATE]"
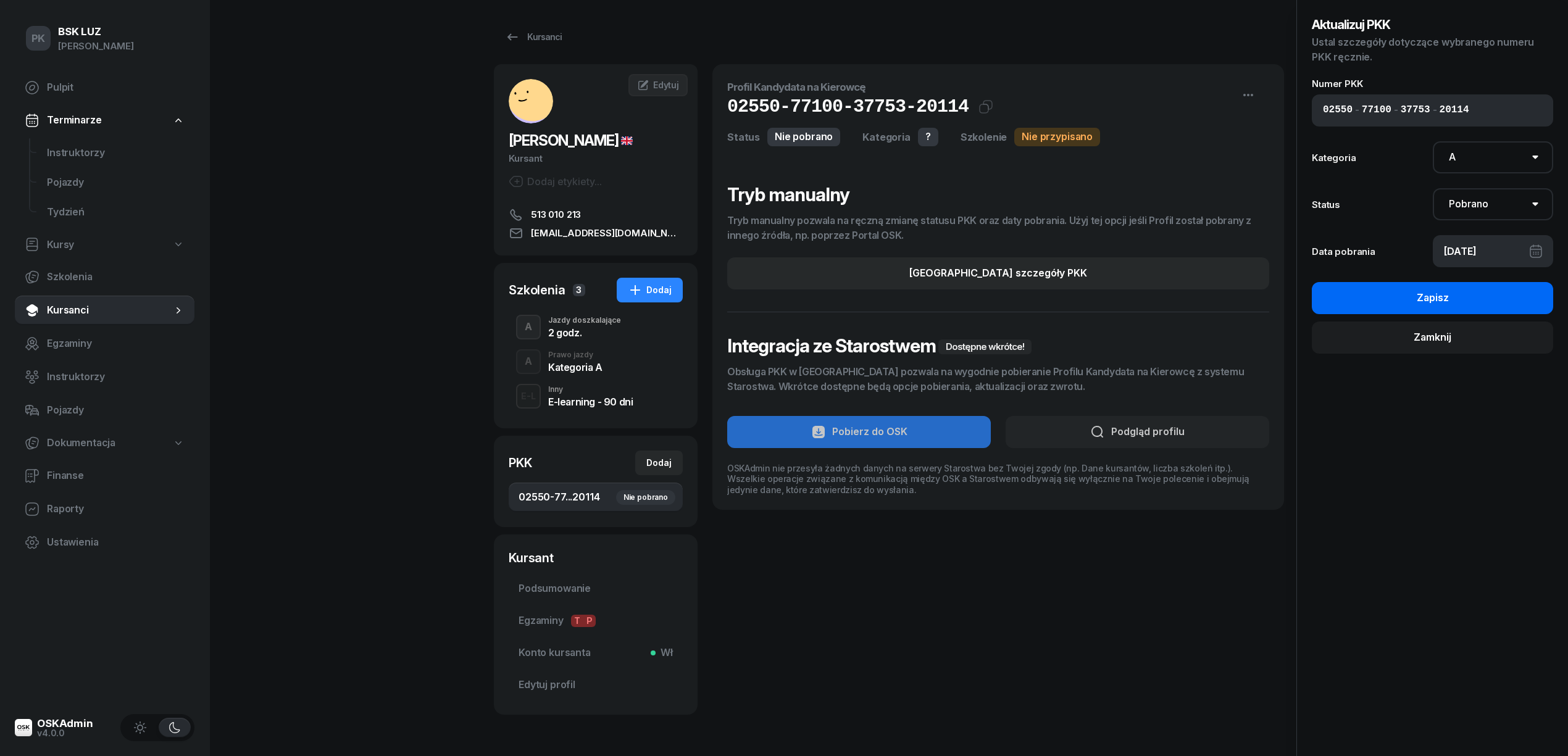
click at [1435, 294] on div "Zapisz" at bounding box center [1432, 298] width 32 height 16
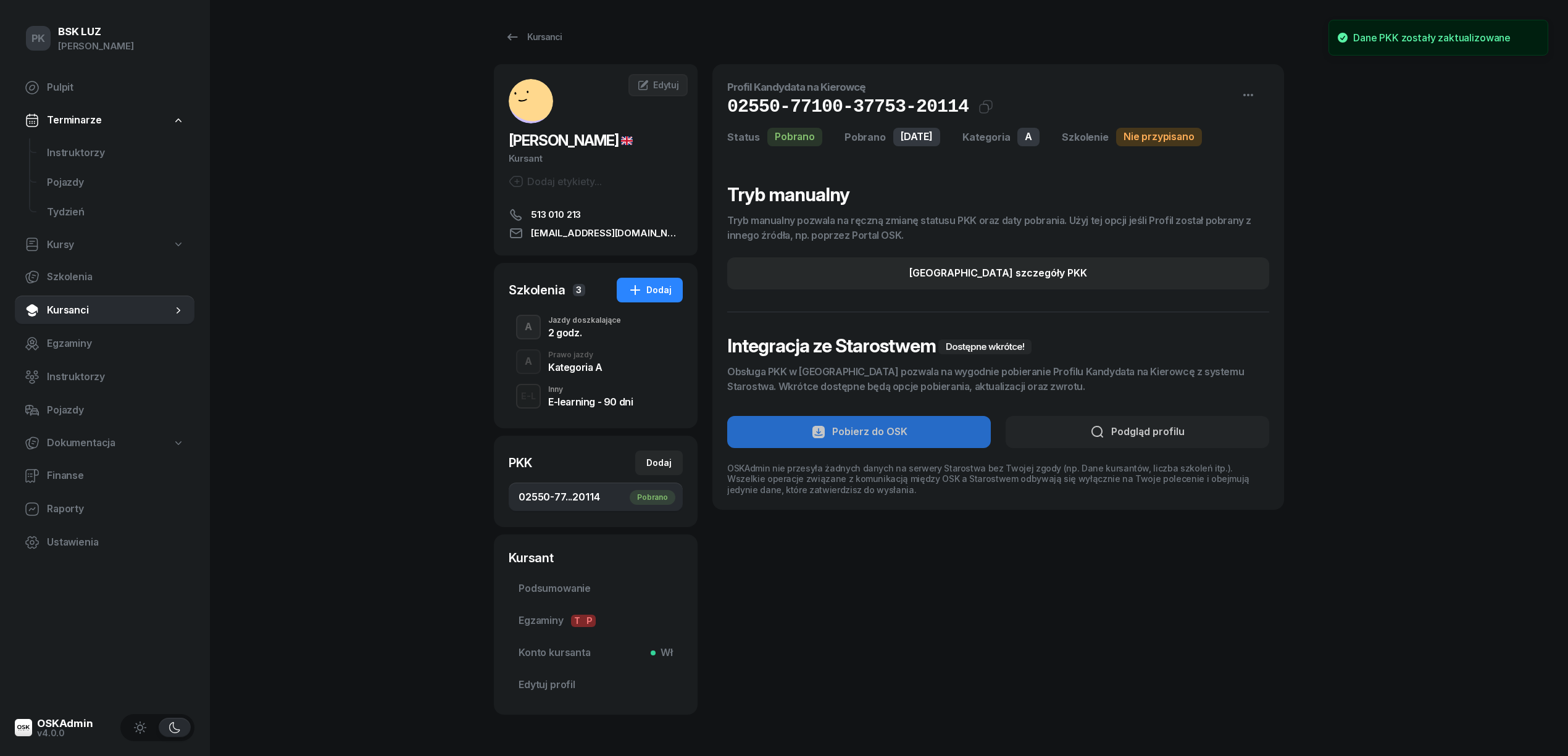
click at [586, 367] on div "Kategoria A" at bounding box center [575, 367] width 55 height 10
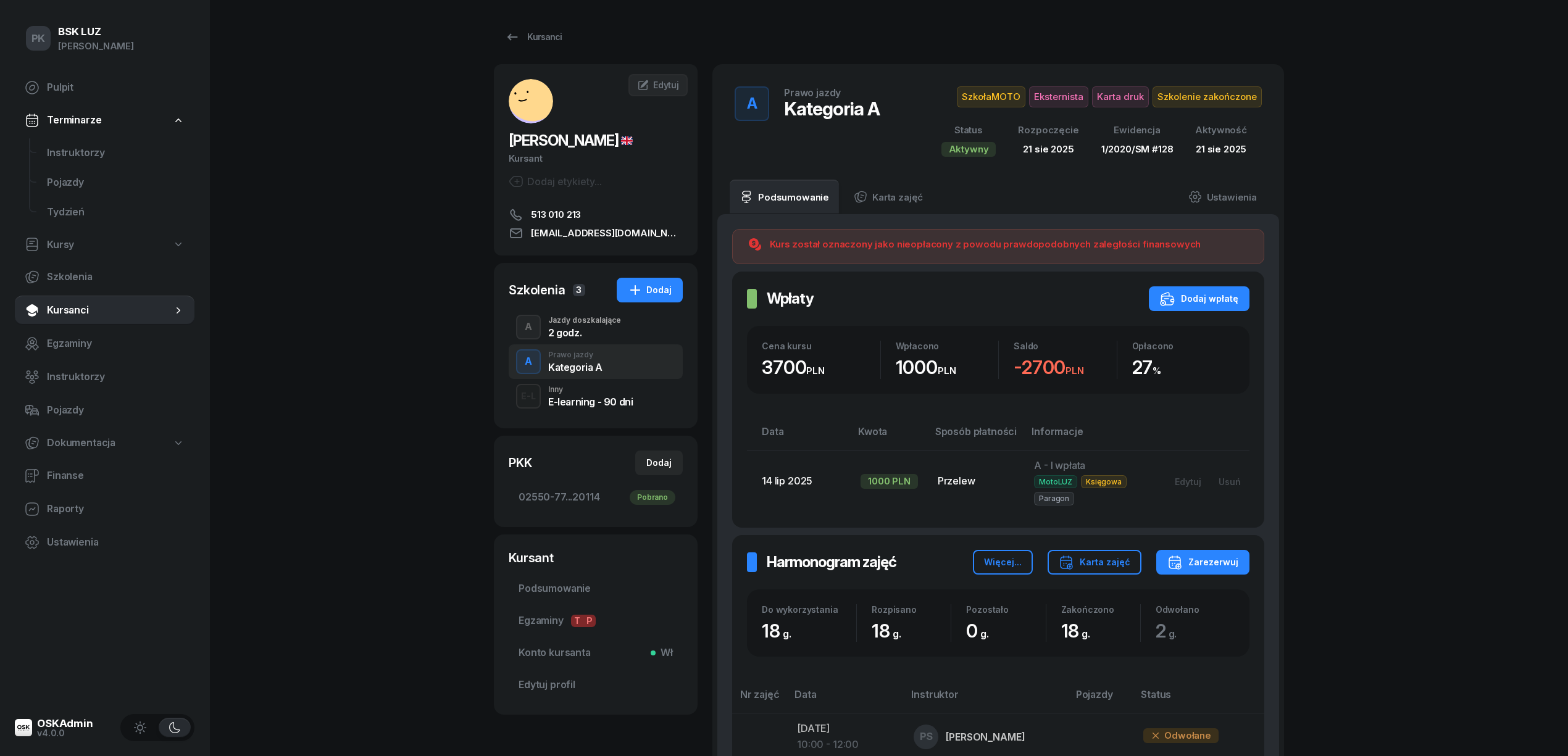
click at [65, 237] on span "Kursy" at bounding box center [60, 245] width 27 height 16
select select
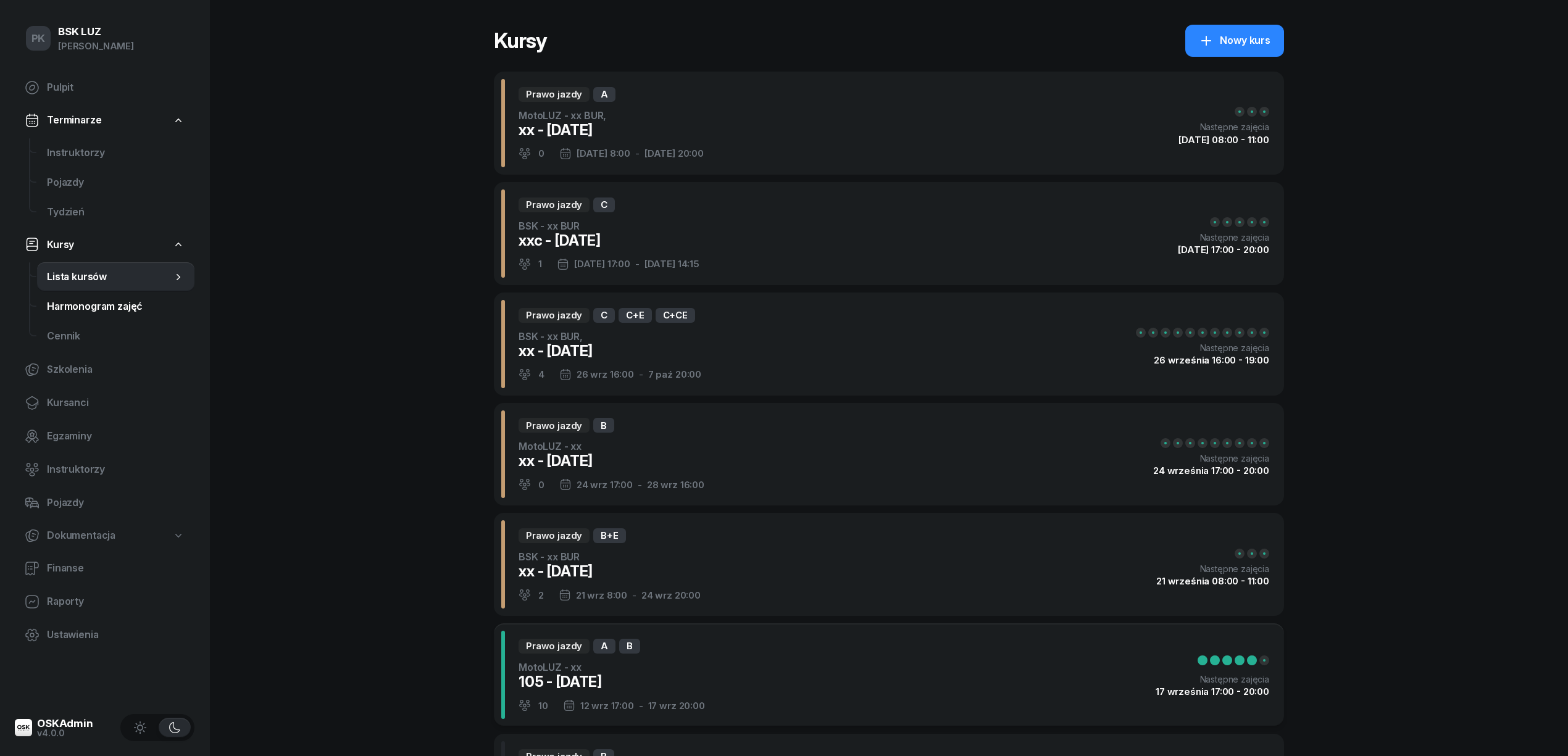
click at [78, 307] on span "Harmonogram zajęć" at bounding box center [115, 307] width 137 height 16
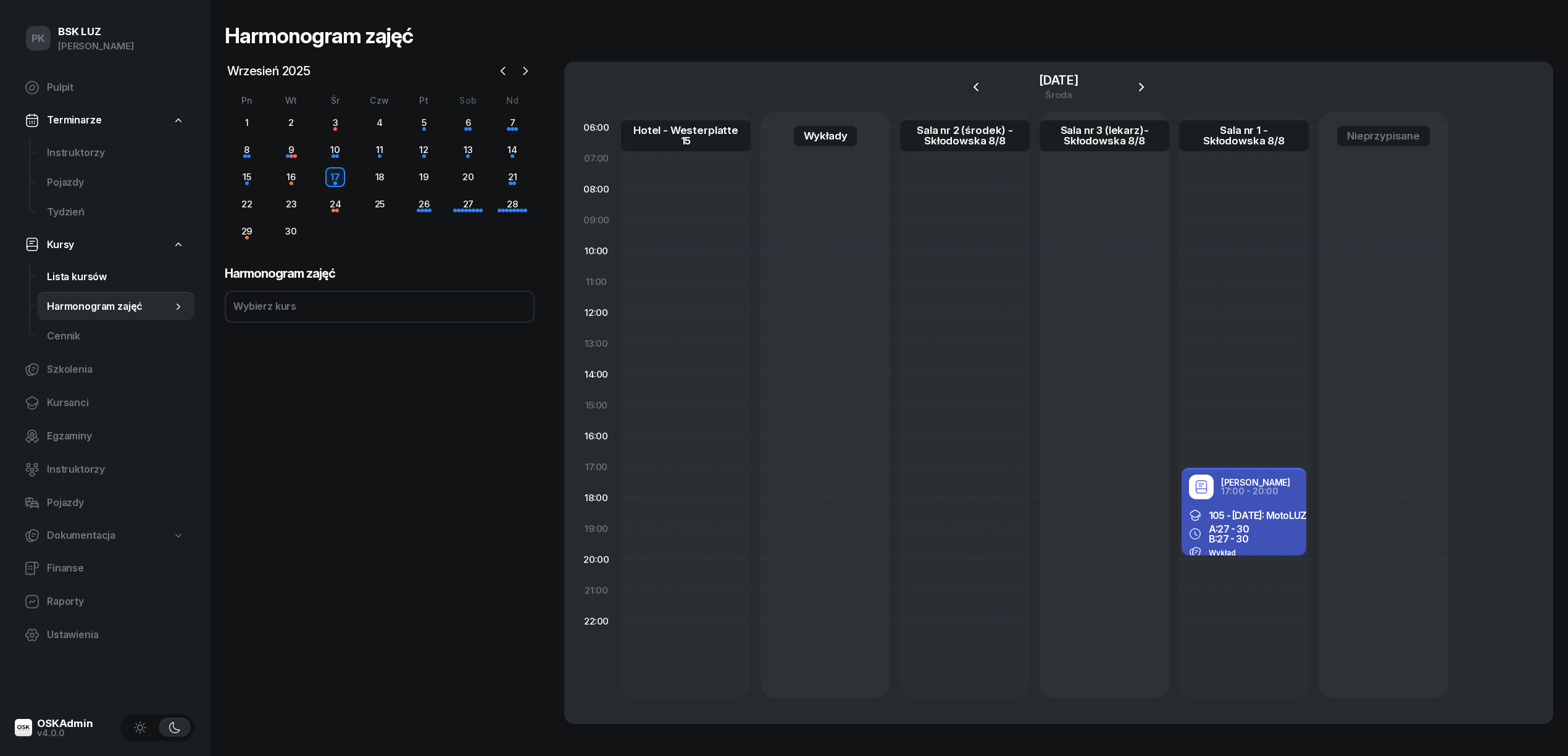
click at [88, 280] on span "Lista kursów" at bounding box center [115, 277] width 137 height 16
select select
